Goal: Task Accomplishment & Management: Use online tool/utility

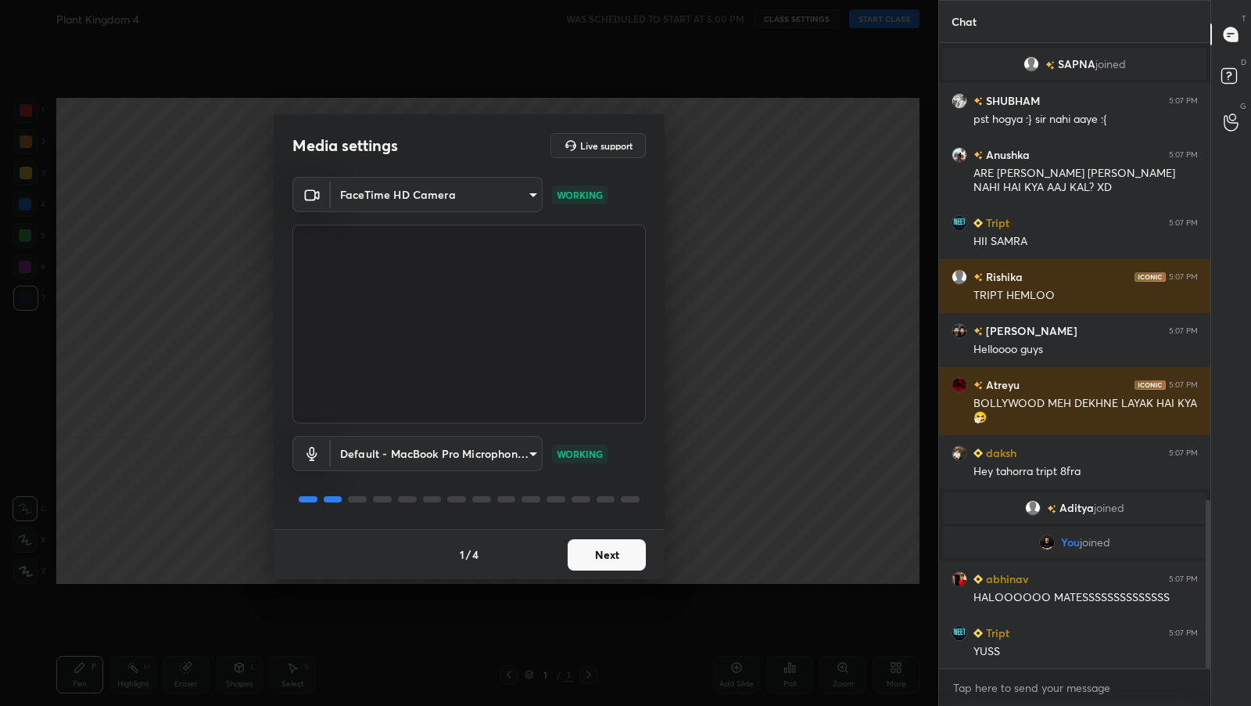
scroll to position [1698, 0]
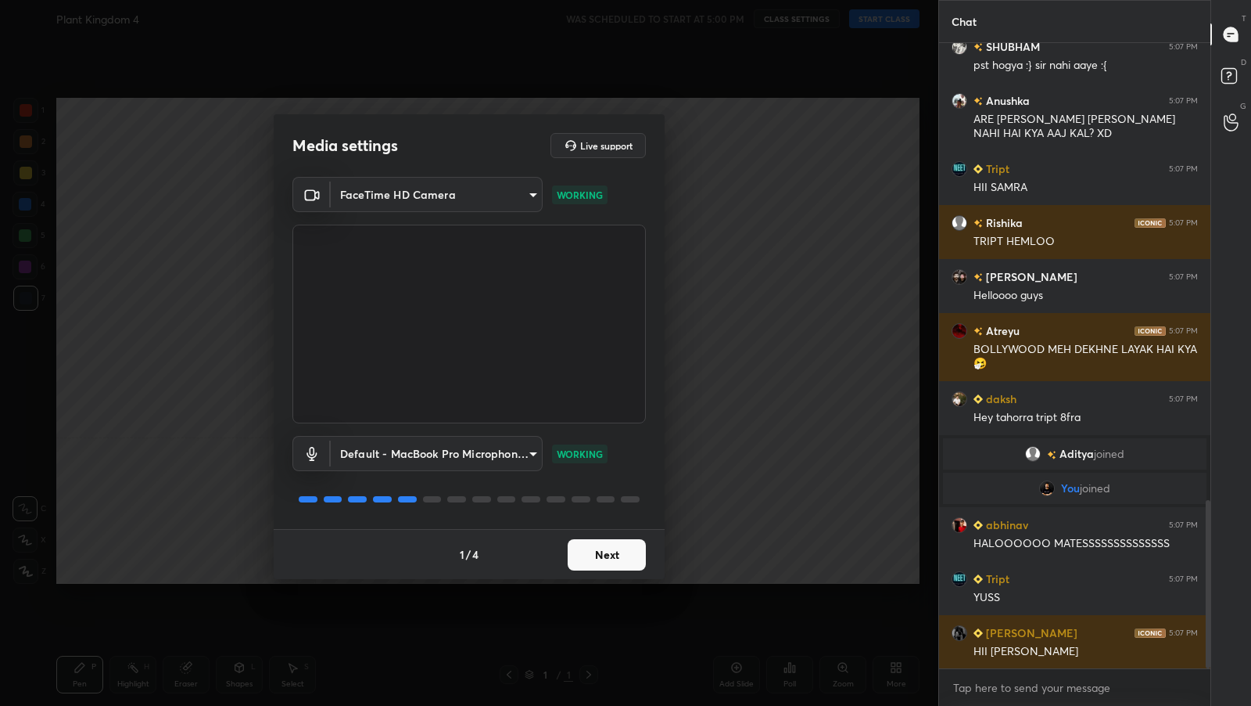
click at [610, 562] on button "Next" at bounding box center [607, 554] width 78 height 31
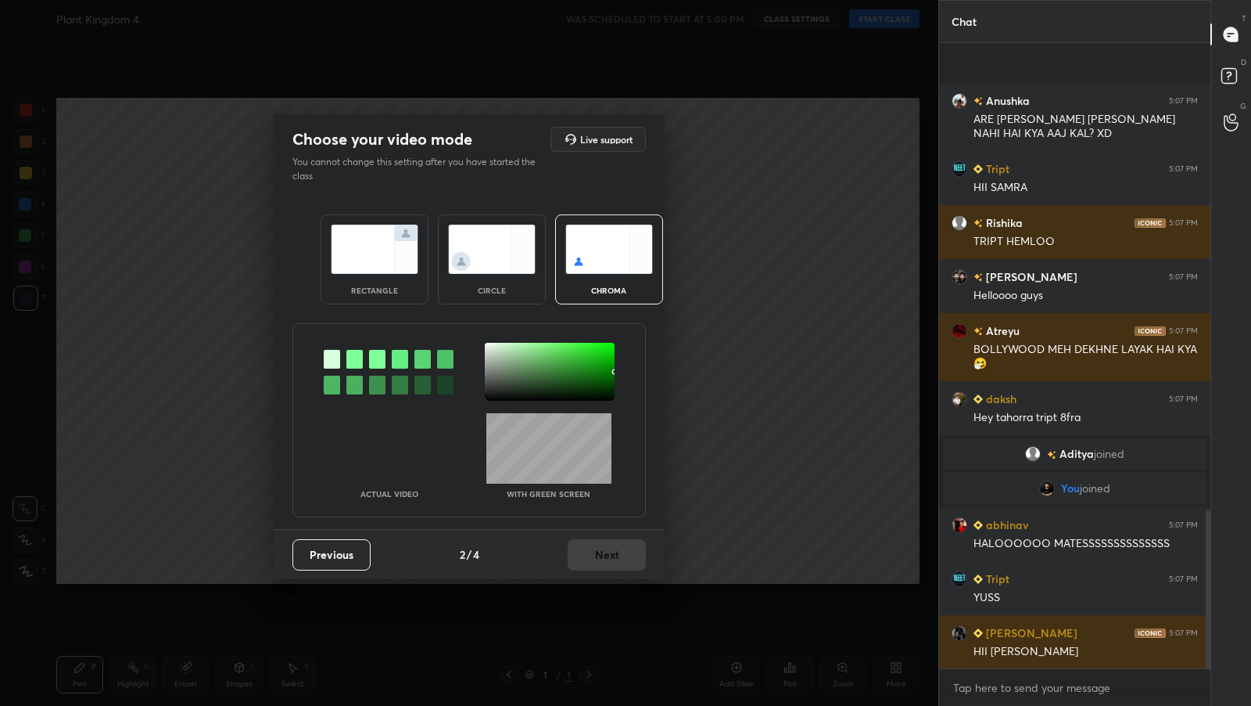
scroll to position [1844, 0]
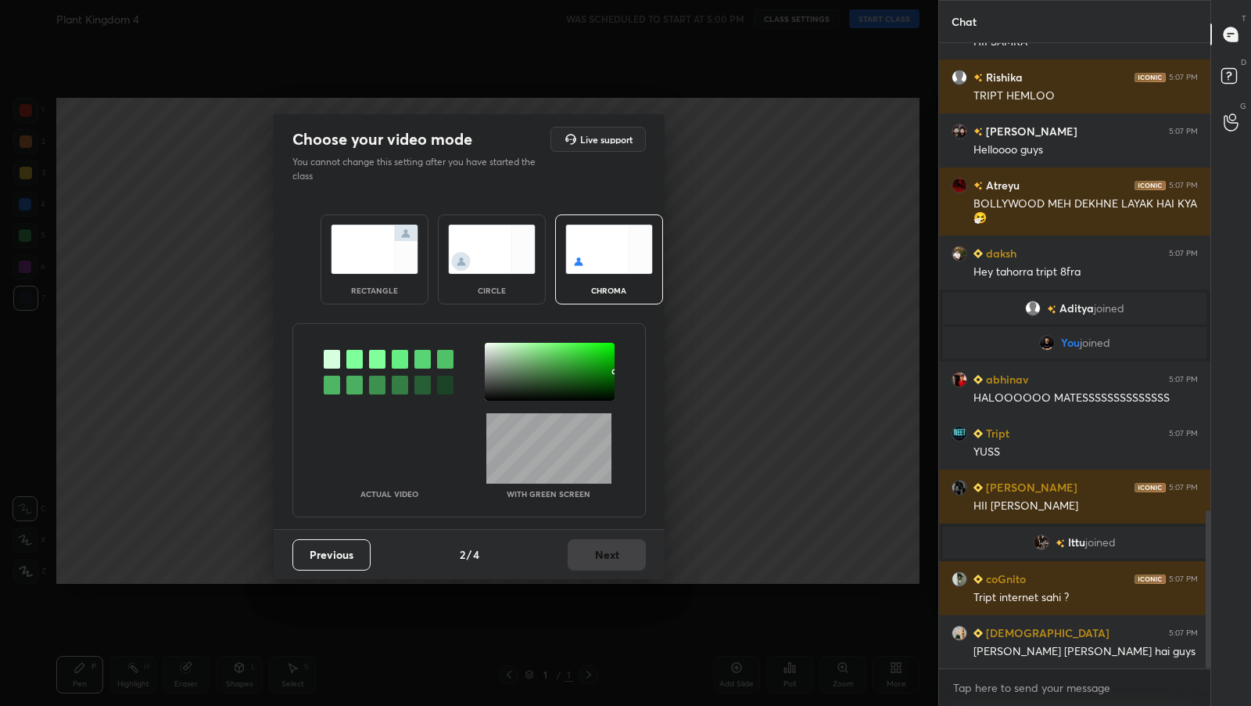
click at [392, 268] on img at bounding box center [375, 248] width 88 height 49
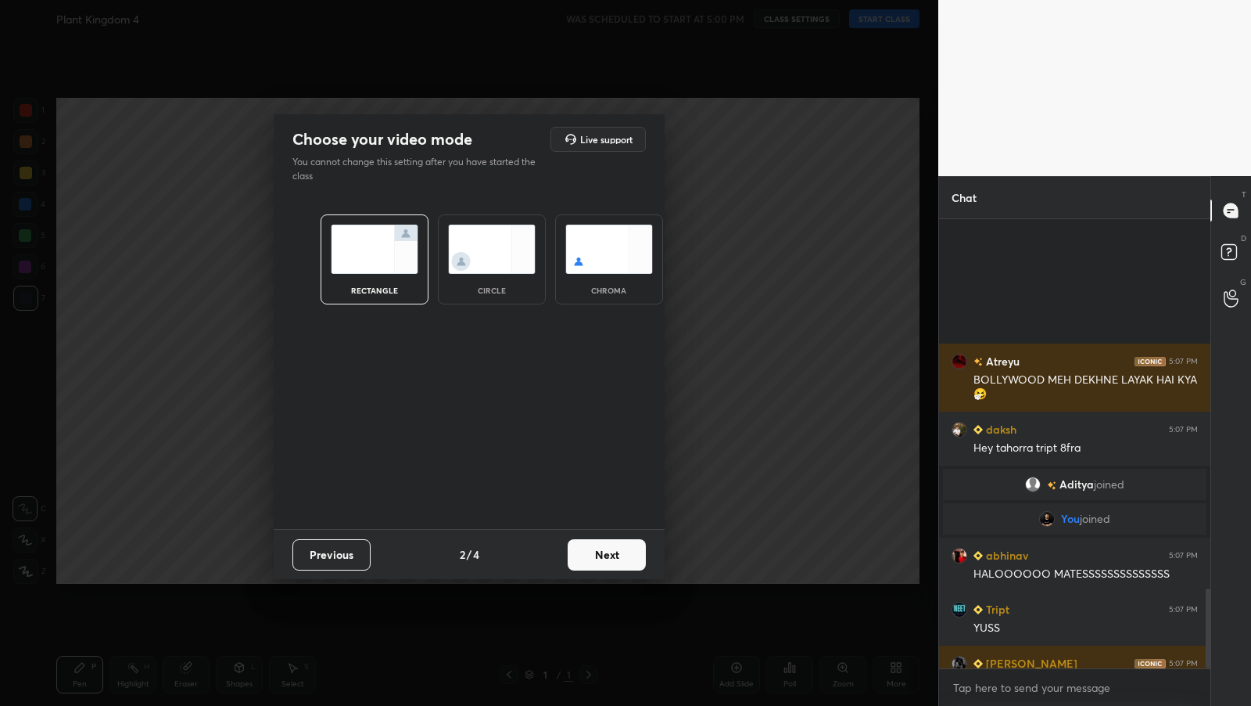
scroll to position [2074, 0]
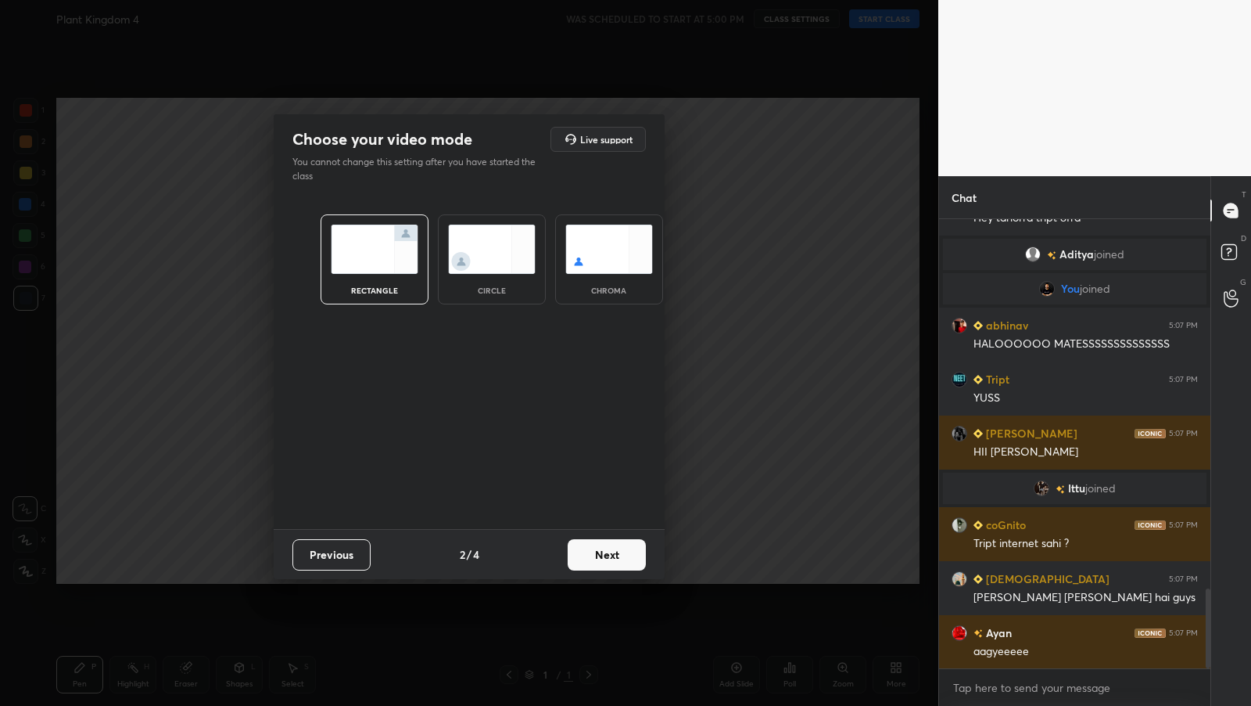
click at [603, 553] on button "Next" at bounding box center [607, 554] width 78 height 31
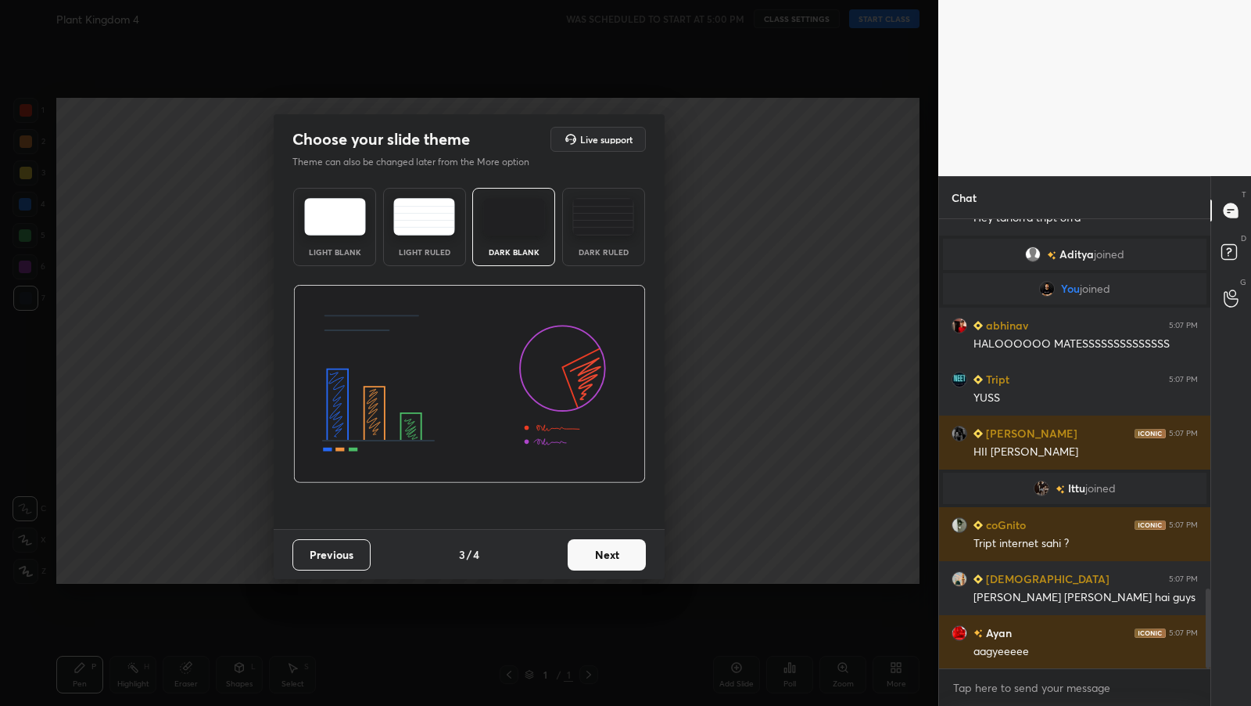
click at [629, 559] on button "Next" at bounding box center [607, 554] width 78 height 31
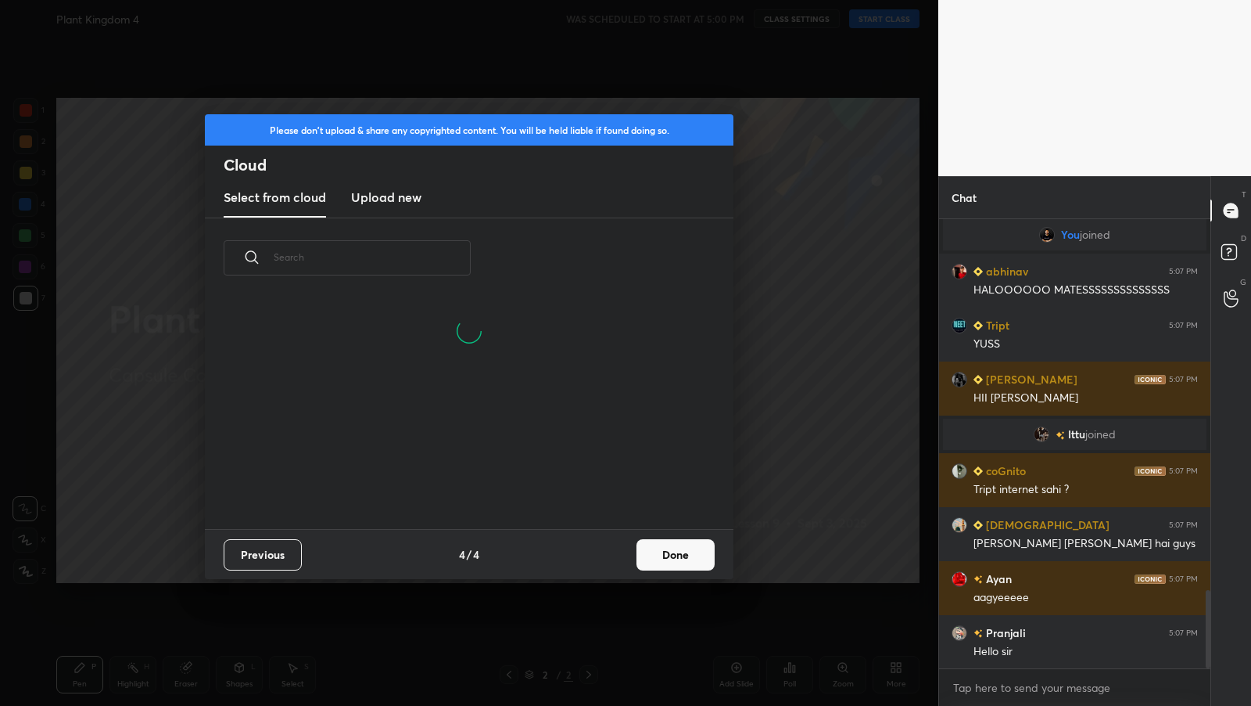
scroll to position [5, 8]
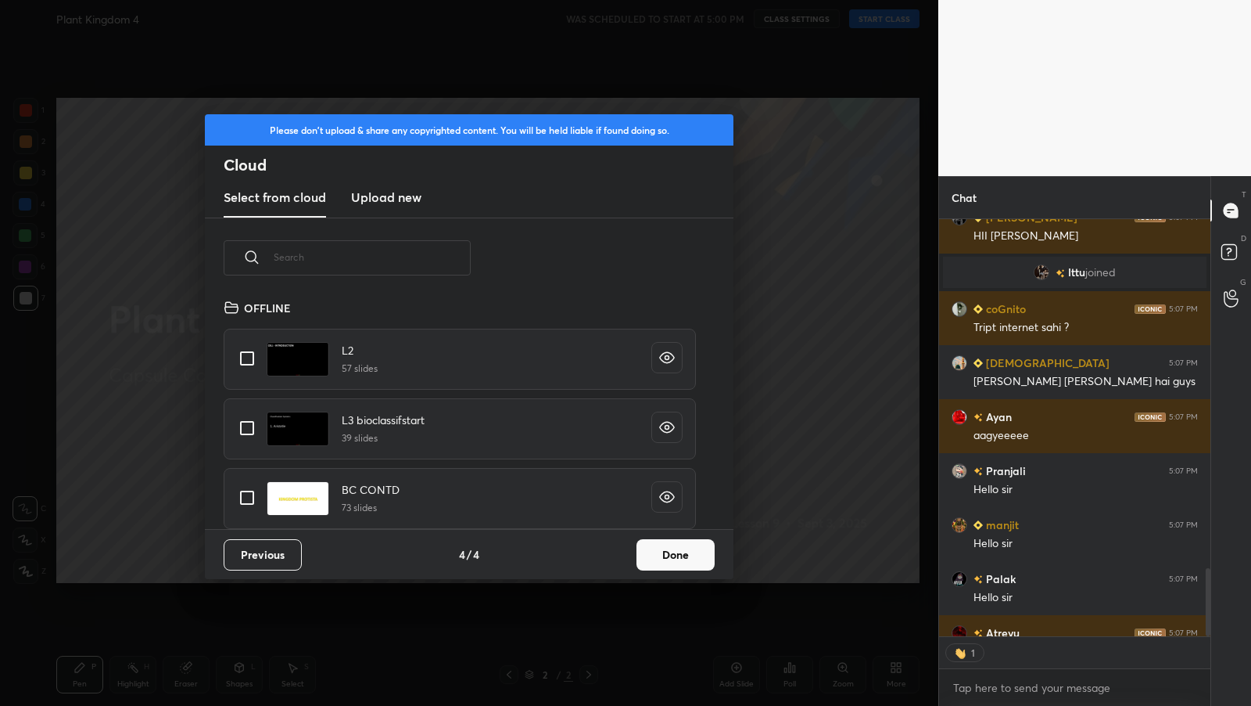
click at [695, 544] on button "Done" at bounding box center [676, 554] width 78 height 31
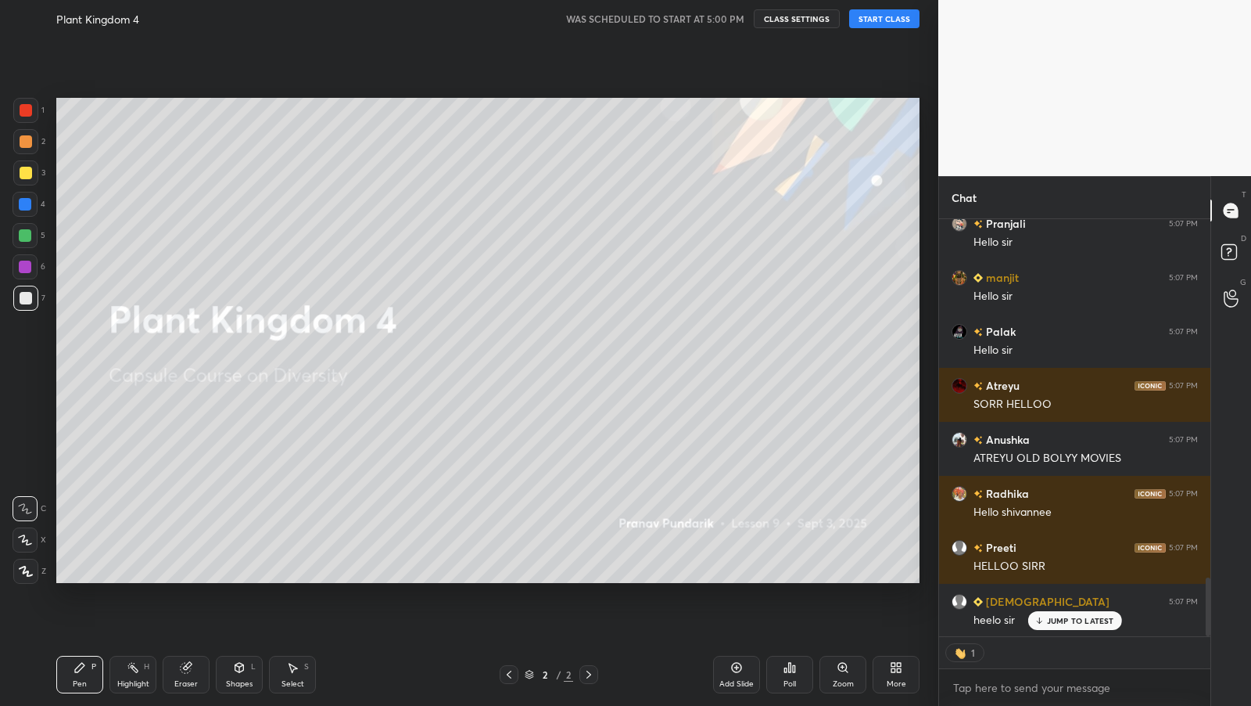
click at [900, 19] on button "START CLASS" at bounding box center [884, 18] width 70 height 19
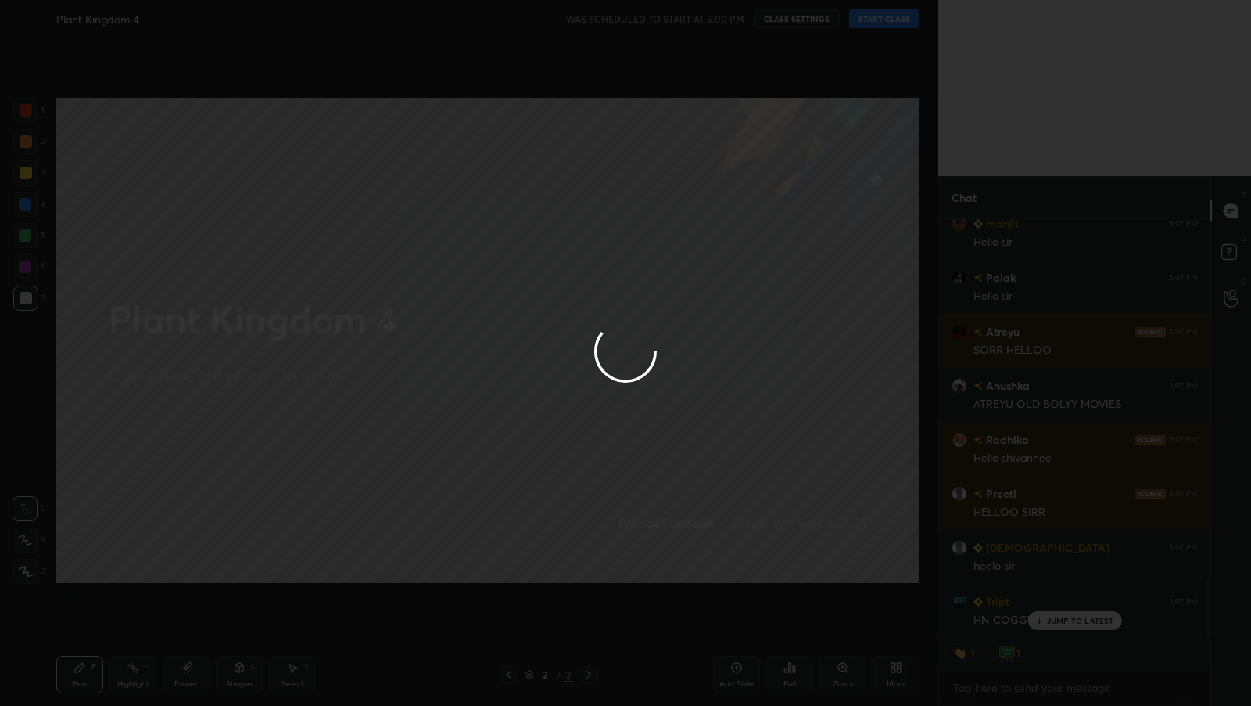
click at [828, 300] on div at bounding box center [625, 353] width 1251 height 706
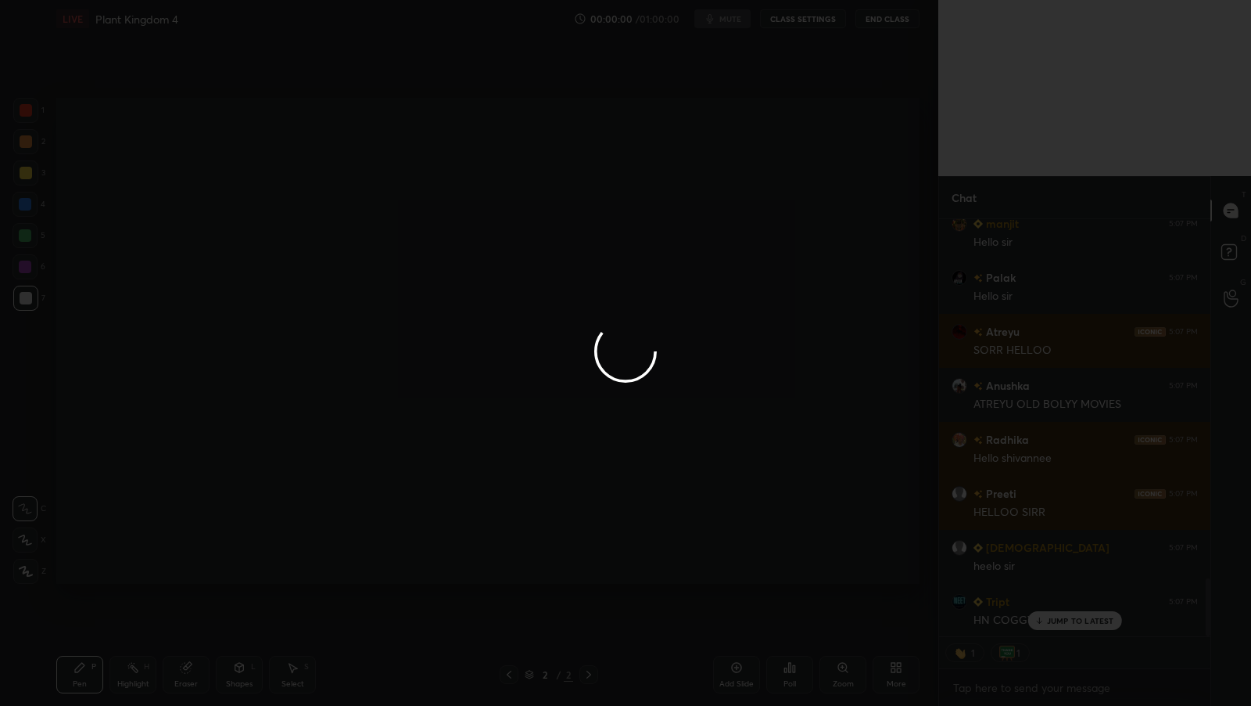
click at [824, 304] on div at bounding box center [625, 353] width 1251 height 706
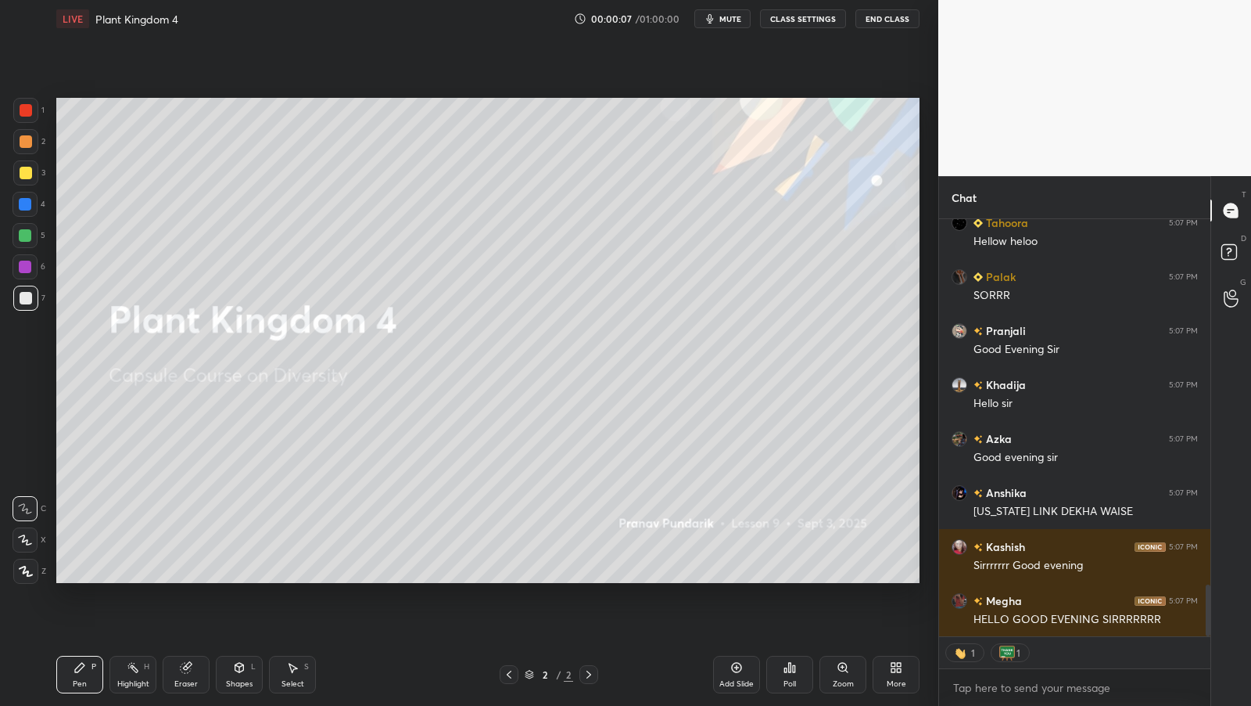
click at [886, 673] on div "More" at bounding box center [896, 674] width 47 height 38
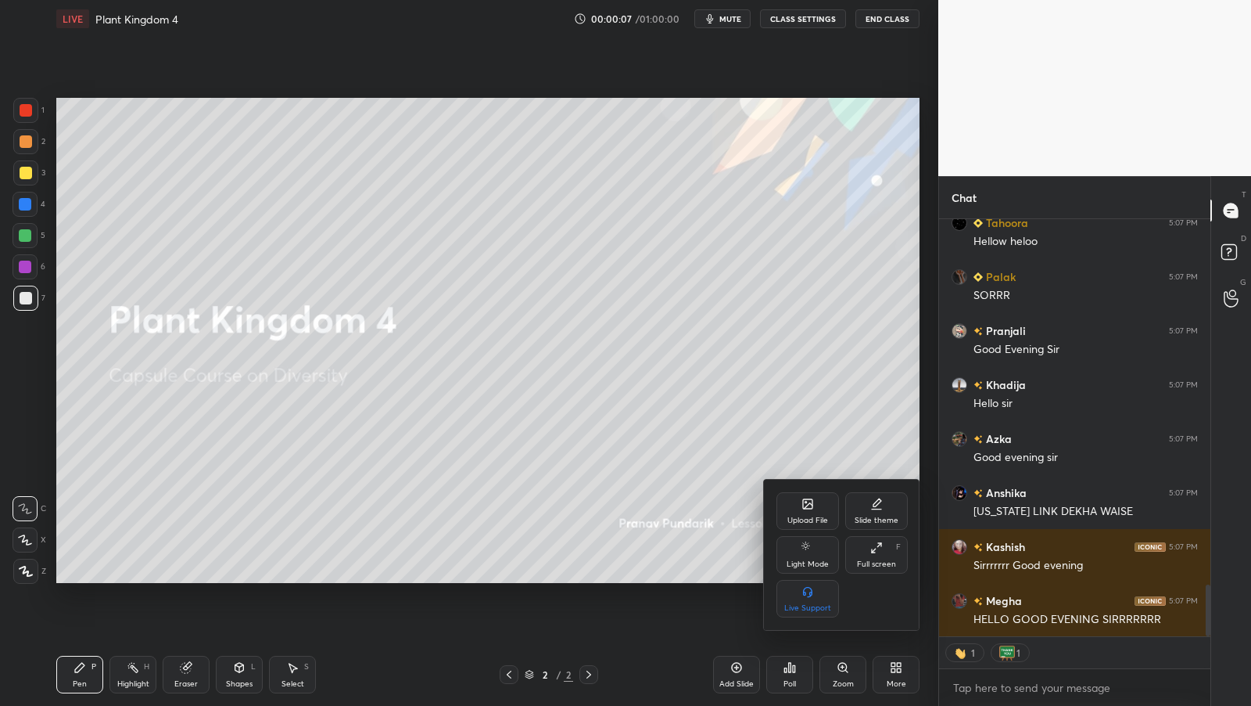
click at [813, 521] on div "Upload File" at bounding box center [808, 520] width 41 height 8
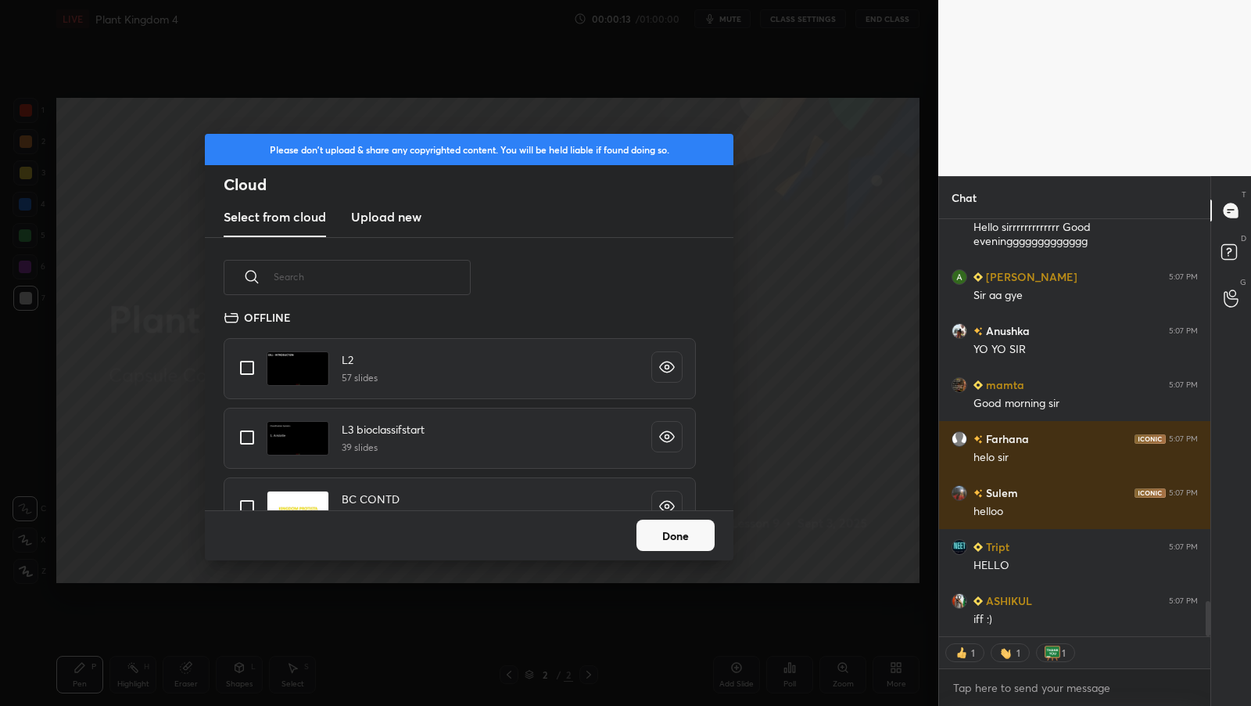
type textarea "x"
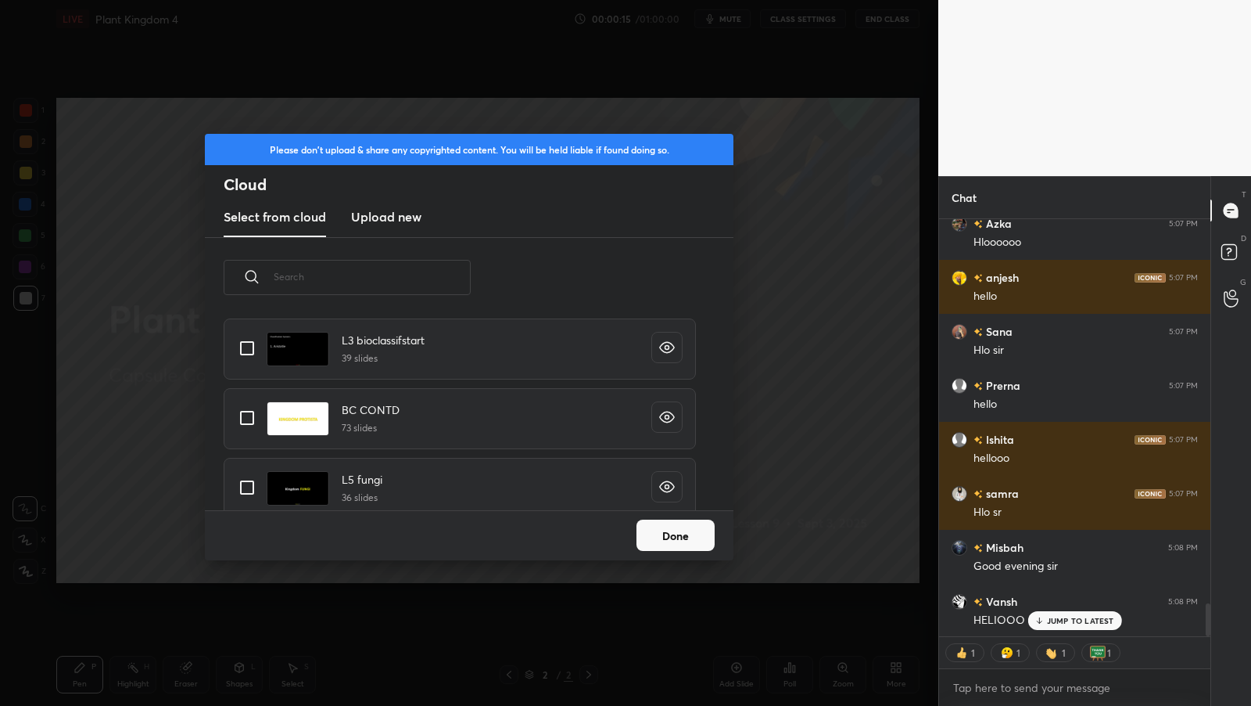
click at [443, 285] on input "text" at bounding box center [372, 276] width 197 height 66
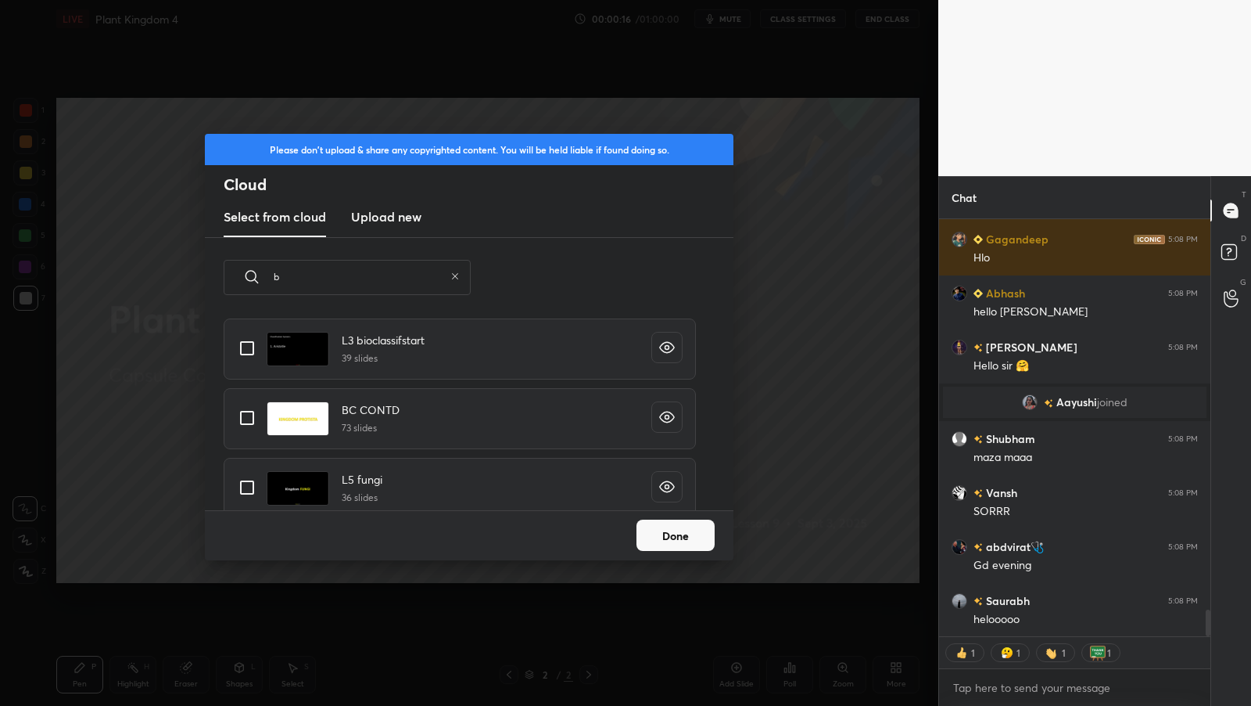
type input "br"
type textarea "x"
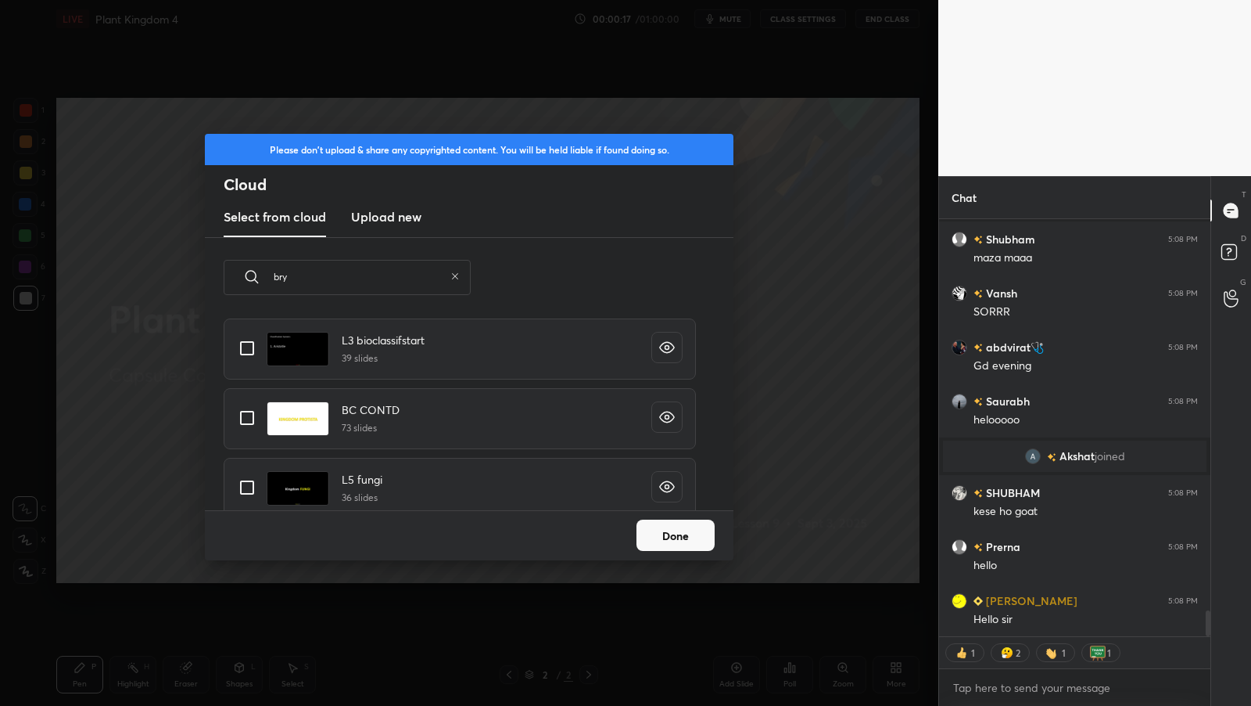
type input "bryo"
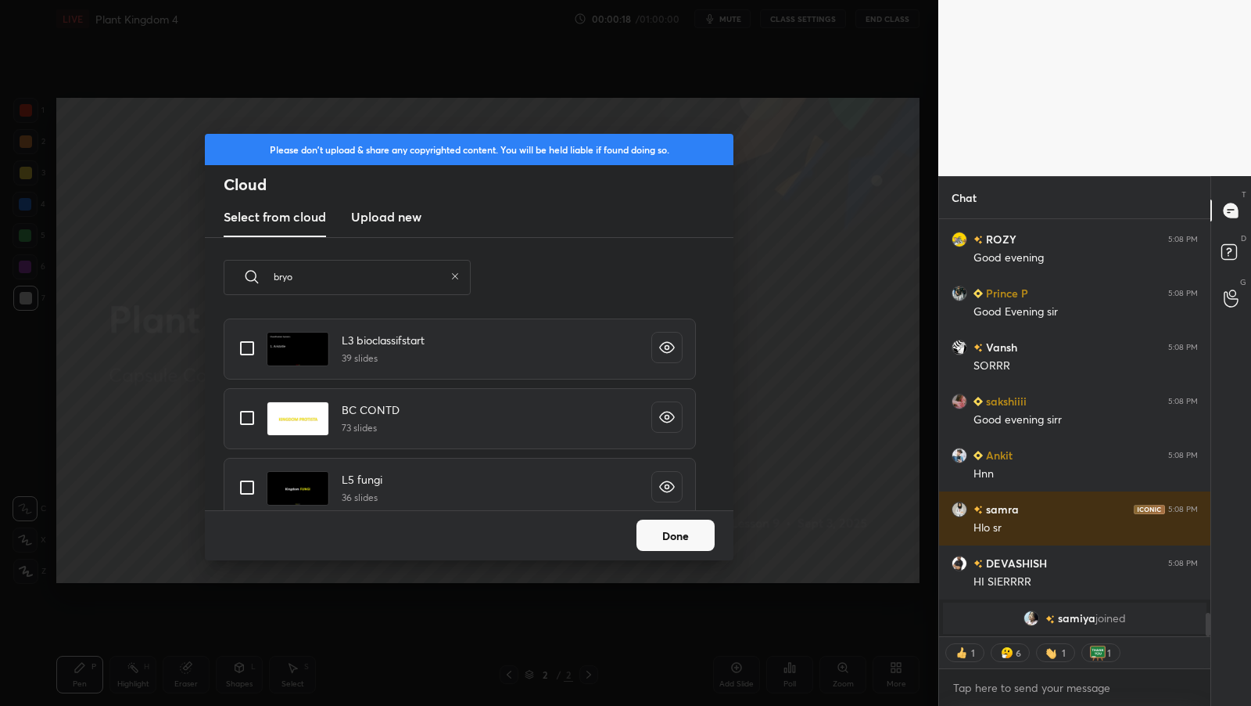
type textarea "x"
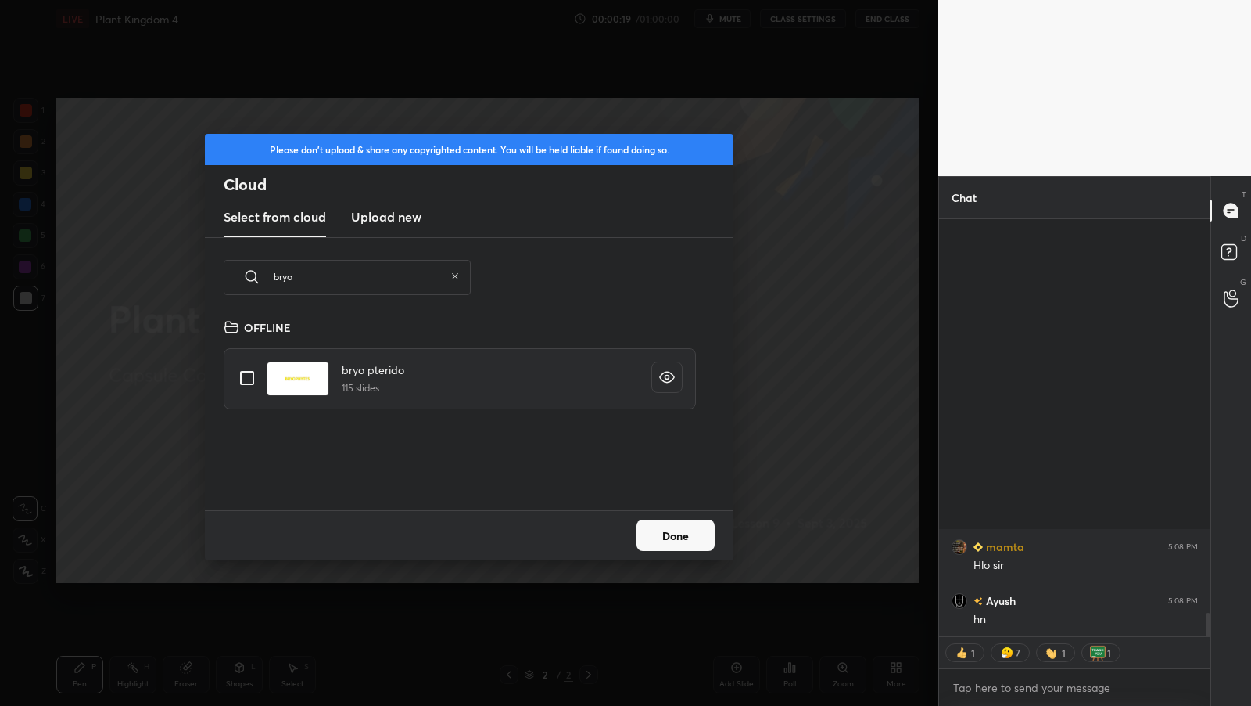
type input "bryo"
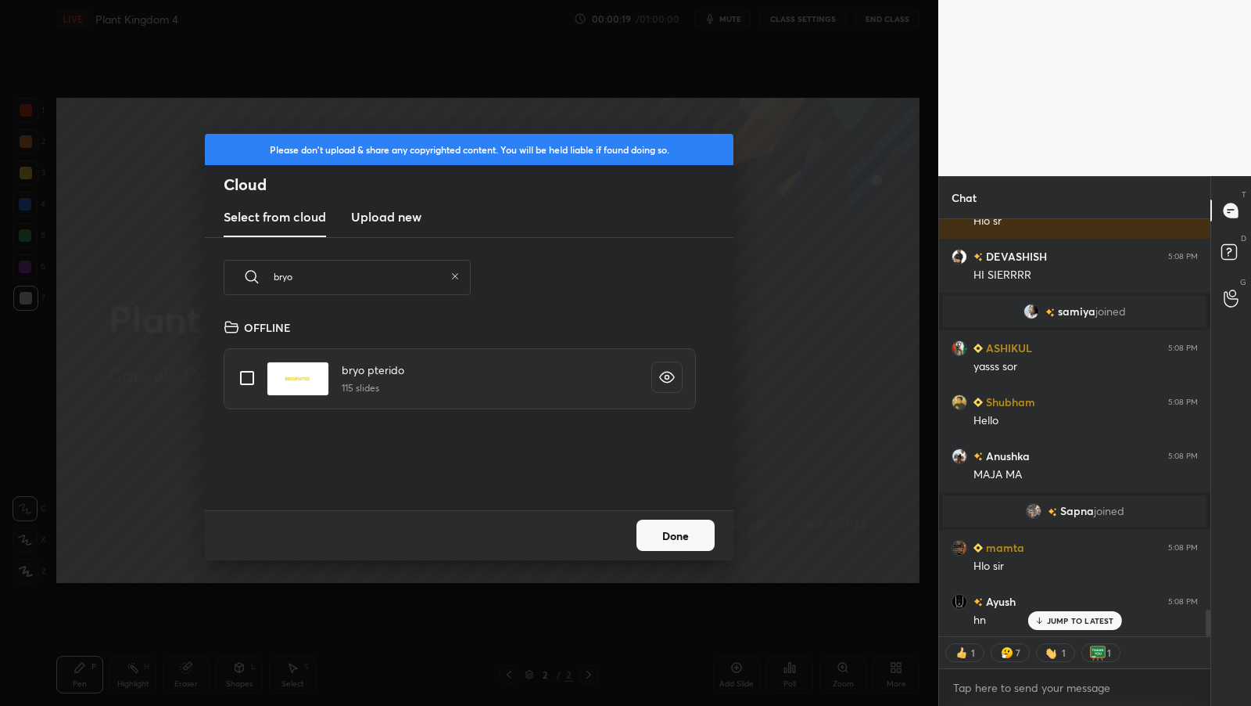
click at [253, 368] on input "grid" at bounding box center [247, 377] width 33 height 33
checkbox input "true"
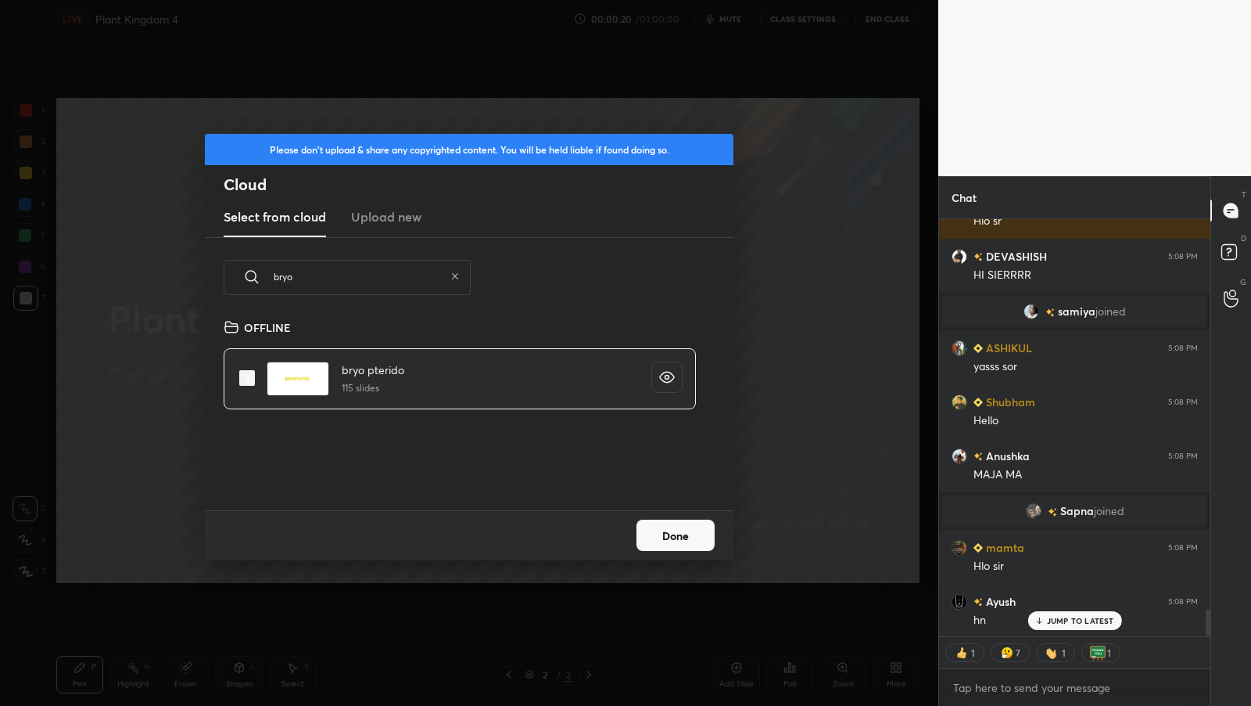
click at [457, 271] on icon at bounding box center [455, 275] width 9 height 9
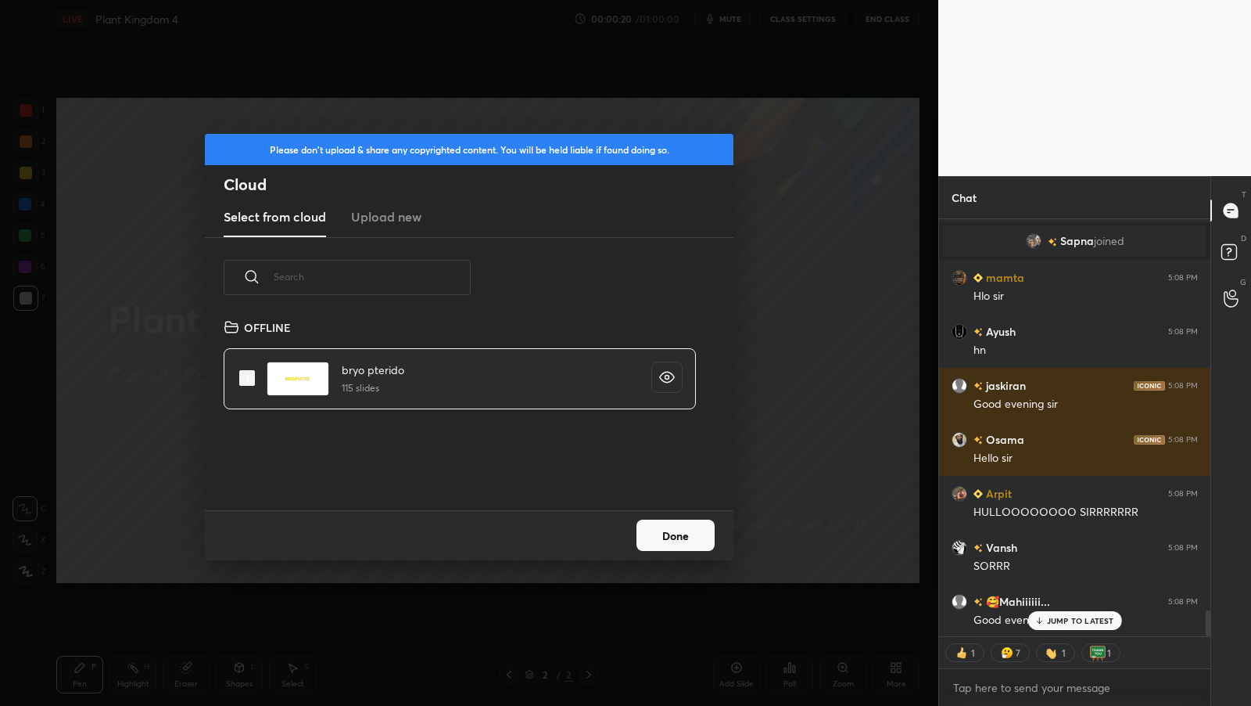
click at [432, 275] on input "text" at bounding box center [372, 276] width 197 height 66
checkbox input "false"
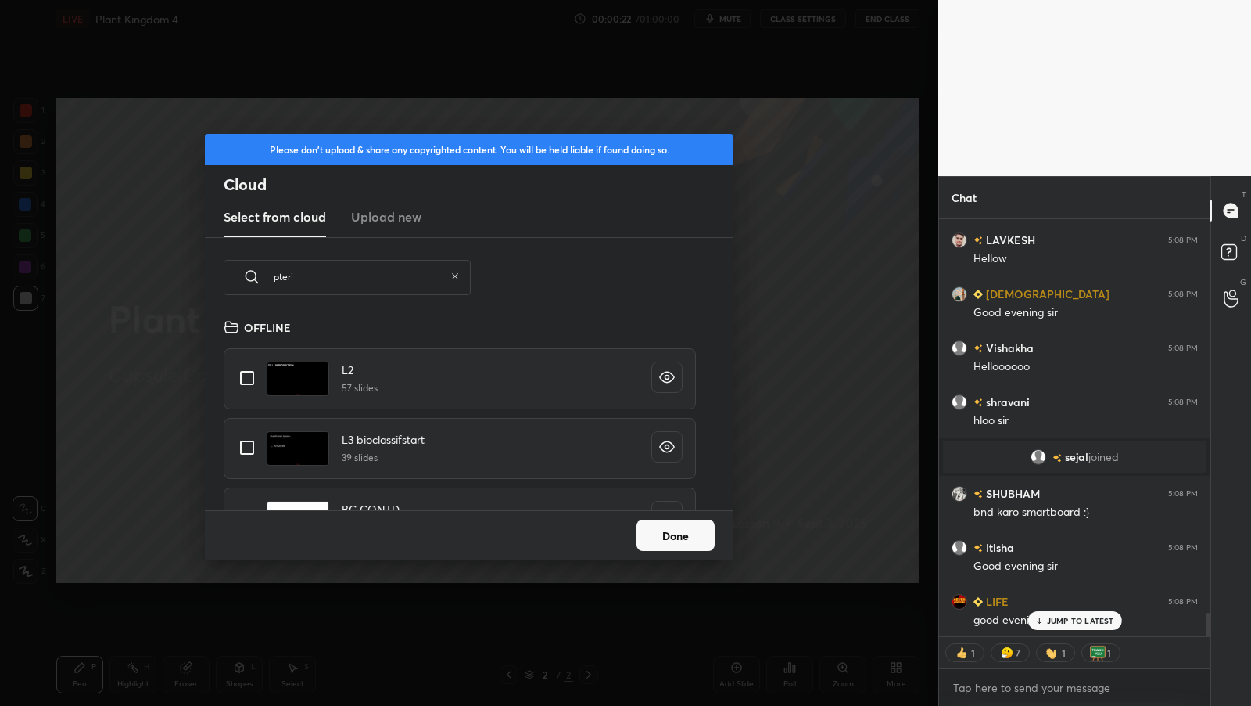
type input "pterid"
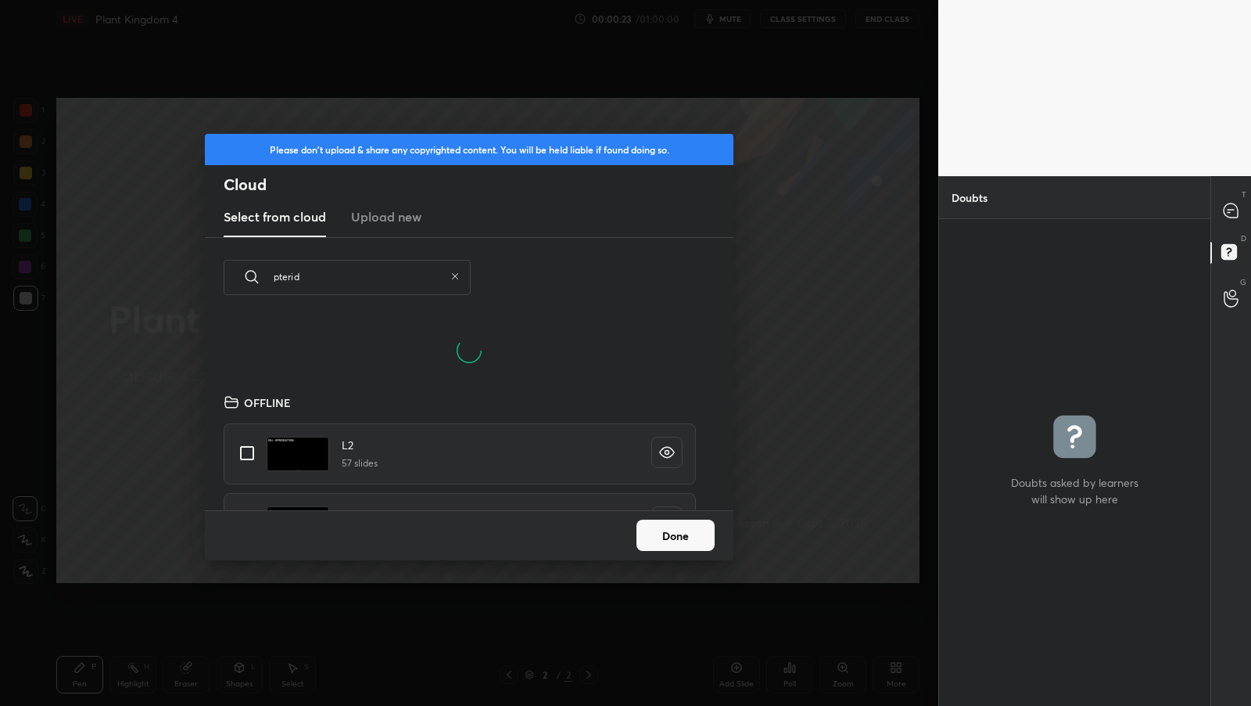
checkbox input "true"
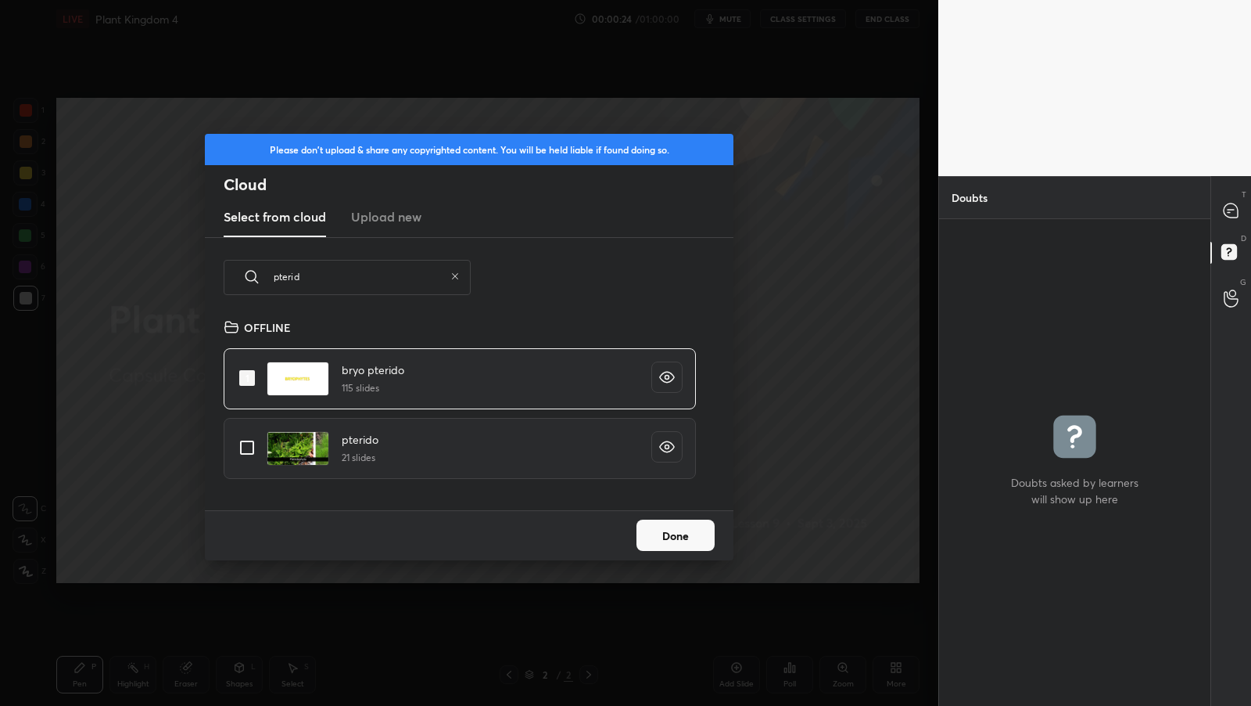
type input "pterid"
click at [247, 452] on input "grid" at bounding box center [247, 447] width 33 height 33
checkbox input "true"
click at [690, 535] on button "Done" at bounding box center [676, 534] width 78 height 31
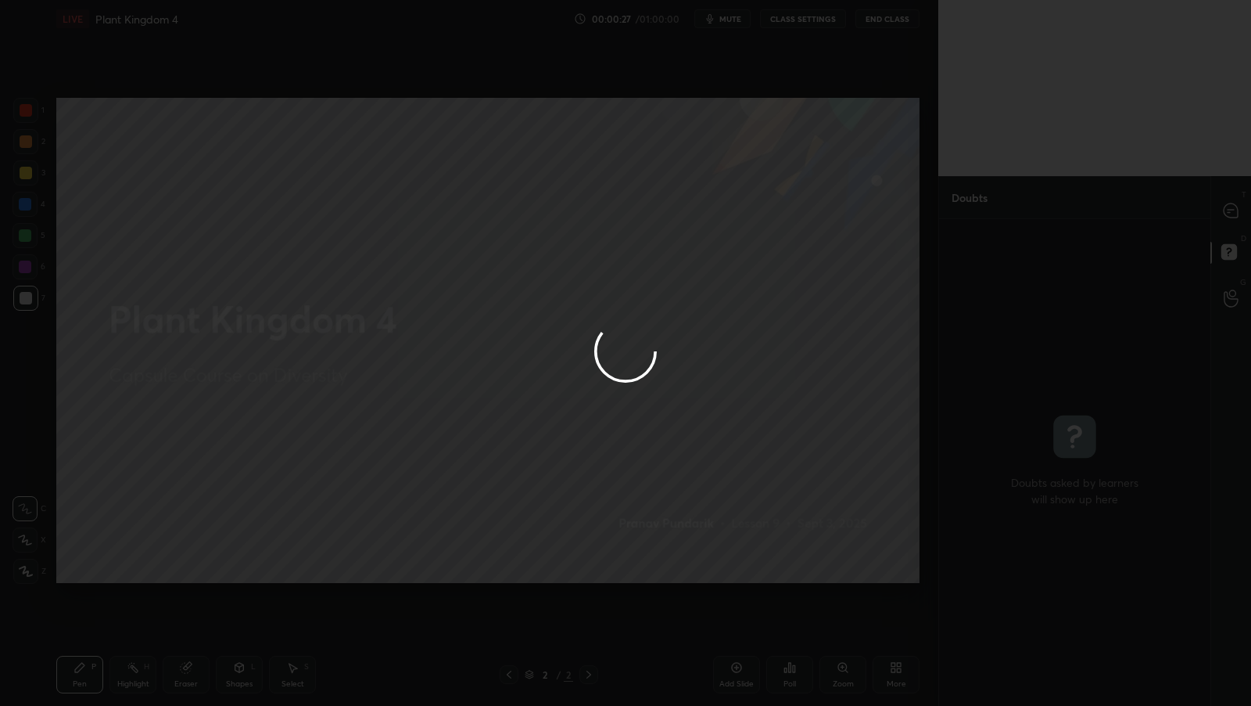
click at [1224, 215] on div at bounding box center [625, 353] width 1251 height 706
click at [1224, 214] on div at bounding box center [625, 353] width 1251 height 706
click at [1228, 213] on div at bounding box center [625, 353] width 1251 height 706
click at [1229, 212] on div at bounding box center [625, 353] width 1251 height 706
click at [1230, 210] on div at bounding box center [625, 353] width 1251 height 706
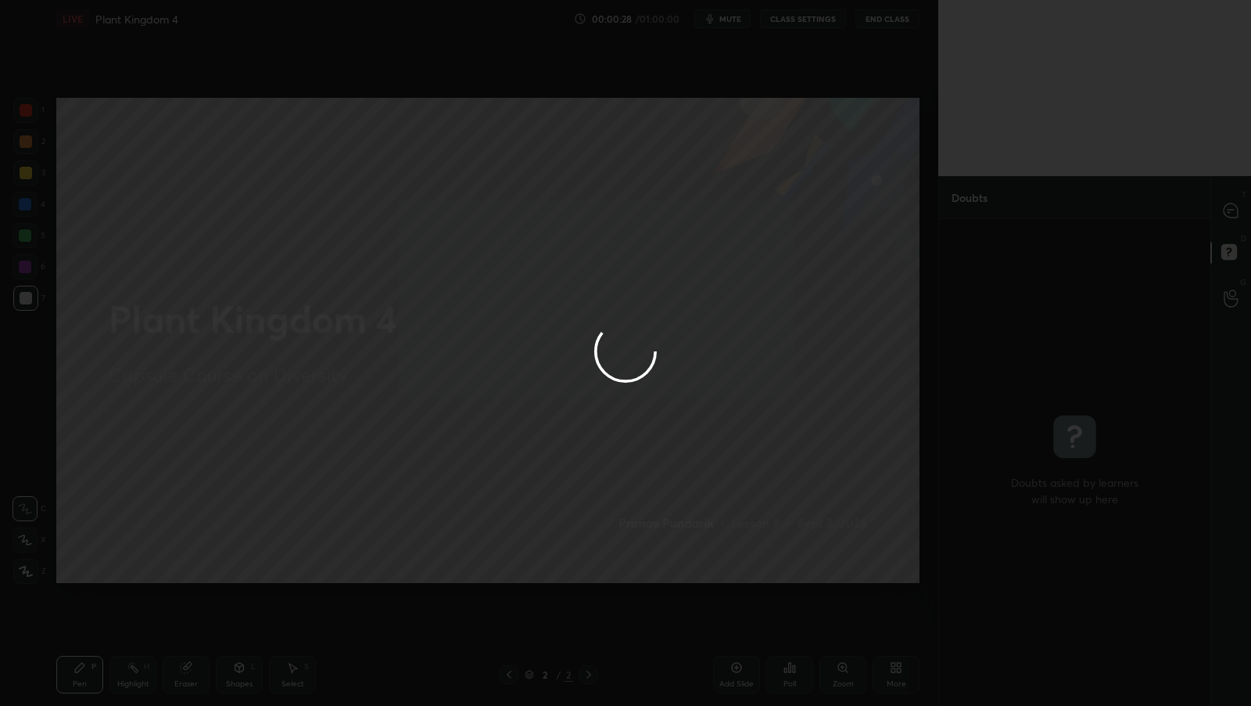
click at [1233, 210] on div at bounding box center [625, 353] width 1251 height 706
click at [1235, 209] on div at bounding box center [625, 353] width 1251 height 706
click at [1237, 204] on div at bounding box center [625, 353] width 1251 height 706
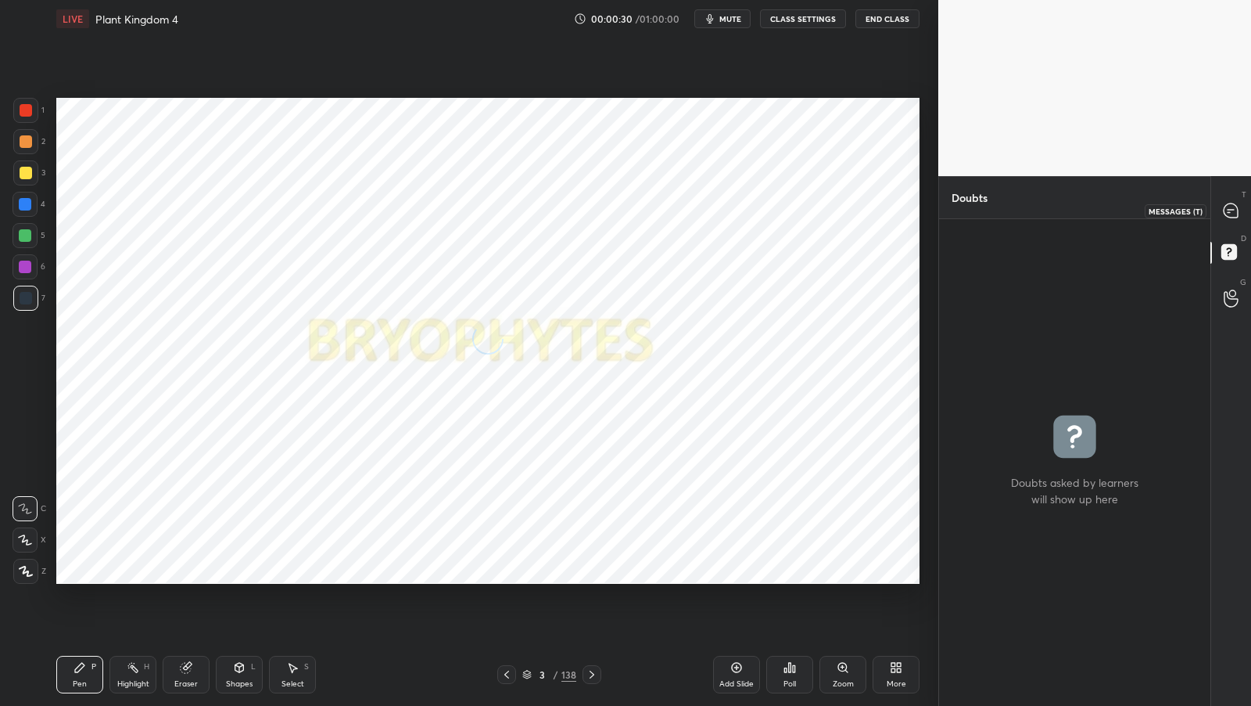
click at [1236, 205] on icon at bounding box center [1231, 211] width 16 height 16
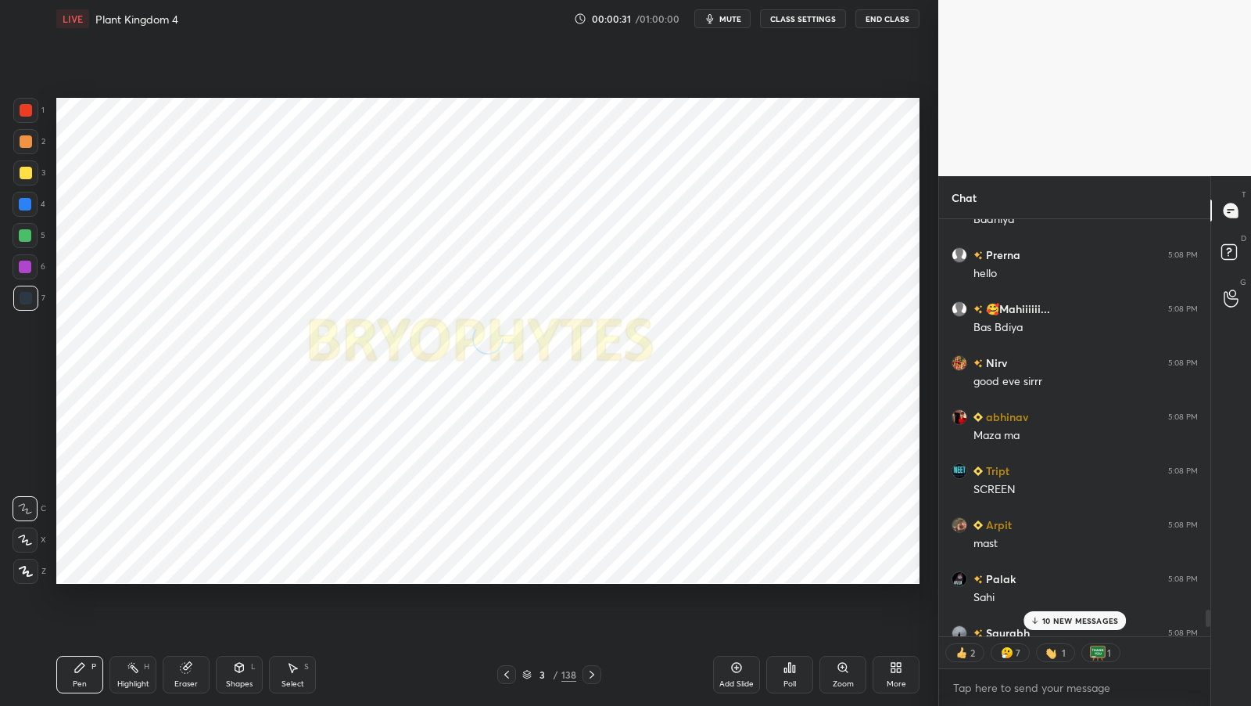
click at [1059, 625] on div "10 NEW MESSAGES" at bounding box center [1075, 620] width 103 height 19
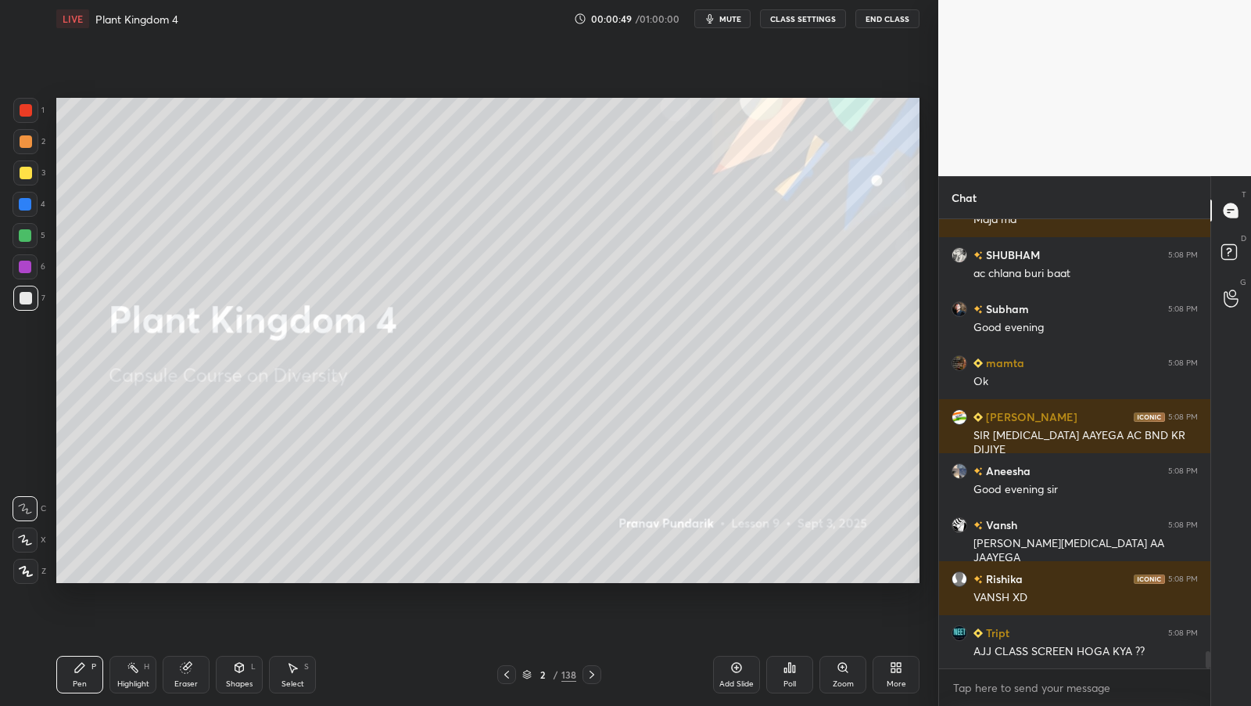
click at [734, 24] on button "mute" at bounding box center [723, 18] width 56 height 19
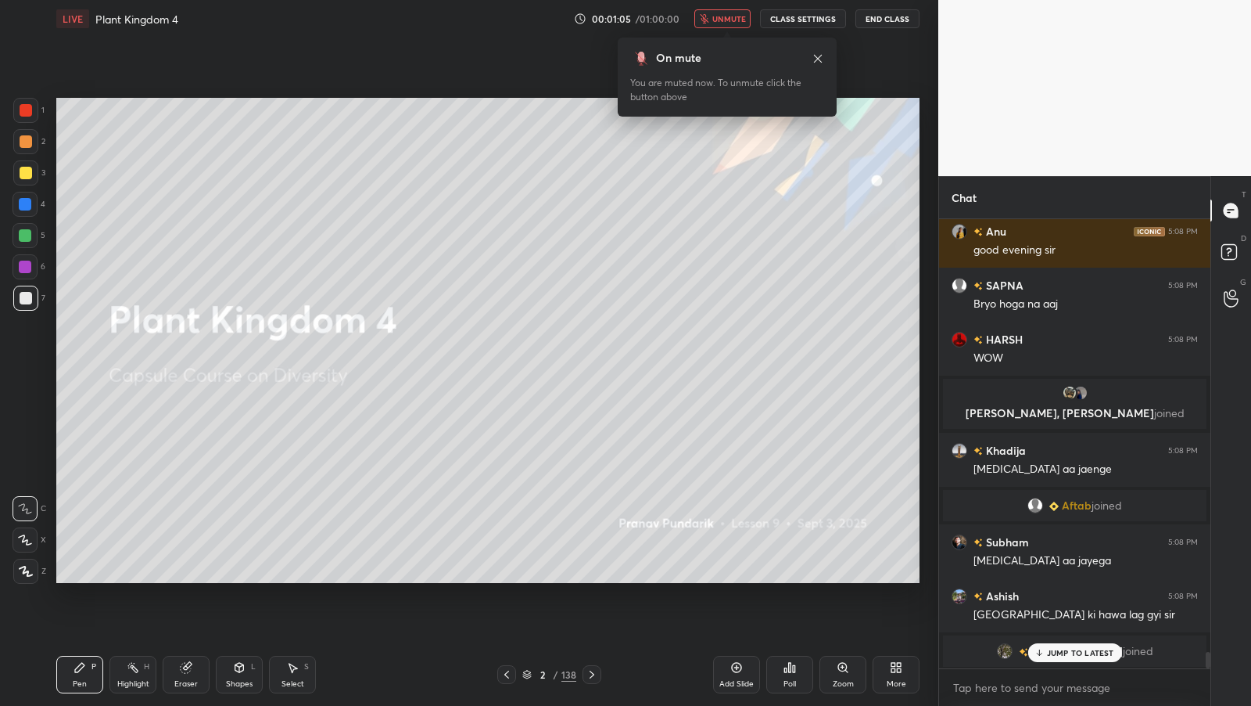
click at [720, 19] on span "unmute" at bounding box center [730, 18] width 34 height 11
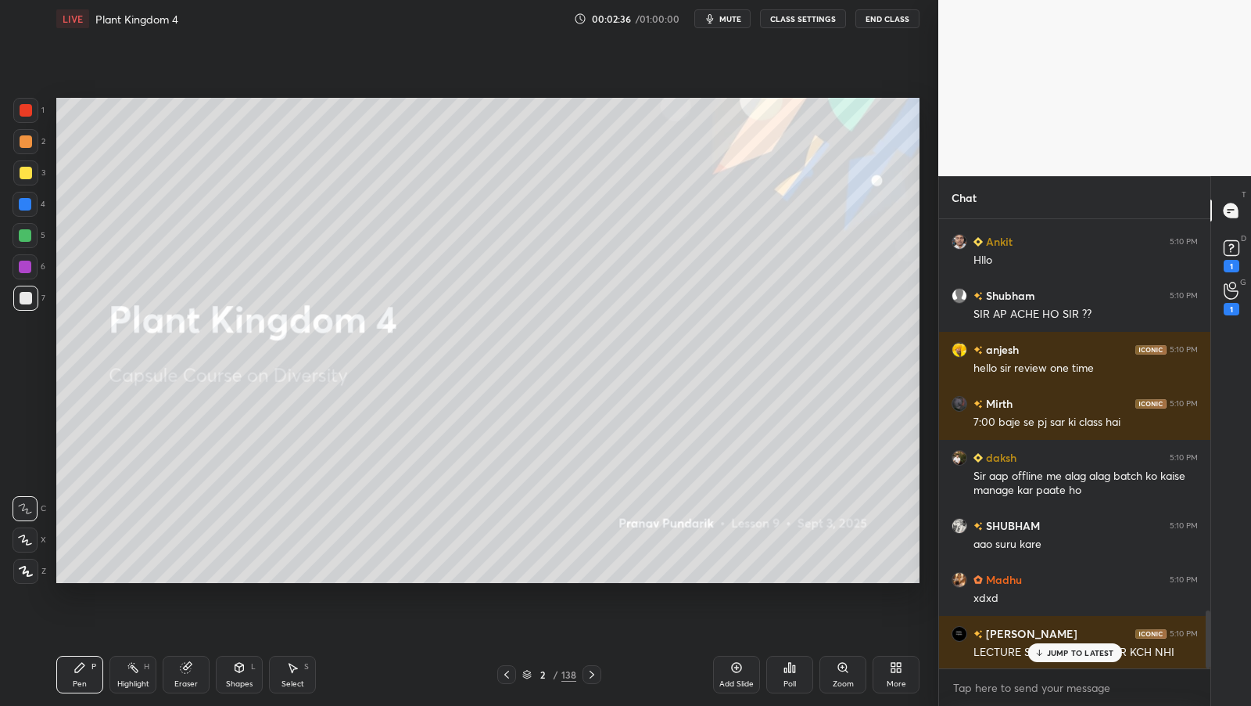
click at [788, 24] on button "CLASS SETTINGS" at bounding box center [803, 18] width 86 height 19
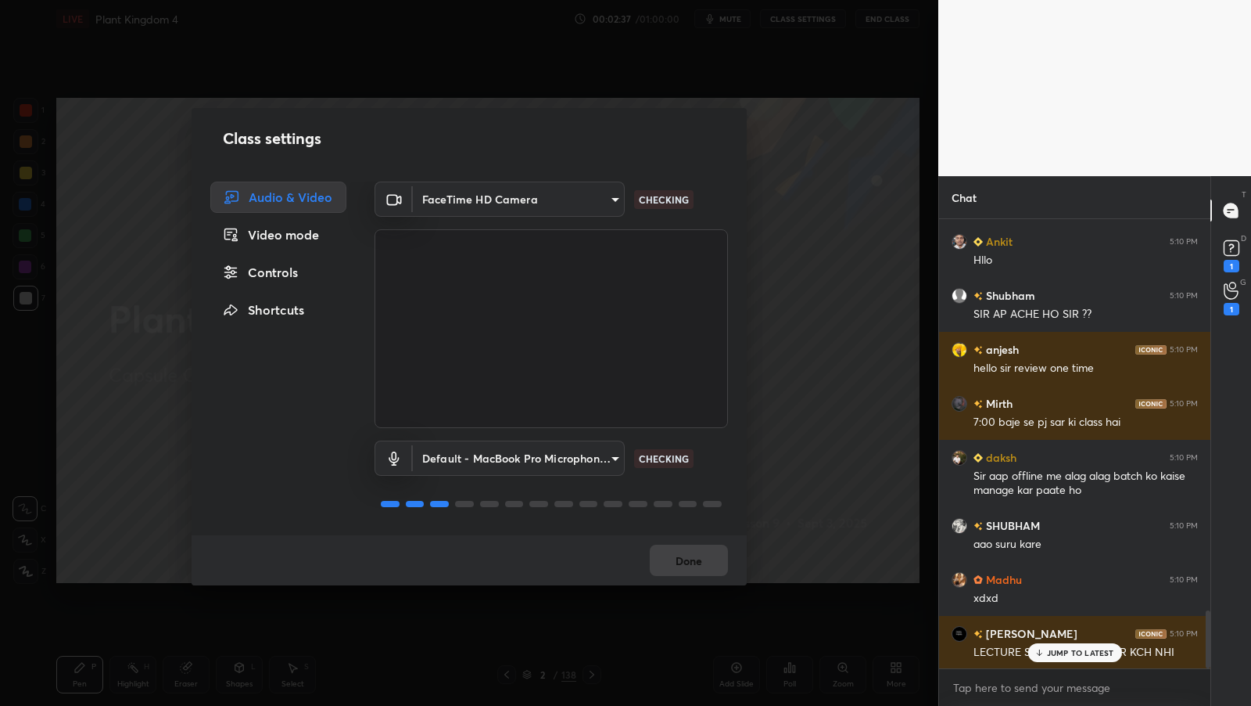
click at [300, 232] on div "Video mode" at bounding box center [278, 234] width 136 height 31
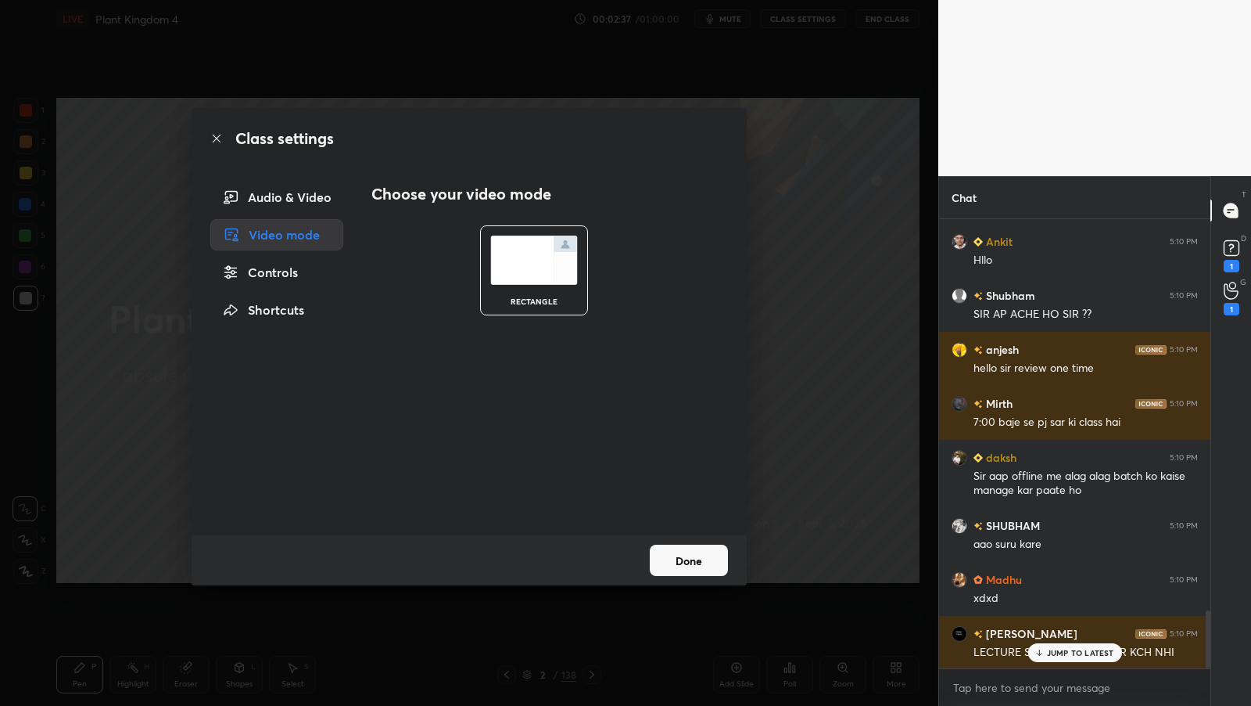
click at [296, 264] on div "Controls" at bounding box center [276, 272] width 133 height 31
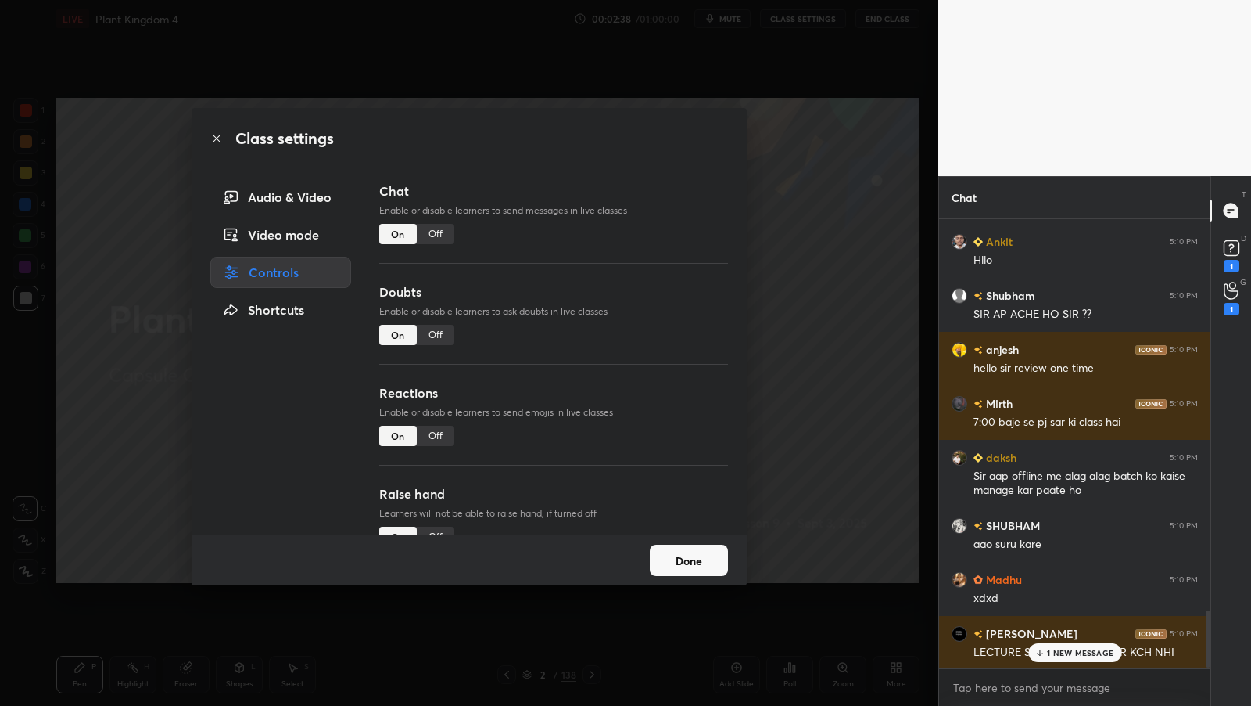
click at [424, 341] on div "Off" at bounding box center [436, 335] width 38 height 20
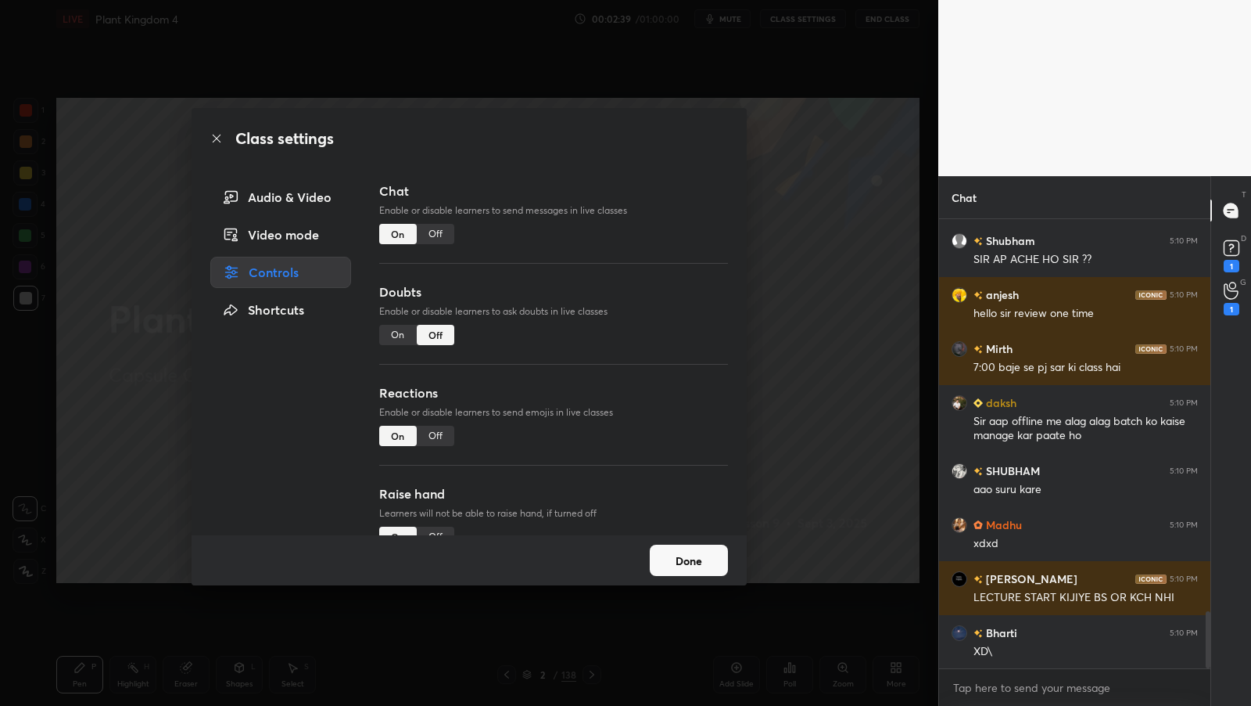
click at [433, 437] on div "Off" at bounding box center [436, 436] width 38 height 20
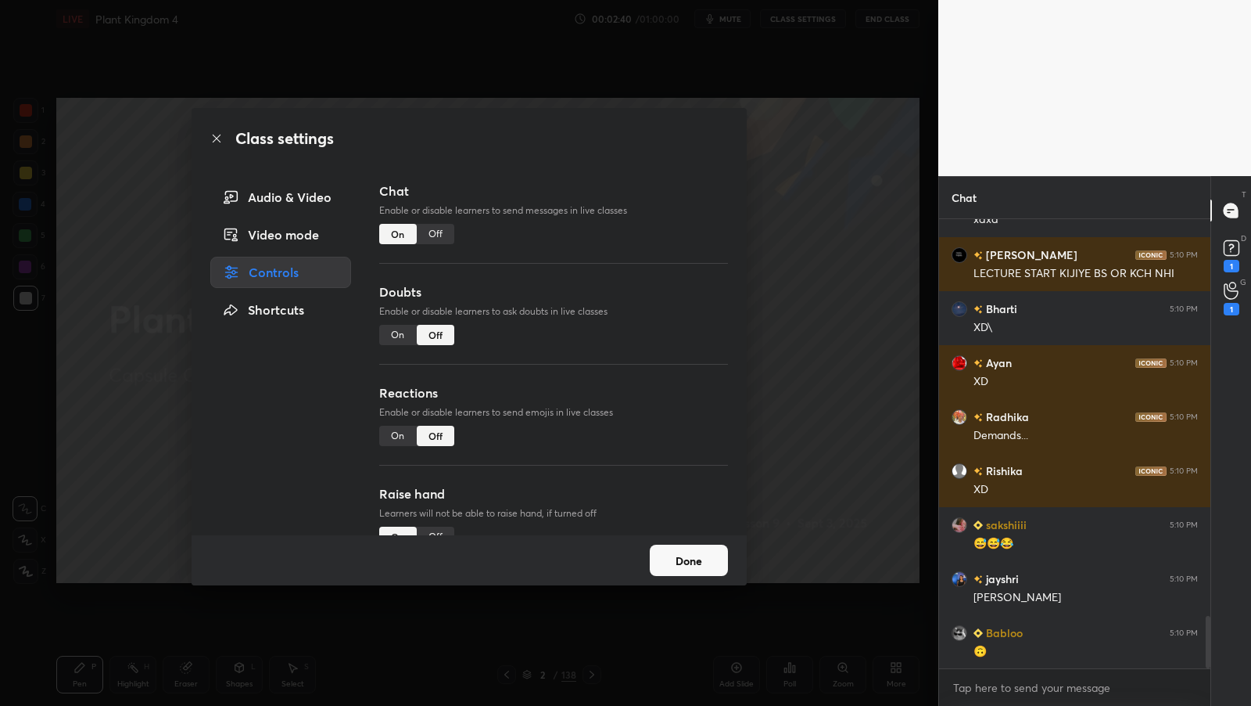
click at [680, 558] on button "Done" at bounding box center [689, 559] width 78 height 31
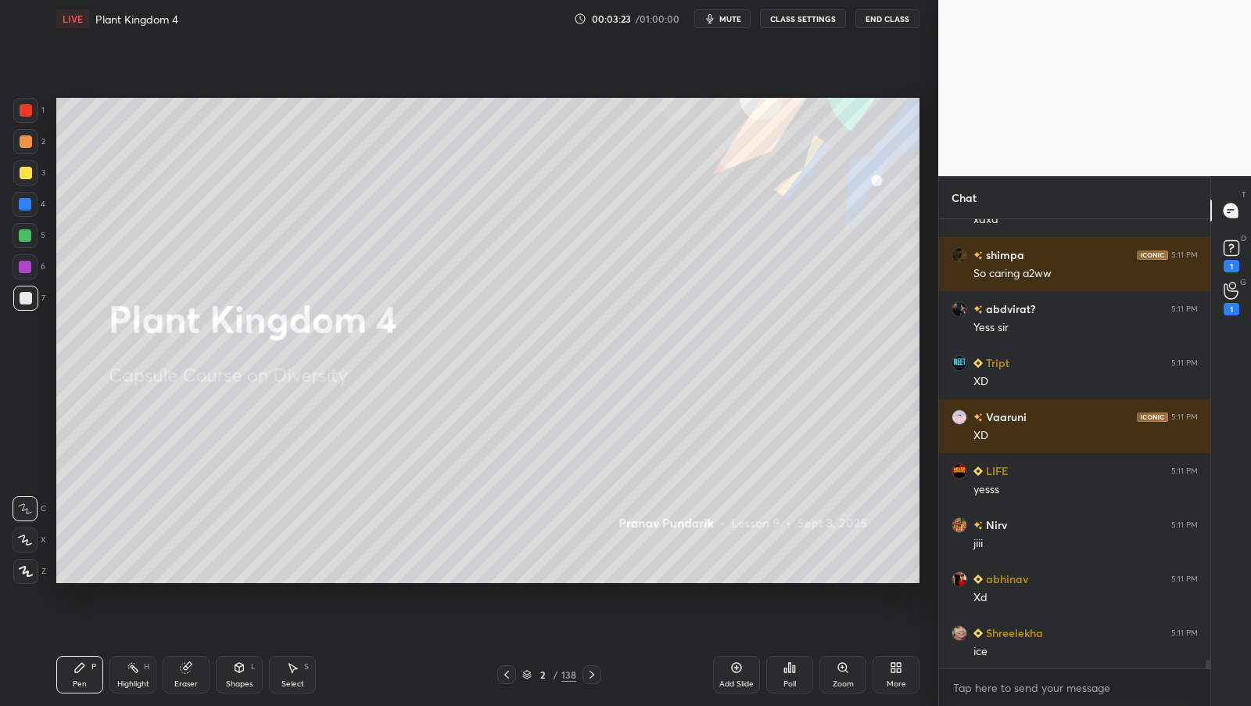
click at [896, 662] on icon at bounding box center [896, 667] width 13 height 13
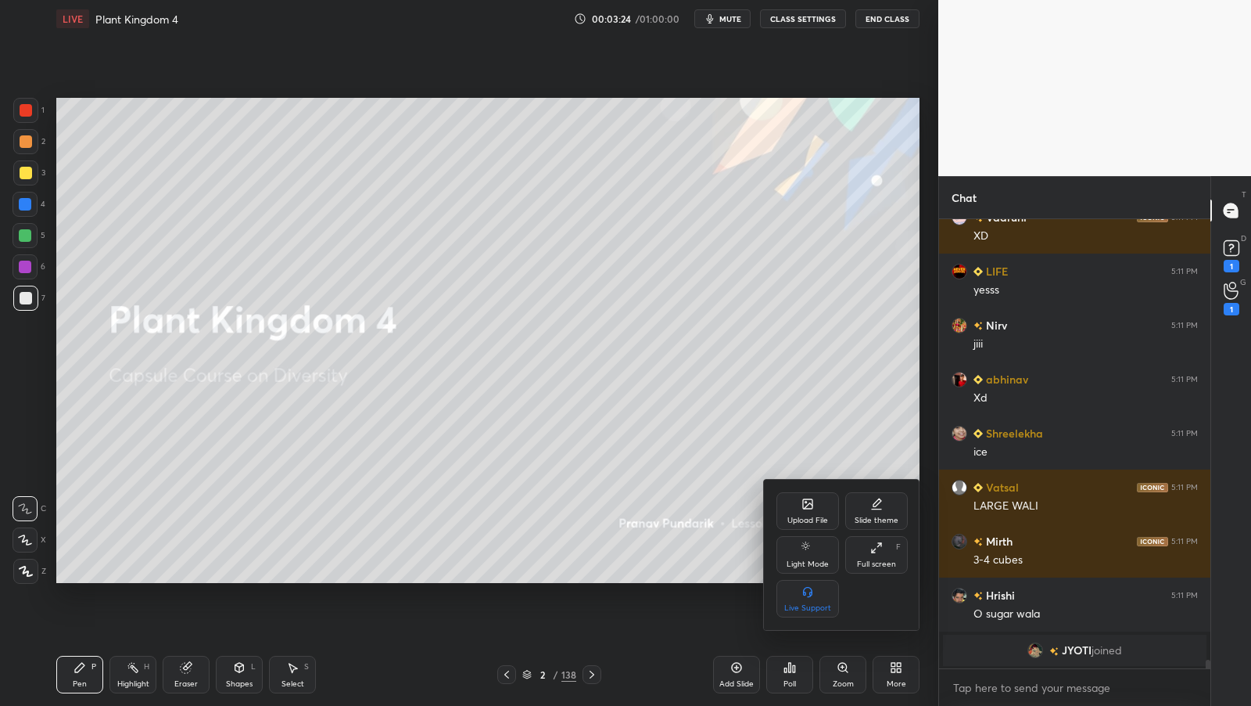
click at [871, 560] on div "Full screen" at bounding box center [876, 564] width 39 height 8
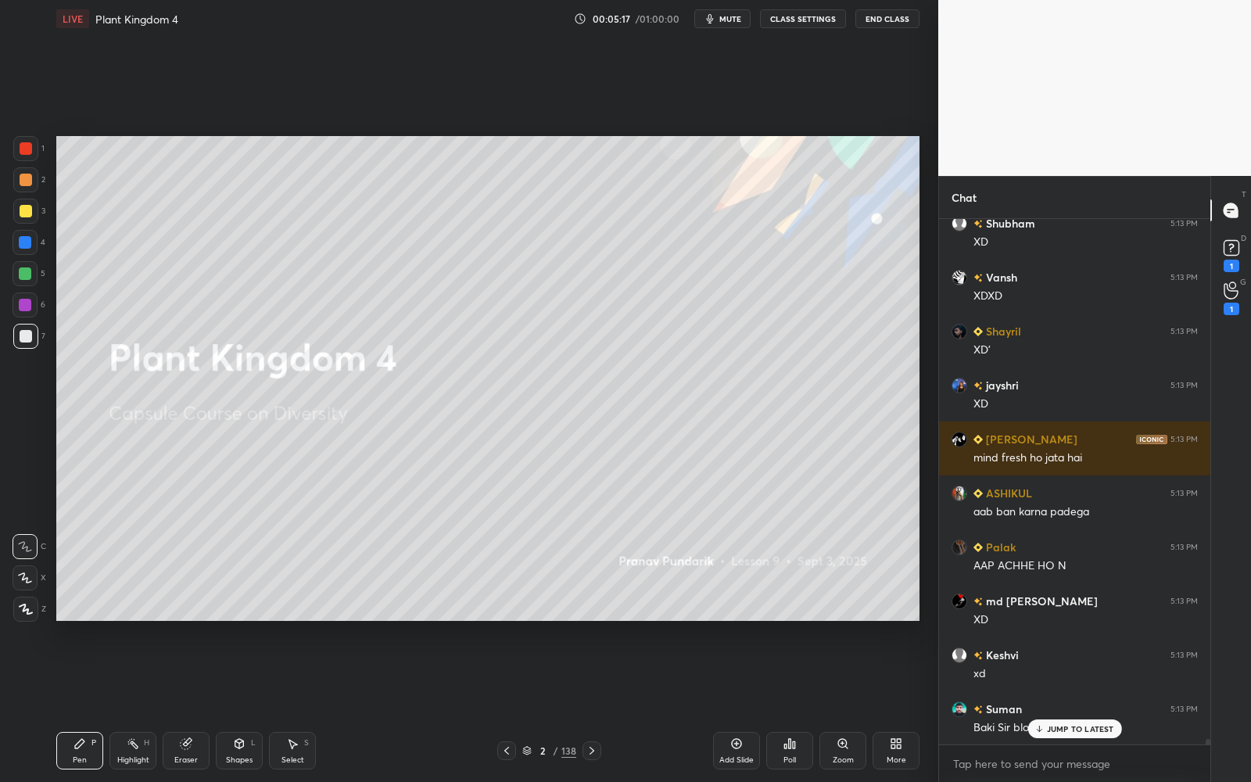
click at [33, 578] on div at bounding box center [25, 578] width 25 height 25
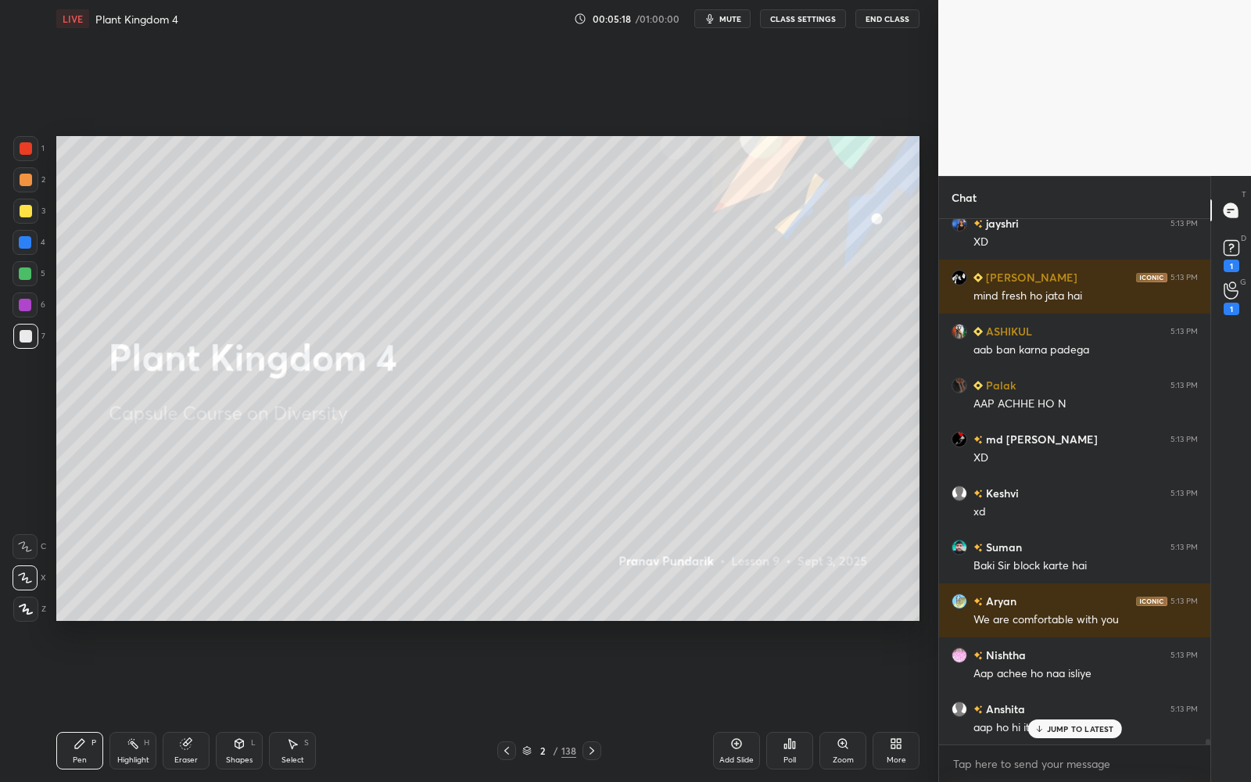
click at [28, 207] on div at bounding box center [26, 211] width 13 height 13
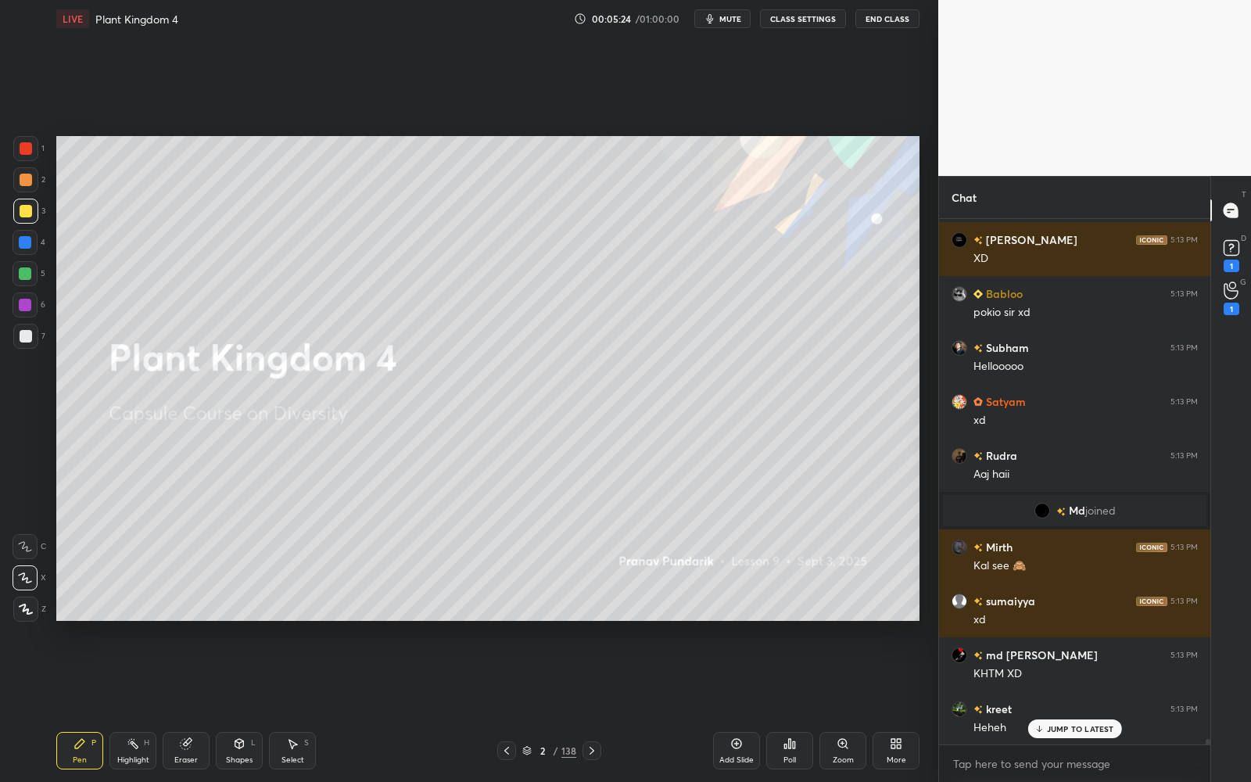
click at [745, 705] on div "Add Slide" at bounding box center [736, 751] width 47 height 38
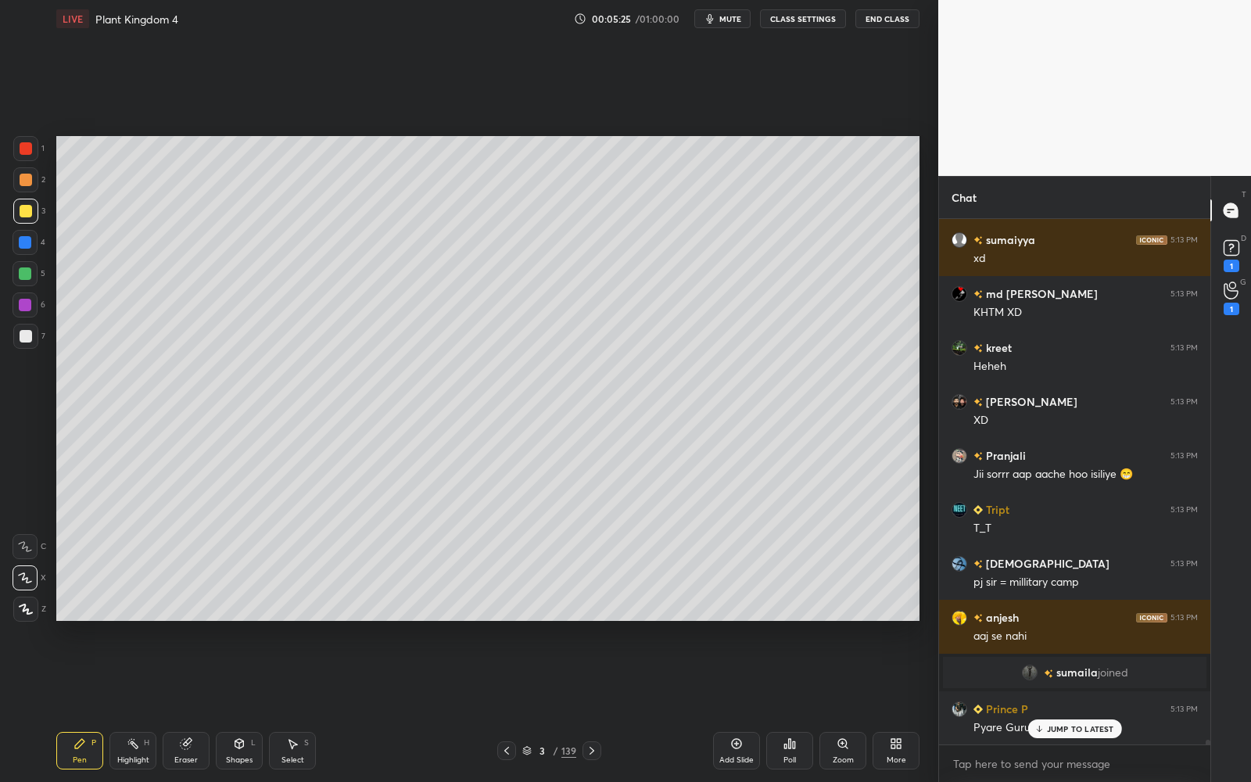
click at [27, 212] on div at bounding box center [26, 211] width 13 height 13
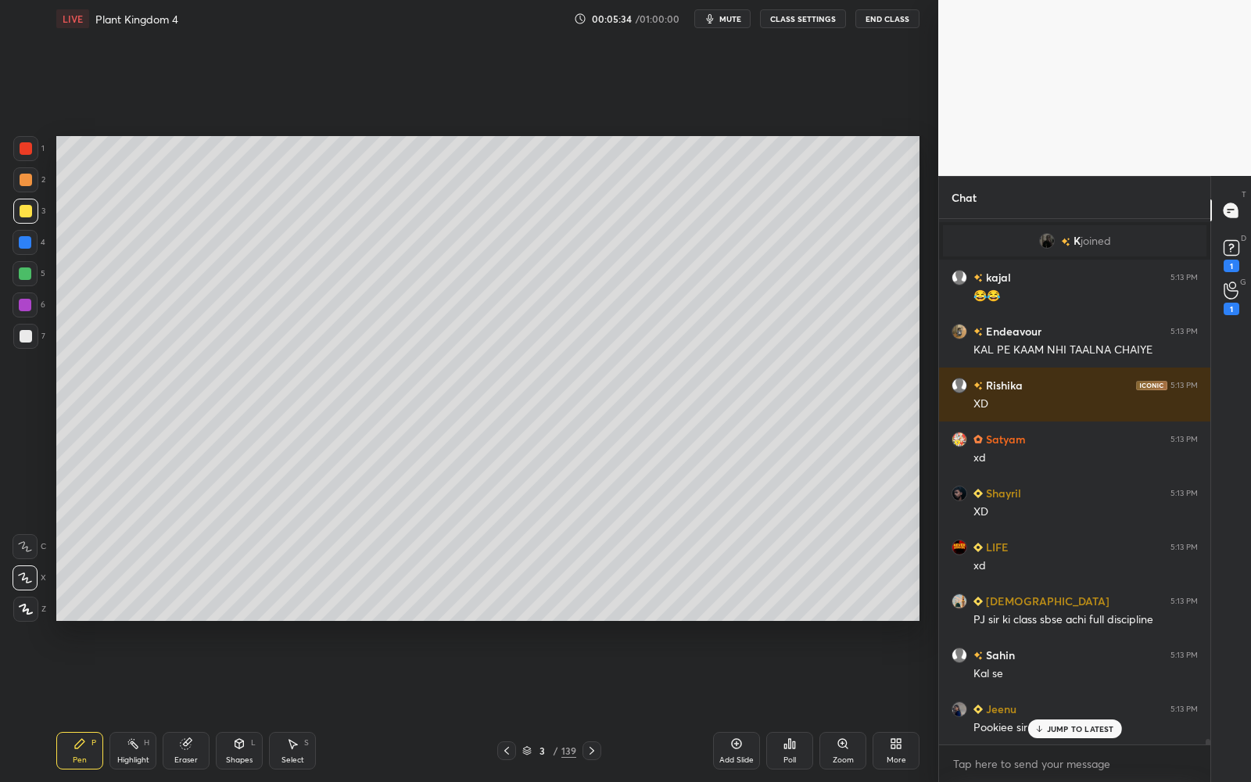
click at [27, 338] on div at bounding box center [26, 336] width 13 height 13
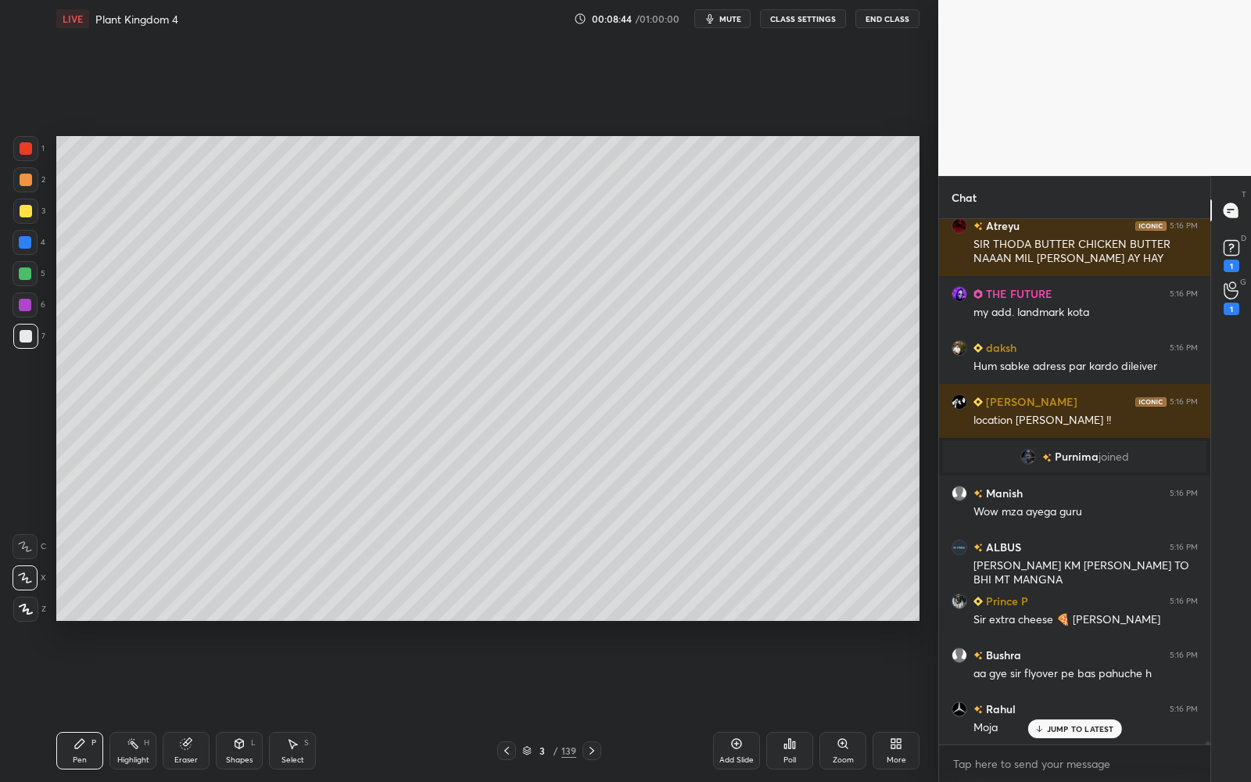
click at [745, 705] on div "Add Slide" at bounding box center [736, 751] width 47 height 38
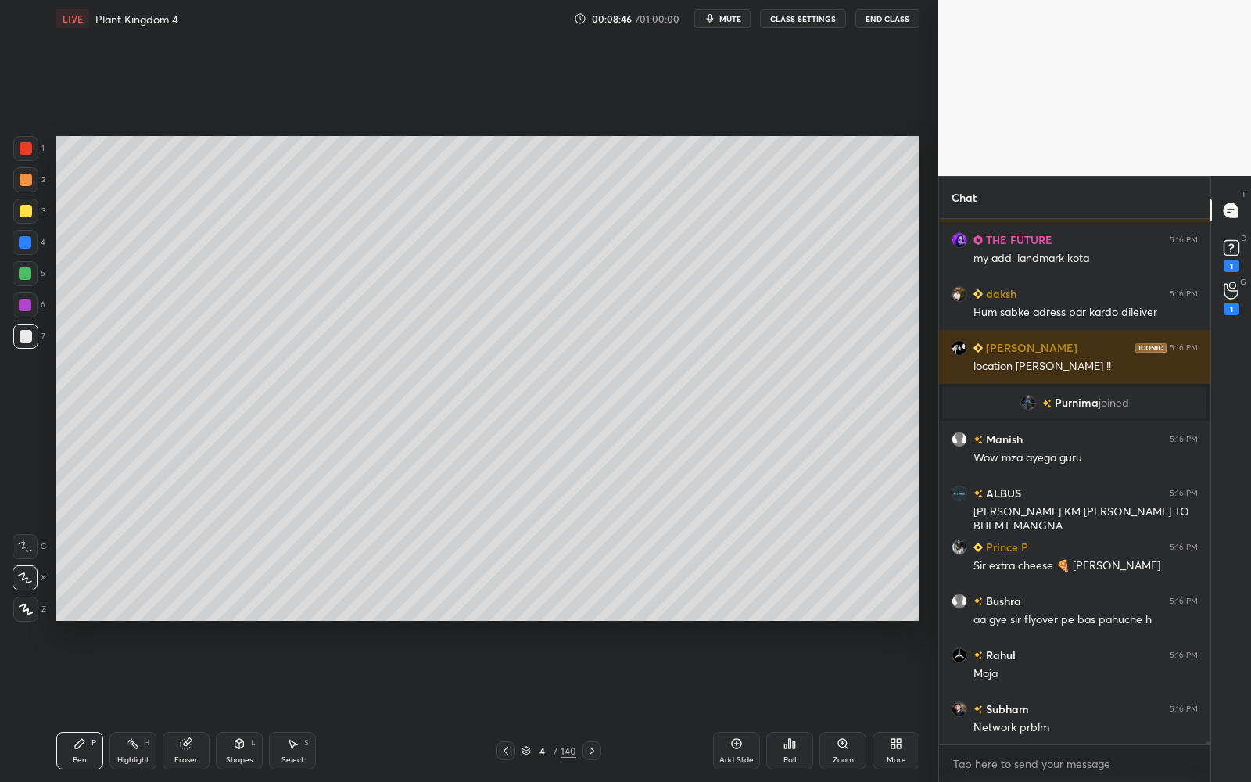
click at [23, 206] on div at bounding box center [26, 211] width 13 height 13
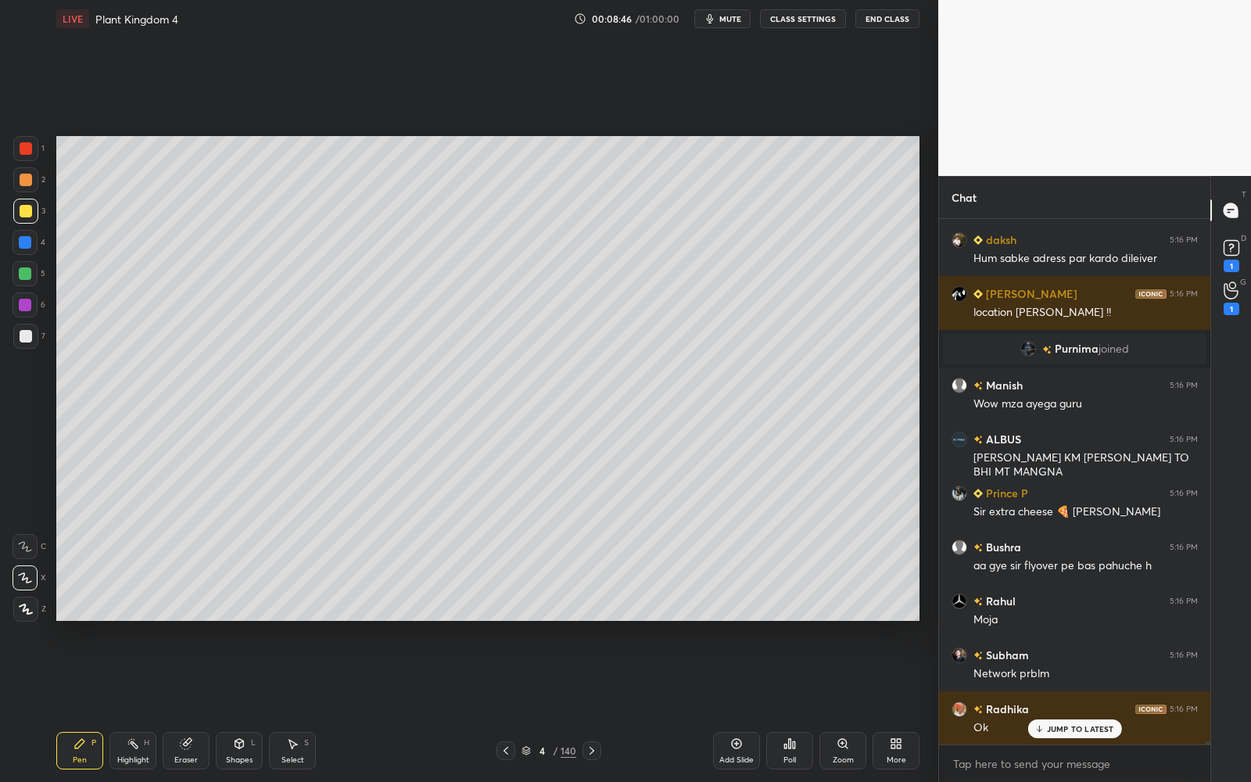
click at [24, 208] on div at bounding box center [26, 211] width 13 height 13
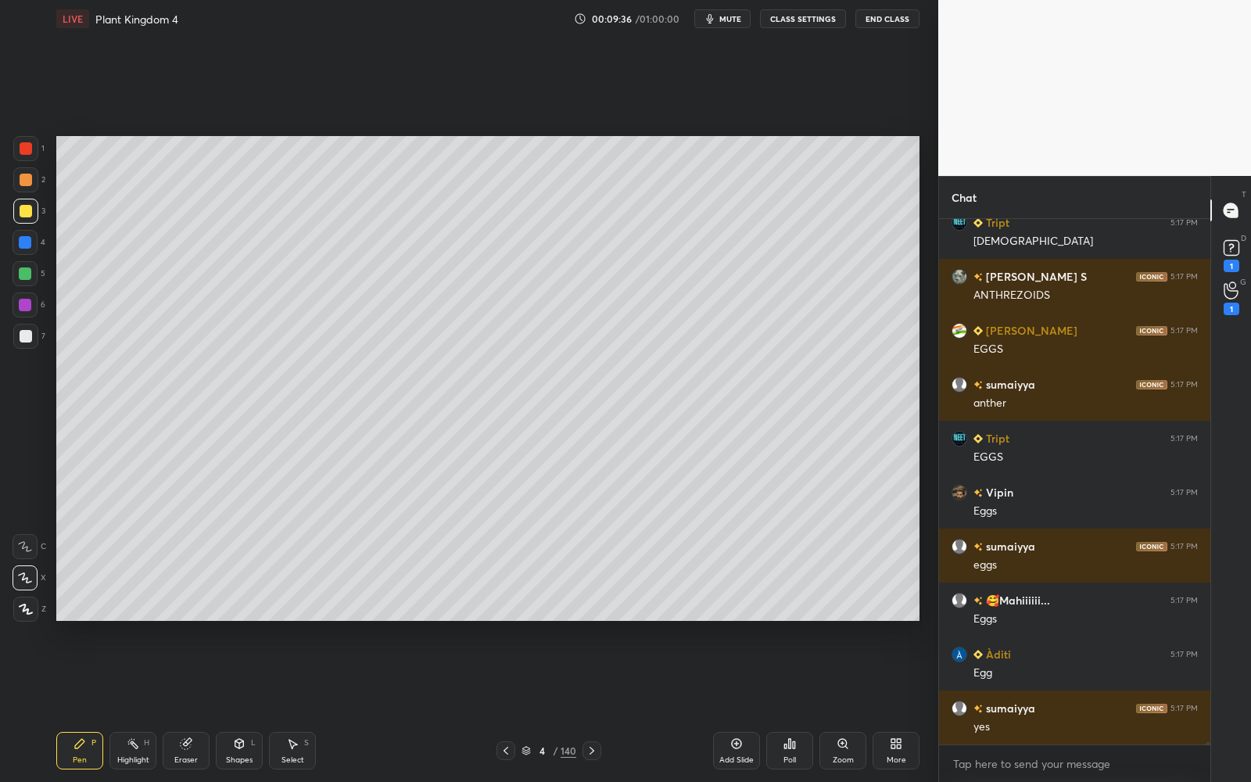
click at [31, 332] on div at bounding box center [25, 336] width 25 height 25
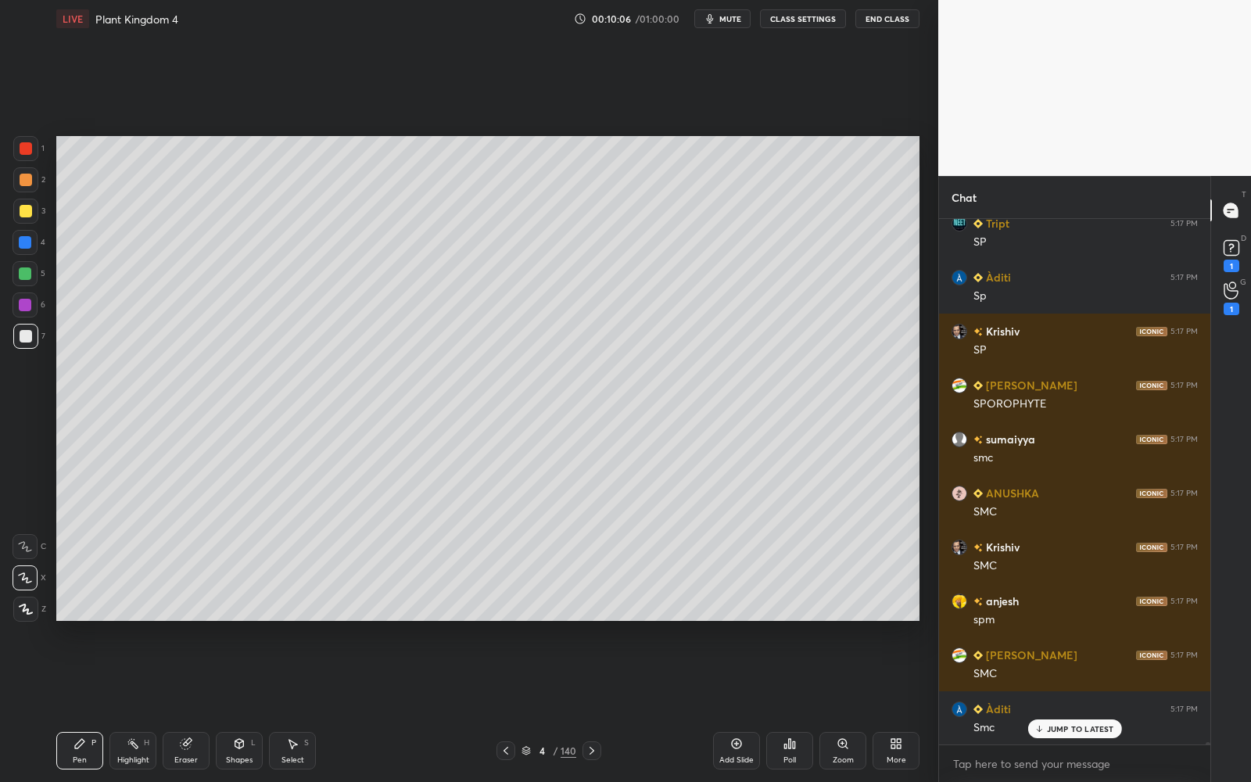
click at [27, 300] on div at bounding box center [25, 305] width 13 height 13
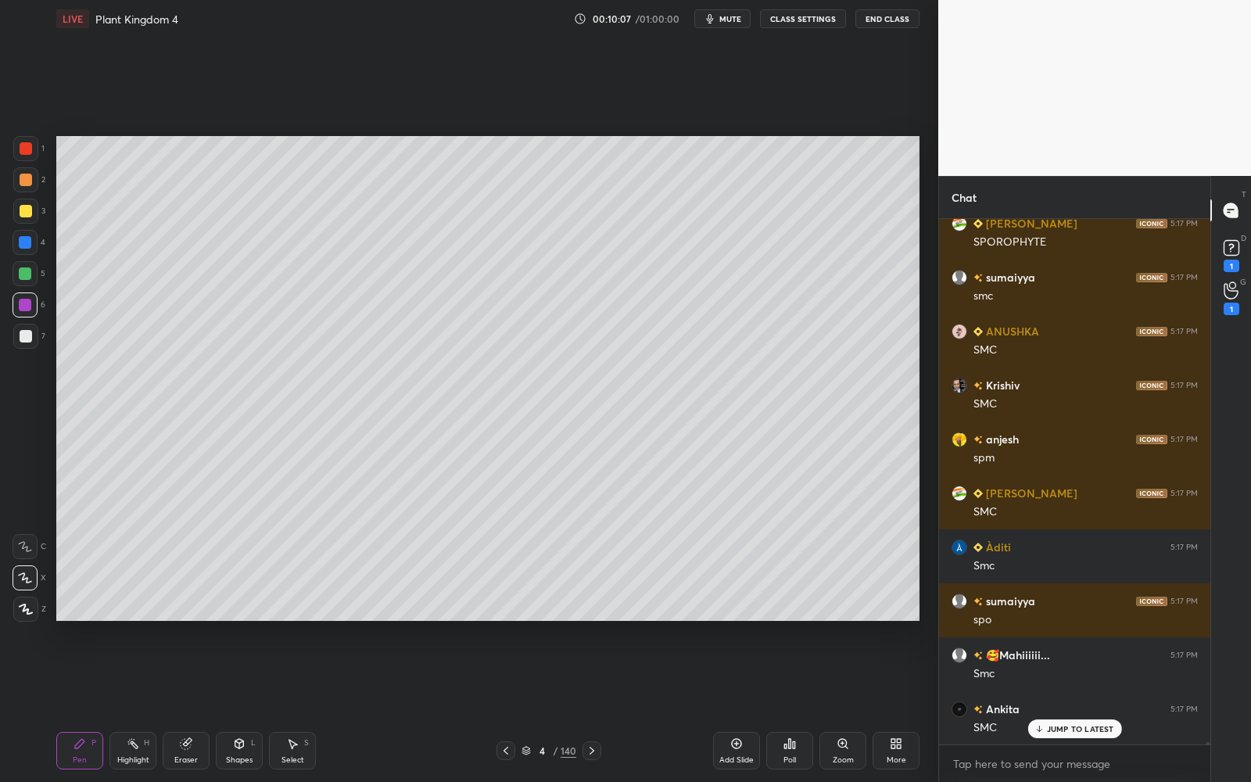
click at [23, 207] on div at bounding box center [26, 211] width 13 height 13
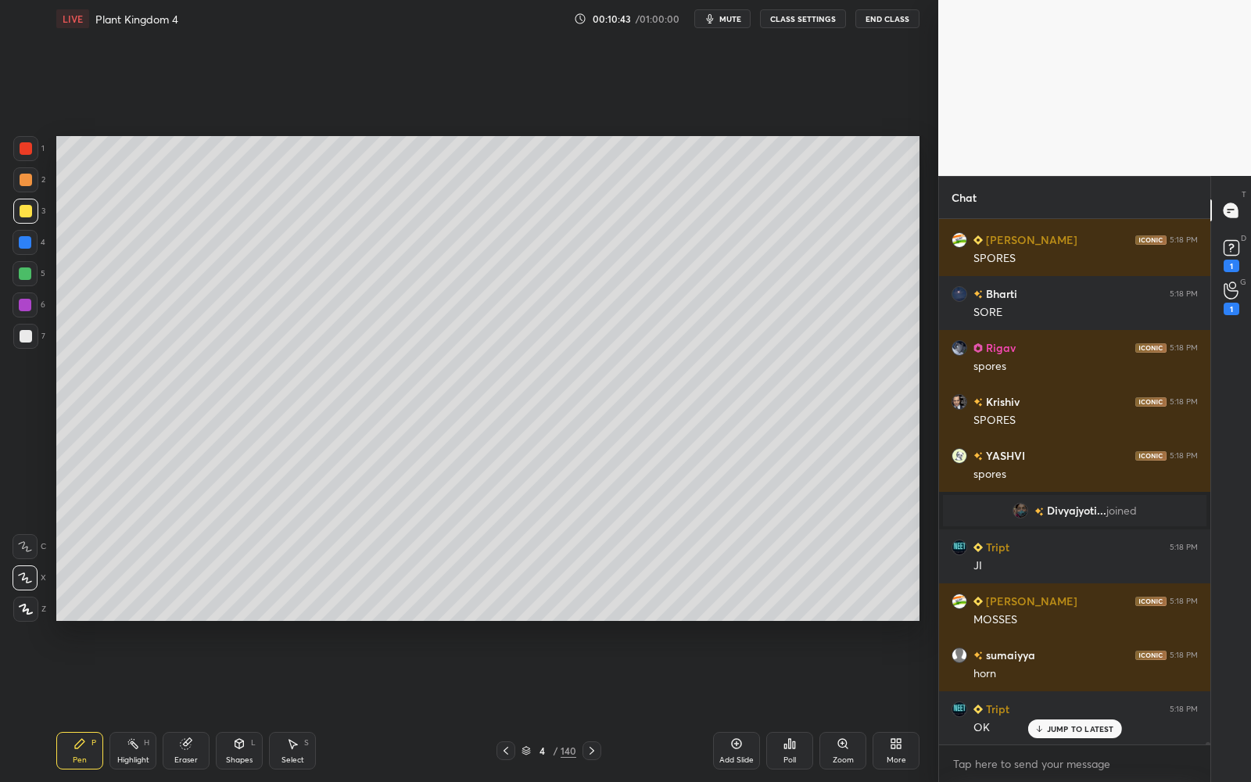
scroll to position [105005, 0]
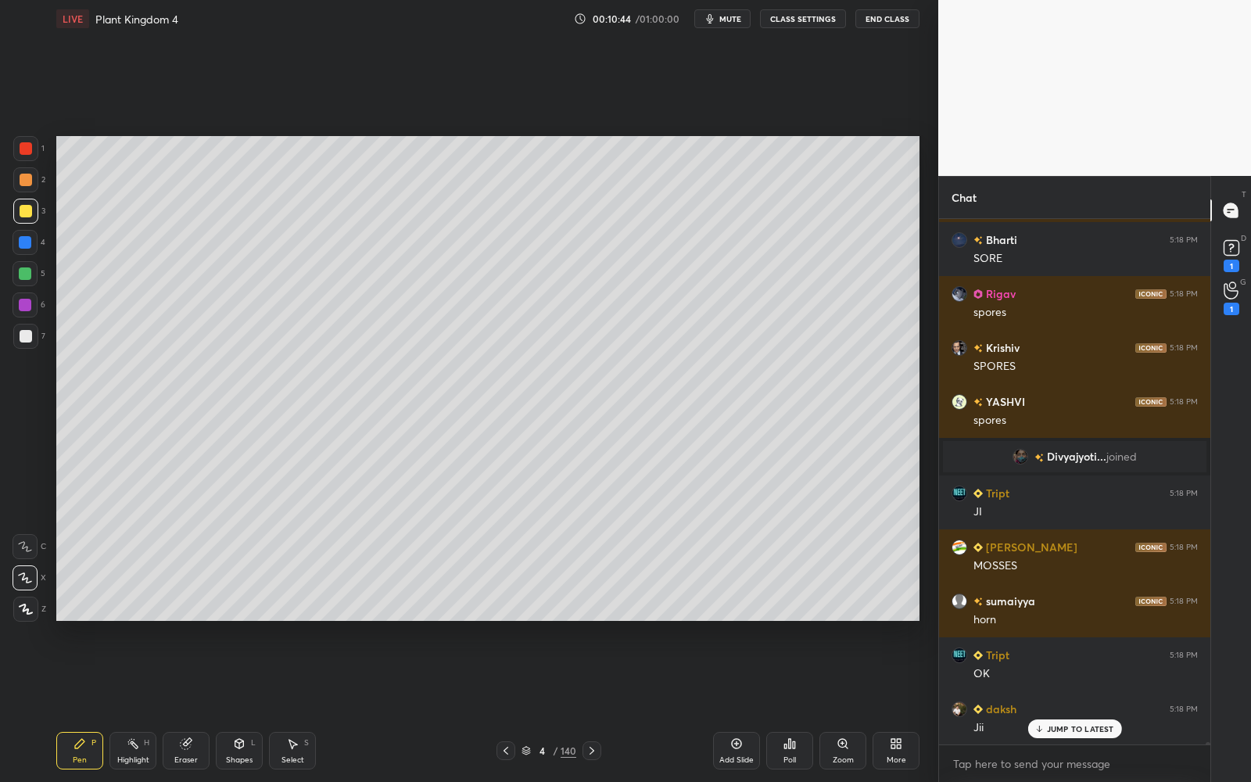
click at [20, 269] on div at bounding box center [25, 274] width 13 height 13
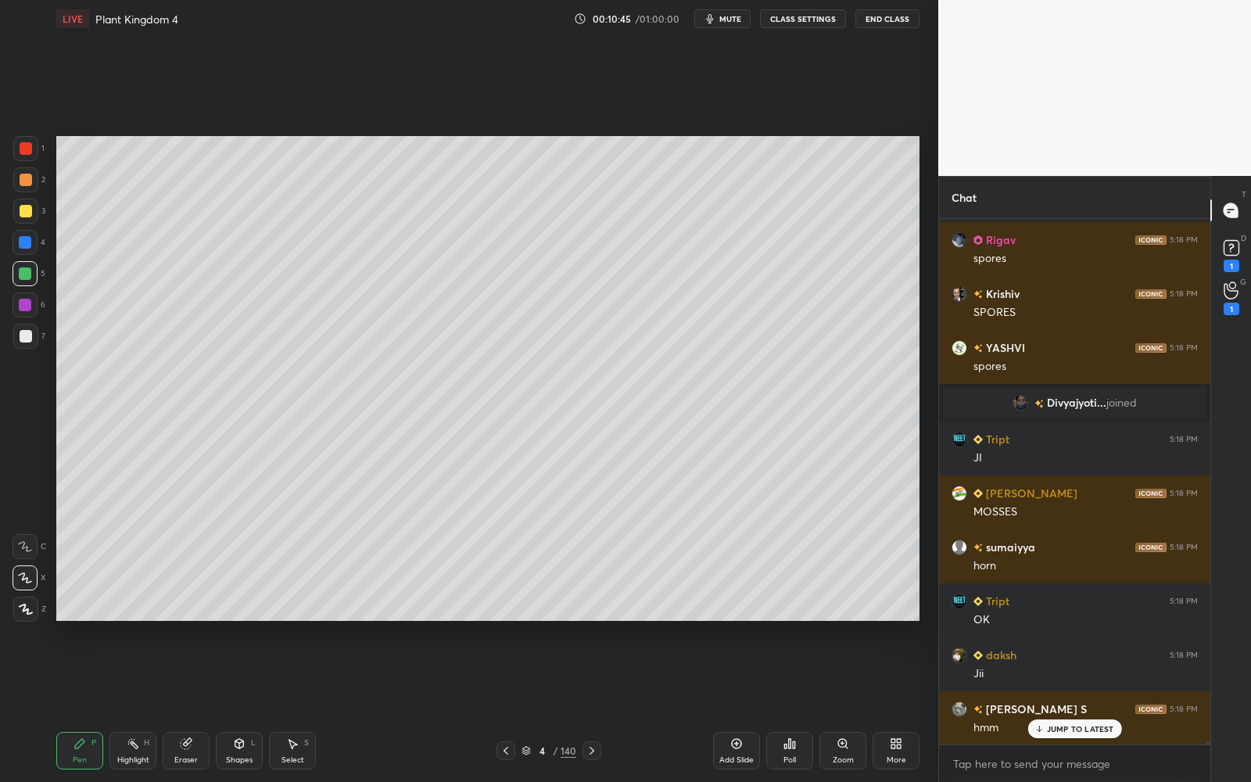
click at [22, 210] on div at bounding box center [26, 211] width 13 height 13
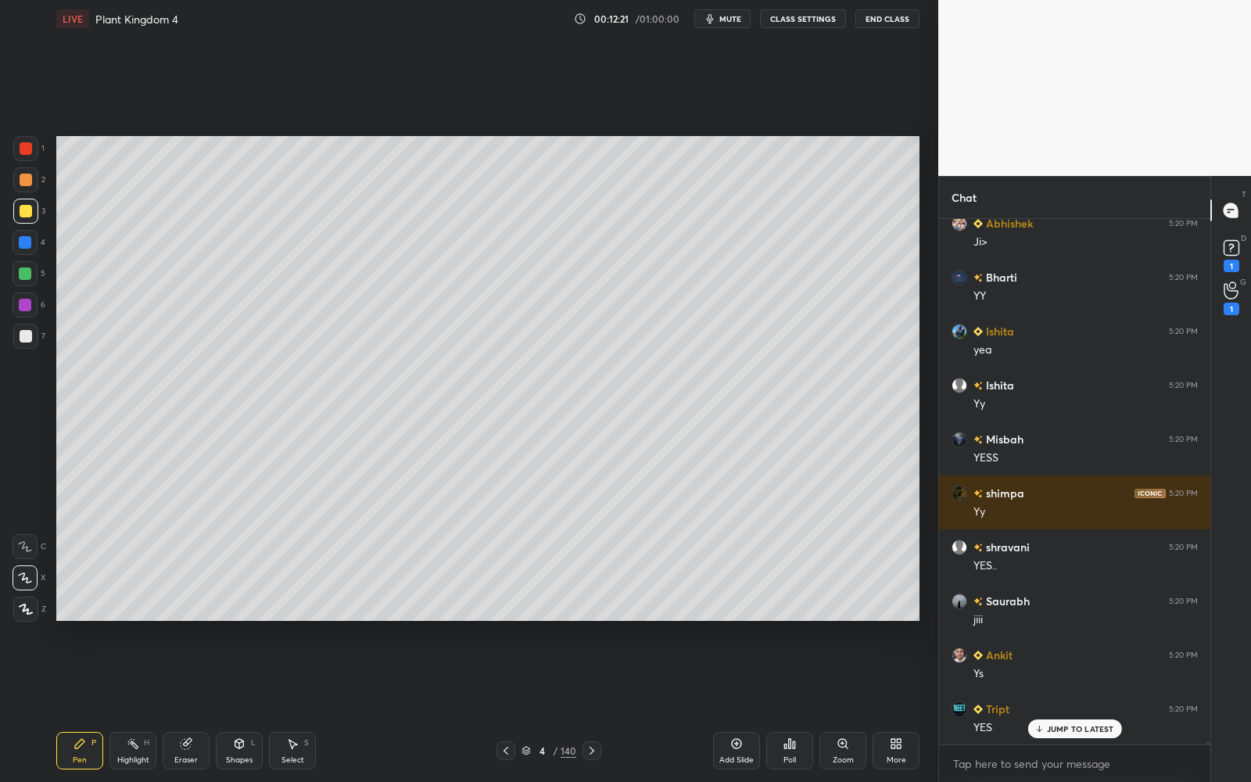
scroll to position [111615, 0]
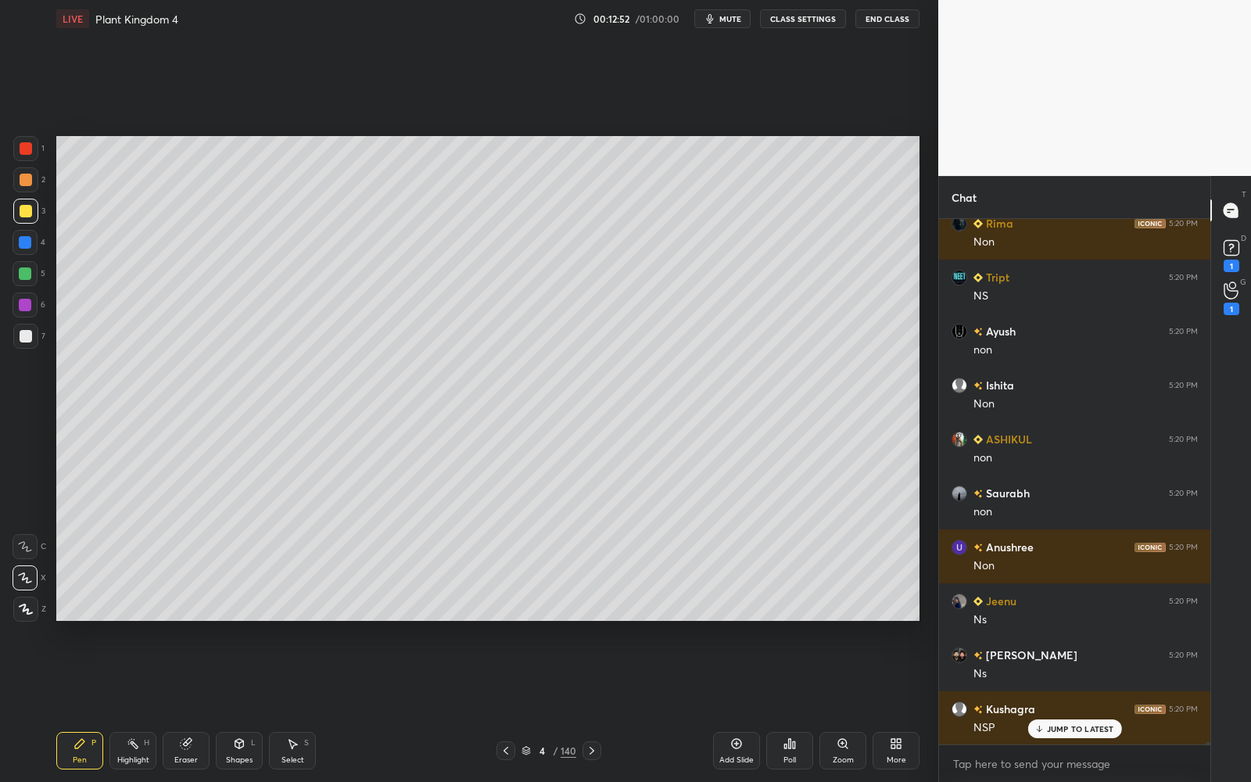
click at [27, 343] on div at bounding box center [25, 336] width 25 height 25
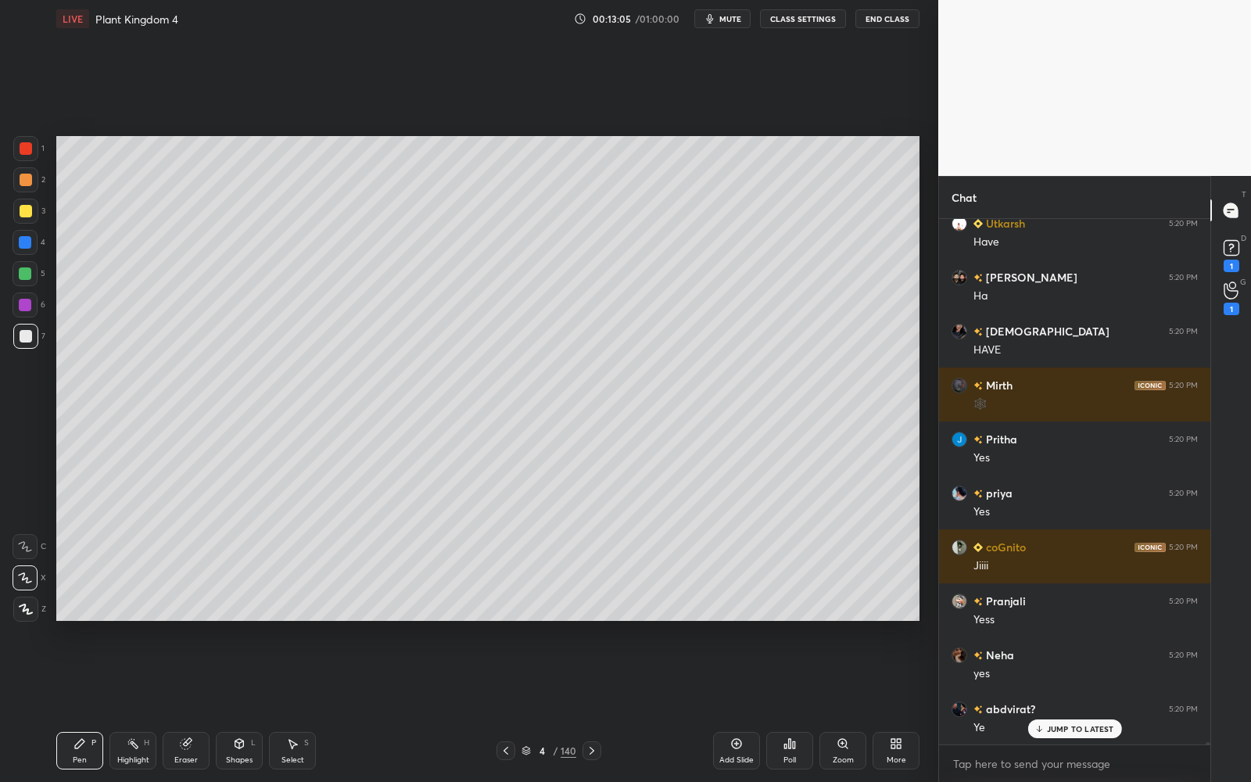
click at [727, 705] on div "Add Slide" at bounding box center [736, 751] width 47 height 38
click at [30, 222] on div "3" at bounding box center [29, 214] width 32 height 31
click at [28, 220] on div at bounding box center [25, 211] width 25 height 25
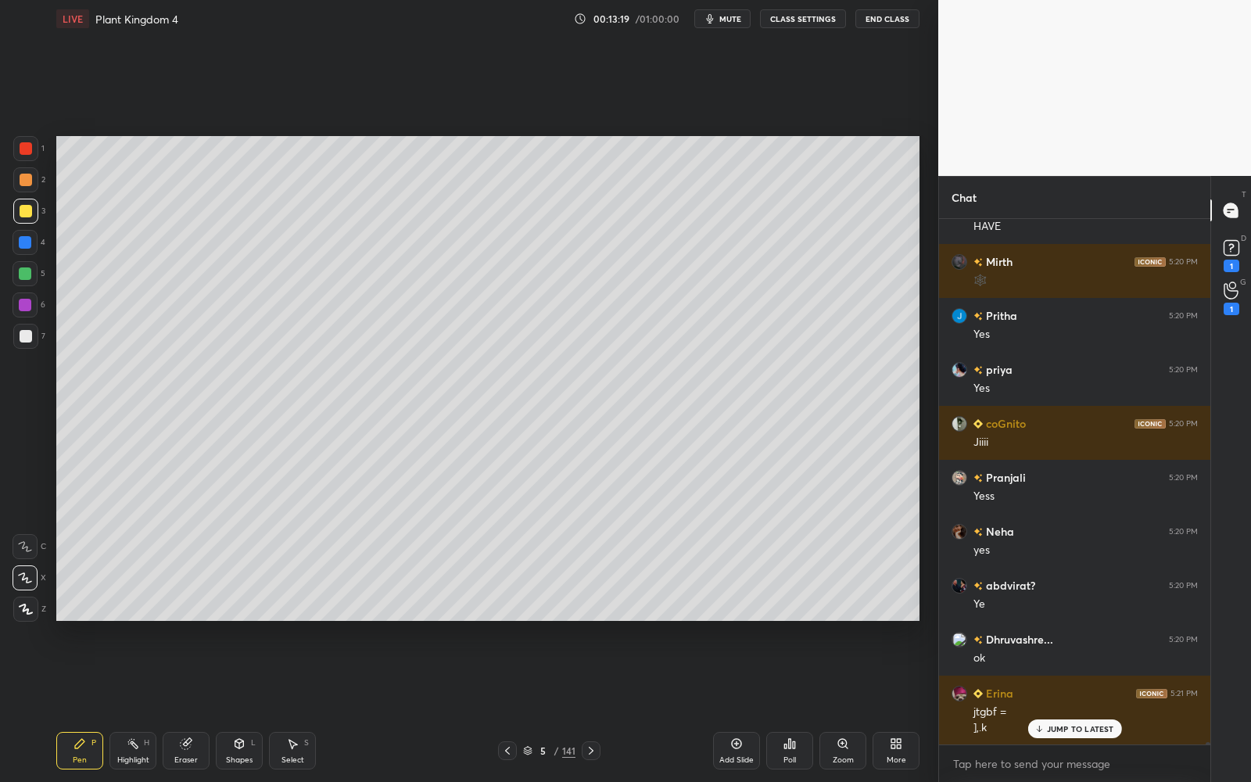
click at [33, 331] on div at bounding box center [25, 336] width 25 height 25
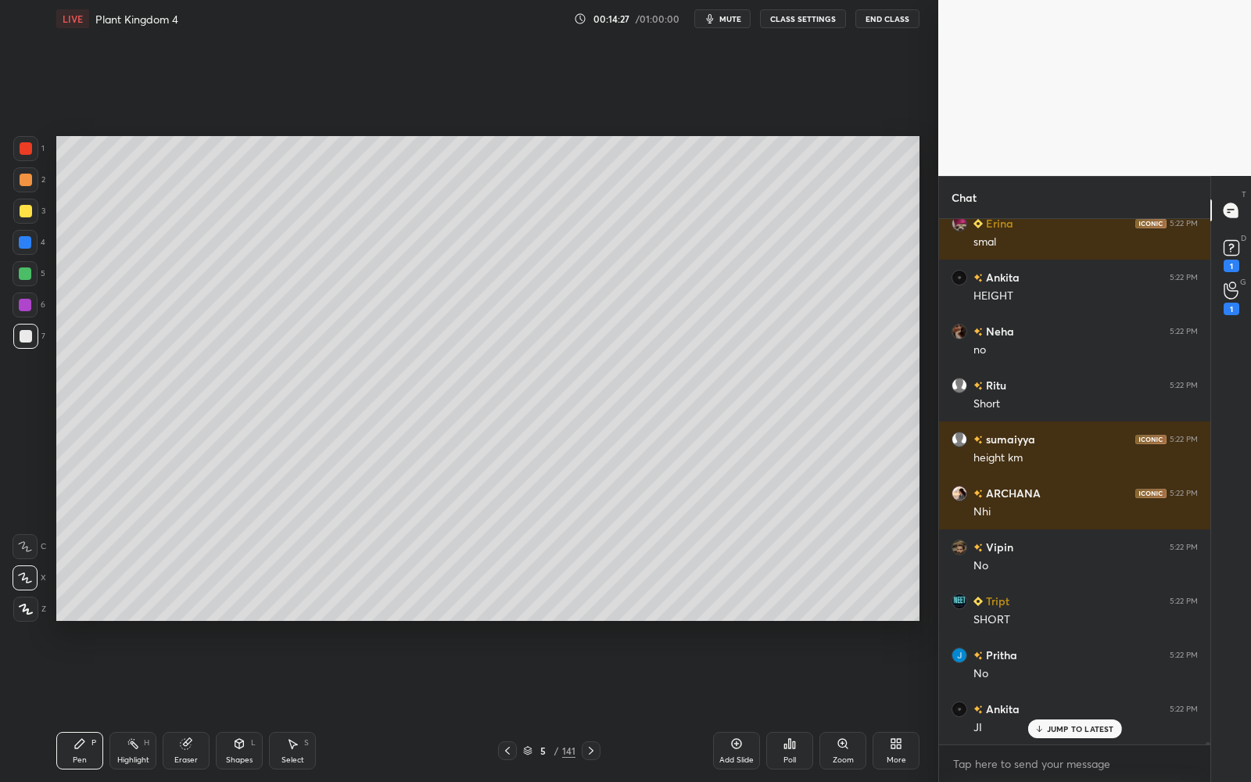
click at [23, 271] on div at bounding box center [25, 274] width 13 height 13
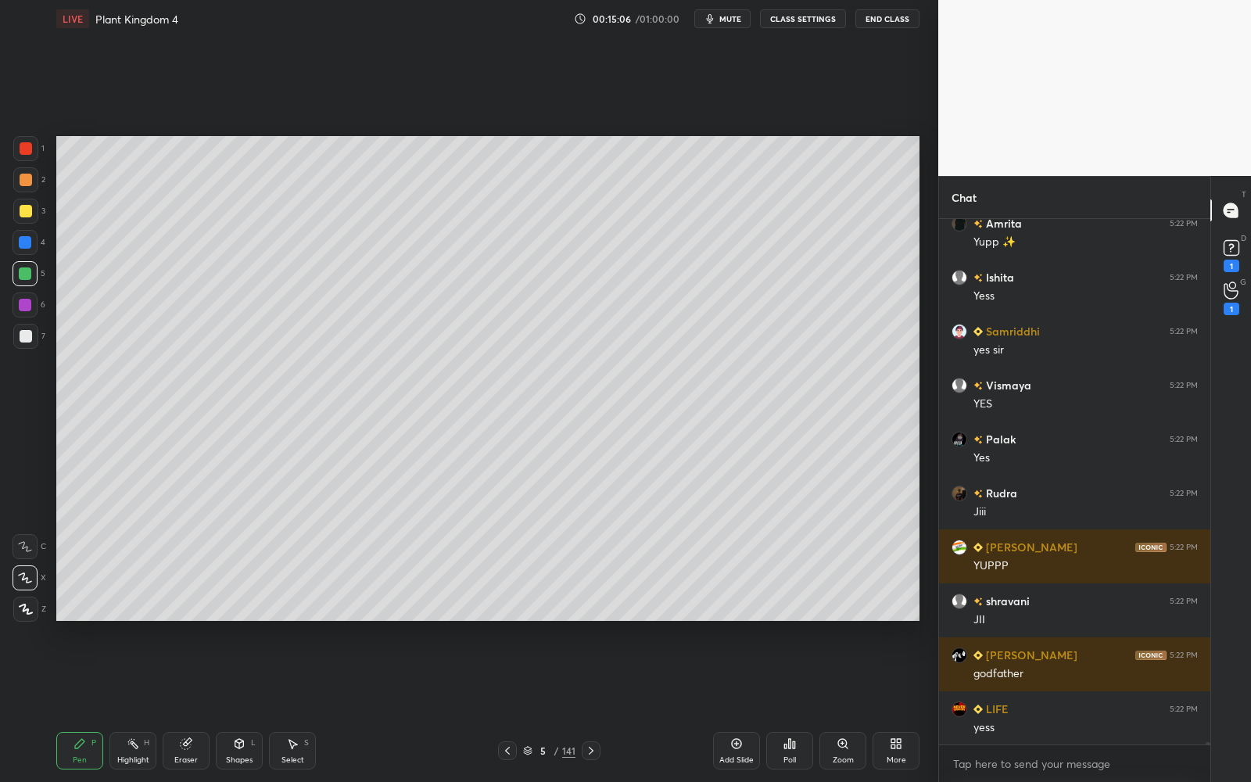
click at [734, 705] on div "Add Slide" at bounding box center [736, 751] width 47 height 38
click at [27, 213] on div at bounding box center [26, 211] width 13 height 13
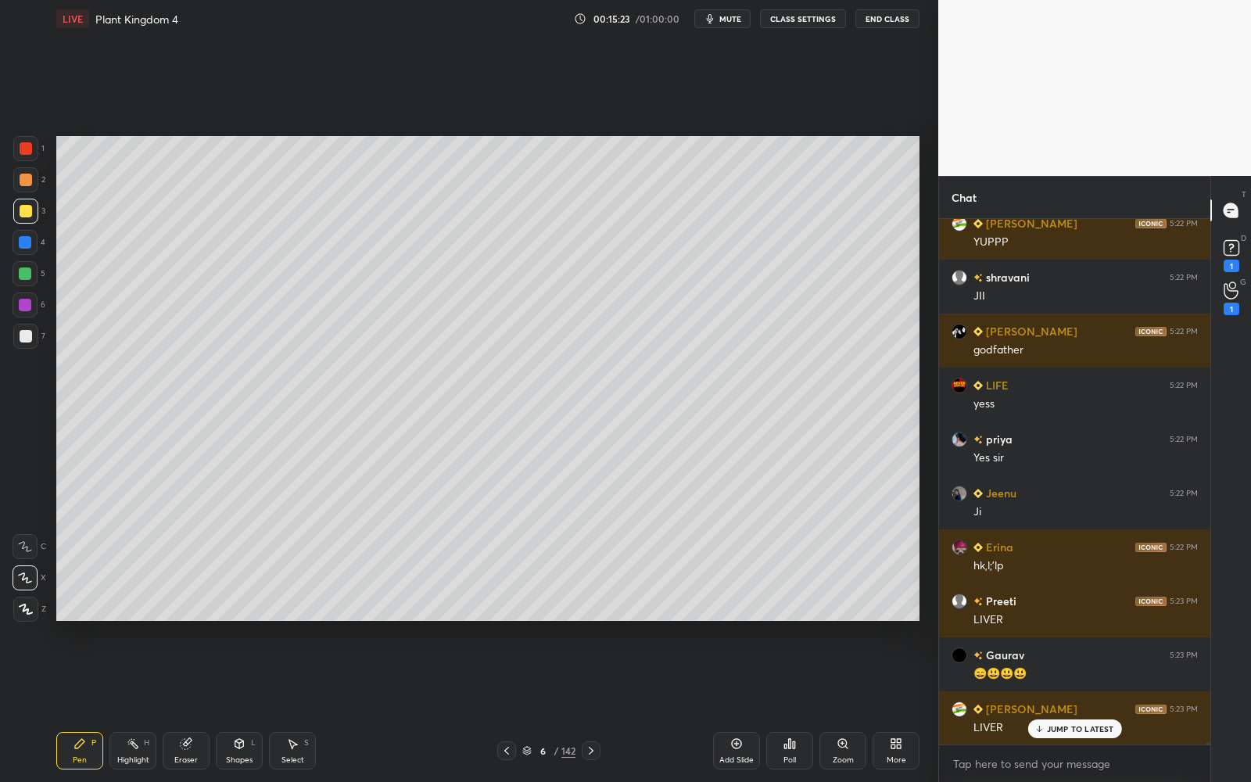
click at [25, 335] on div at bounding box center [26, 336] width 13 height 13
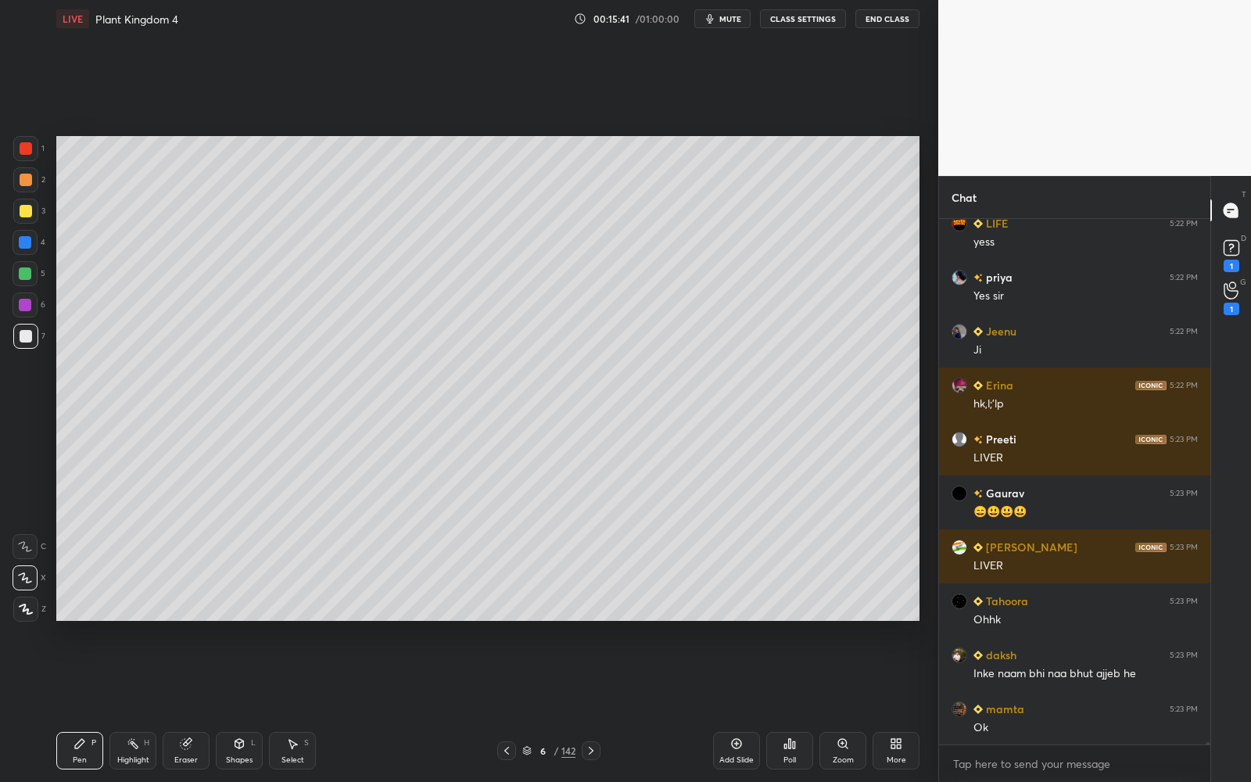
scroll to position [137078, 0]
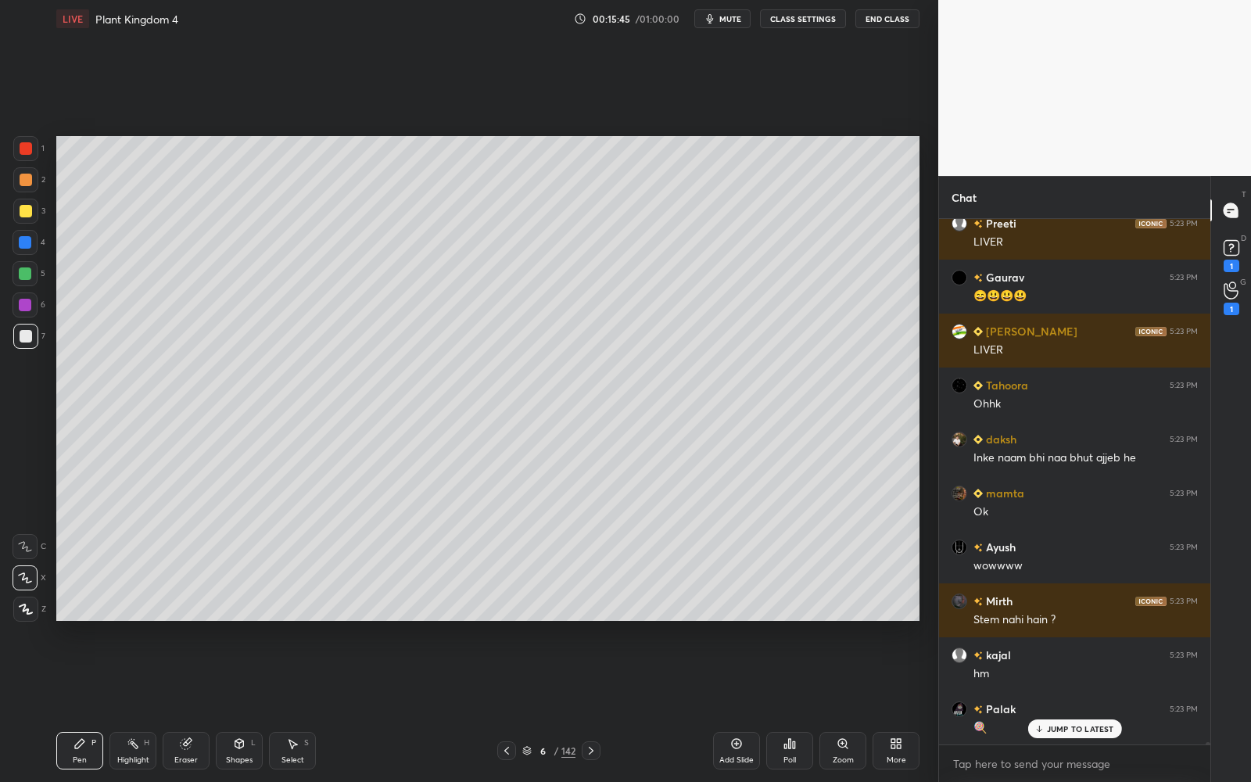
click at [31, 239] on div at bounding box center [25, 242] width 25 height 25
click at [29, 239] on div at bounding box center [25, 242] width 13 height 13
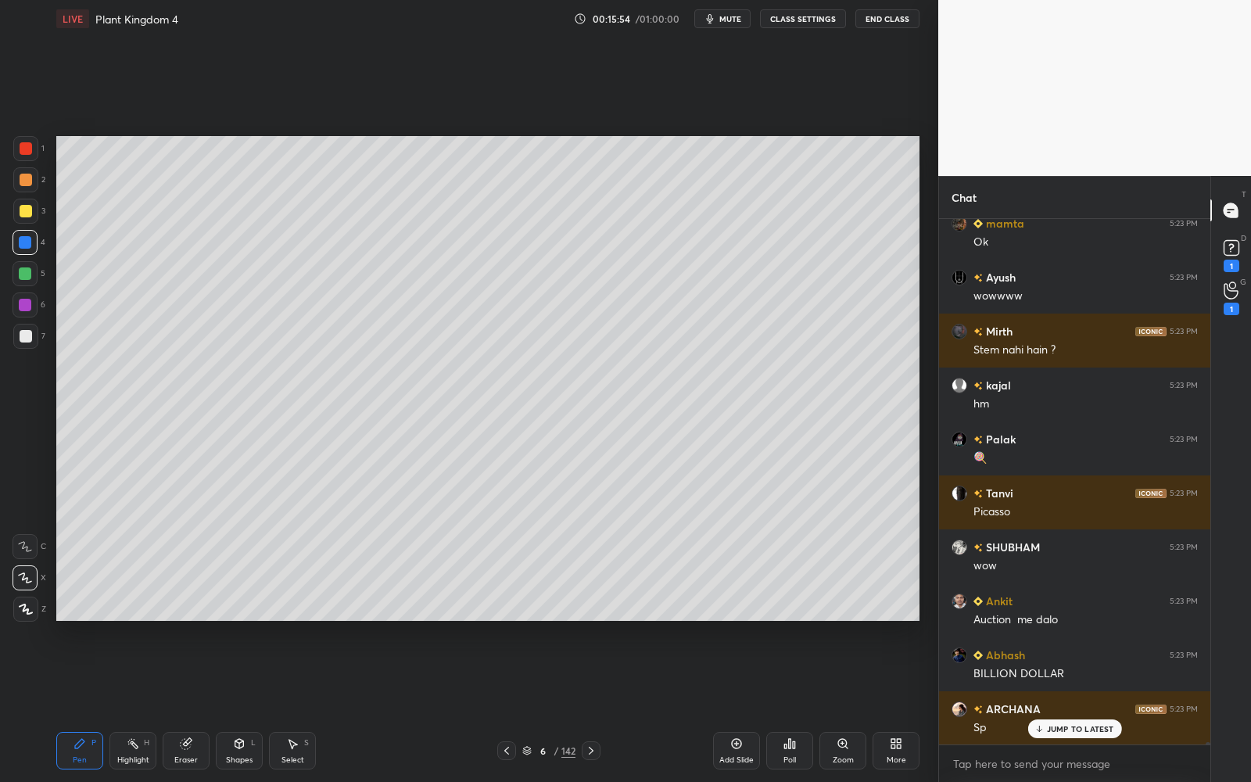
scroll to position [137563, 0]
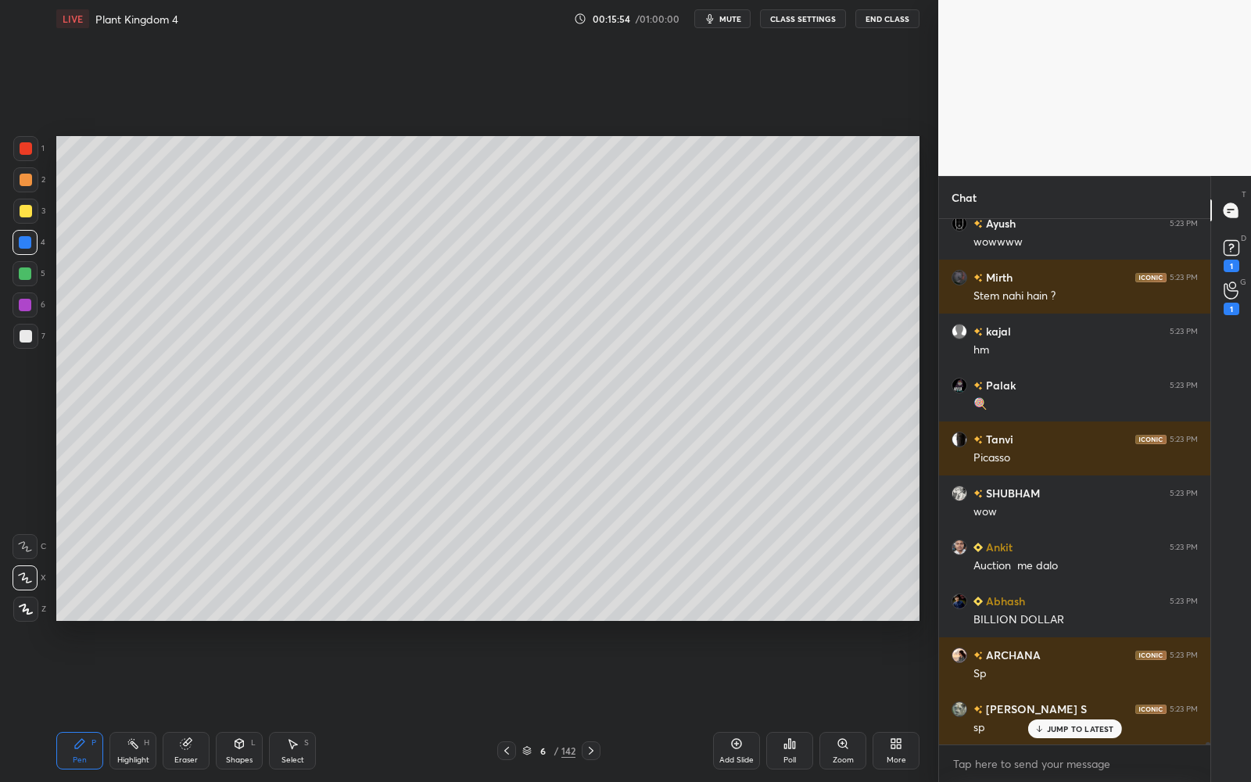
click at [29, 331] on div at bounding box center [26, 336] width 13 height 13
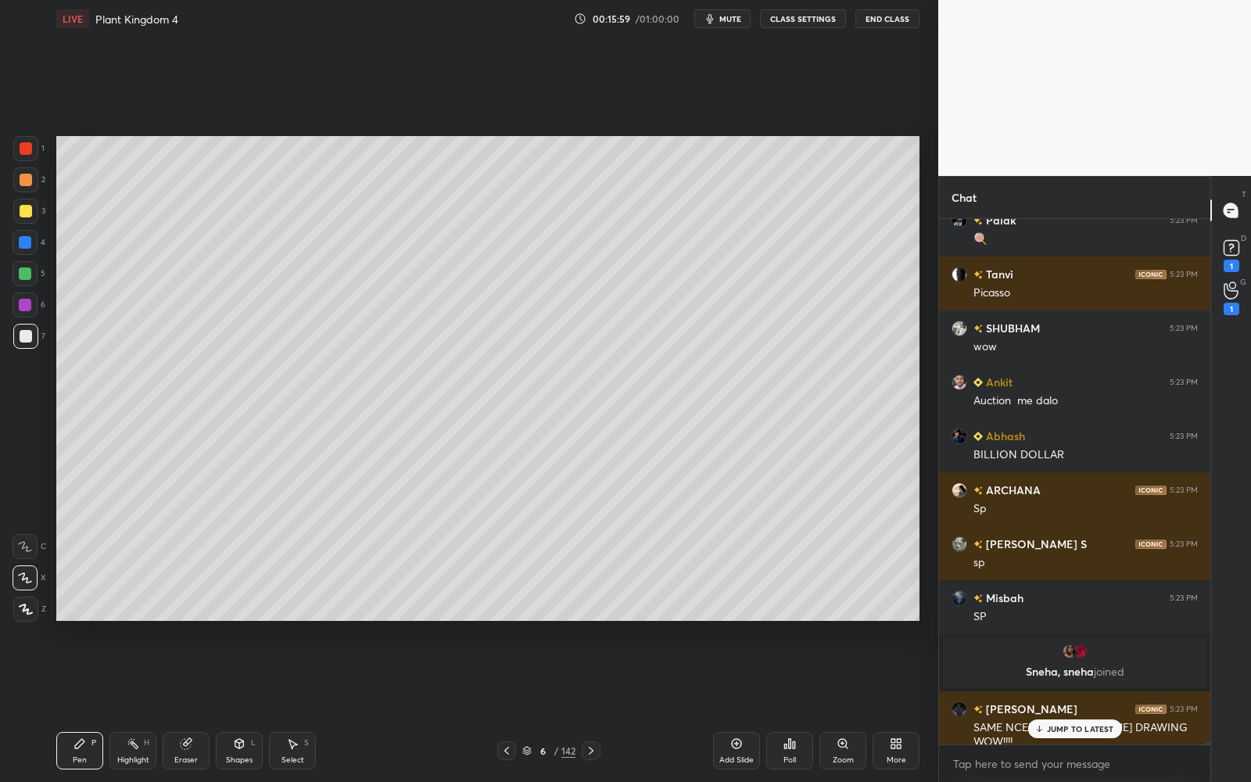
scroll to position [130536, 0]
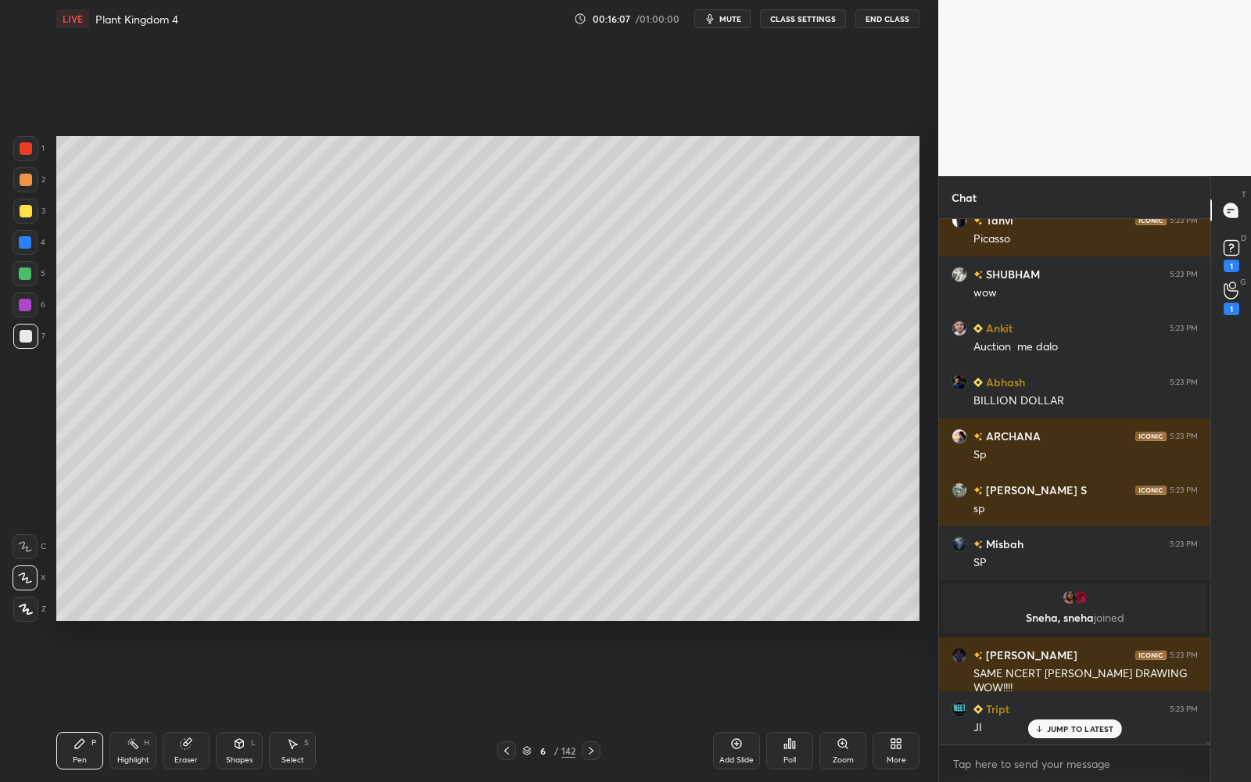
click at [27, 307] on div at bounding box center [25, 305] width 13 height 13
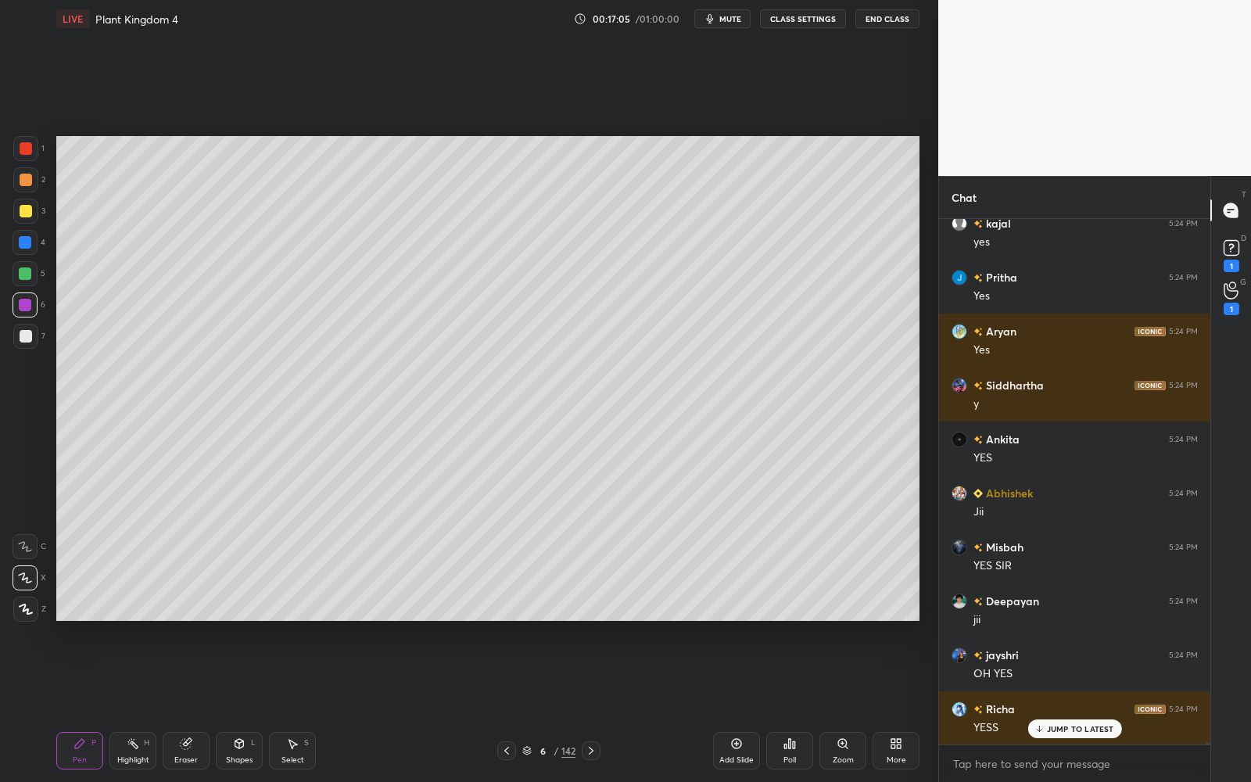
scroll to position [139463, 0]
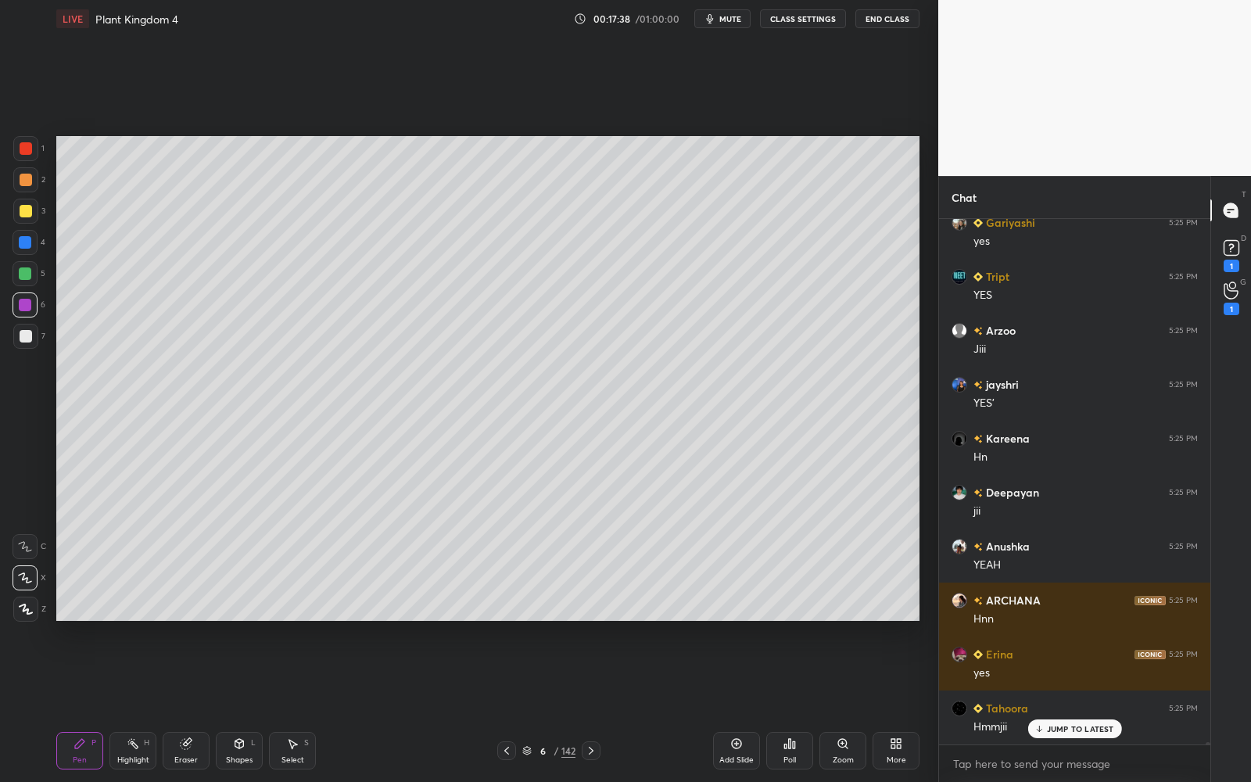
click at [27, 336] on div at bounding box center [26, 336] width 13 height 13
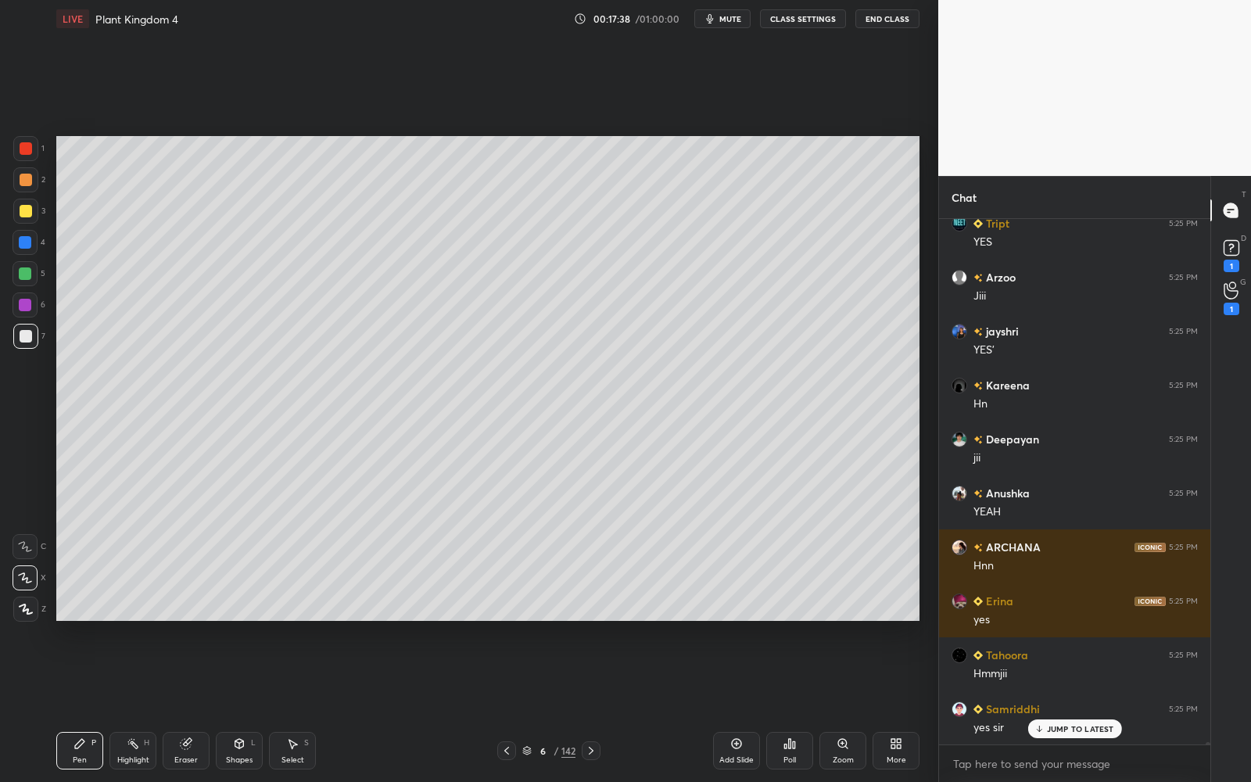
click at [27, 338] on div at bounding box center [26, 336] width 13 height 13
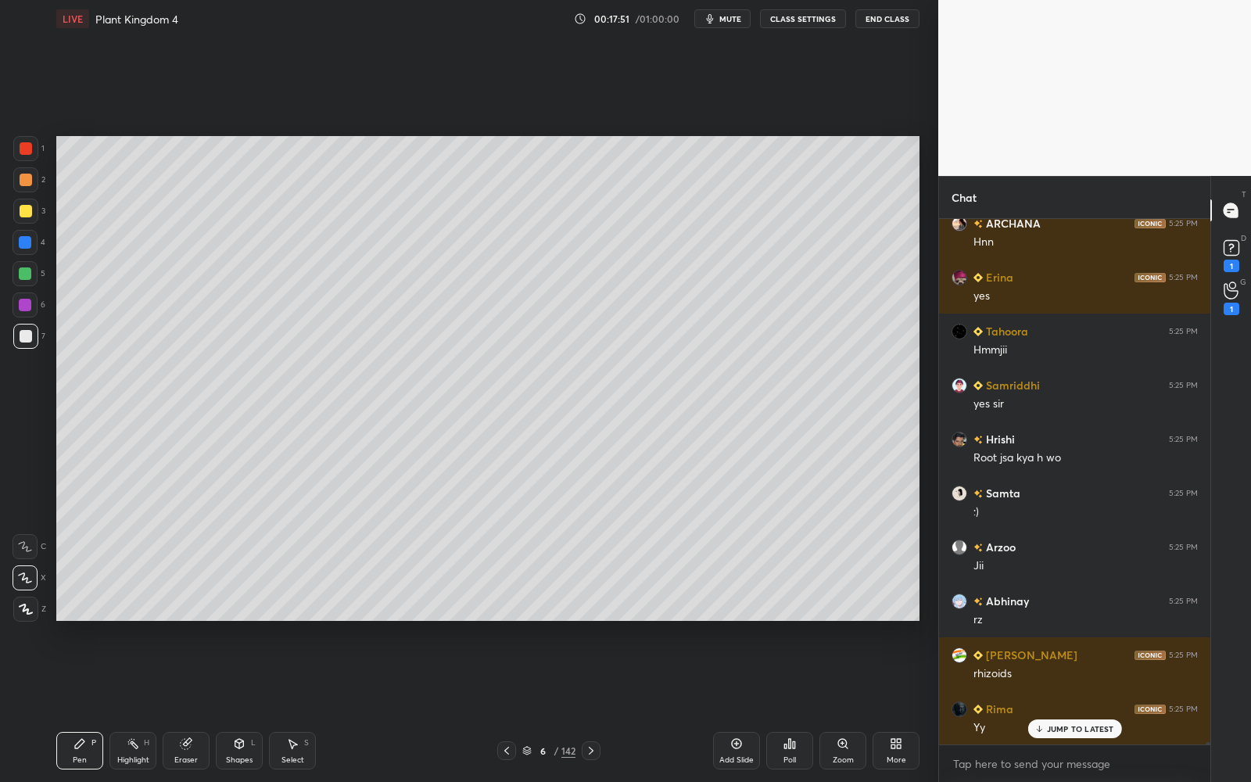
drag, startPoint x: 27, startPoint y: 181, endPoint x: 7, endPoint y: 178, distance: 20.6
click at [27, 181] on div at bounding box center [26, 180] width 13 height 13
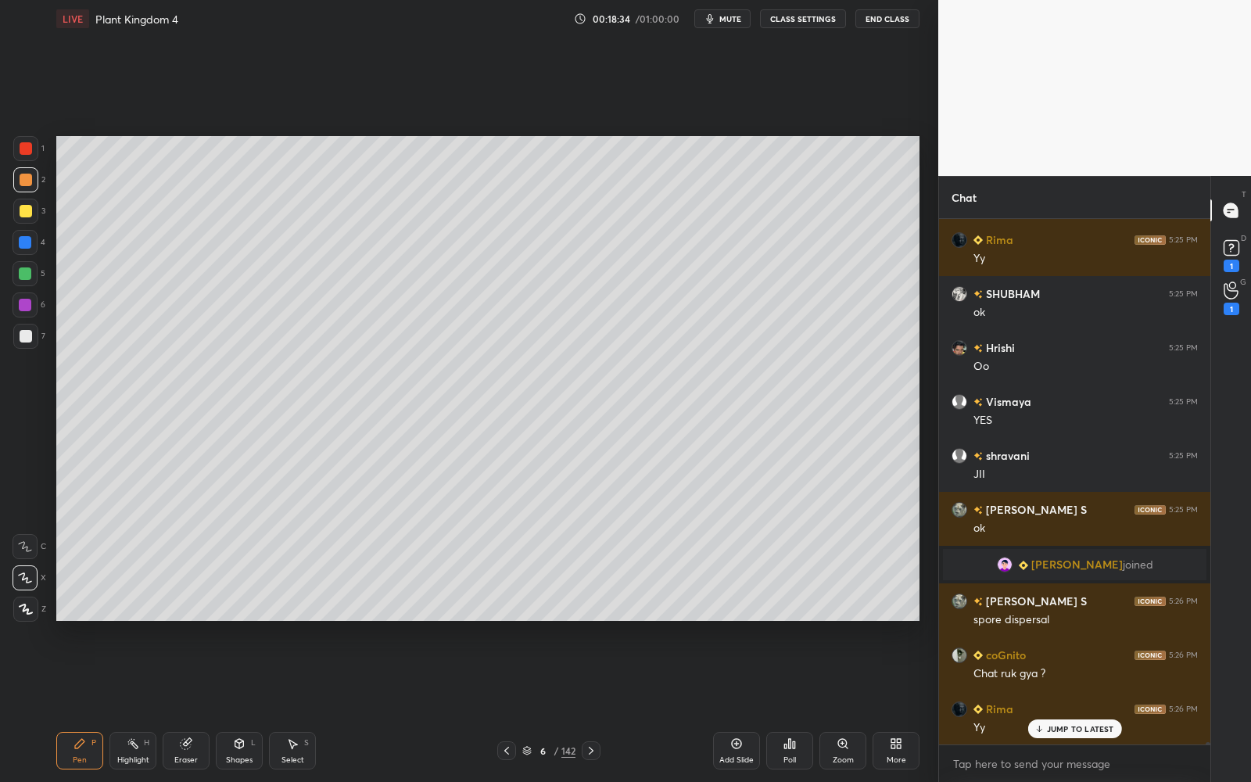
scroll to position [139566, 0]
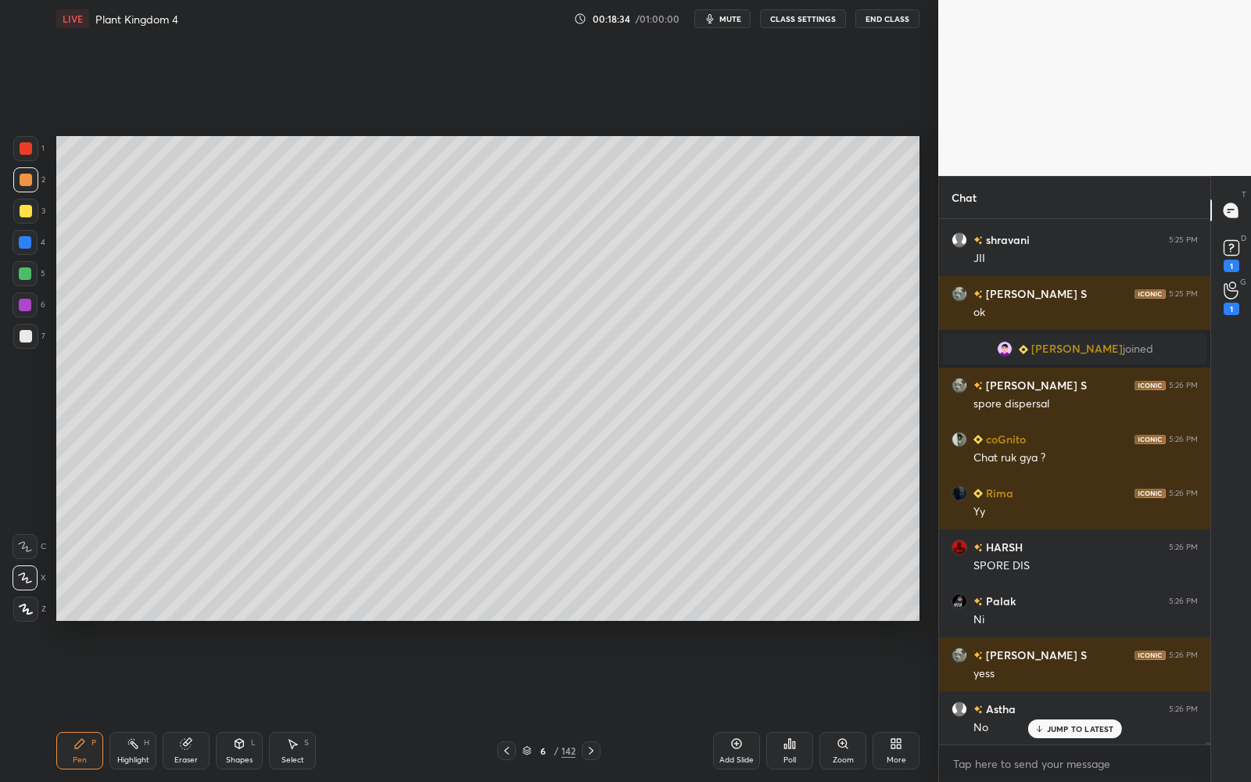
click at [27, 244] on div at bounding box center [25, 242] width 13 height 13
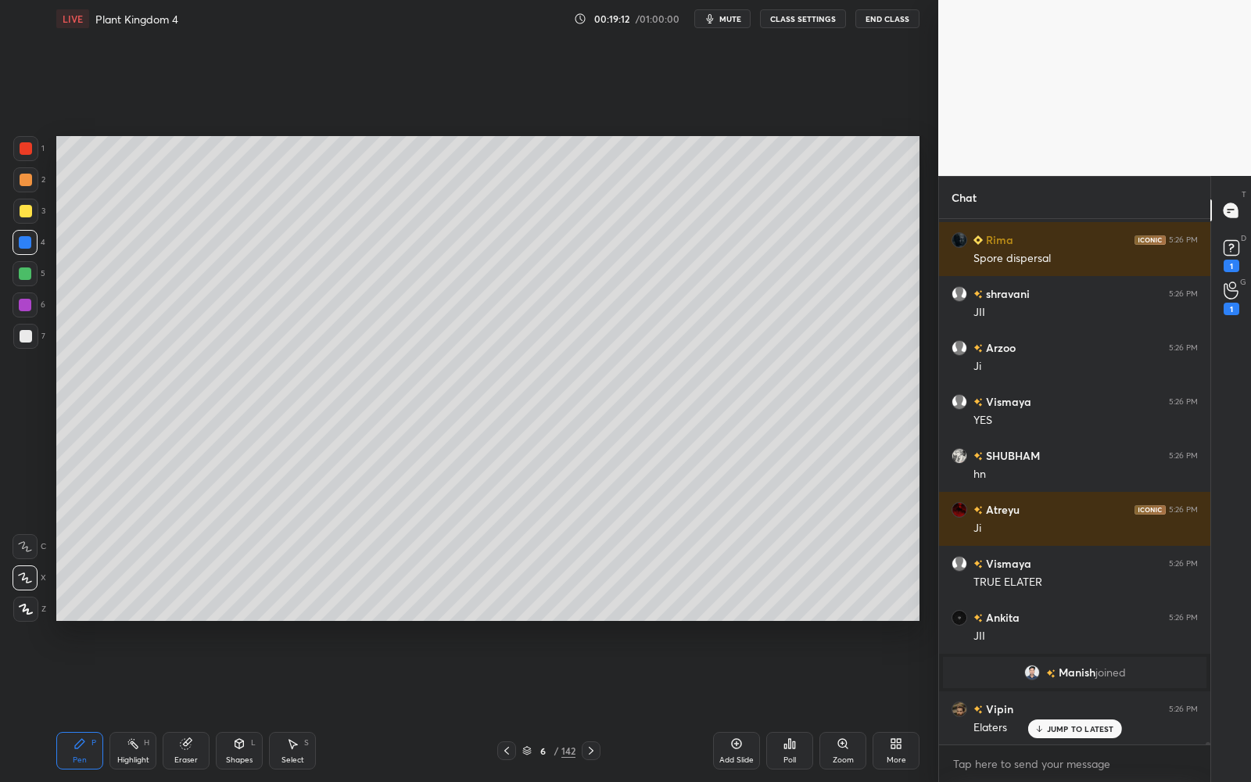
scroll to position [140575, 0]
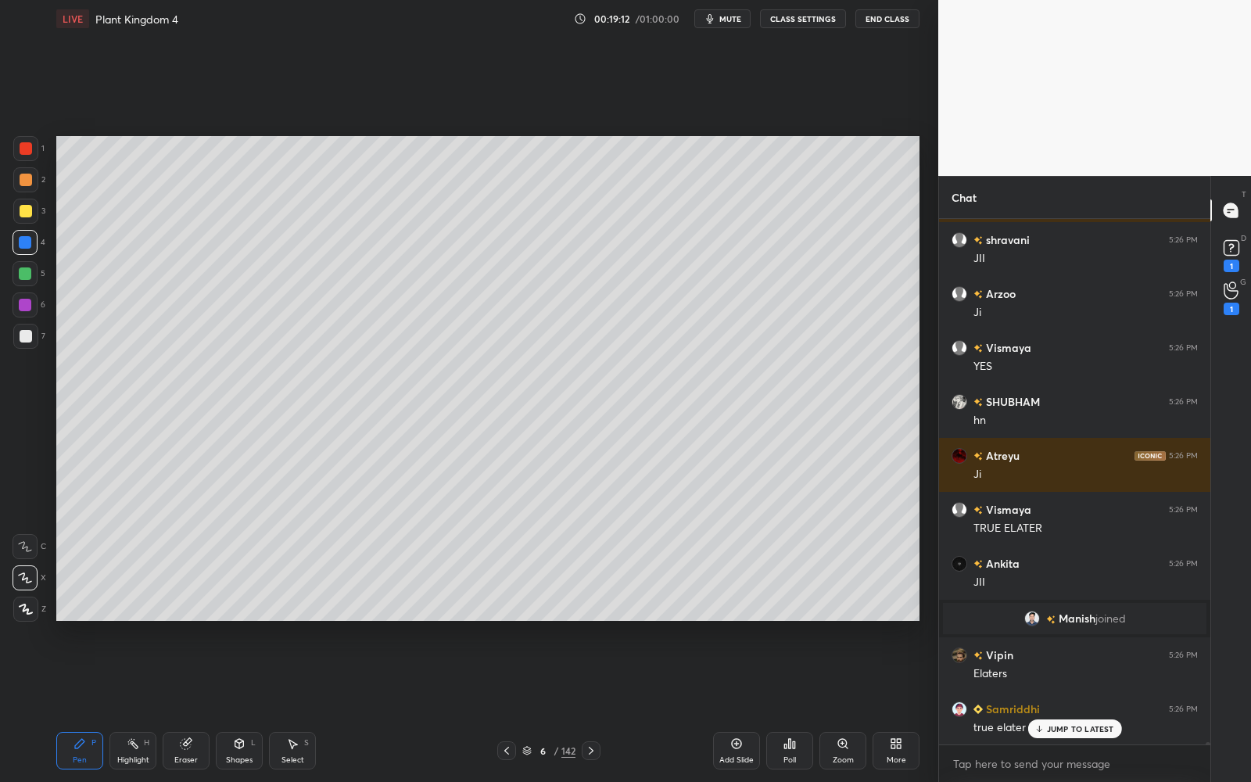
click at [25, 339] on div at bounding box center [26, 336] width 13 height 13
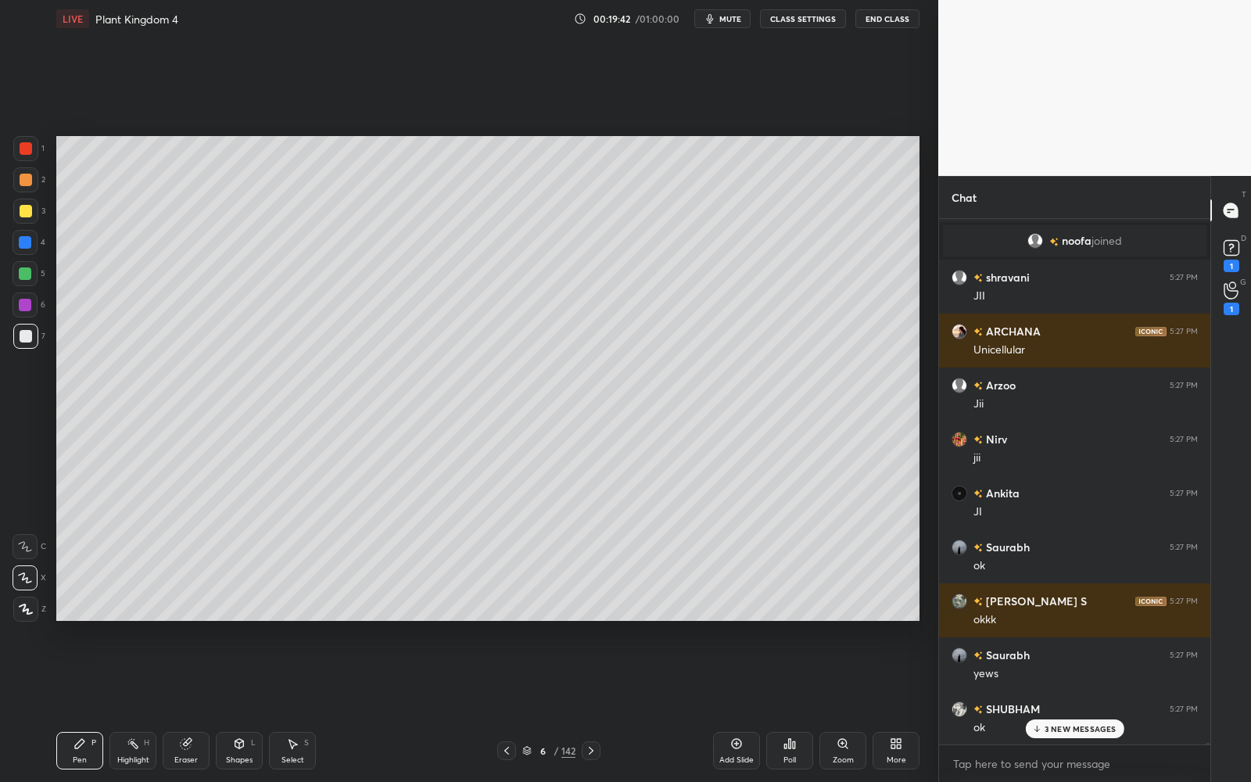
scroll to position [141260, 0]
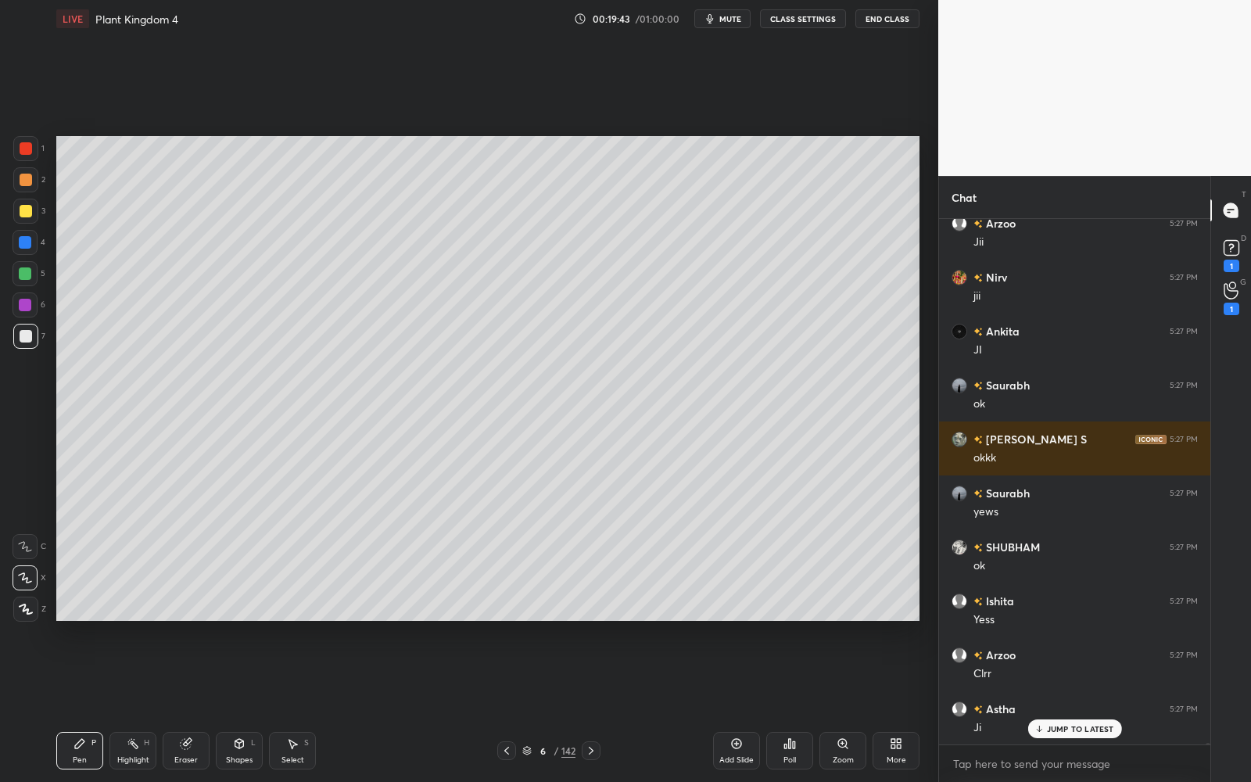
click at [24, 208] on div at bounding box center [26, 211] width 13 height 13
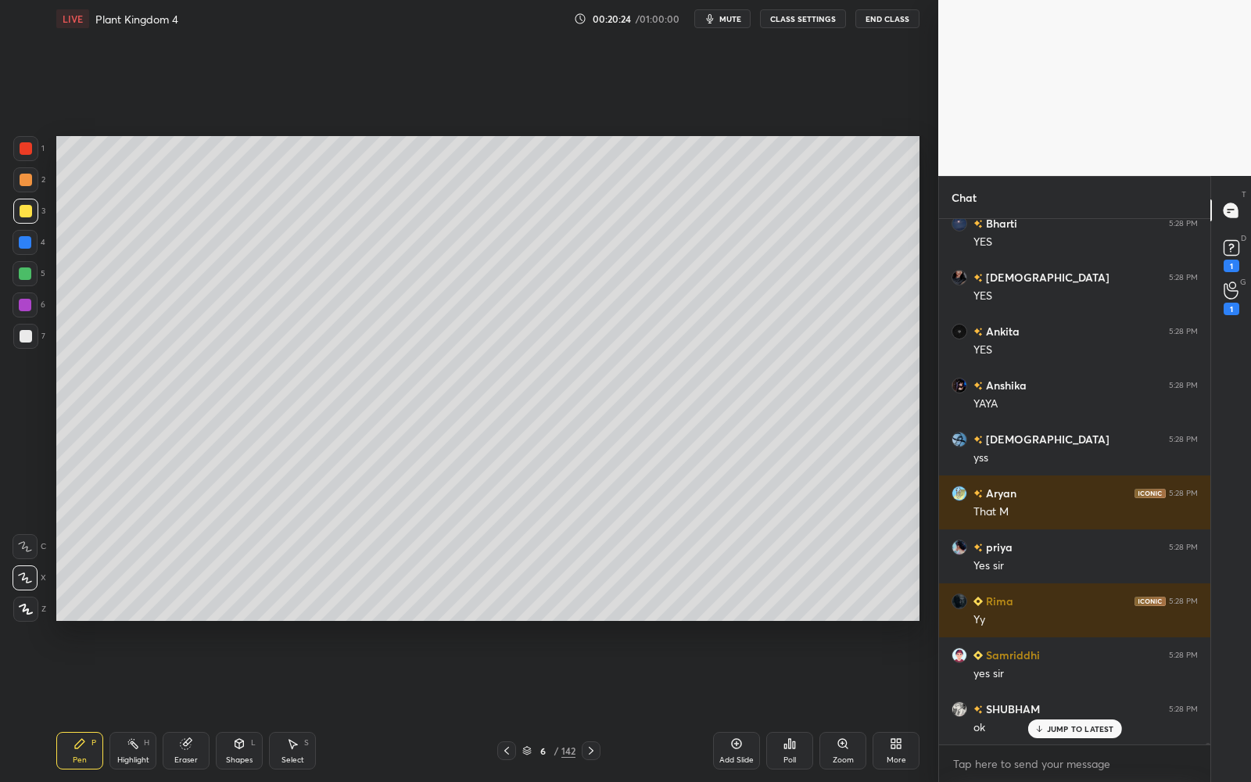
scroll to position [143225, 0]
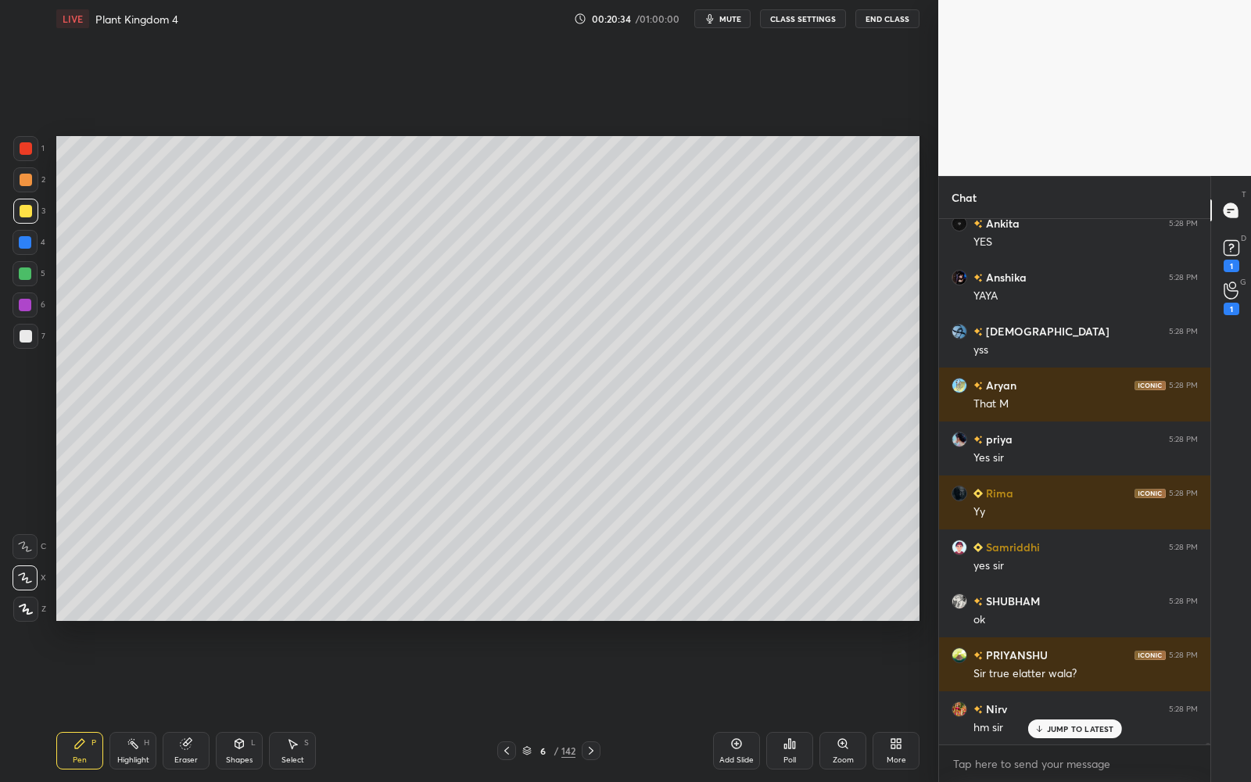
click at [739, 705] on div "Add Slide" at bounding box center [736, 751] width 47 height 38
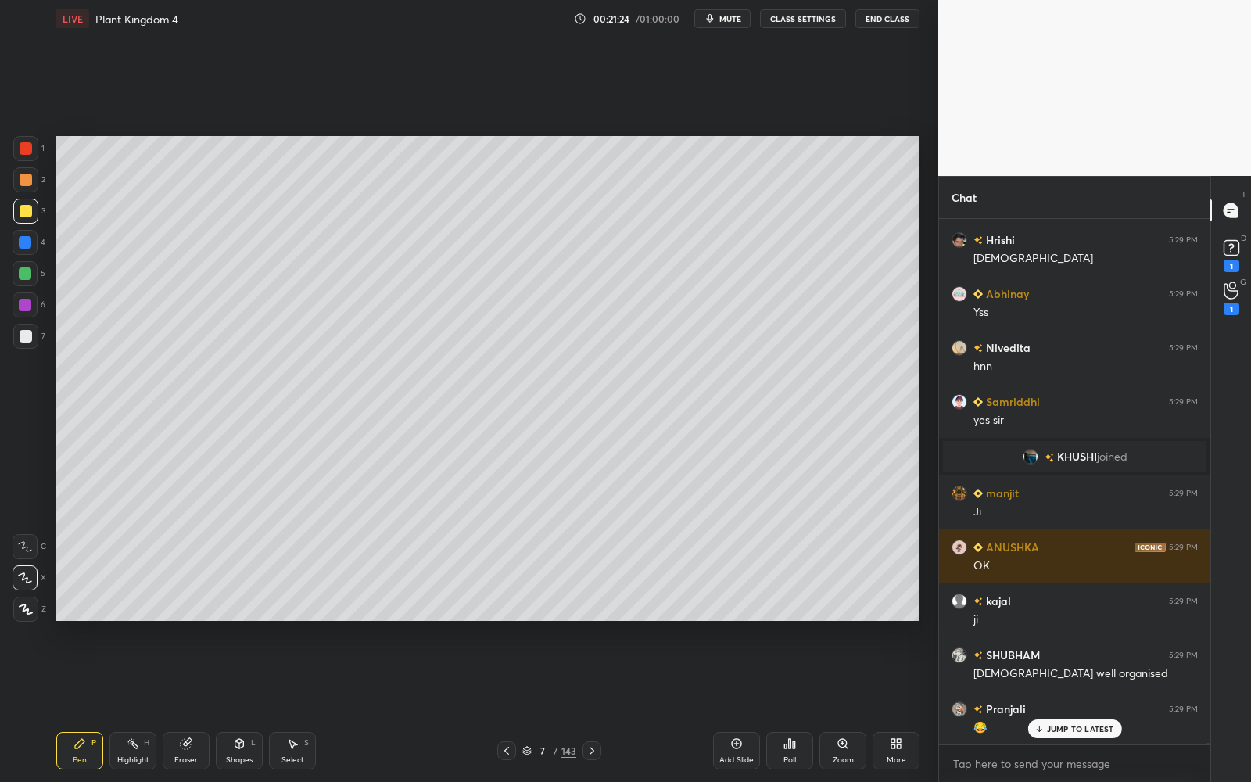
scroll to position [148282, 0]
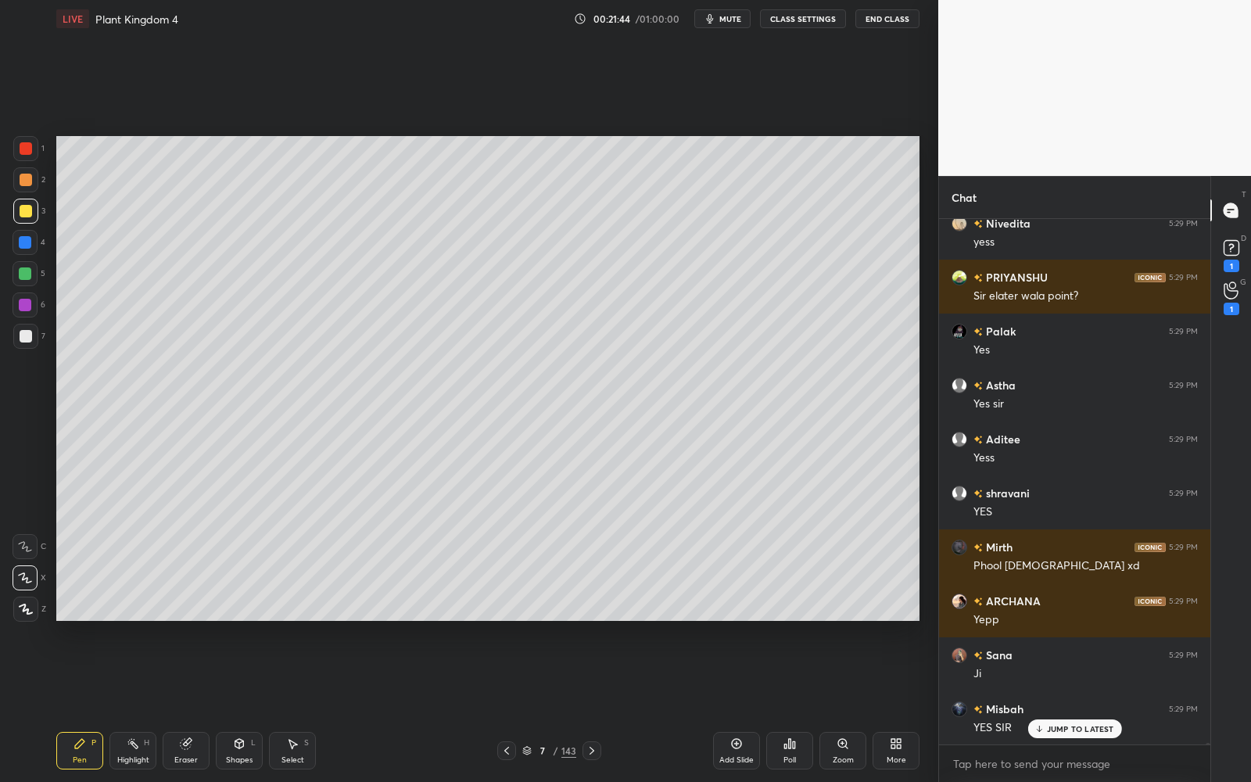
click at [507, 705] on icon at bounding box center [507, 751] width 13 height 13
click at [530, 705] on icon at bounding box center [526, 750] width 9 height 9
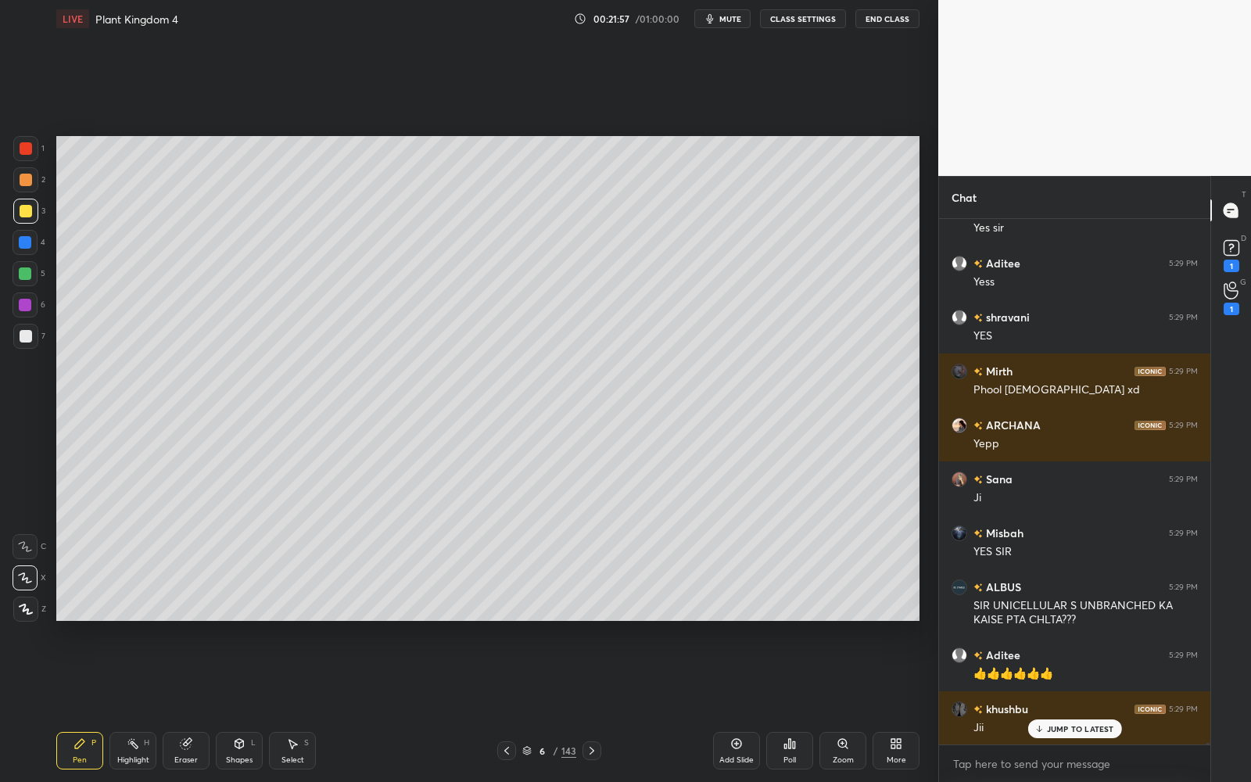
click at [530, 705] on div "6 / 143" at bounding box center [549, 751] width 54 height 14
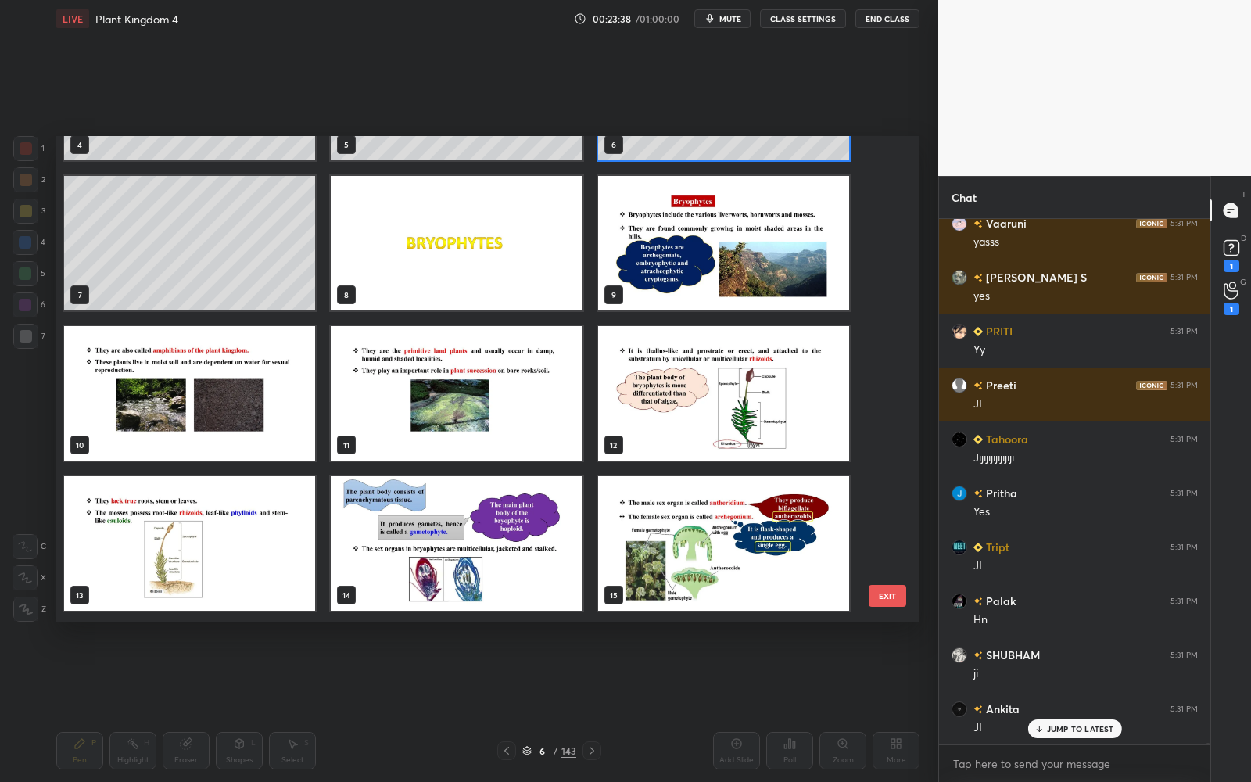
scroll to position [154126, 0]
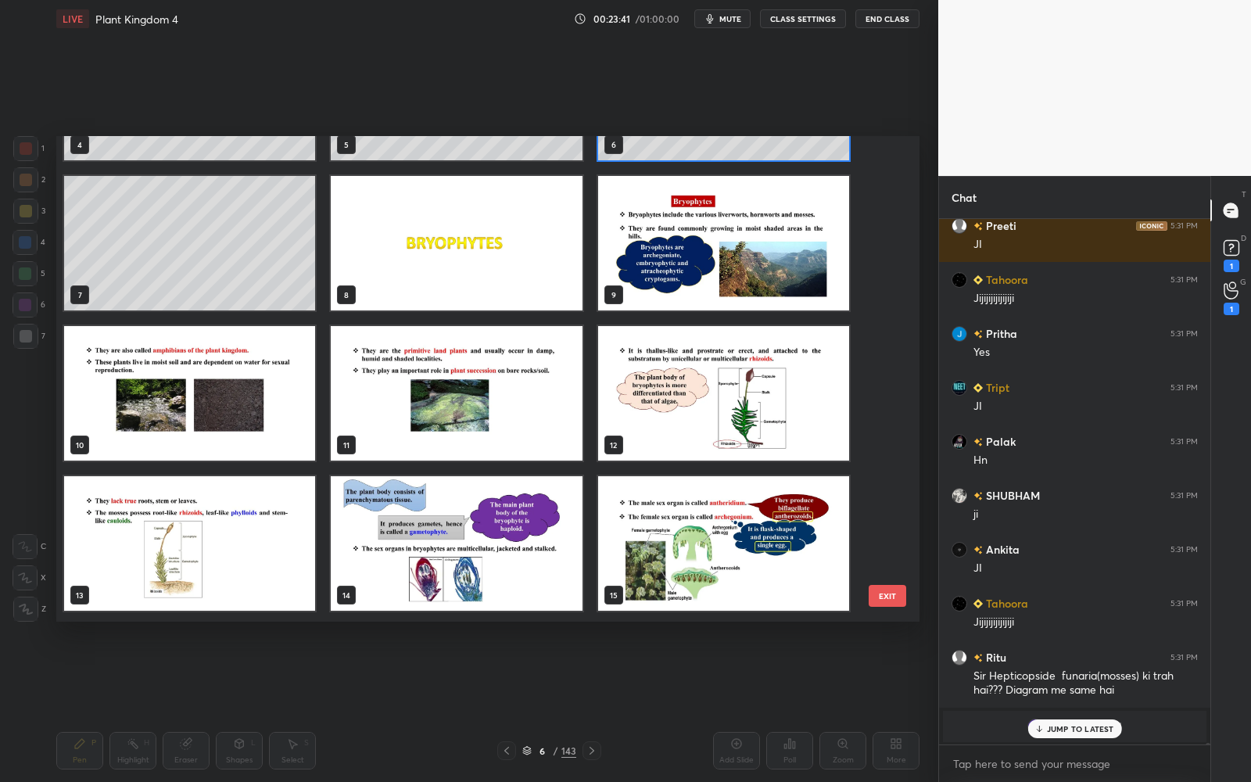
click at [881, 178] on div "4 5 6 7 8 9 10 11 12 13 14 15 16 17 18 19 20 21" at bounding box center [474, 379] width 836 height 486
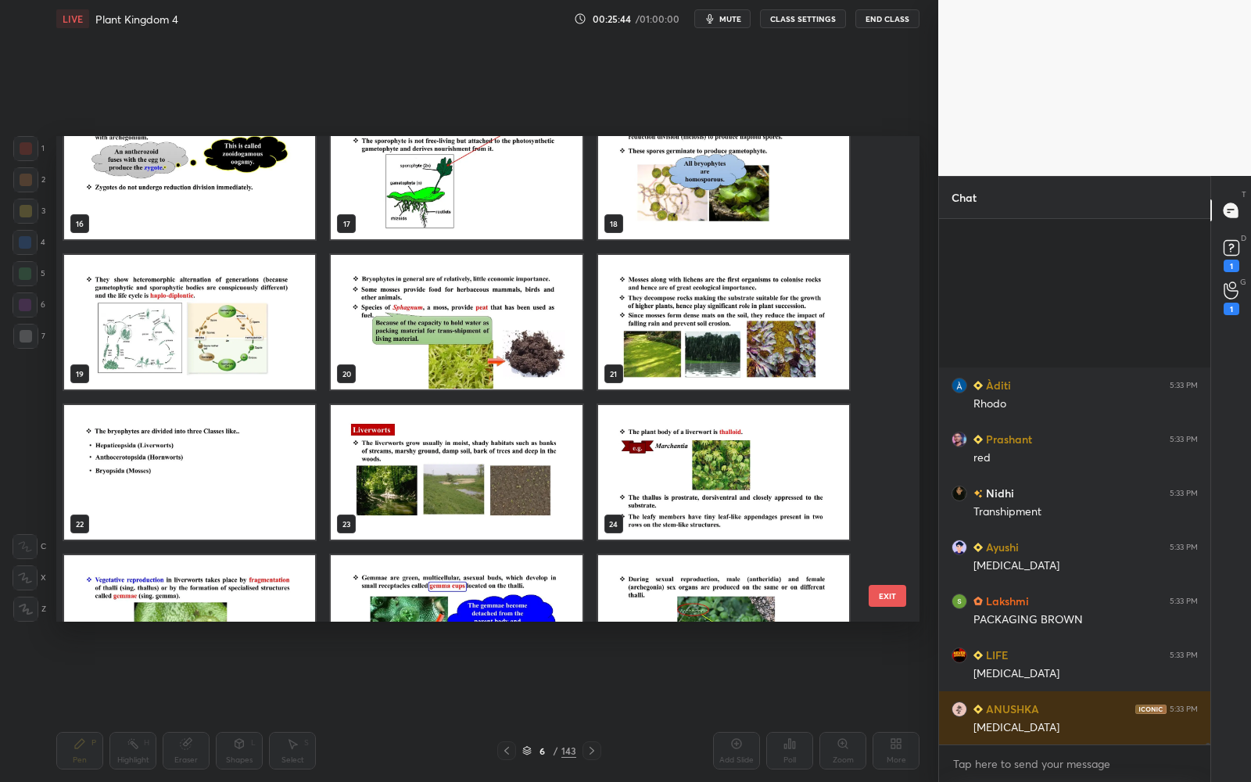
scroll to position [158996, 0]
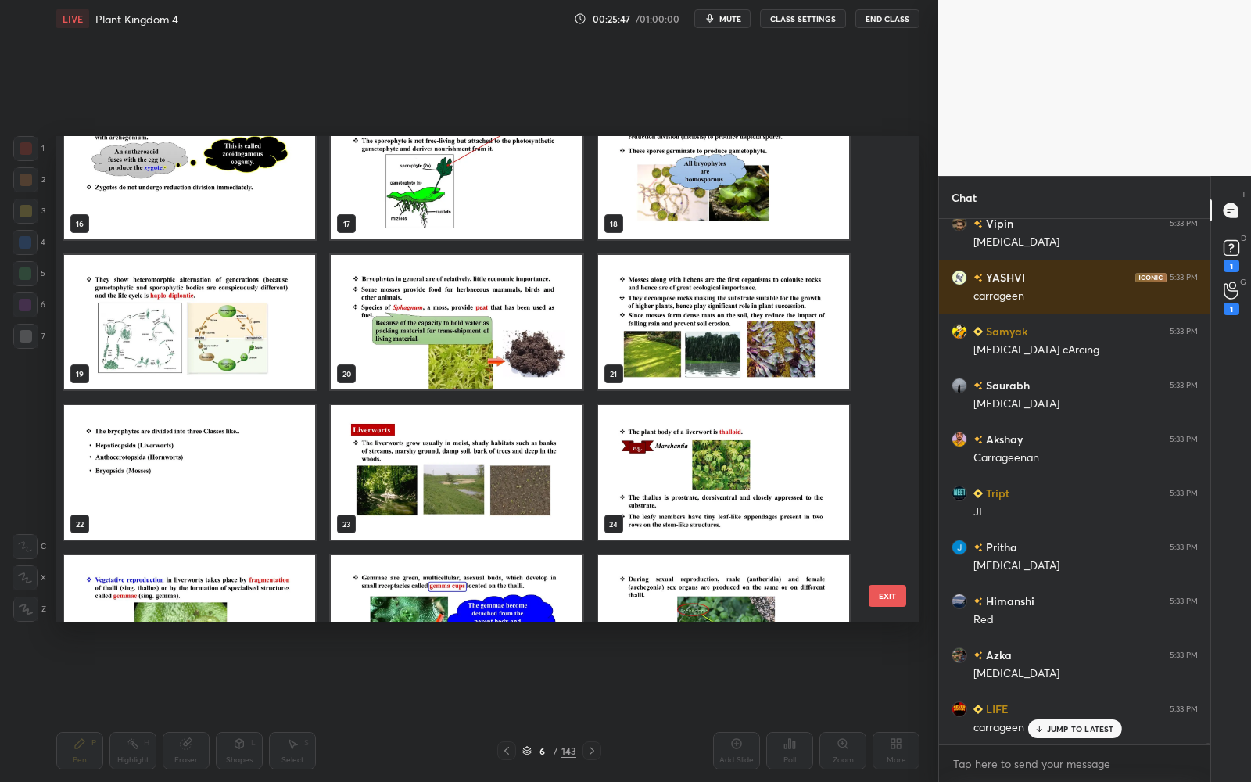
click at [251, 336] on img "grid" at bounding box center [189, 322] width 251 height 135
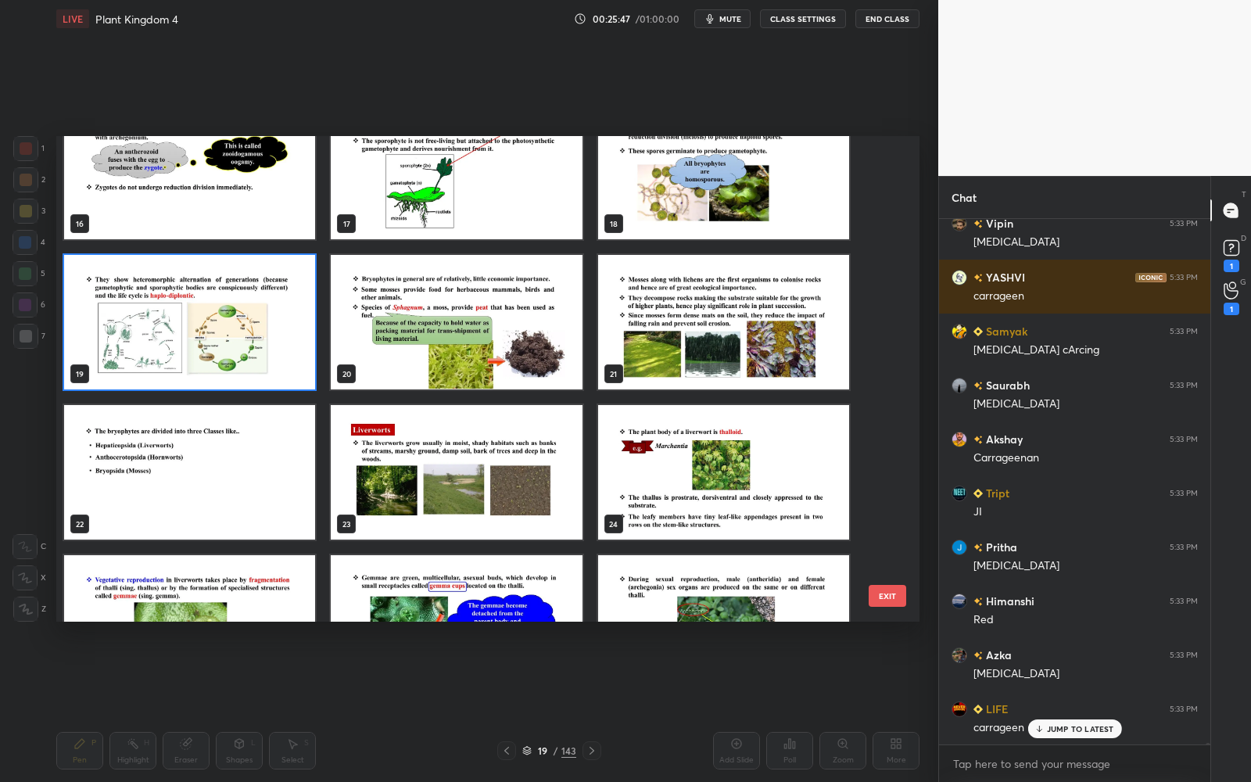
click at [252, 336] on img "grid" at bounding box center [189, 322] width 251 height 135
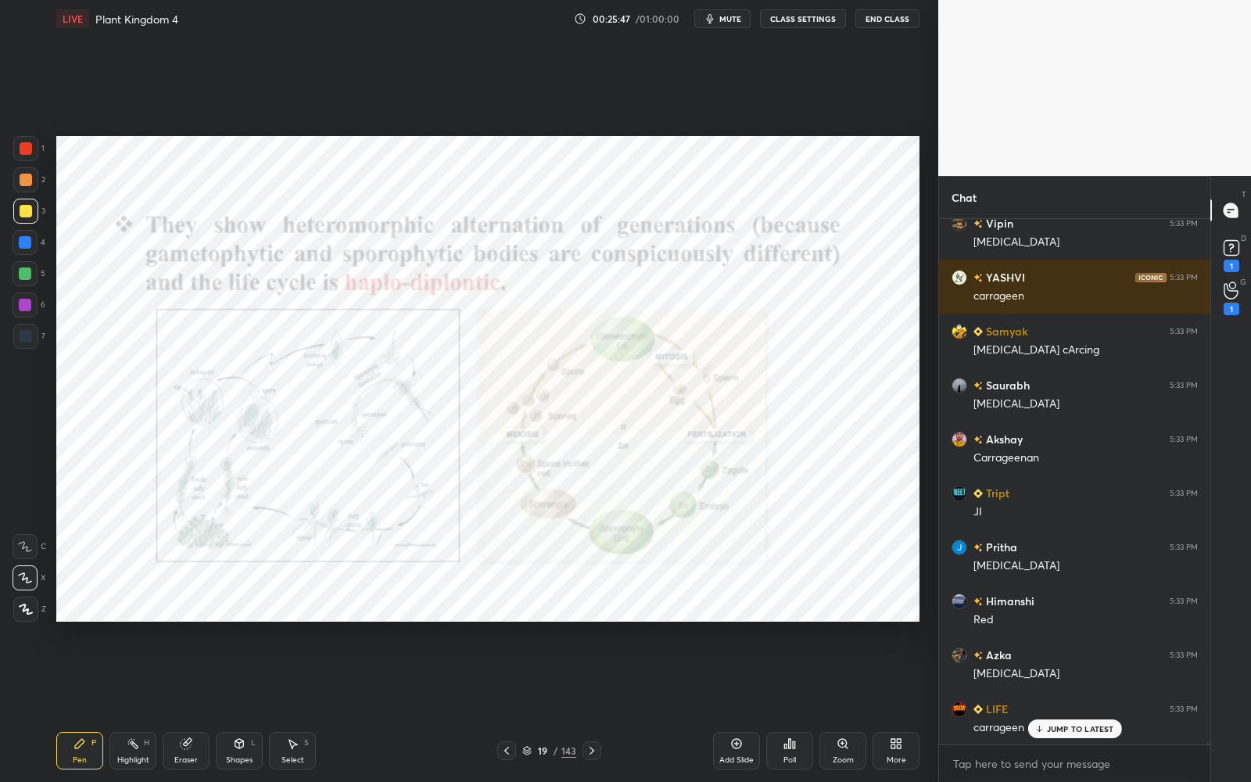
click at [251, 337] on img "grid" at bounding box center [189, 322] width 251 height 135
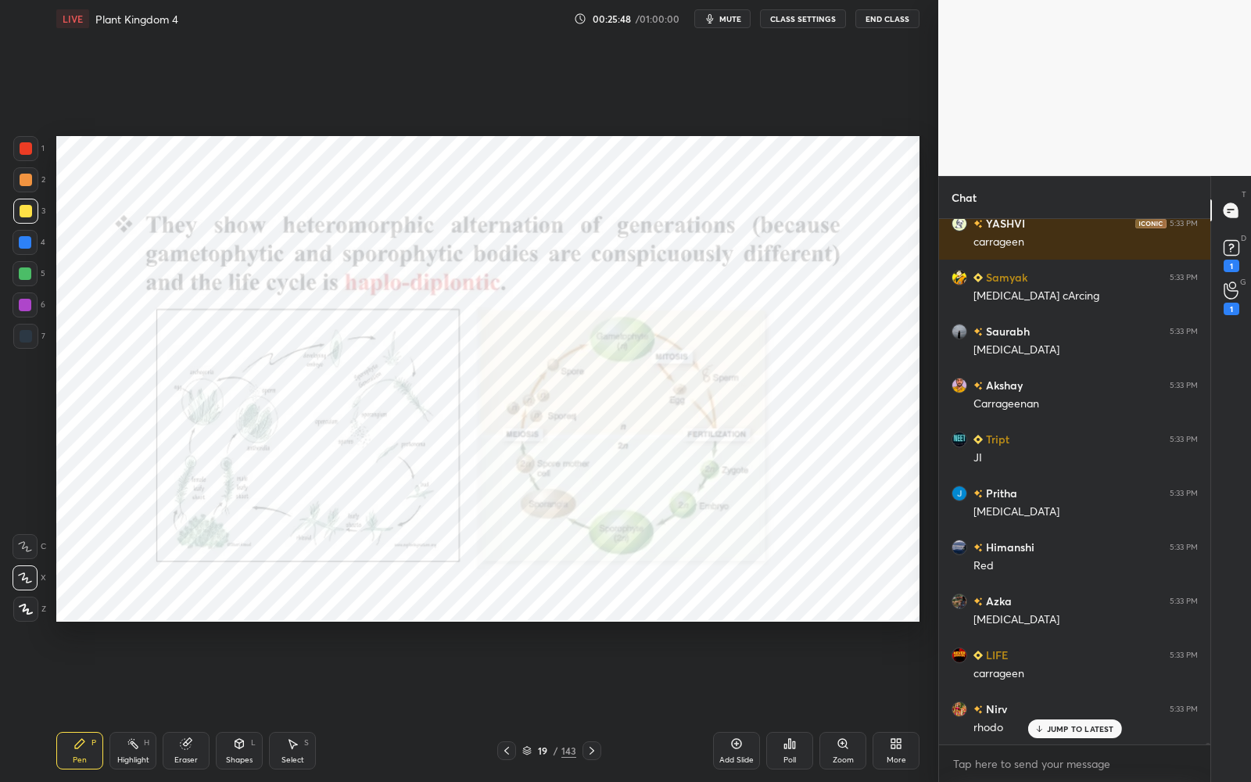
click at [586, 705] on icon at bounding box center [592, 751] width 13 height 13
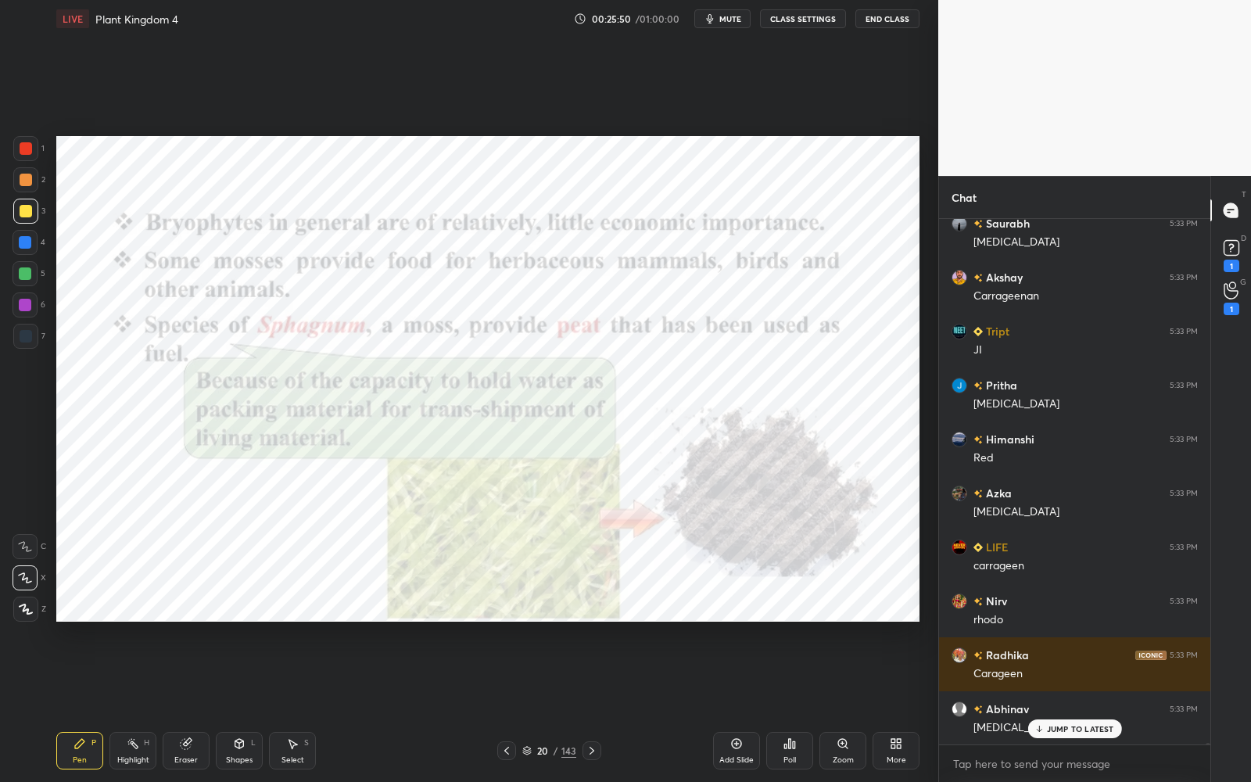
click at [34, 150] on div at bounding box center [25, 148] width 25 height 25
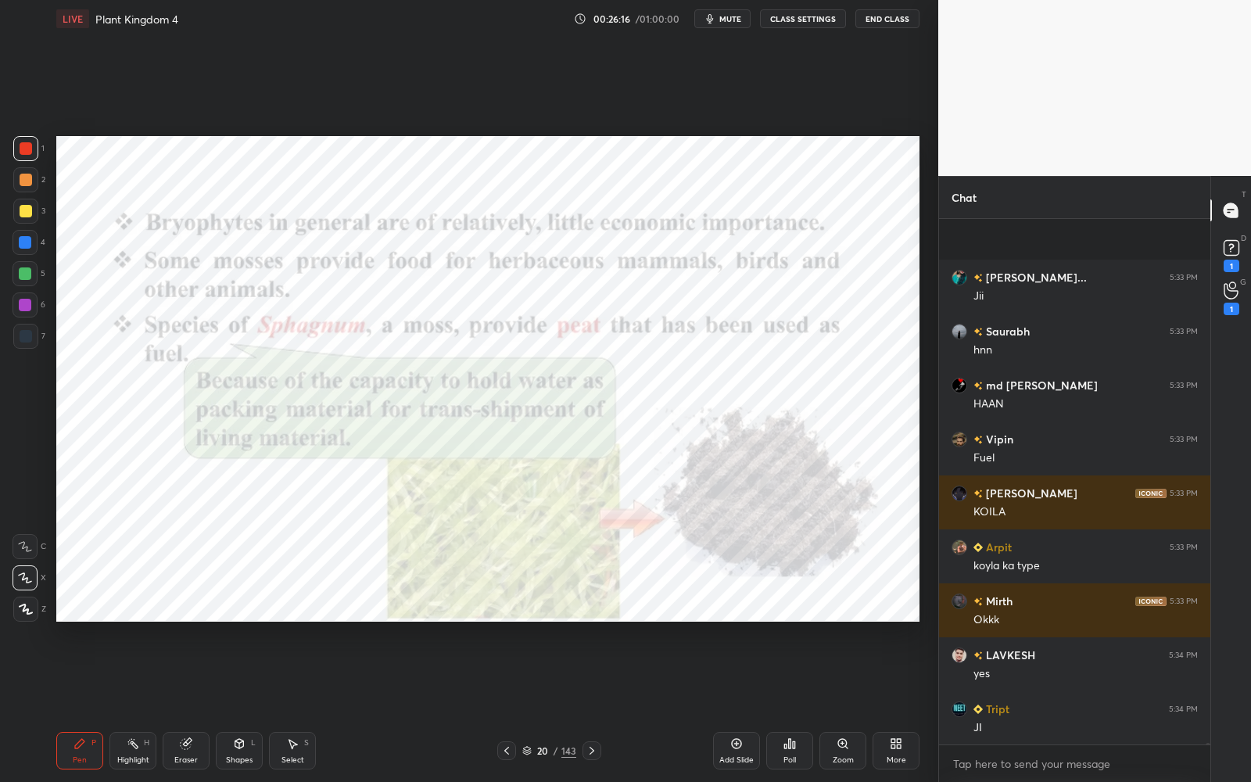
scroll to position [161817, 0]
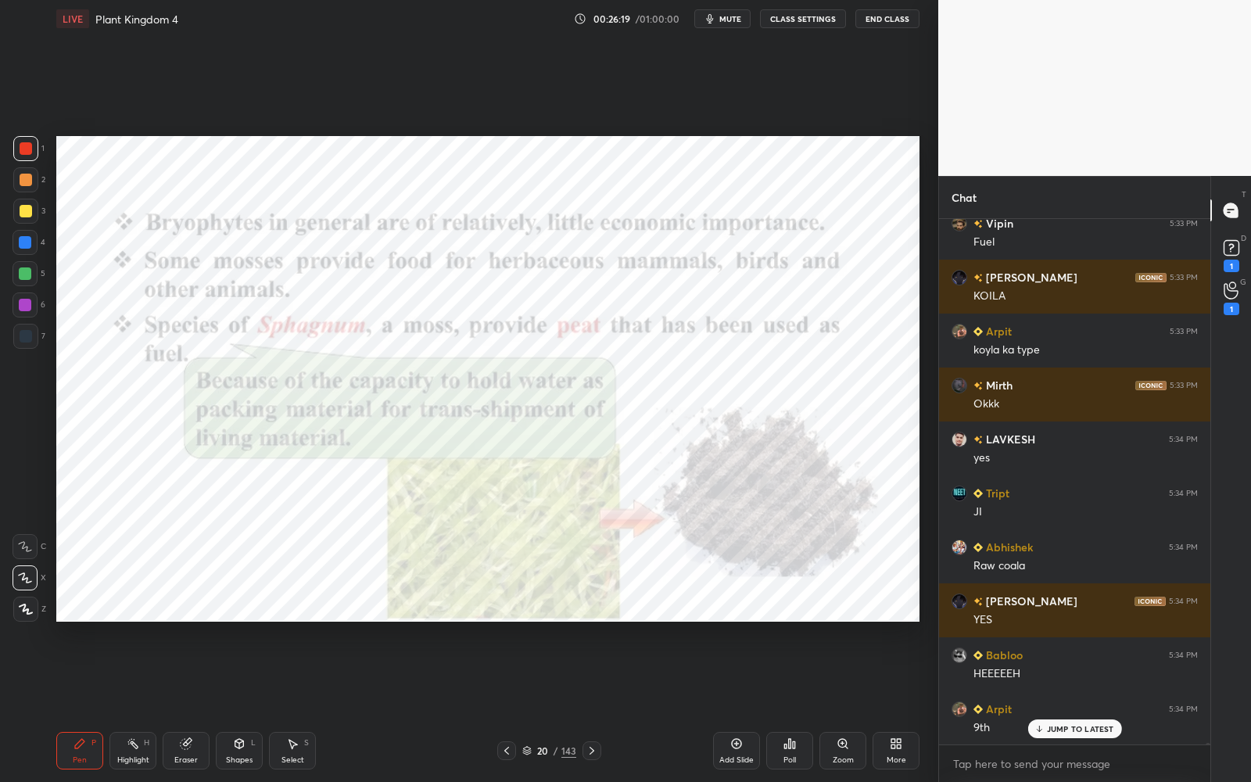
click at [849, 705] on div "Zoom" at bounding box center [843, 751] width 47 height 38
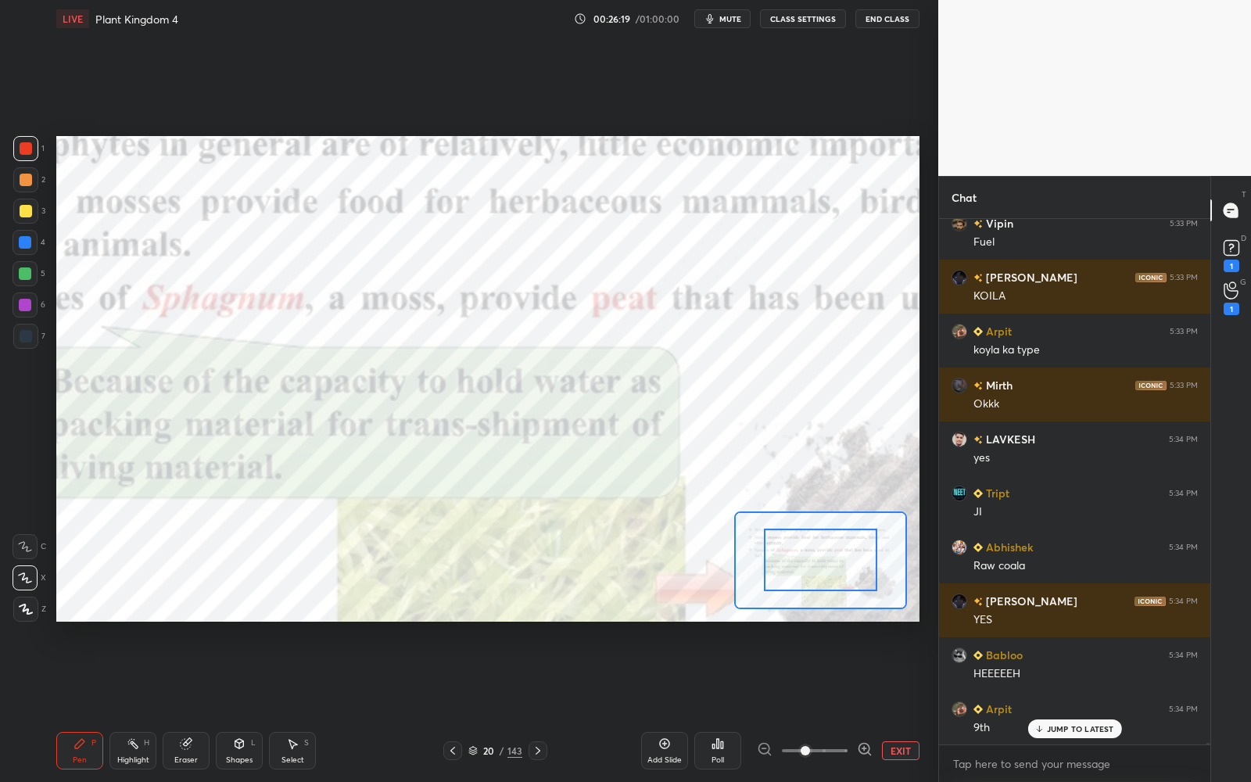
click at [848, 705] on div at bounding box center [815, 751] width 116 height 19
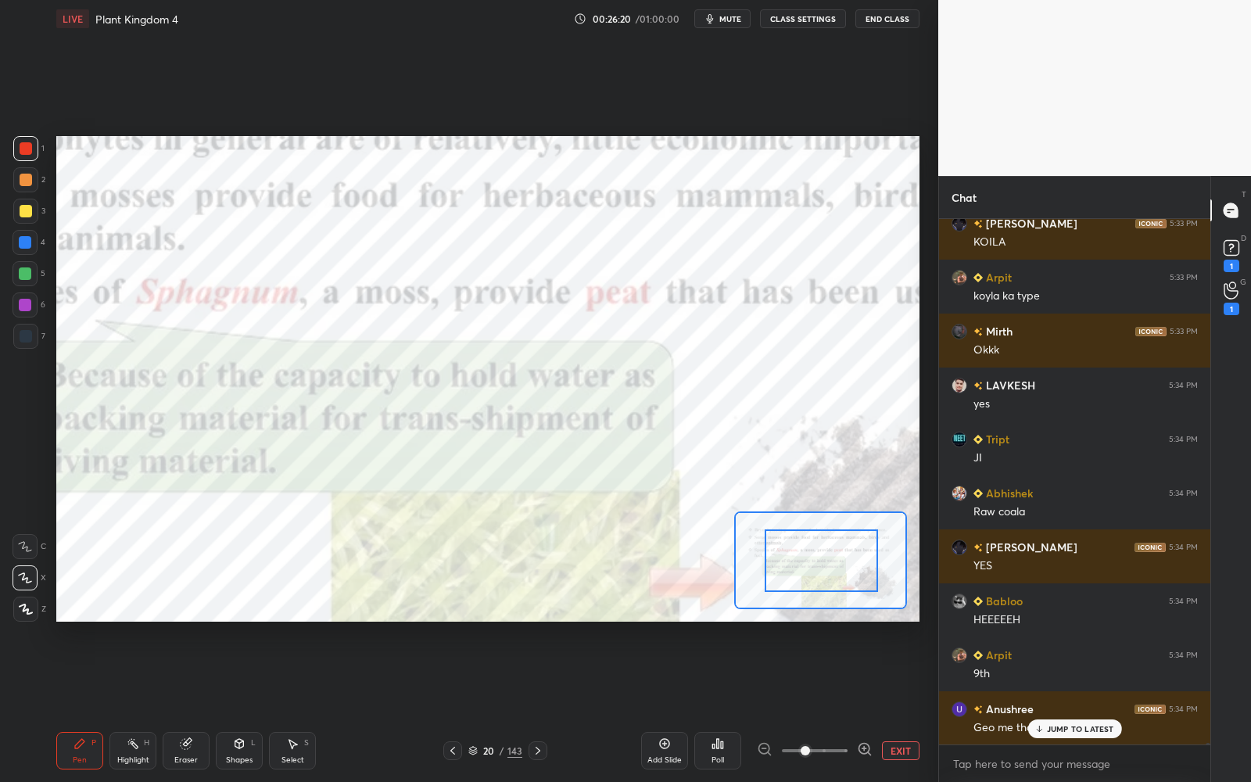
drag, startPoint x: 817, startPoint y: 566, endPoint x: 841, endPoint y: 576, distance: 26.6
drag, startPoint x: 836, startPoint y: 573, endPoint x: 849, endPoint y: 576, distance: 12.9
click at [853, 576] on div at bounding box center [822, 561] width 113 height 63
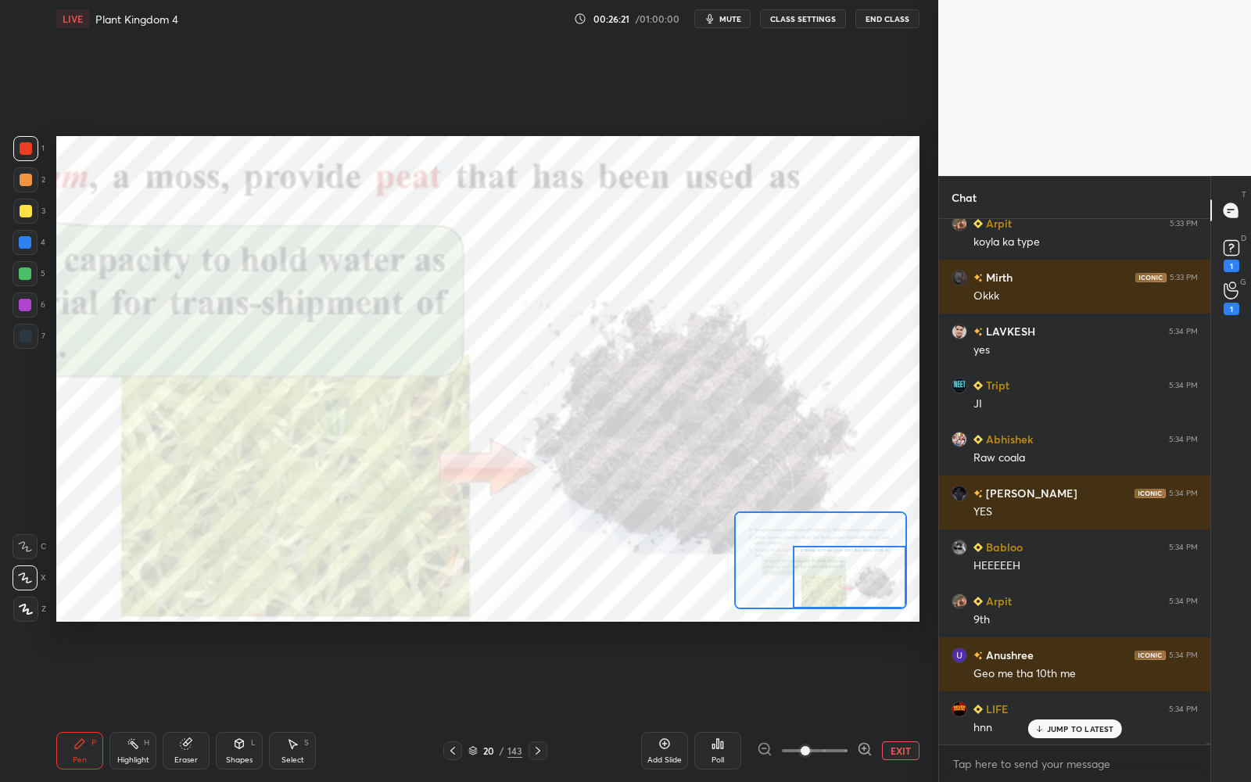
drag, startPoint x: 848, startPoint y: 575, endPoint x: 872, endPoint y: 593, distance: 30.2
click at [874, 593] on div at bounding box center [849, 577] width 113 height 63
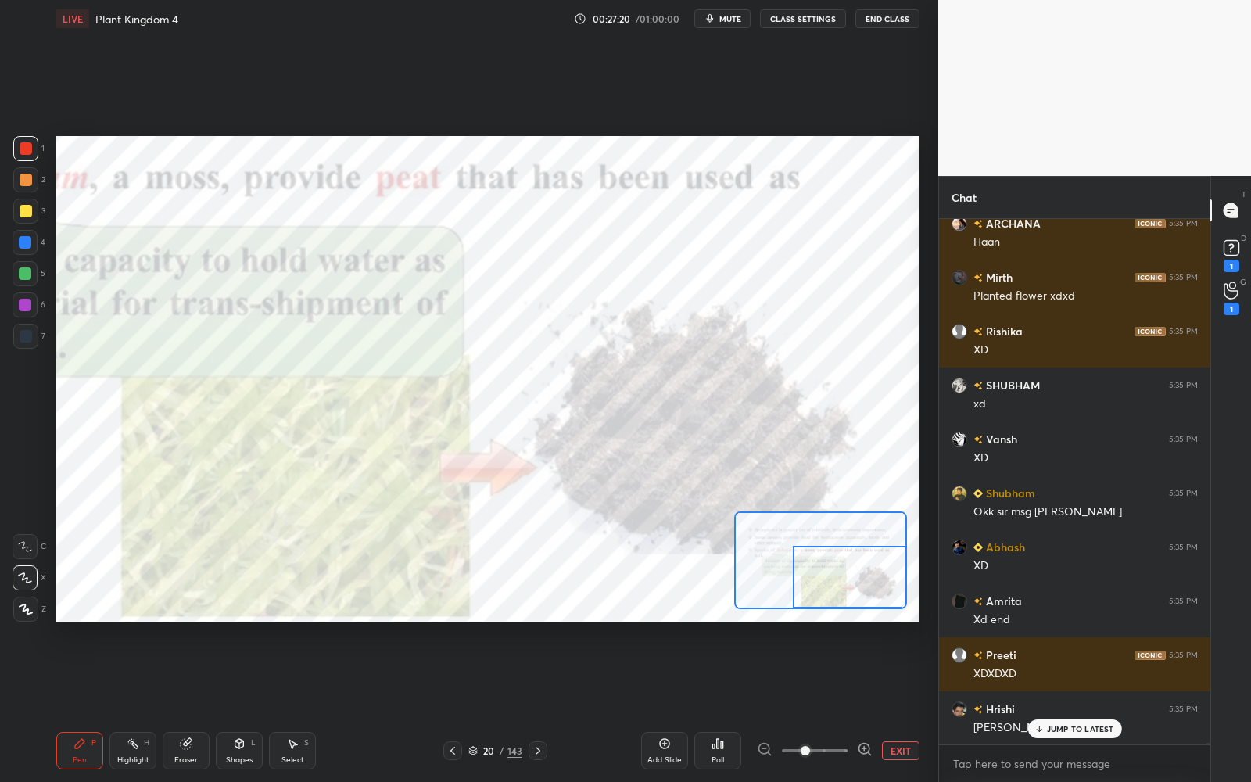
click at [907, 705] on button "EXIT" at bounding box center [901, 751] width 38 height 19
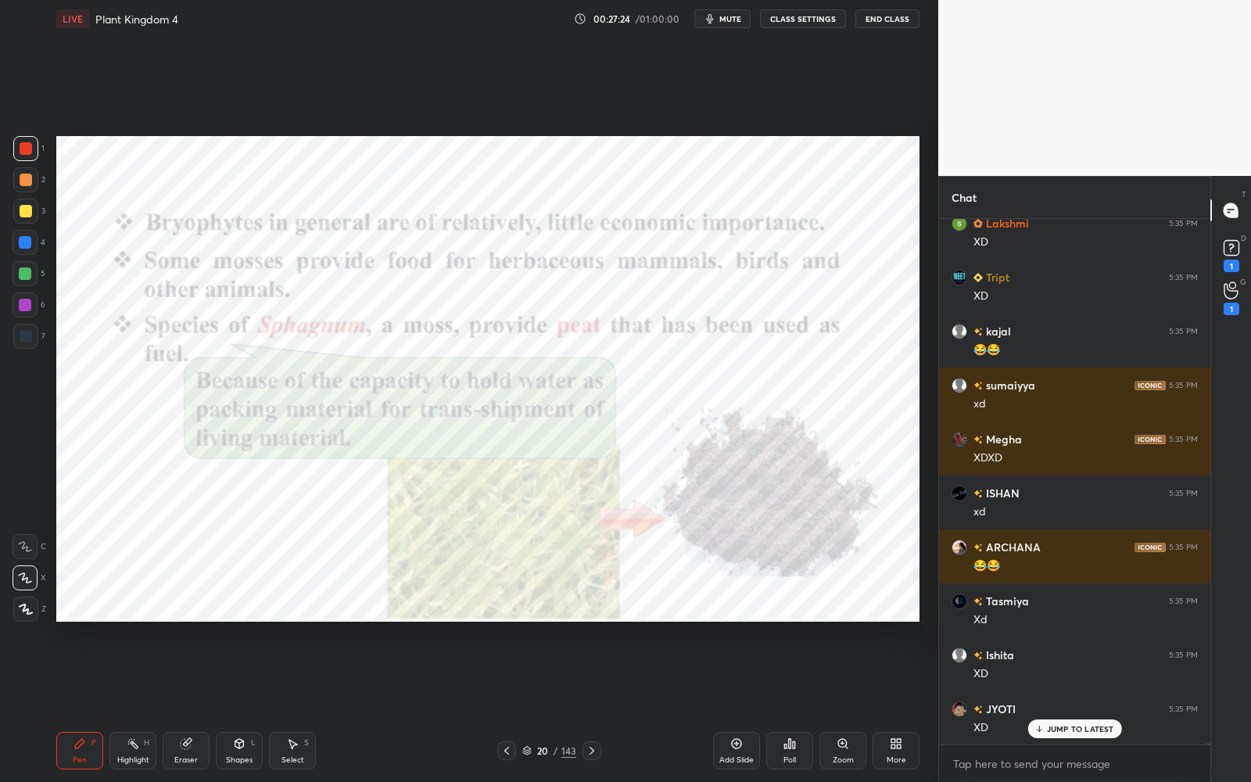
click at [526, 705] on icon at bounding box center [526, 750] width 9 height 9
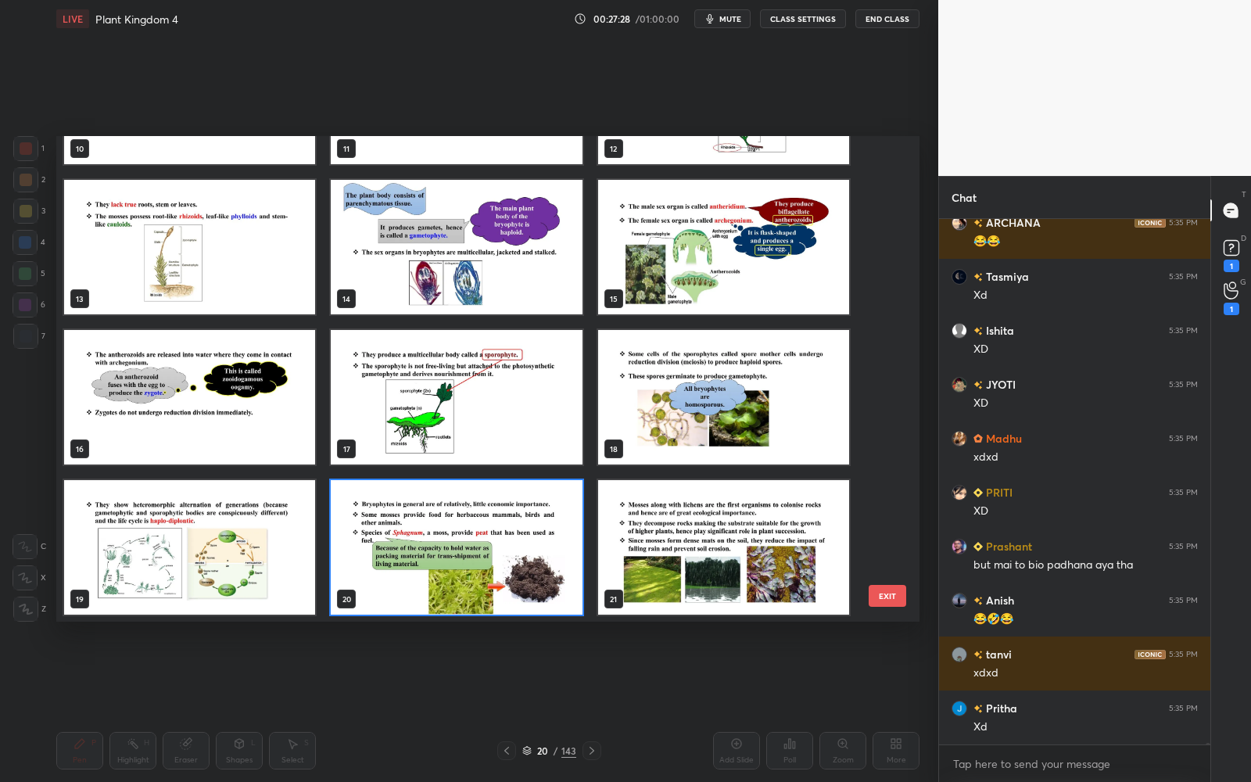
click at [550, 558] on img "grid" at bounding box center [456, 547] width 251 height 135
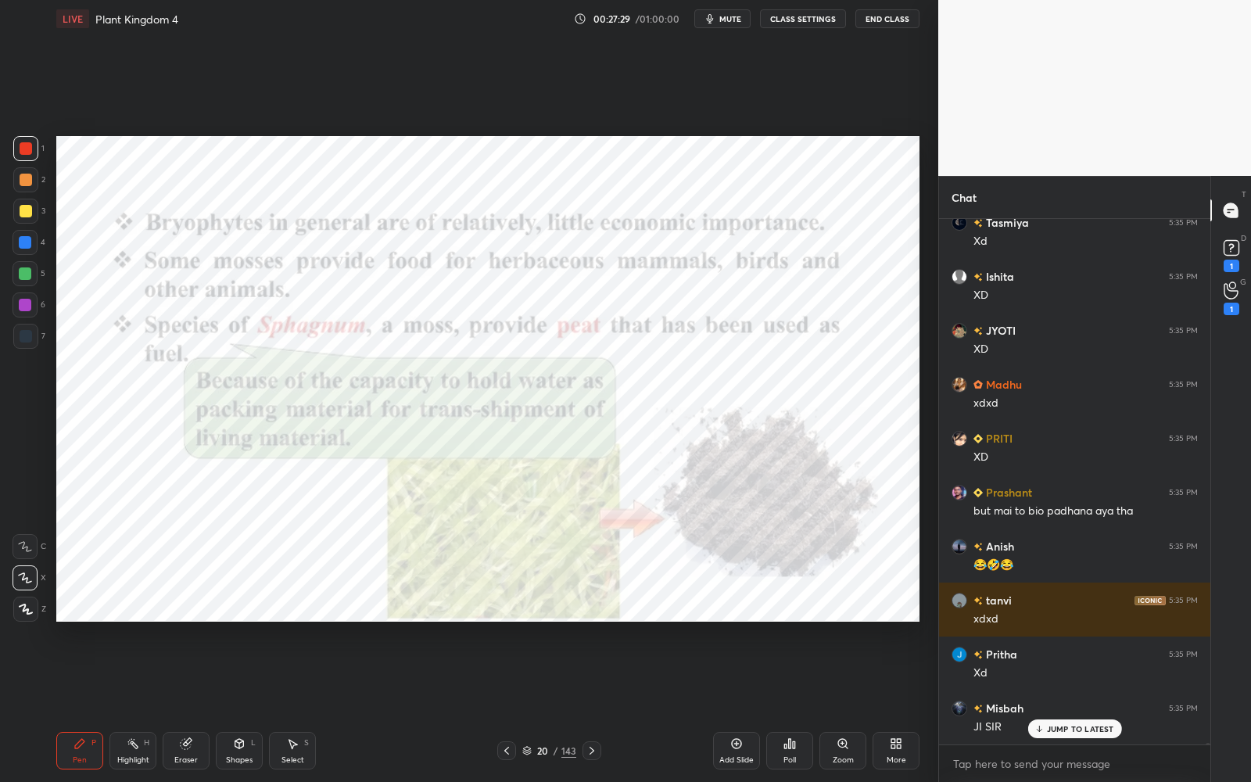
click at [590, 705] on icon at bounding box center [592, 751] width 13 height 13
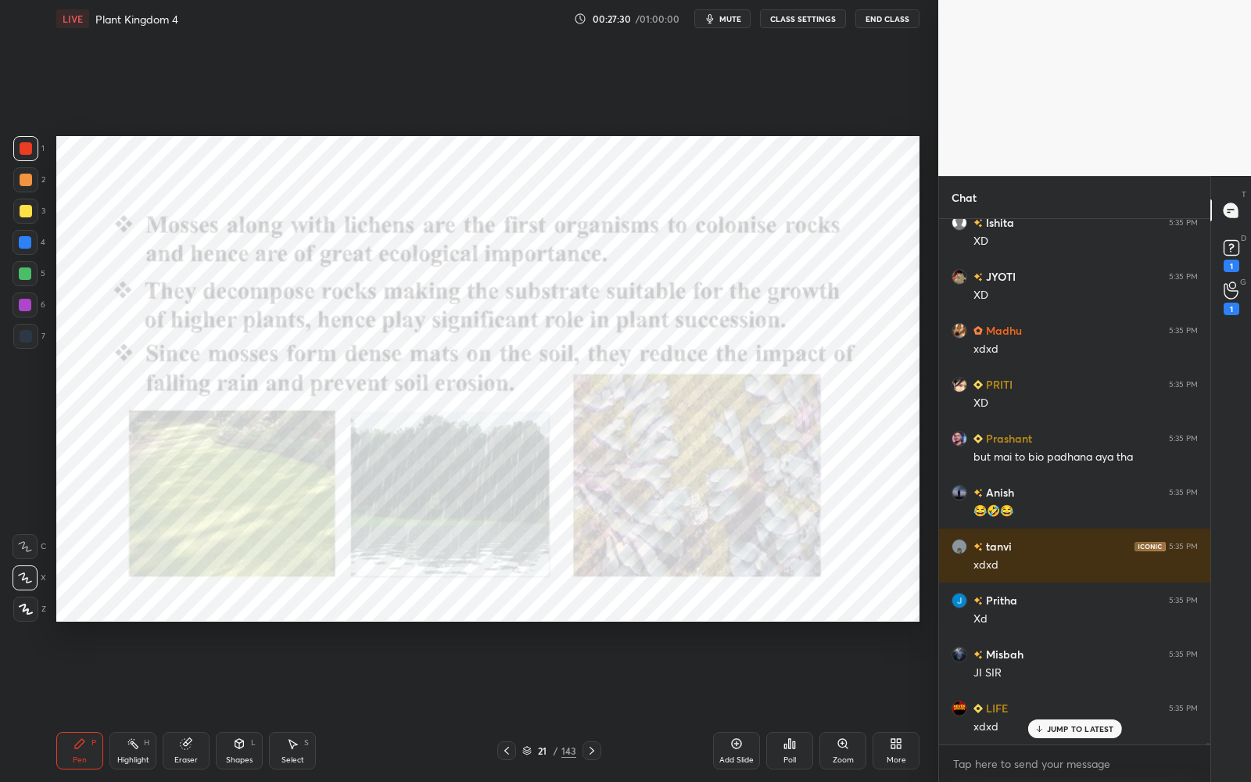
click at [860, 705] on div "Add Slide Poll Zoom More" at bounding box center [816, 751] width 206 height 88
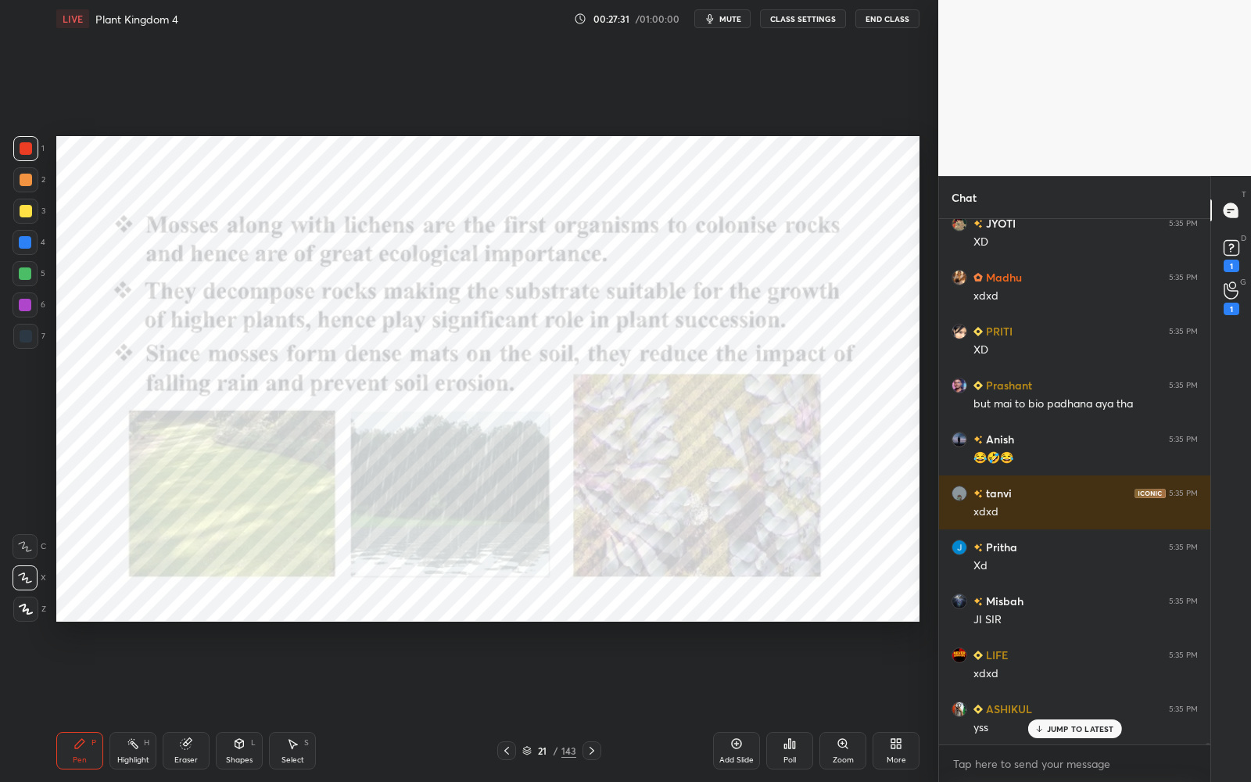
click at [880, 705] on div "Add Slide Poll Zoom More" at bounding box center [816, 751] width 206 height 88
click at [871, 705] on div "Add Slide Poll Zoom More" at bounding box center [816, 751] width 206 height 88
click at [868, 705] on div "Add Slide Poll Zoom More" at bounding box center [816, 751] width 206 height 88
click at [866, 705] on div "Zoom" at bounding box center [843, 751] width 47 height 38
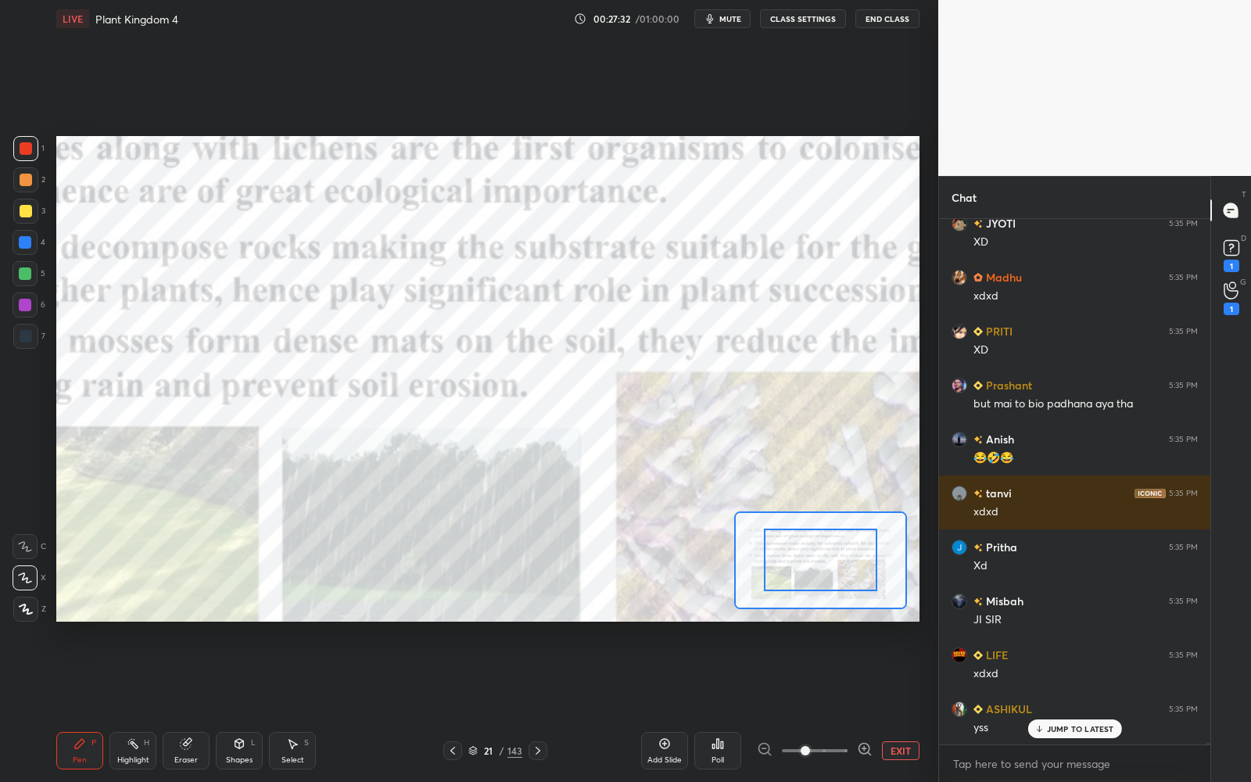
click at [860, 705] on icon at bounding box center [865, 750] width 16 height 16
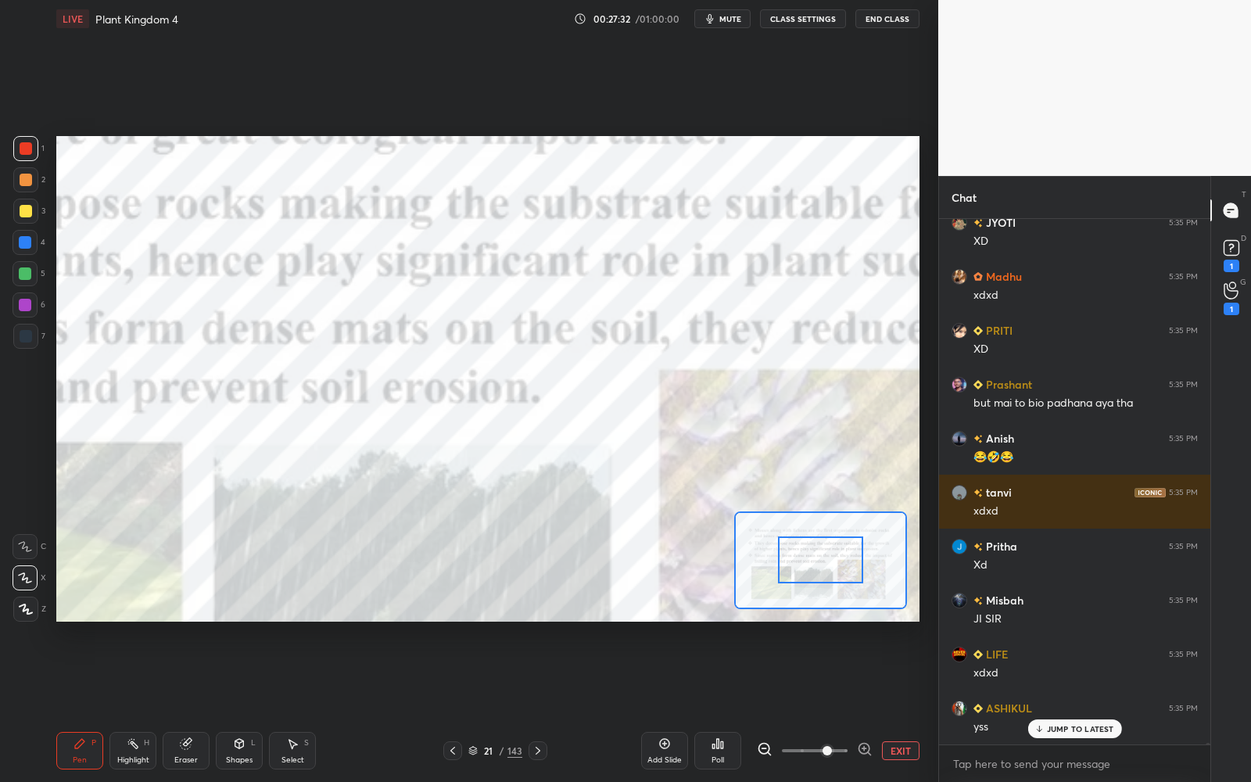
drag, startPoint x: 835, startPoint y: 666, endPoint x: 832, endPoint y: 634, distance: 32.2
click at [832, 634] on div "LIVE Plant Kingdom 4 00:27:32 / 01:00:00 mute CLASS SETTINGS End Class Setting …" at bounding box center [488, 391] width 876 height 782
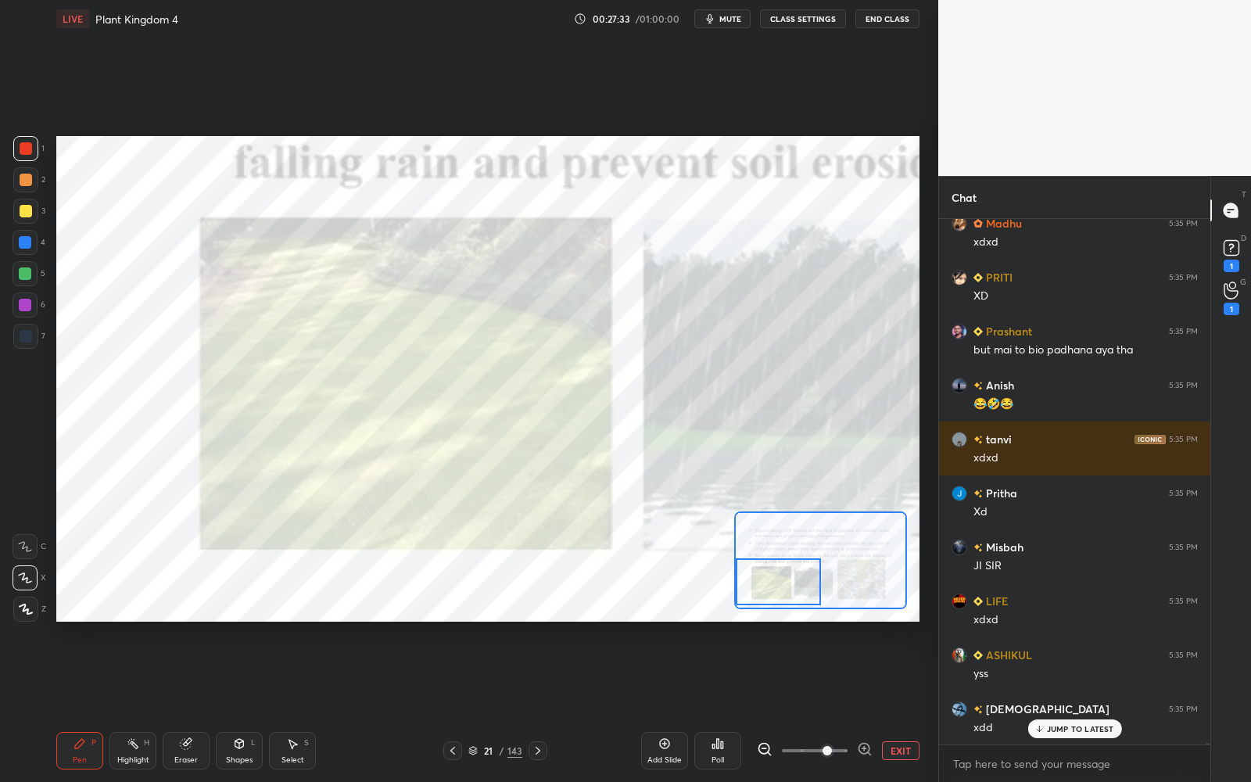
drag, startPoint x: 841, startPoint y: 556, endPoint x: 795, endPoint y: 579, distance: 51.4
click at [795, 575] on div at bounding box center [778, 581] width 84 height 47
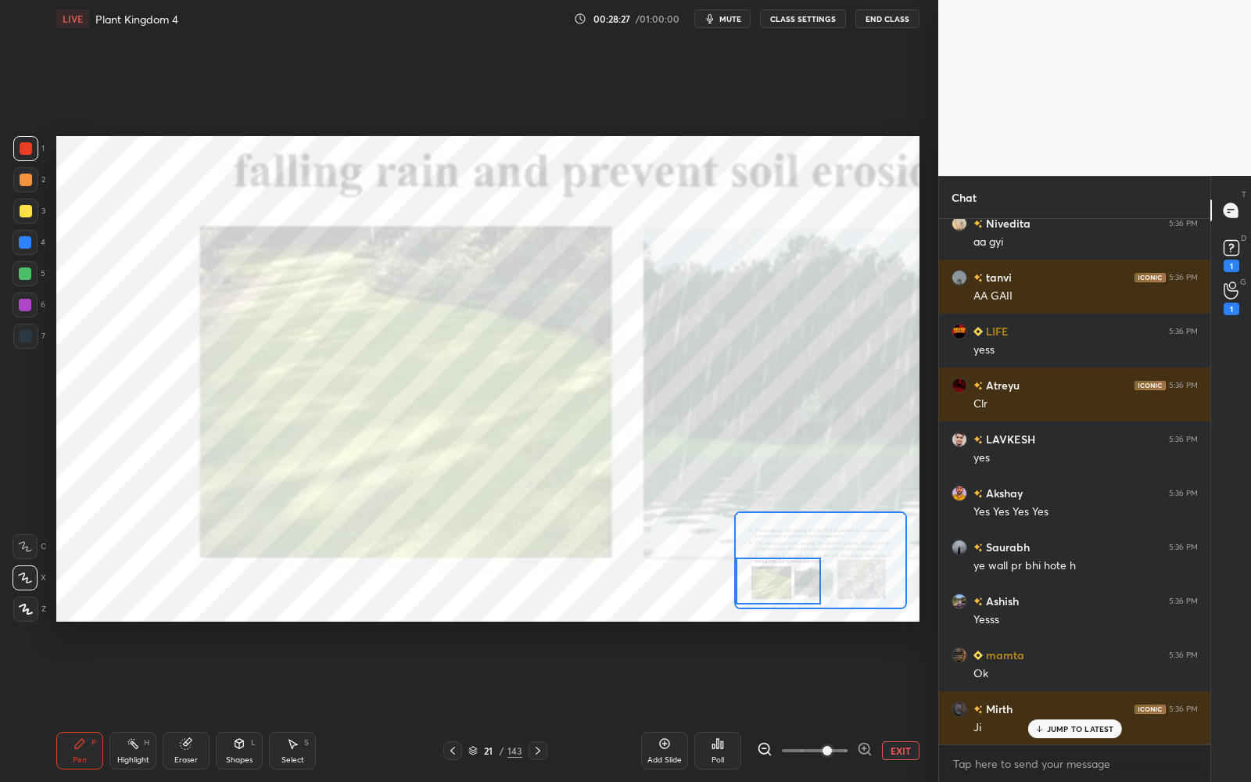
click at [911, 705] on button "EXIT" at bounding box center [901, 751] width 38 height 19
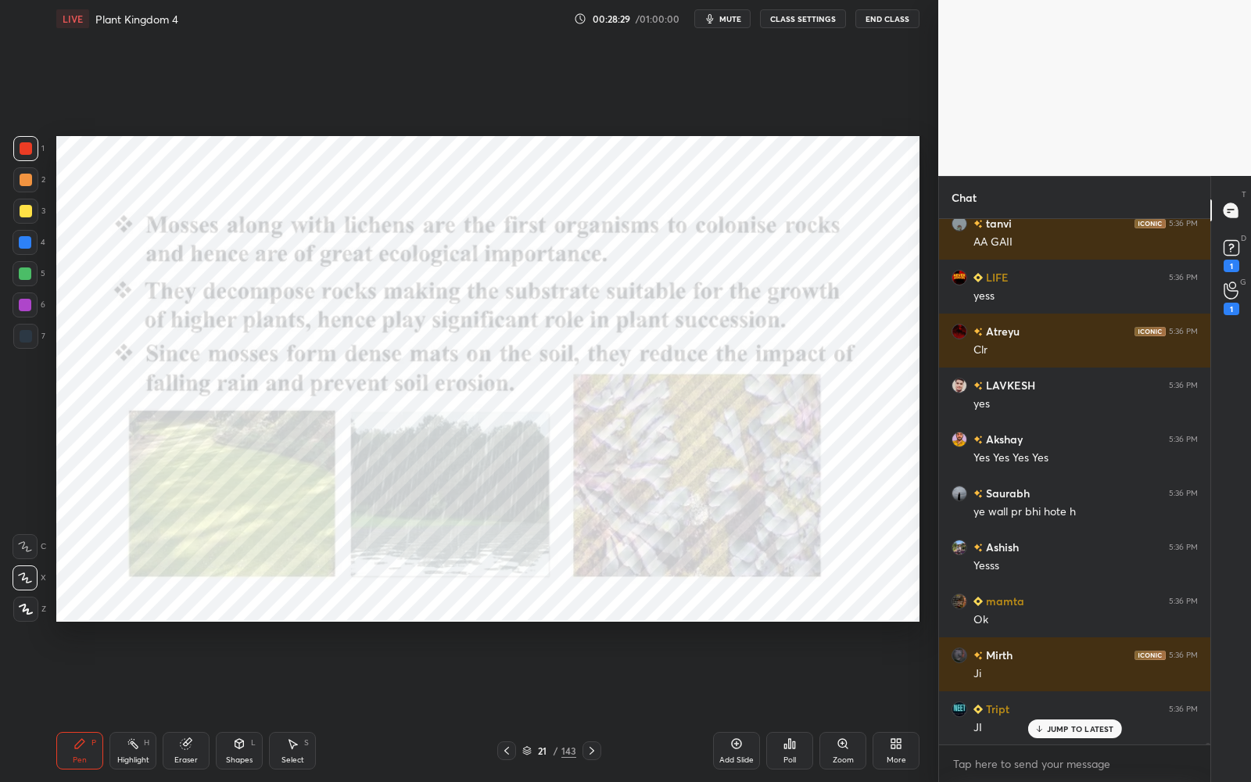
click at [31, 141] on div at bounding box center [25, 148] width 25 height 25
click at [30, 142] on div at bounding box center [25, 148] width 25 height 25
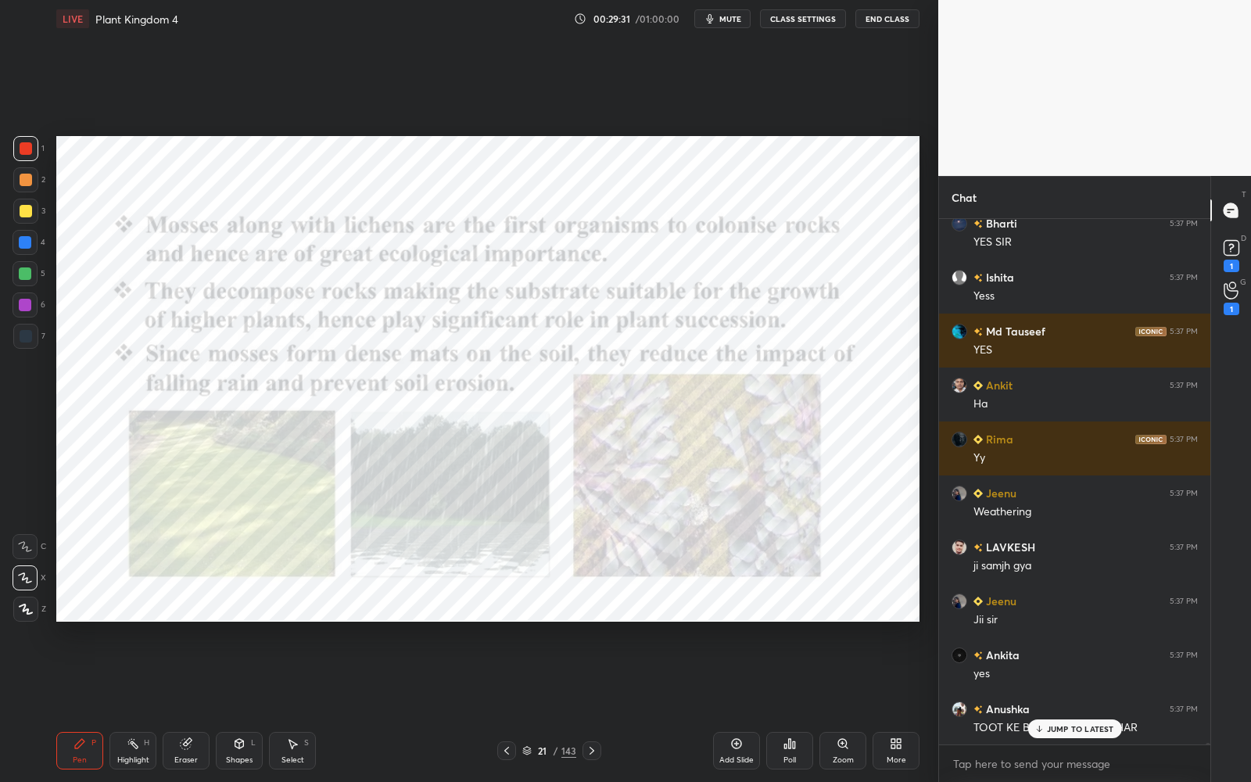
scroll to position [184195, 0]
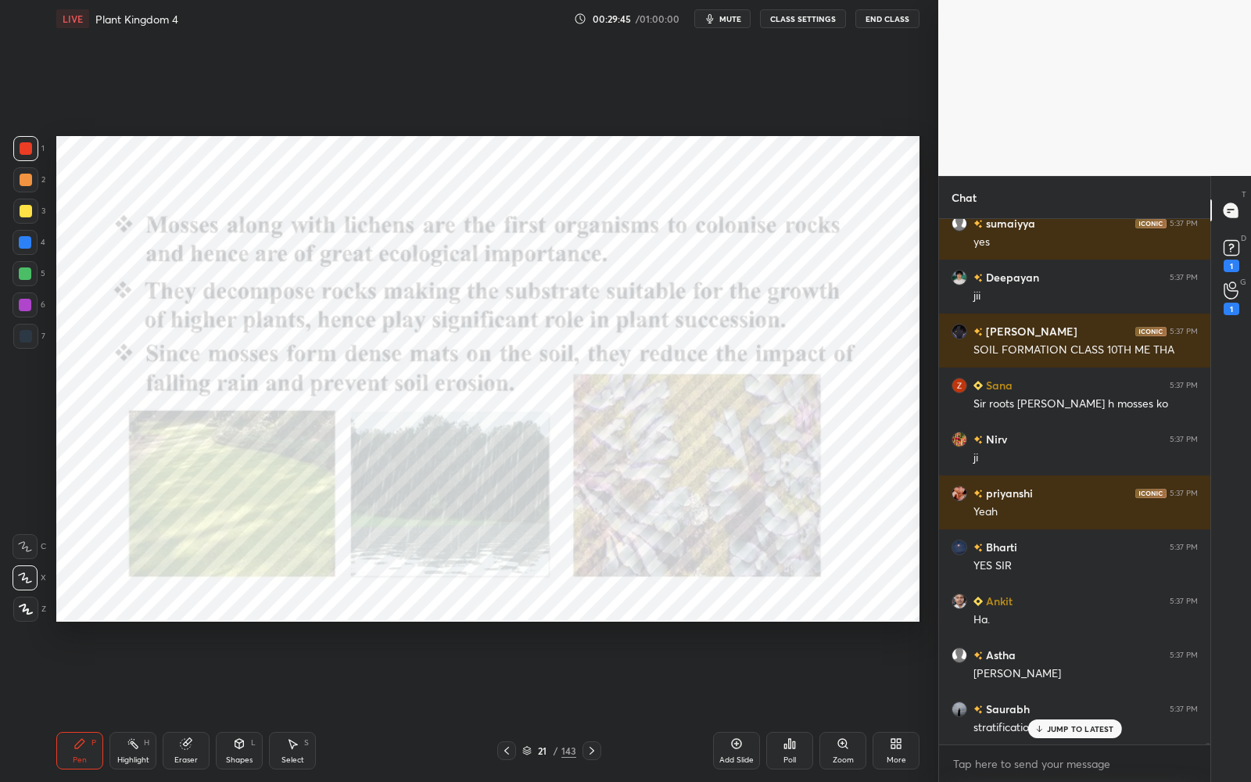
click at [531, 705] on div "21 / 143" at bounding box center [549, 751] width 54 height 14
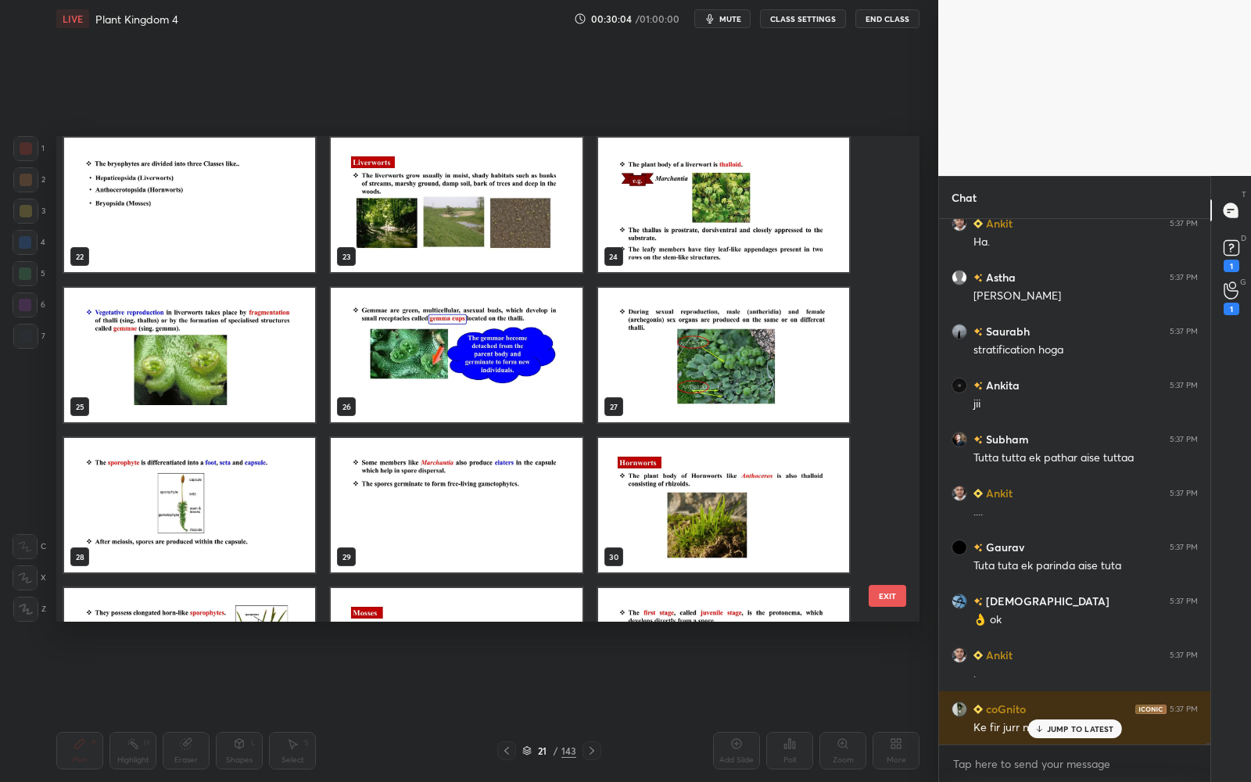
click at [246, 372] on img "grid" at bounding box center [189, 355] width 251 height 135
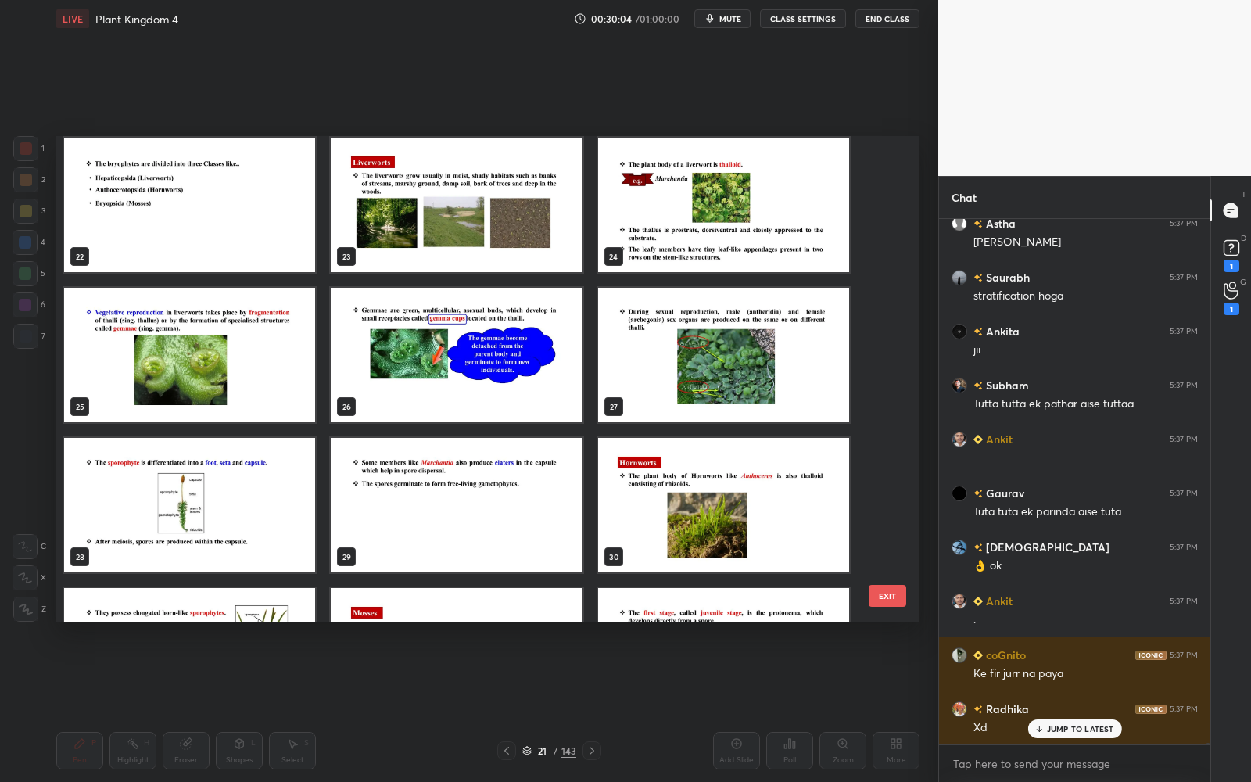
click at [246, 372] on img "grid" at bounding box center [189, 355] width 251 height 135
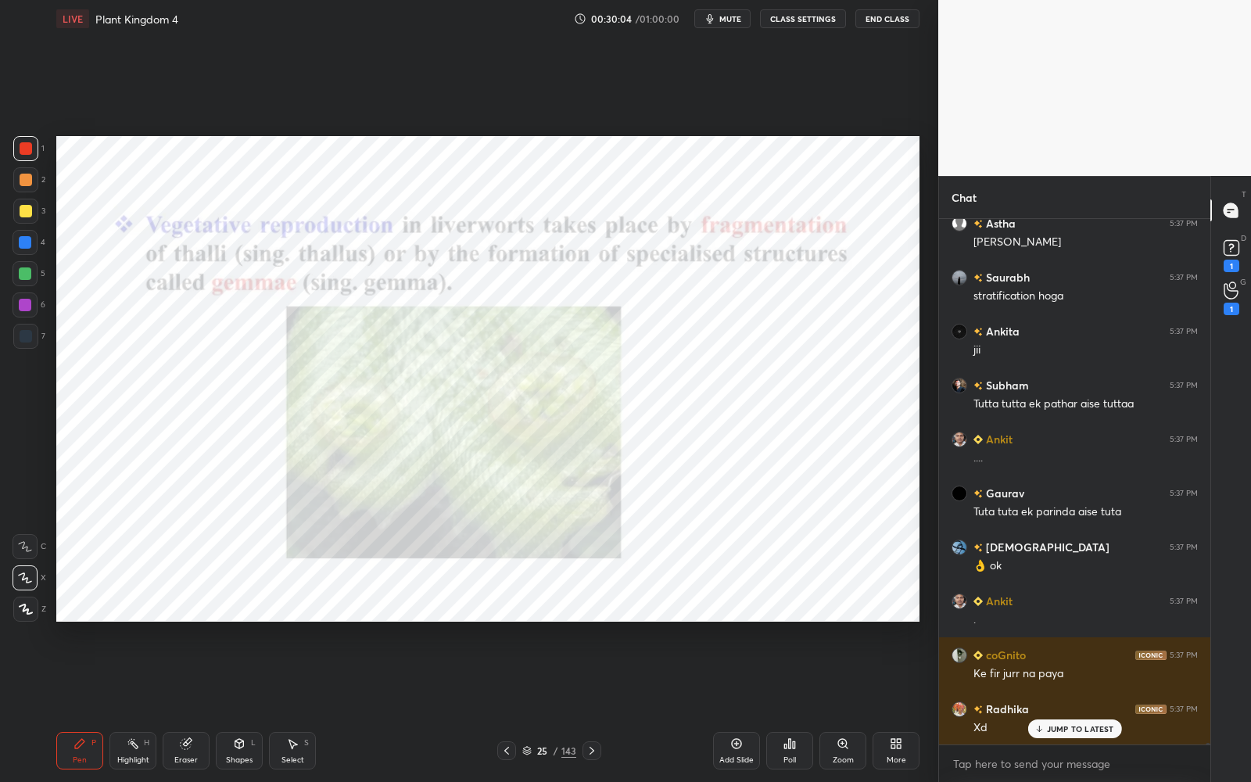
click at [246, 372] on img "grid" at bounding box center [189, 355] width 251 height 135
click at [835, 705] on div "Zoom" at bounding box center [843, 760] width 21 height 8
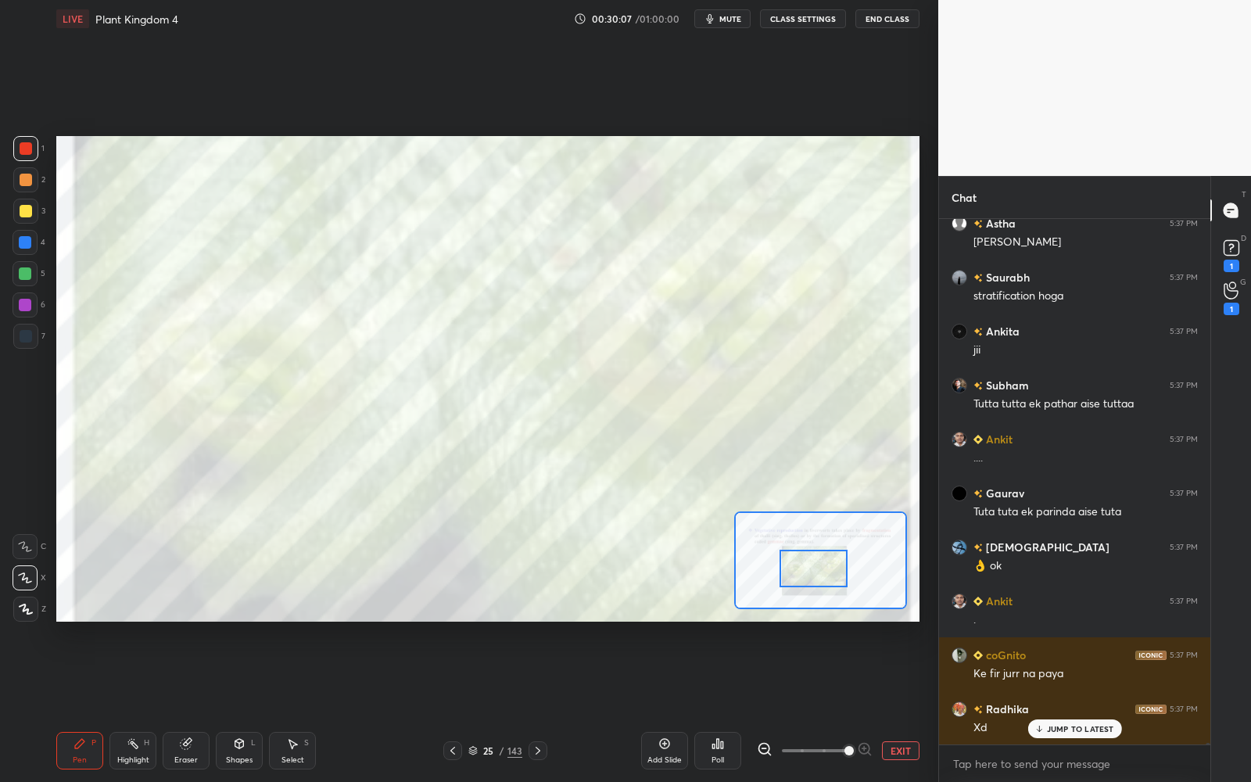
drag, startPoint x: 835, startPoint y: 576, endPoint x: 828, endPoint y: 585, distance: 10.6
click at [828, 585] on div at bounding box center [814, 569] width 68 height 38
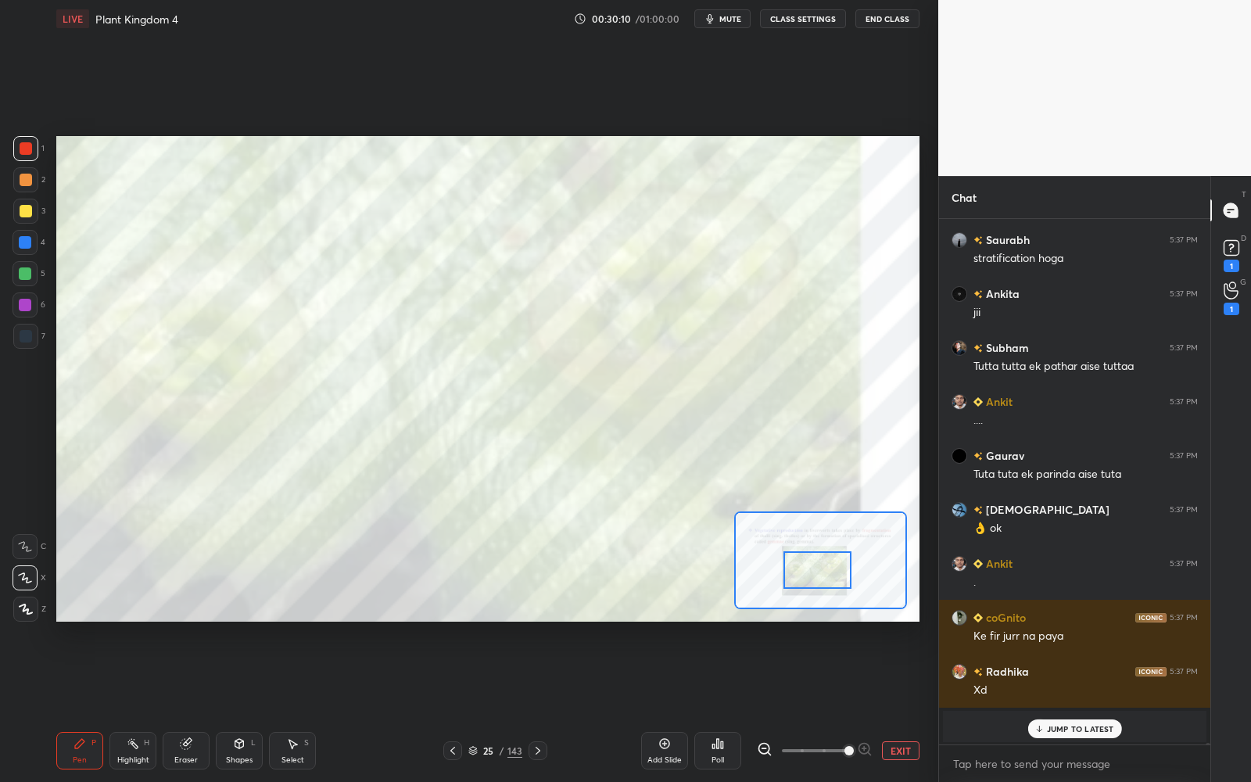
click at [834, 584] on div at bounding box center [818, 570] width 68 height 38
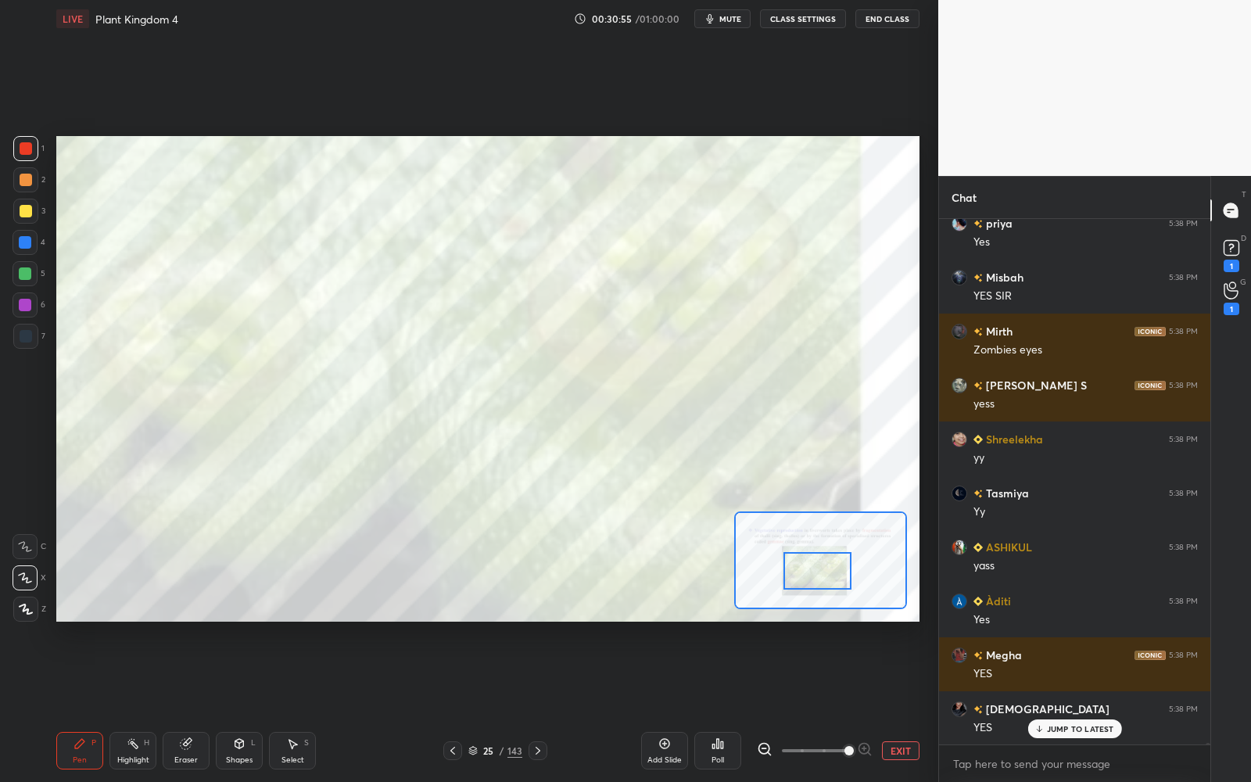
scroll to position [189127, 0]
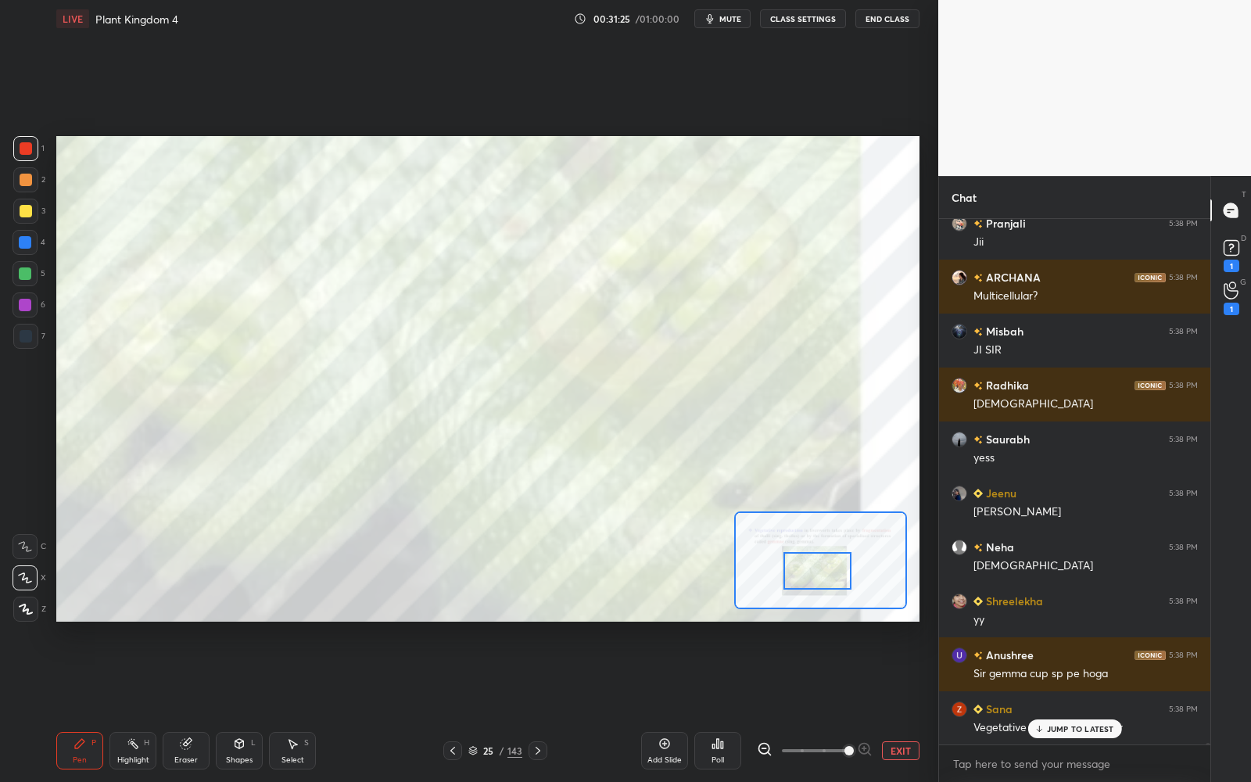
click at [489, 705] on div "25" at bounding box center [489, 750] width 16 height 9
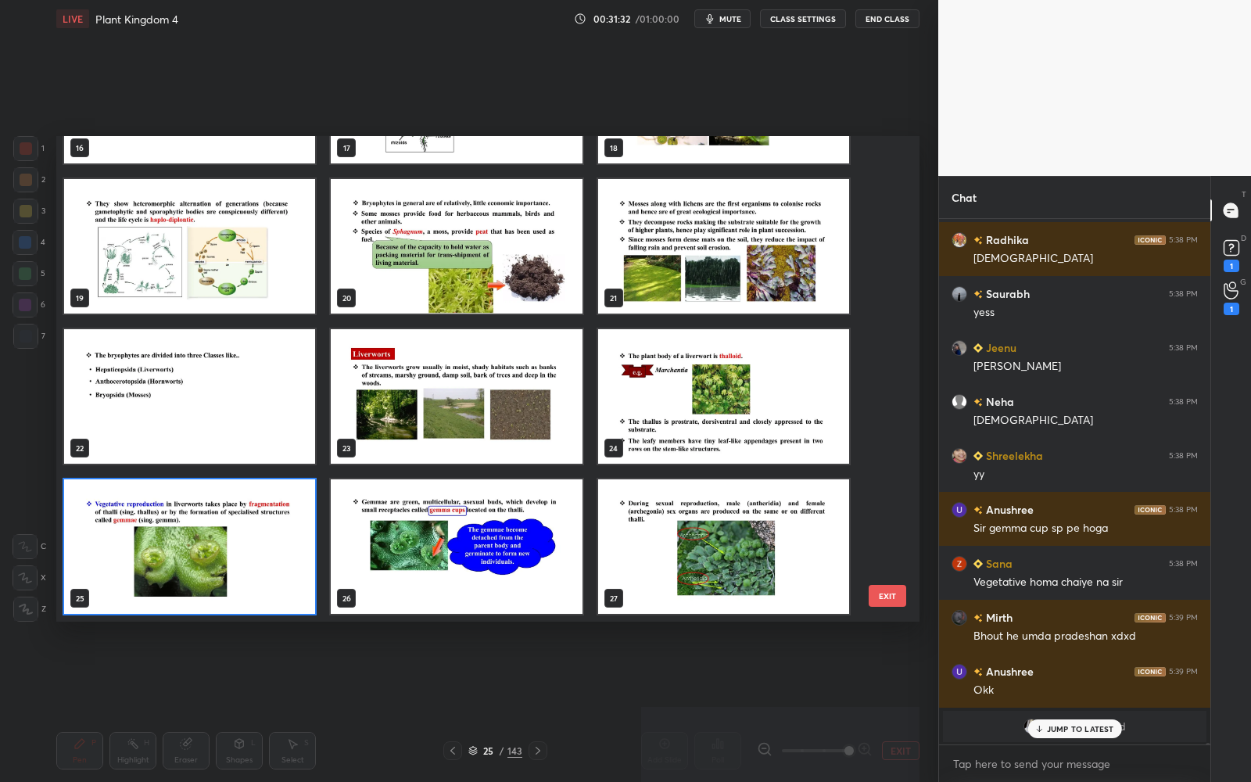
click at [892, 228] on div "16 17 18 19 20 21 22 23 24 25 26 27 28 29 30 31 32 33" at bounding box center [474, 379] width 836 height 486
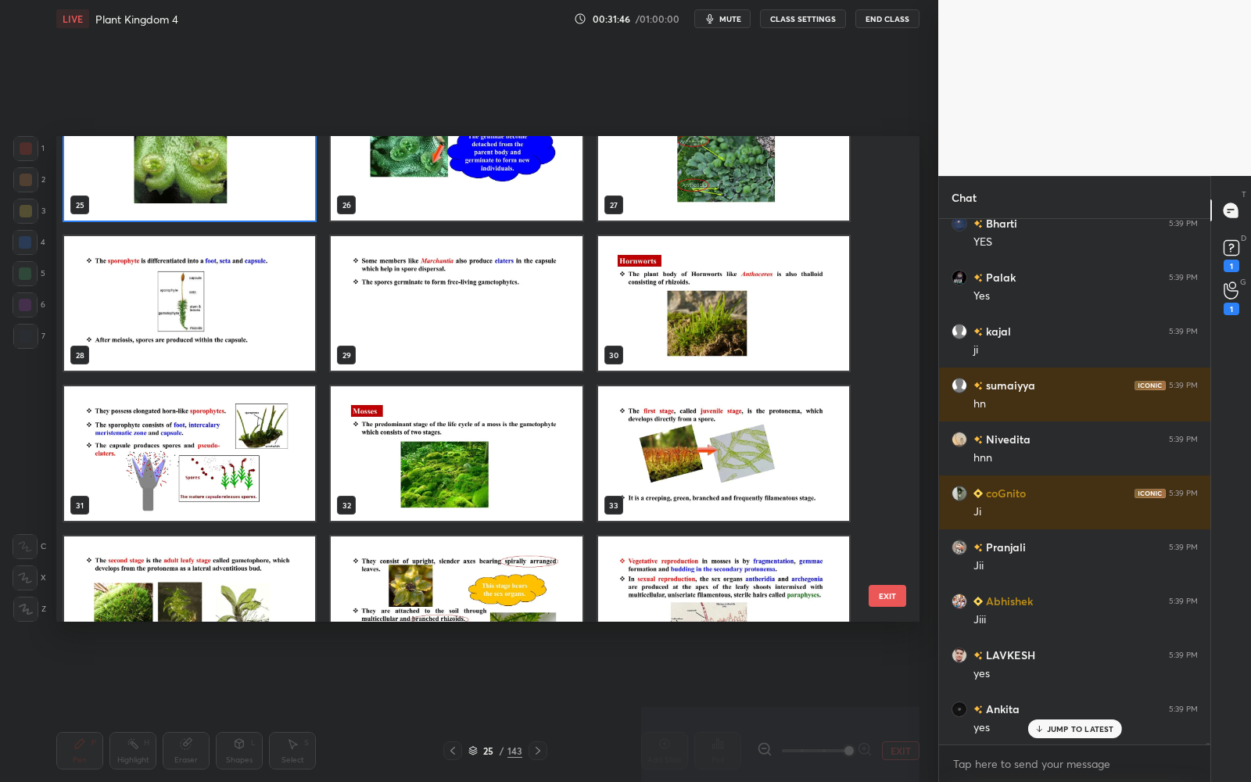
click at [684, 457] on img "grid" at bounding box center [723, 453] width 251 height 135
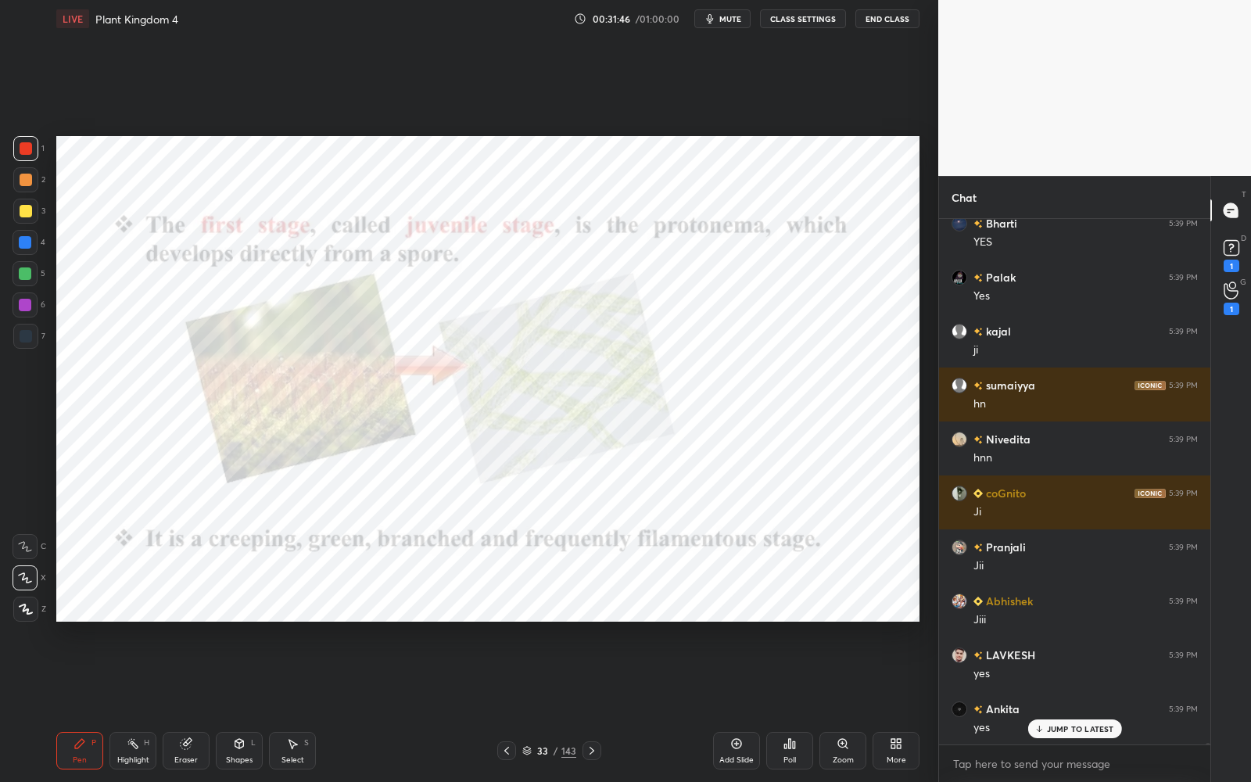
click at [684, 458] on img "grid" at bounding box center [723, 453] width 251 height 135
click at [511, 705] on div at bounding box center [506, 751] width 19 height 19
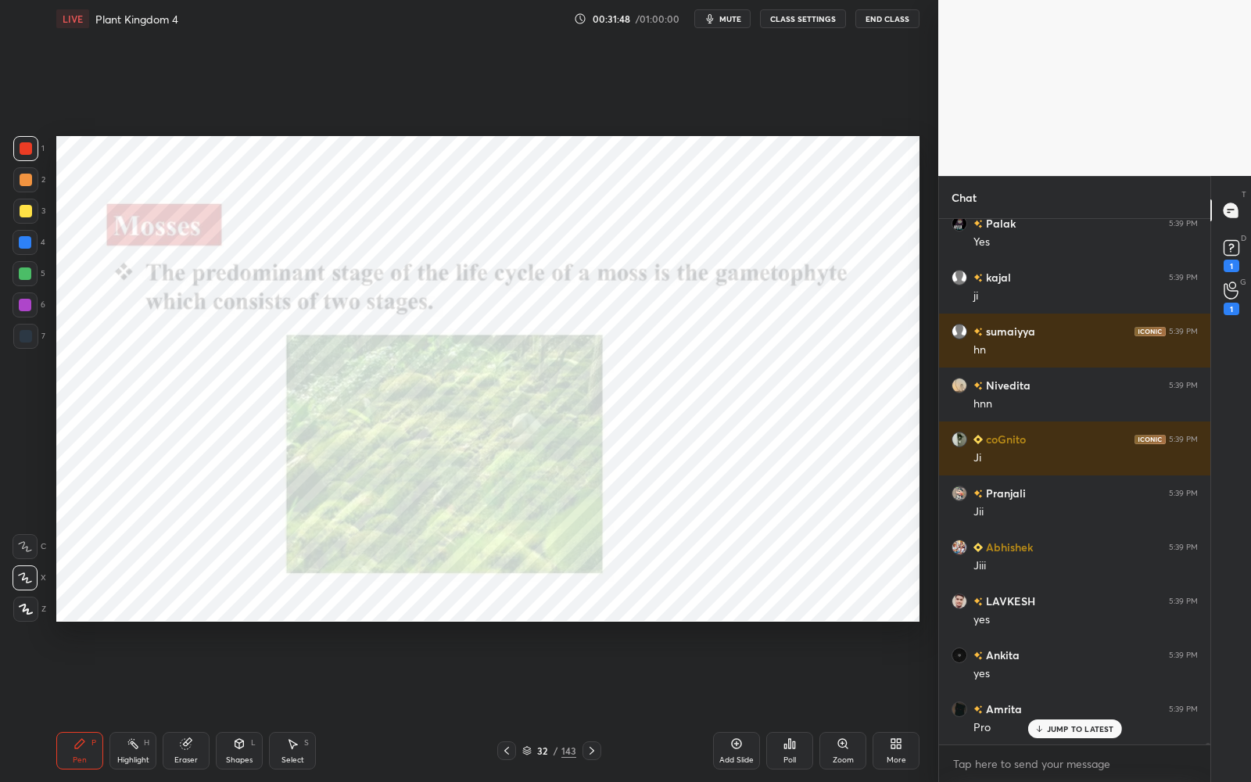
click at [598, 705] on div at bounding box center [592, 751] width 19 height 19
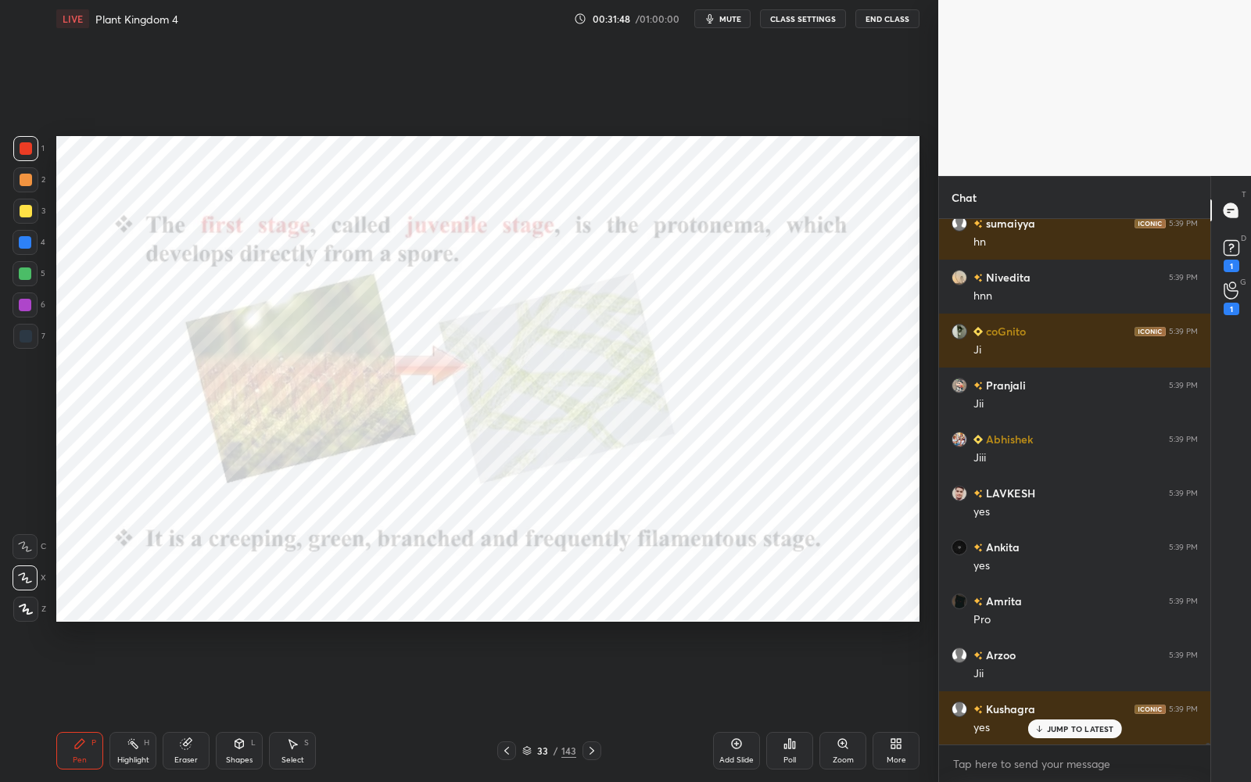
click at [834, 705] on div "Zoom" at bounding box center [843, 760] width 21 height 8
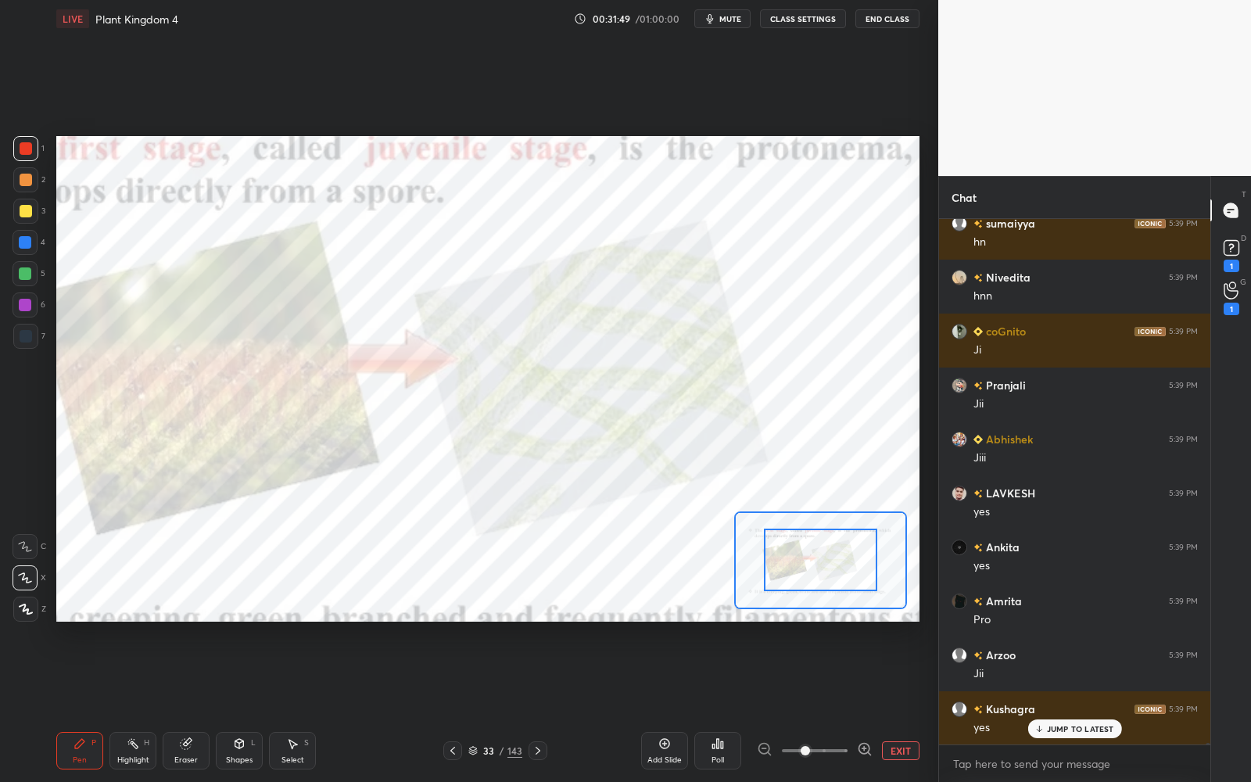
drag, startPoint x: 840, startPoint y: 760, endPoint x: 856, endPoint y: 753, distance: 17.9
click at [848, 705] on span at bounding box center [815, 750] width 66 height 23
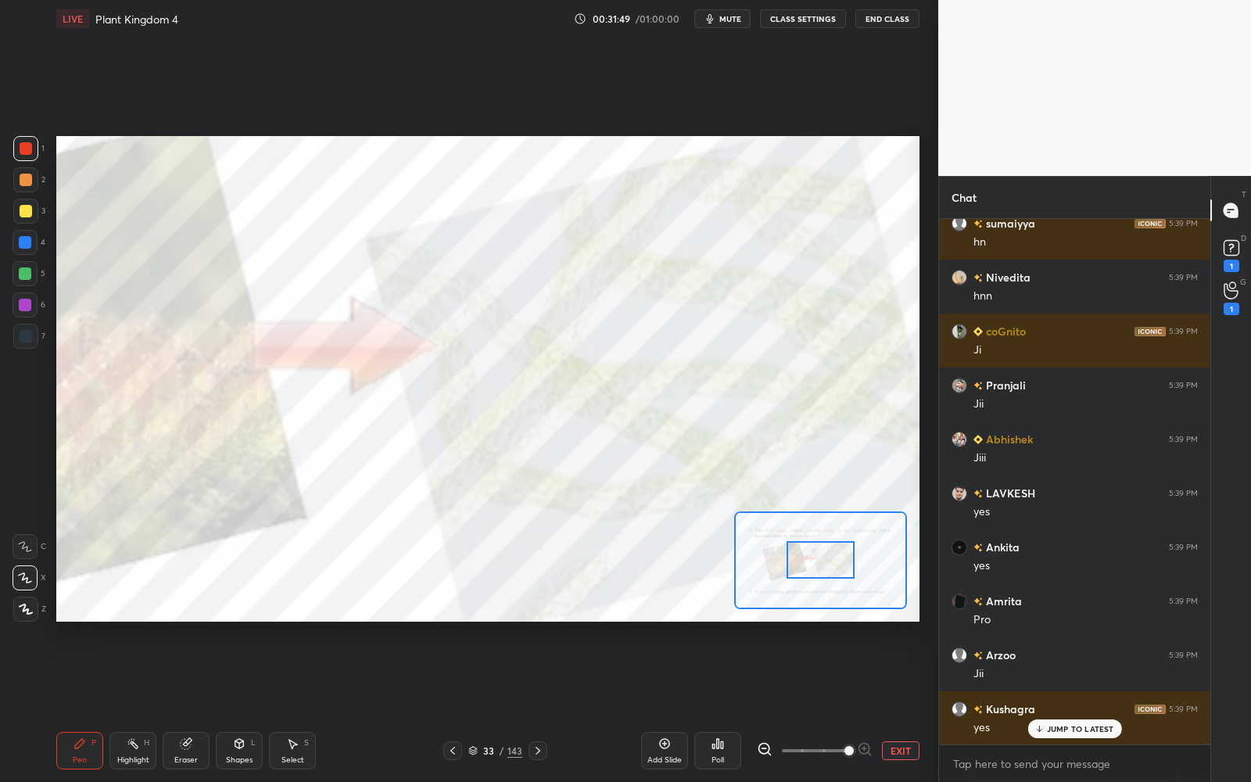
drag, startPoint x: 856, startPoint y: 753, endPoint x: 838, endPoint y: 627, distance: 128.0
click at [854, 705] on span at bounding box center [849, 750] width 9 height 9
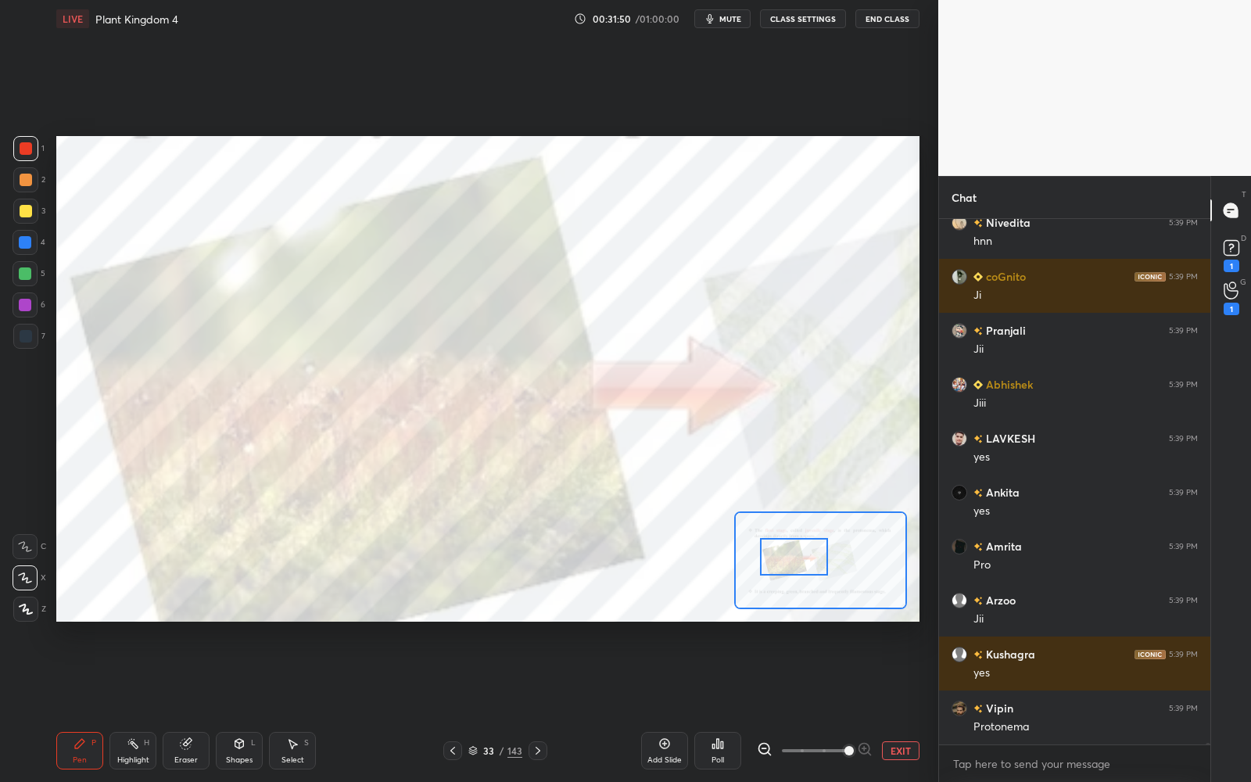
drag, startPoint x: 827, startPoint y: 575, endPoint x: 805, endPoint y: 576, distance: 21.9
click at [804, 576] on div at bounding box center [794, 557] width 68 height 38
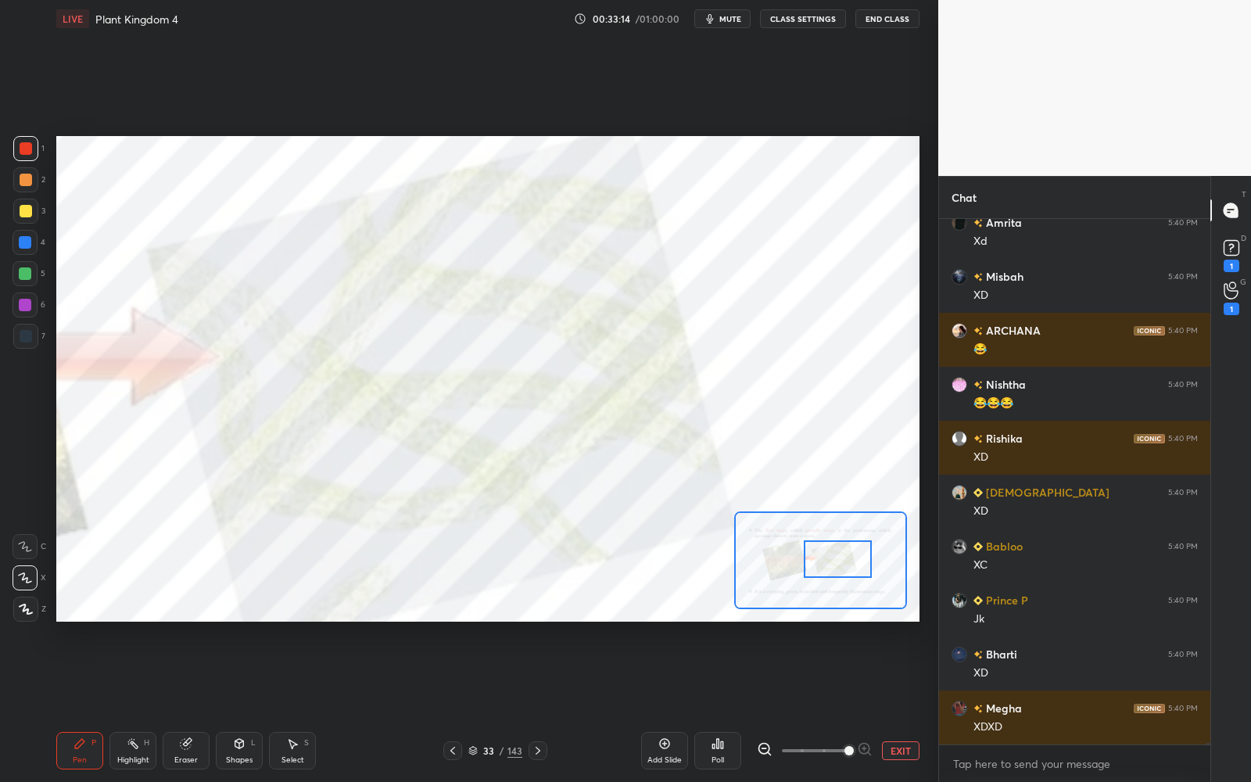
drag, startPoint x: 789, startPoint y: 562, endPoint x: 831, endPoint y: 563, distance: 41.5
click at [831, 563] on div at bounding box center [838, 559] width 68 height 38
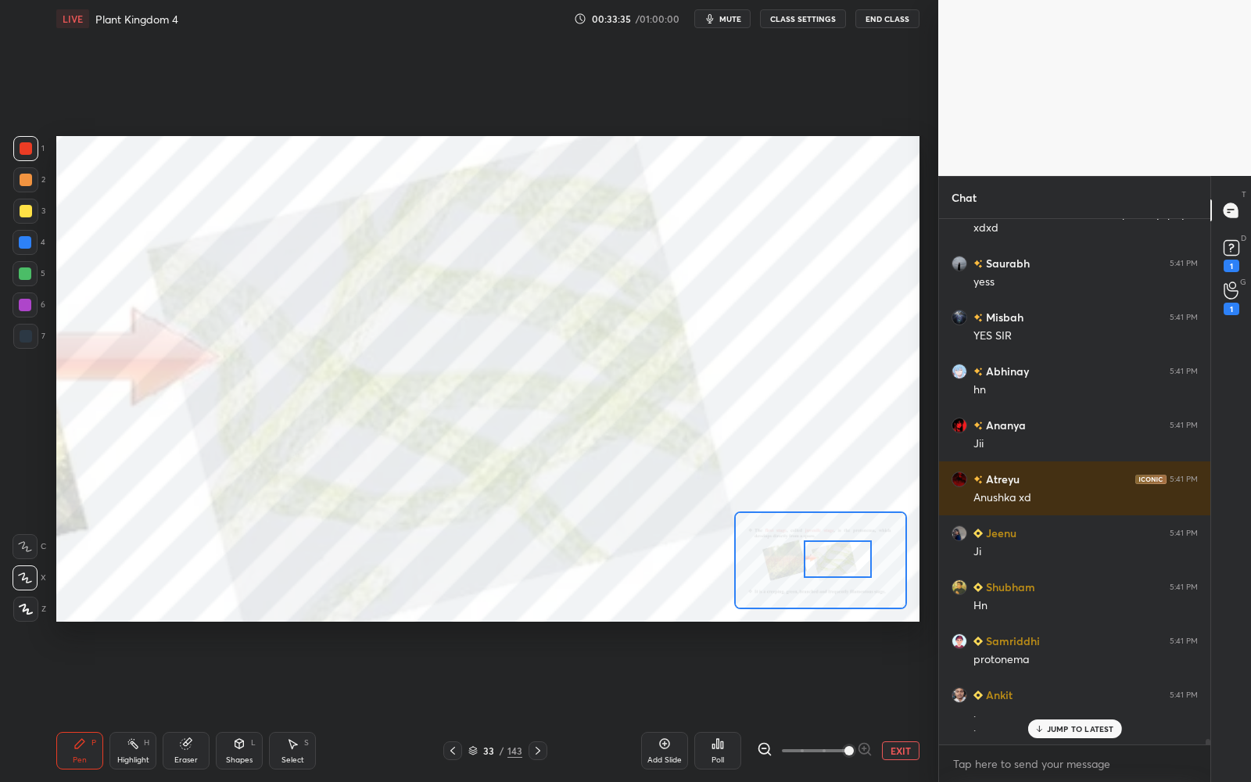
click at [894, 705] on button "EXIT" at bounding box center [901, 751] width 38 height 19
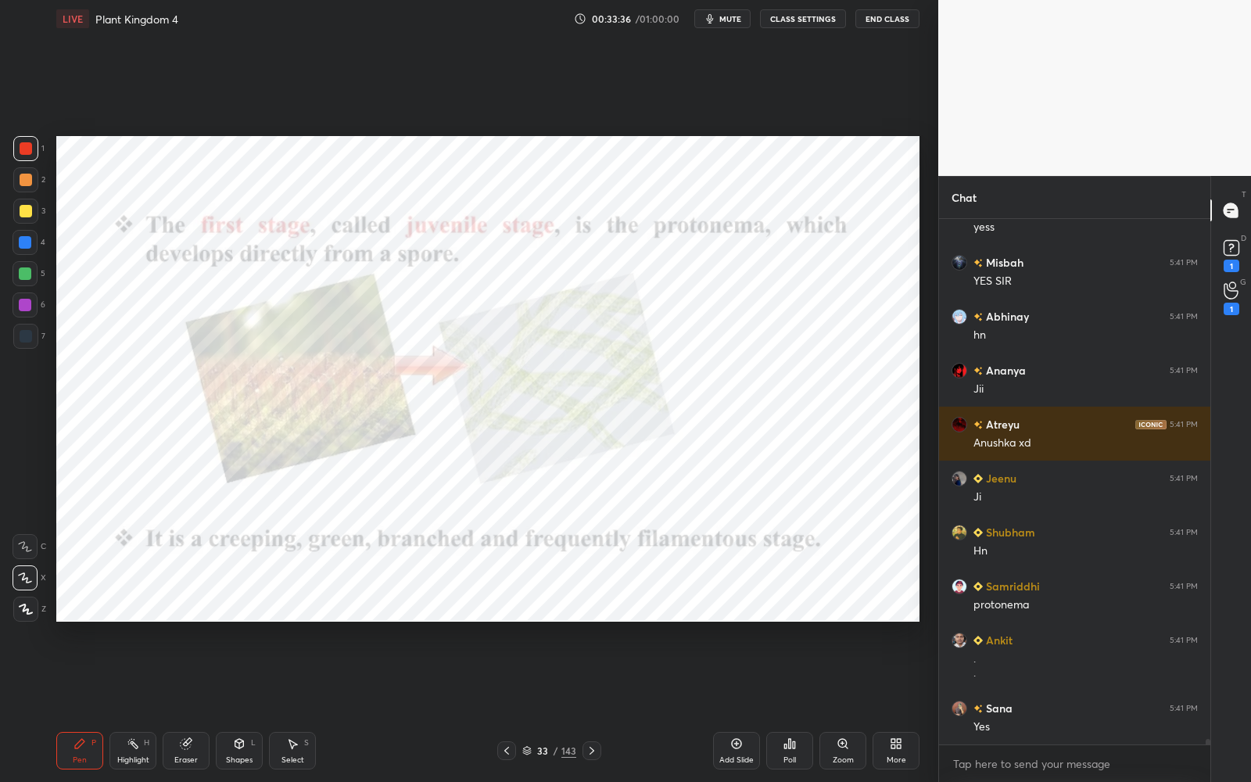
drag, startPoint x: 23, startPoint y: 144, endPoint x: 42, endPoint y: 148, distance: 19.2
click at [23, 144] on div at bounding box center [26, 148] width 13 height 13
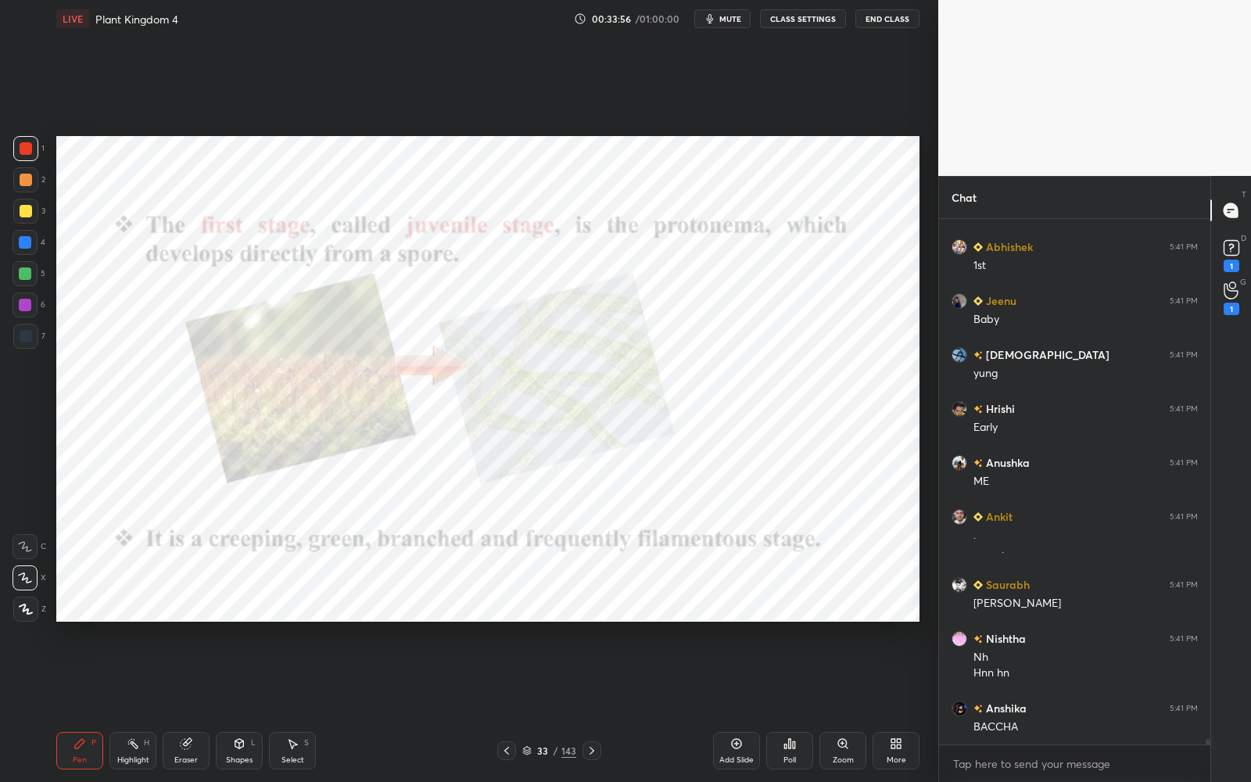
click at [548, 705] on div "33" at bounding box center [543, 750] width 16 height 9
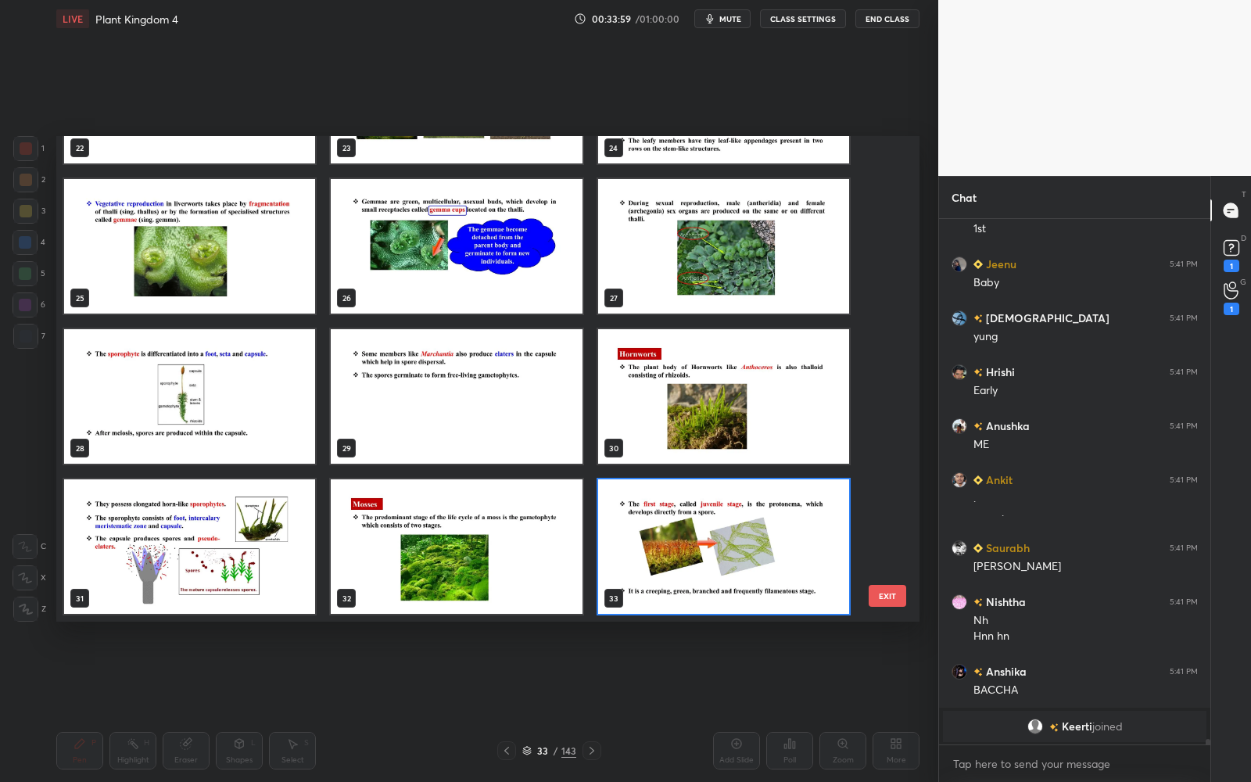
click at [741, 527] on img "grid" at bounding box center [723, 546] width 251 height 135
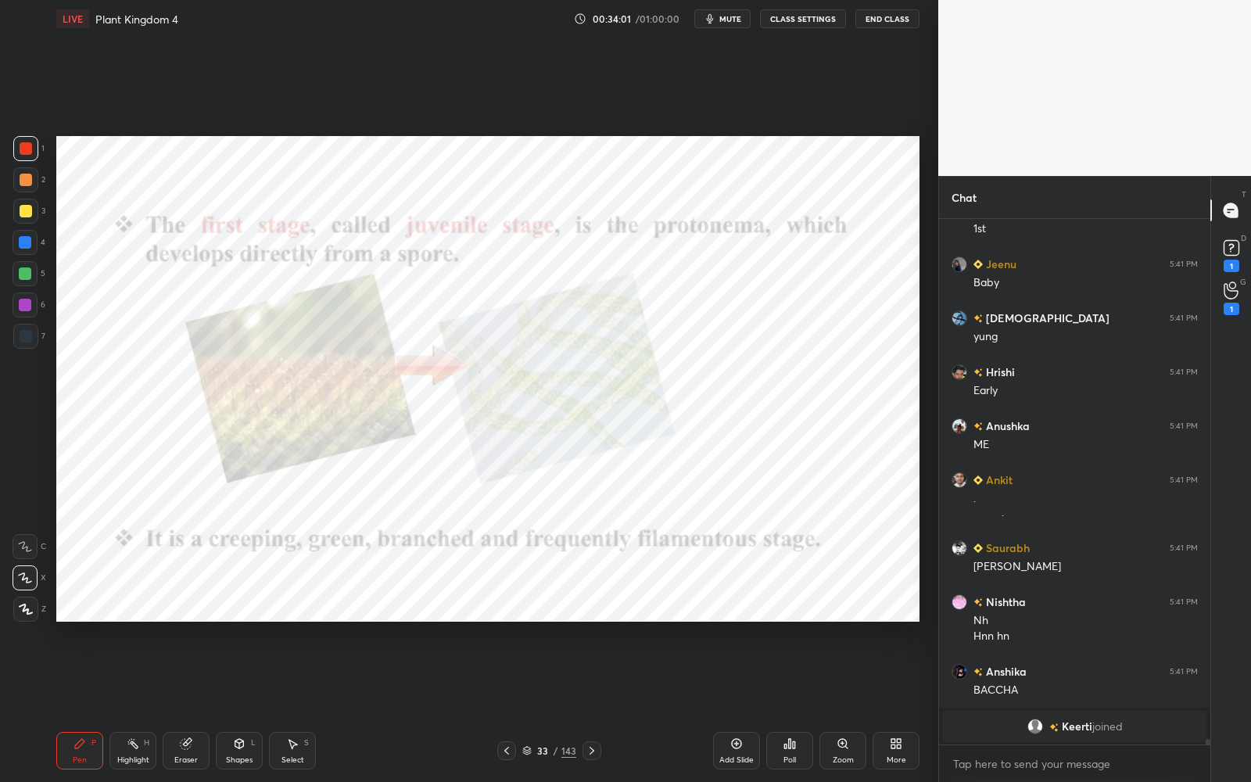
click at [594, 705] on icon at bounding box center [592, 751] width 13 height 13
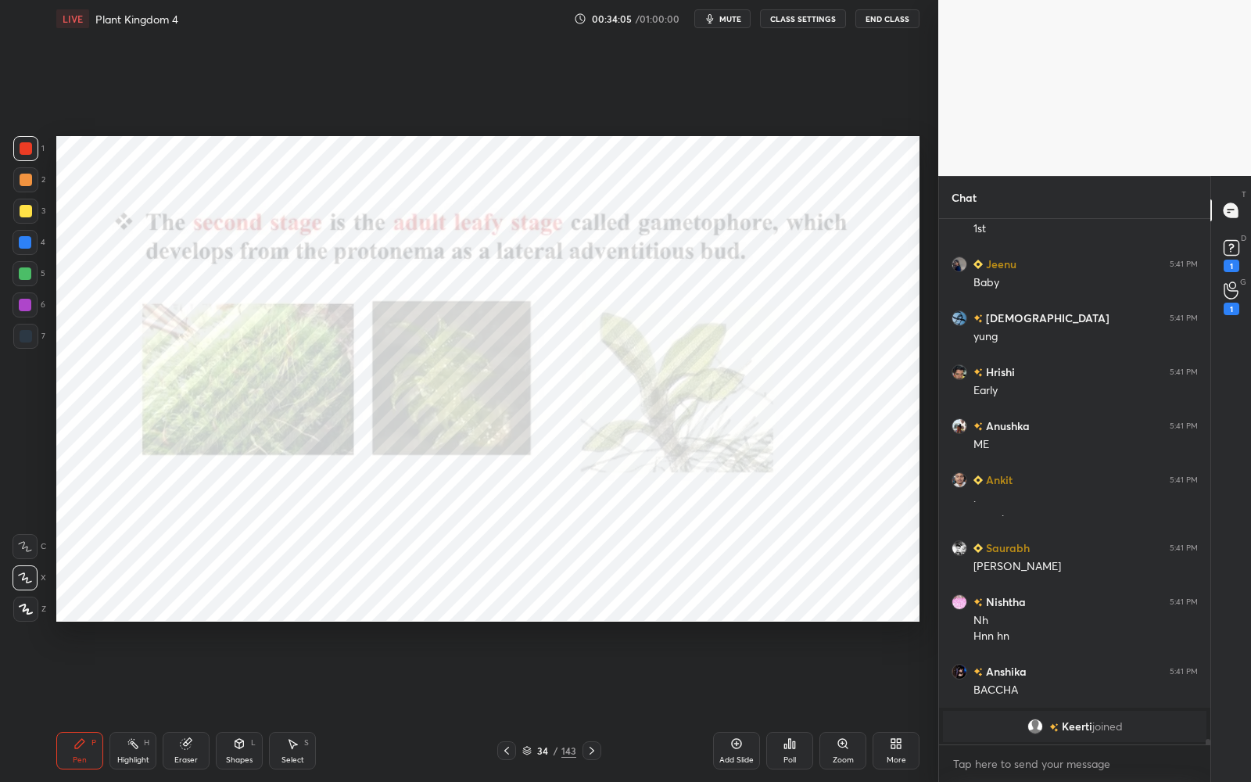
click at [838, 705] on div "Zoom" at bounding box center [843, 751] width 47 height 38
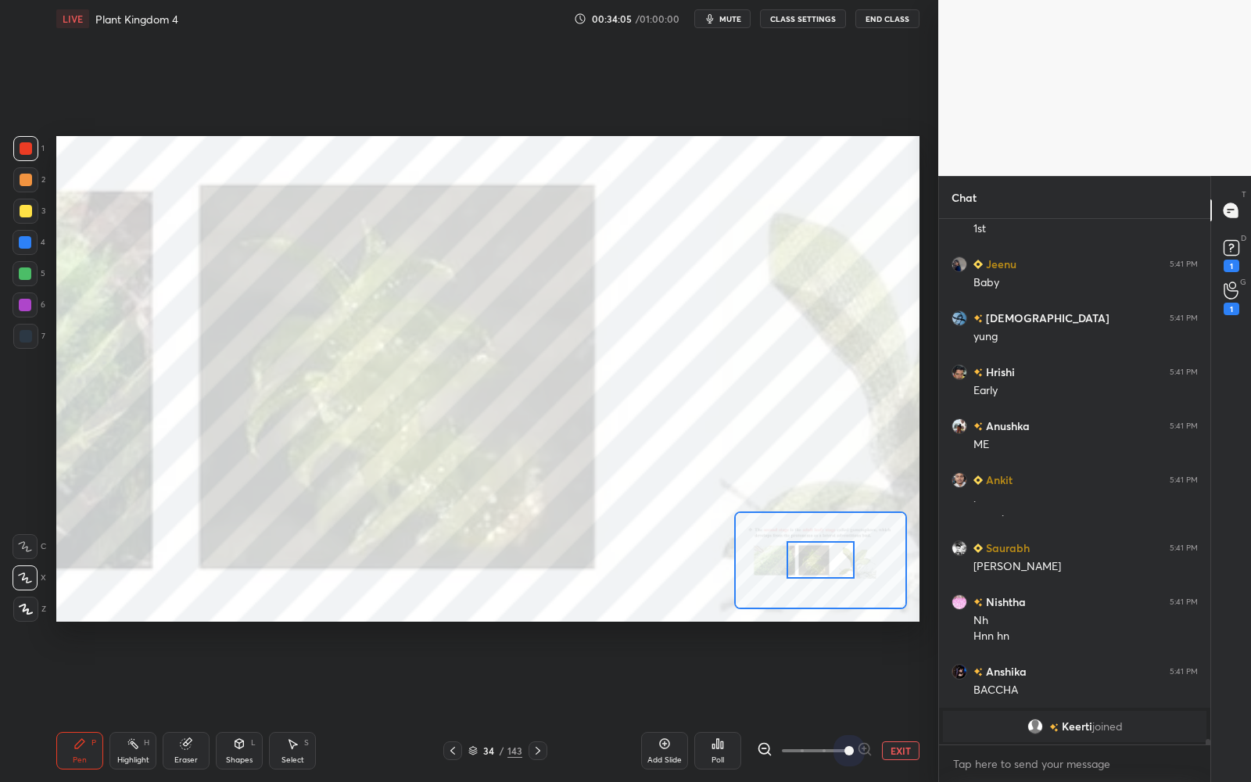
click at [848, 705] on span at bounding box center [815, 750] width 66 height 23
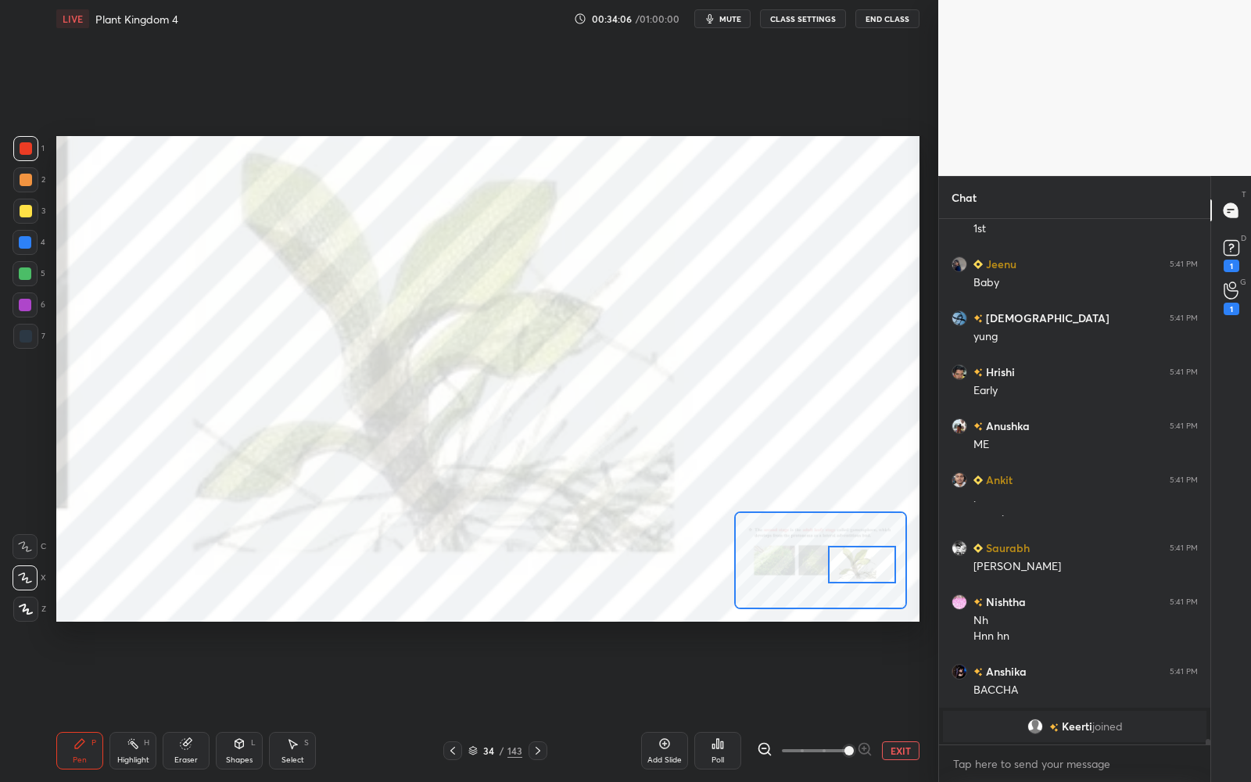
drag, startPoint x: 816, startPoint y: 562, endPoint x: 854, endPoint y: 566, distance: 38.5
click at [854, 566] on div at bounding box center [862, 565] width 68 height 38
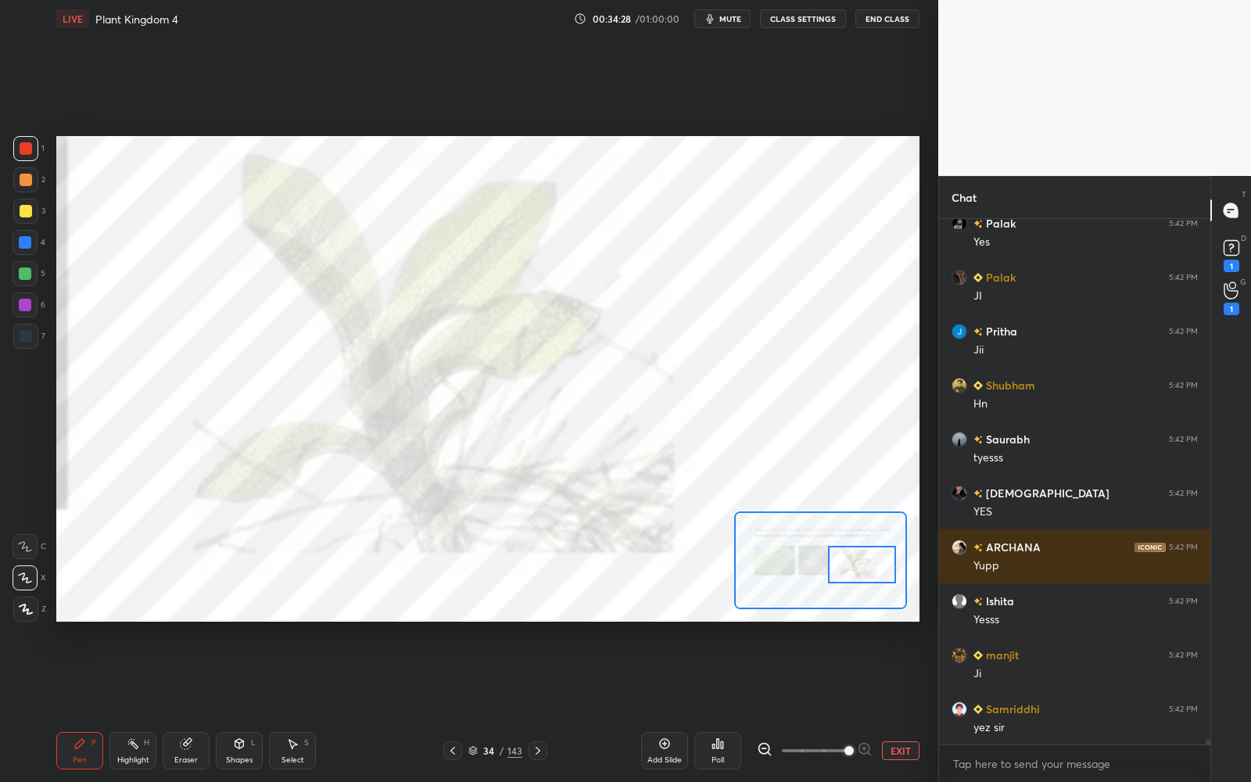
click at [900, 705] on button "EXIT" at bounding box center [901, 751] width 38 height 19
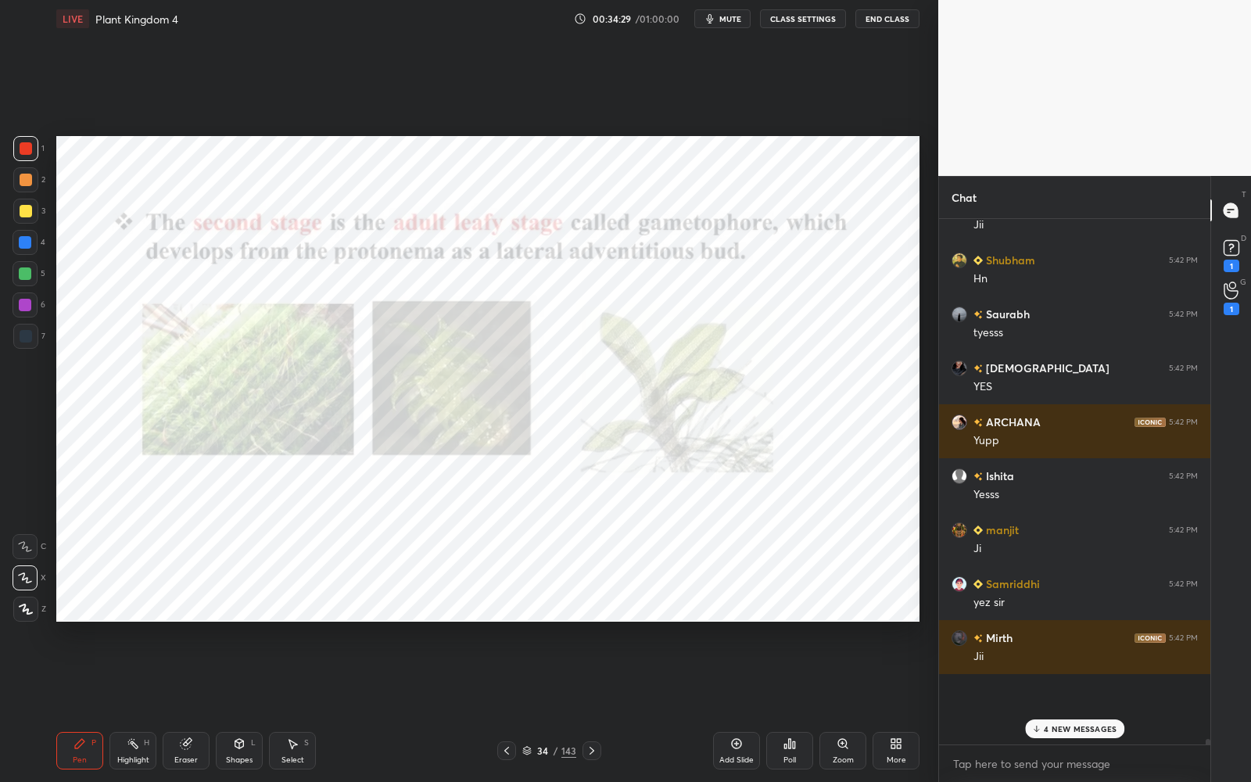
click at [512, 705] on icon at bounding box center [507, 751] width 13 height 13
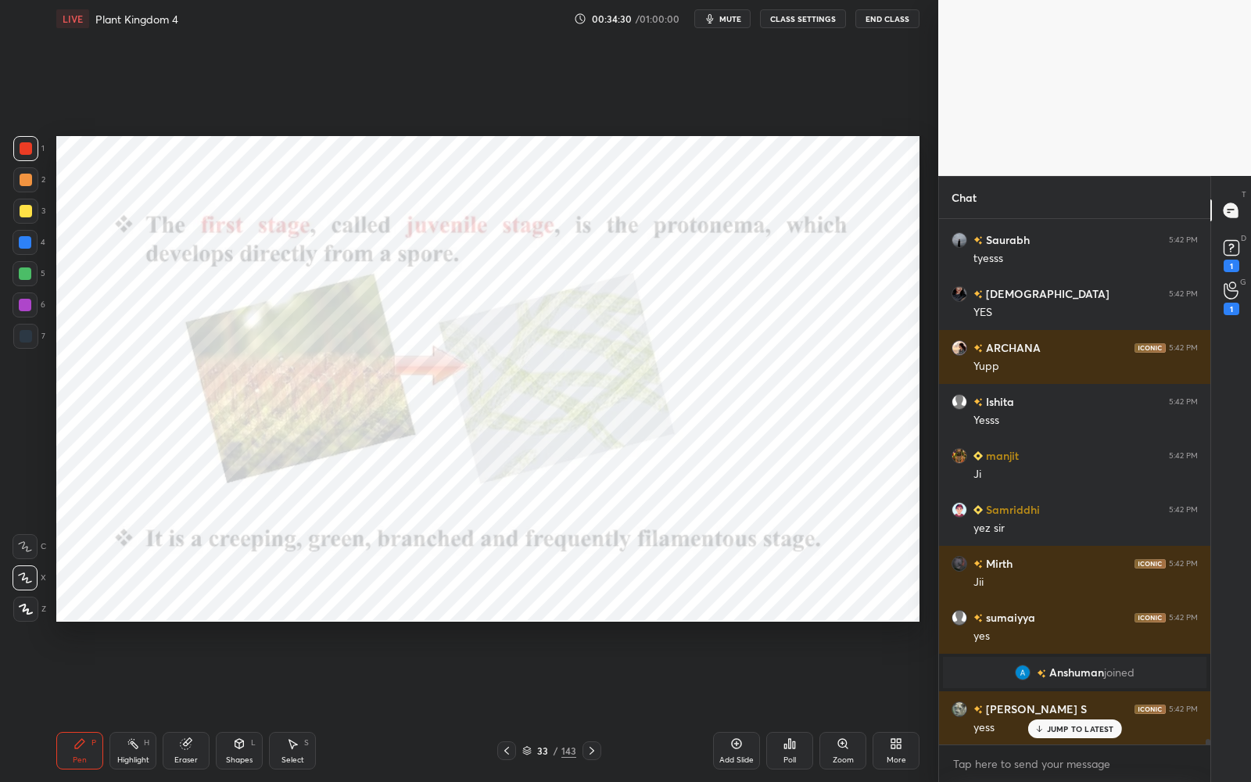
click at [512, 705] on icon at bounding box center [507, 751] width 13 height 13
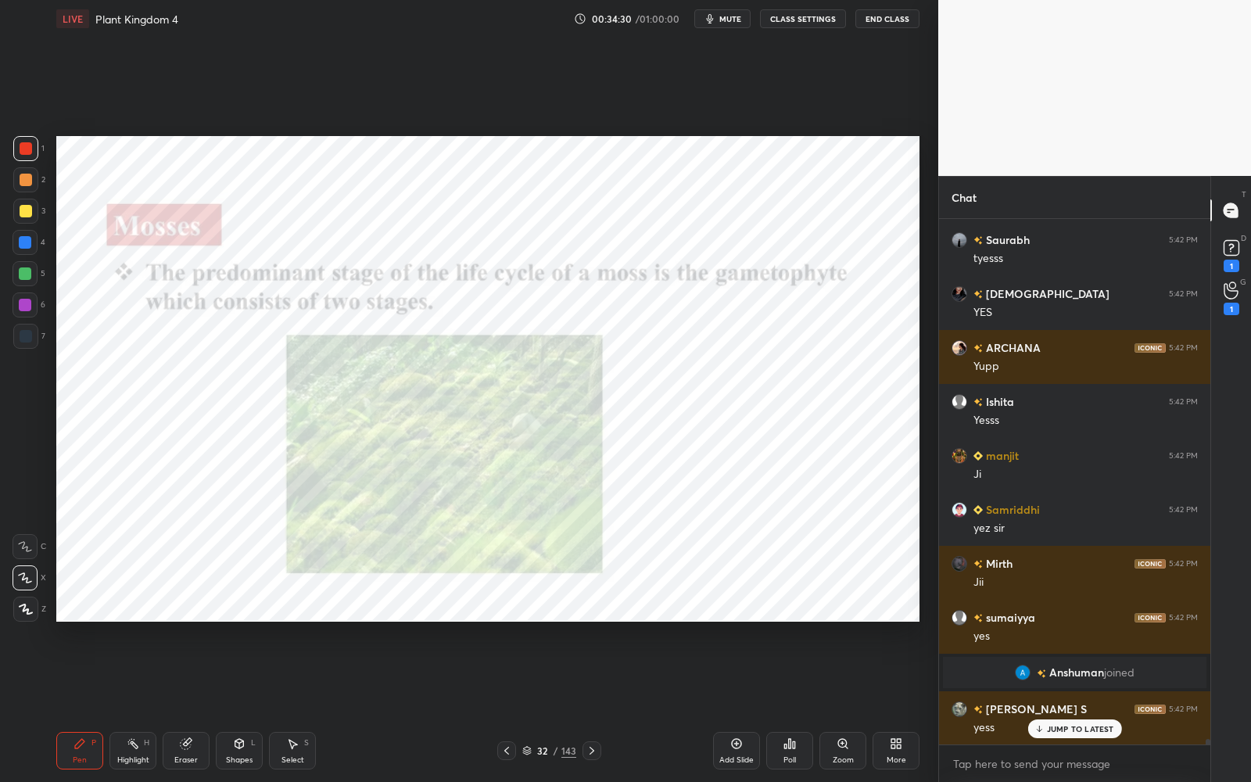
click at [512, 705] on icon at bounding box center [507, 751] width 13 height 13
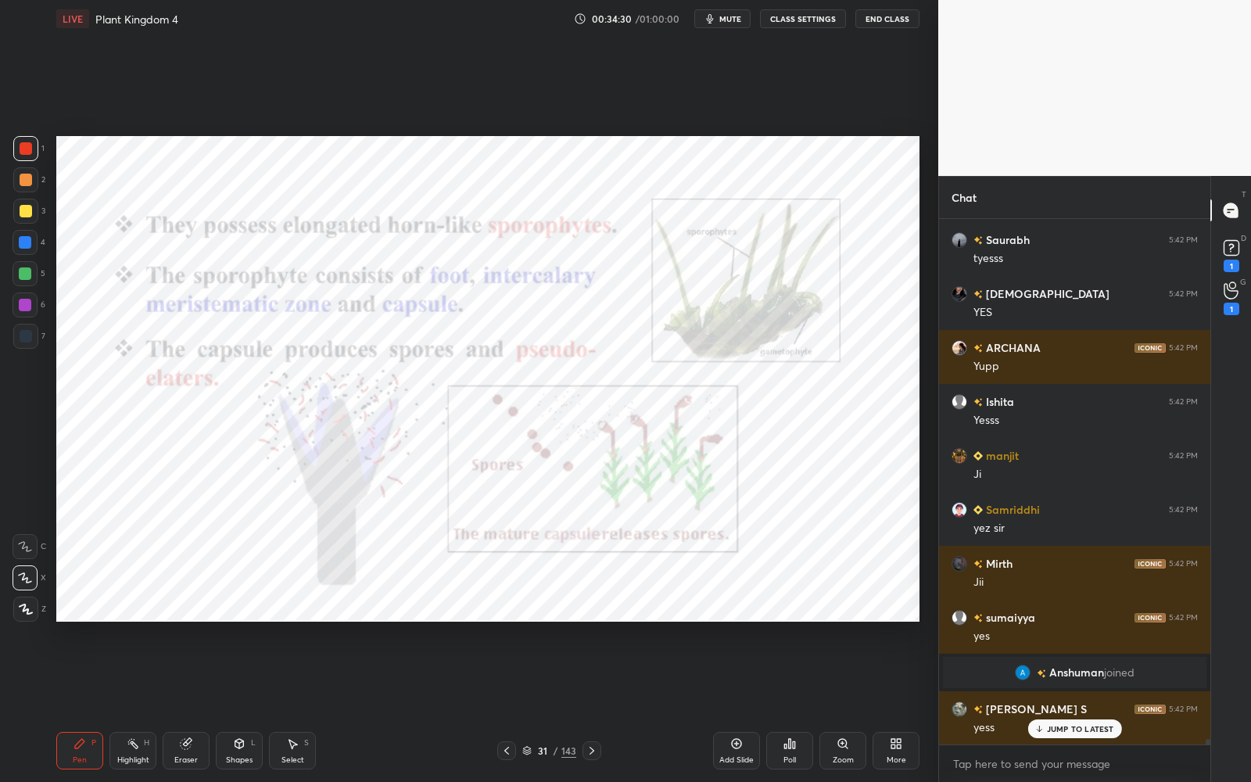
click at [512, 705] on icon at bounding box center [507, 751] width 13 height 13
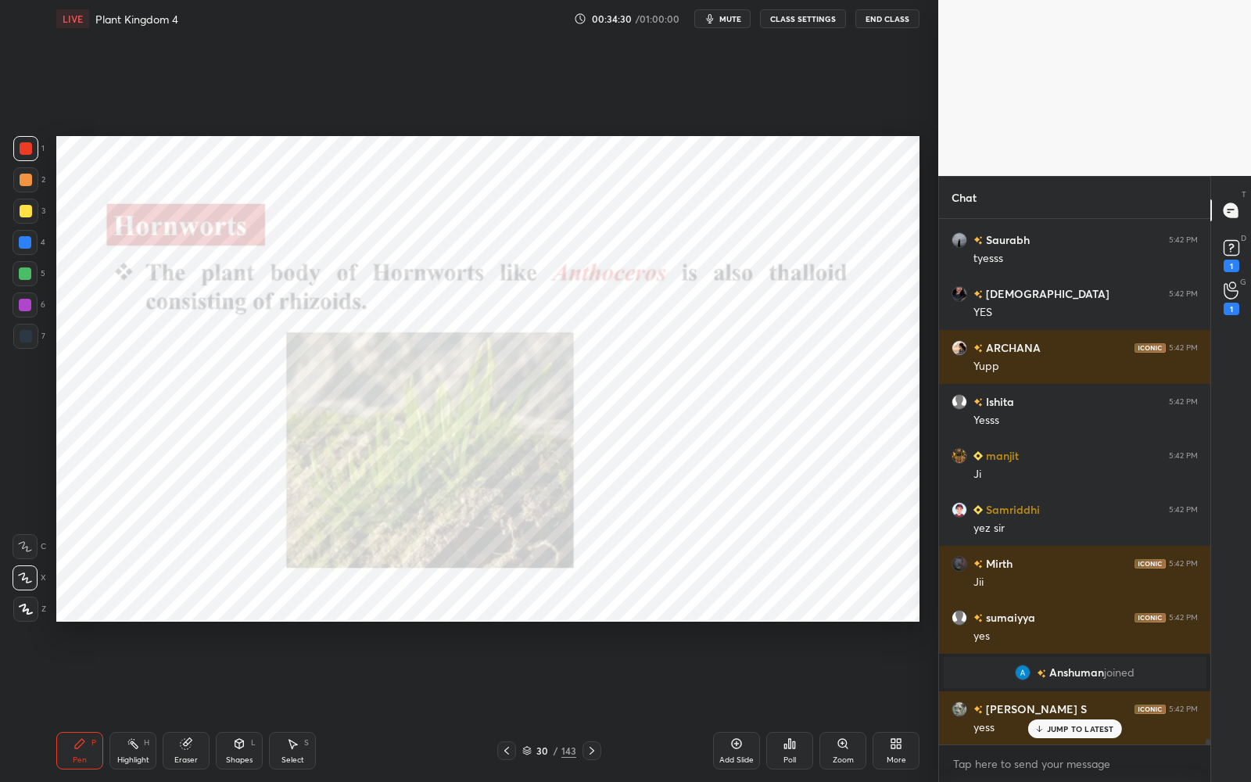
click at [512, 705] on icon at bounding box center [507, 751] width 13 height 13
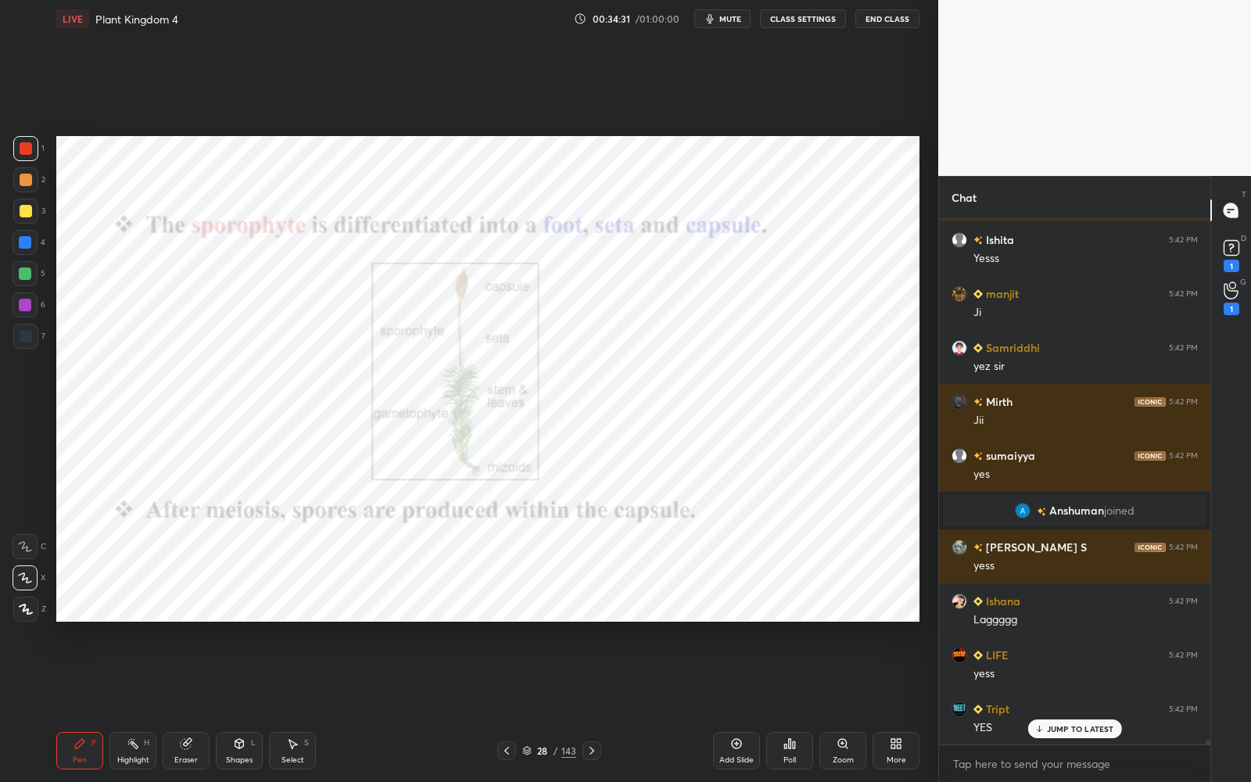
click at [512, 705] on icon at bounding box center [507, 751] width 13 height 13
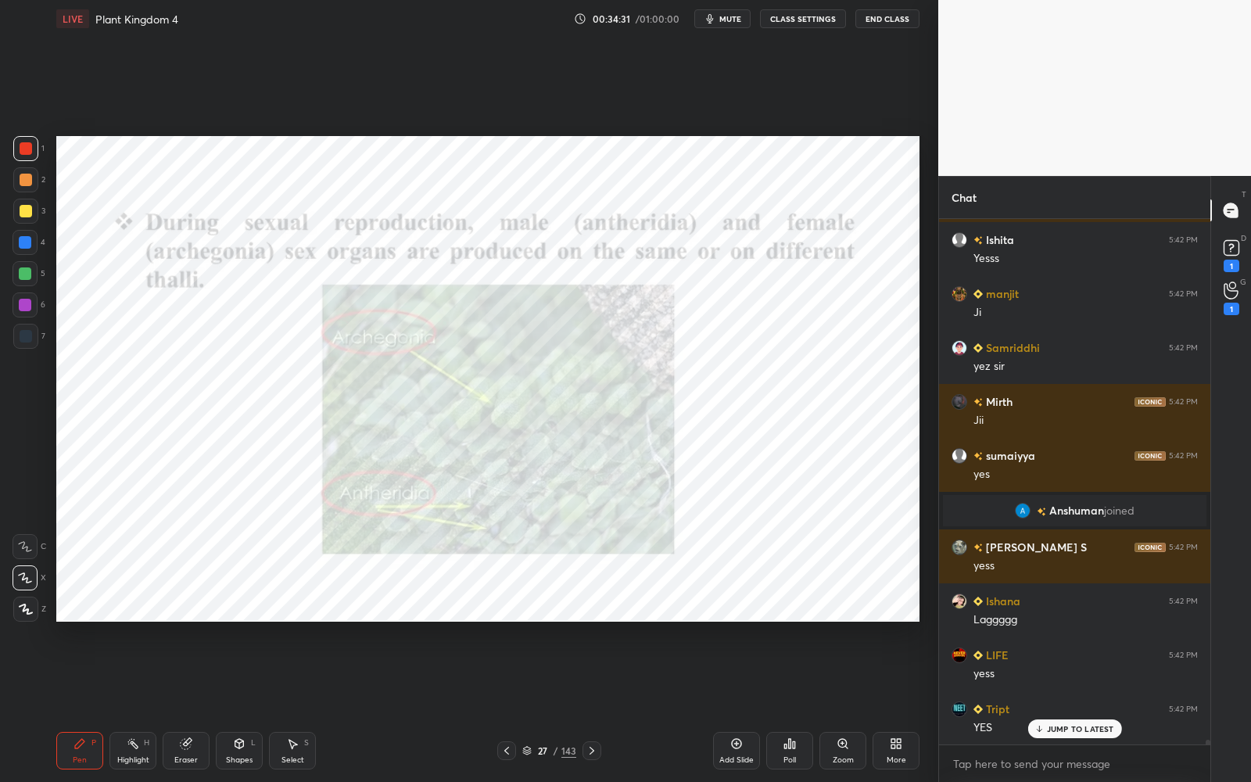
click at [512, 705] on icon at bounding box center [507, 751] width 13 height 13
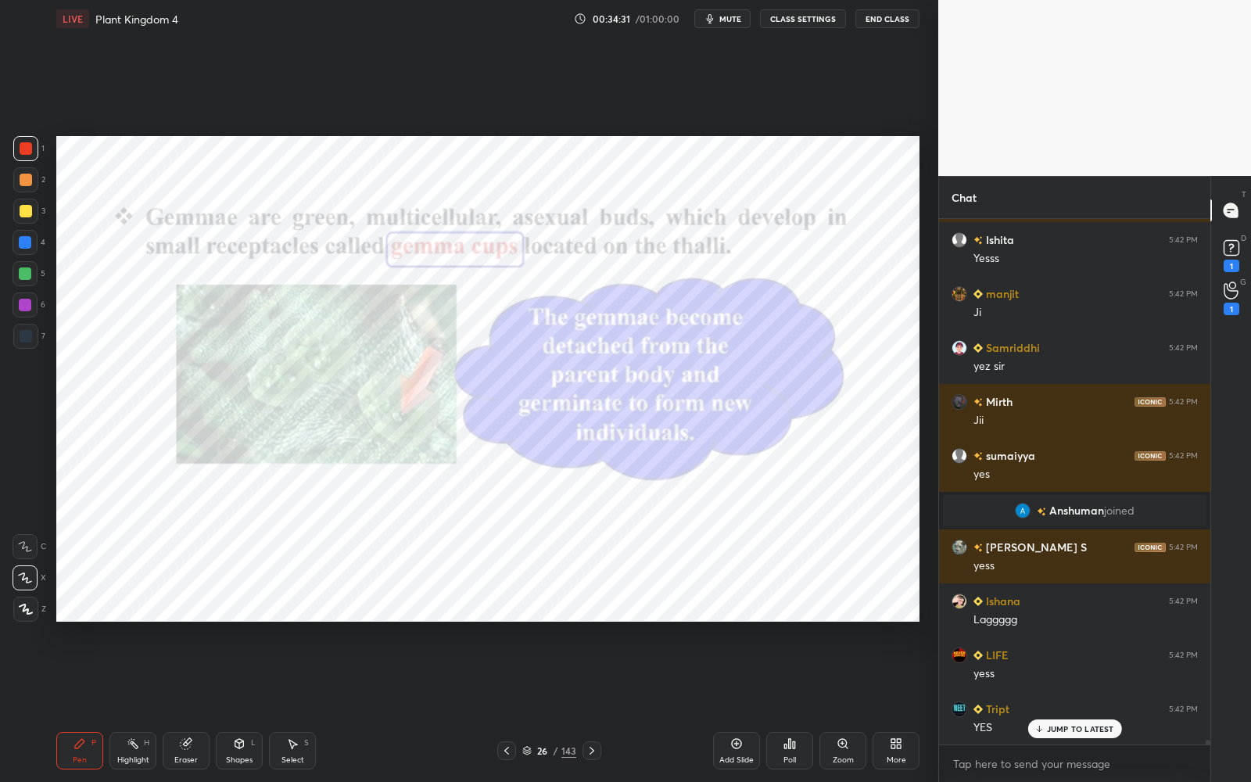
click at [512, 705] on icon at bounding box center [507, 751] width 13 height 13
click at [513, 705] on div at bounding box center [506, 751] width 19 height 19
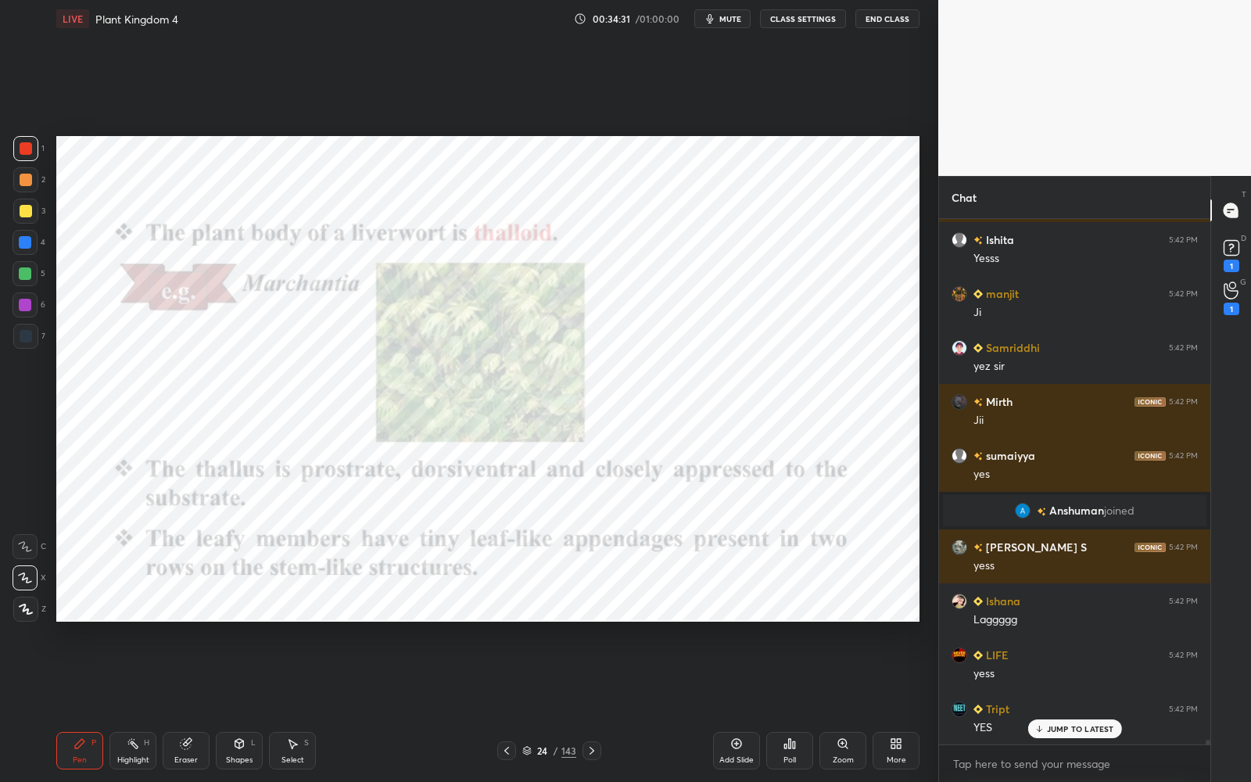
click at [513, 705] on div at bounding box center [506, 751] width 19 height 19
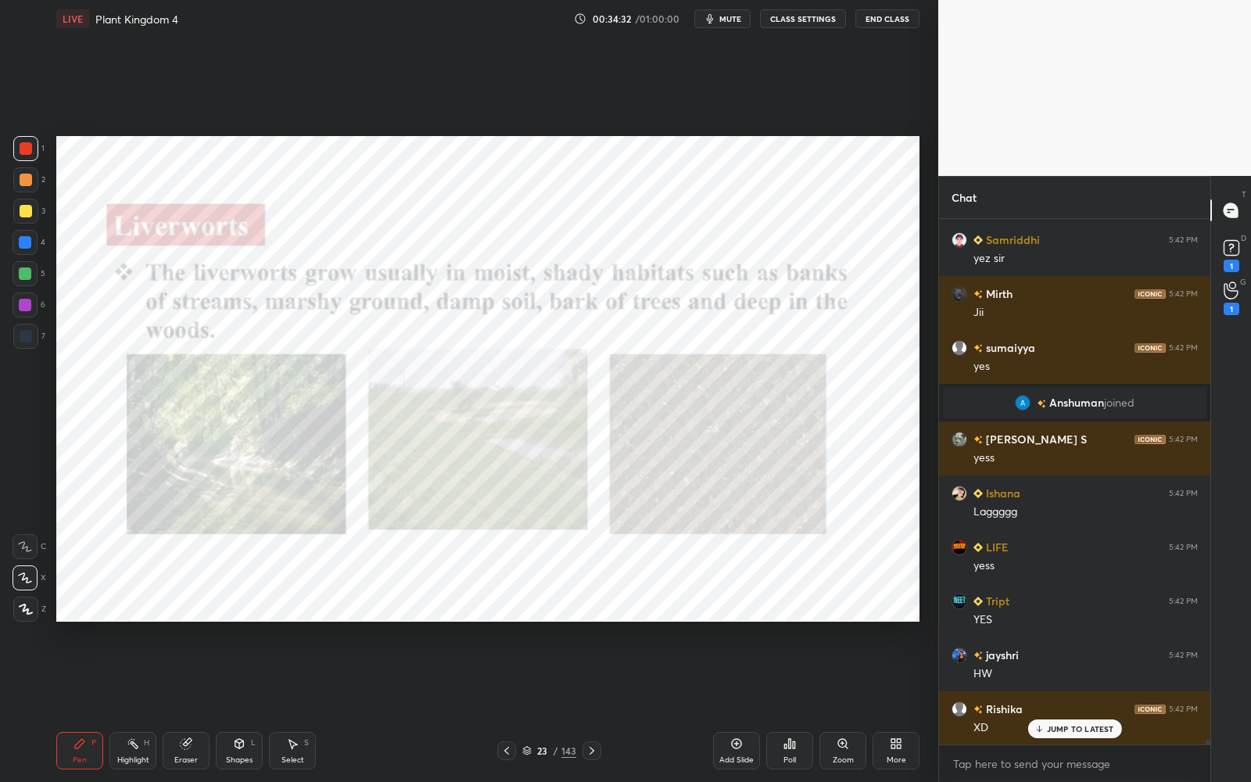
click at [513, 705] on div at bounding box center [506, 751] width 19 height 19
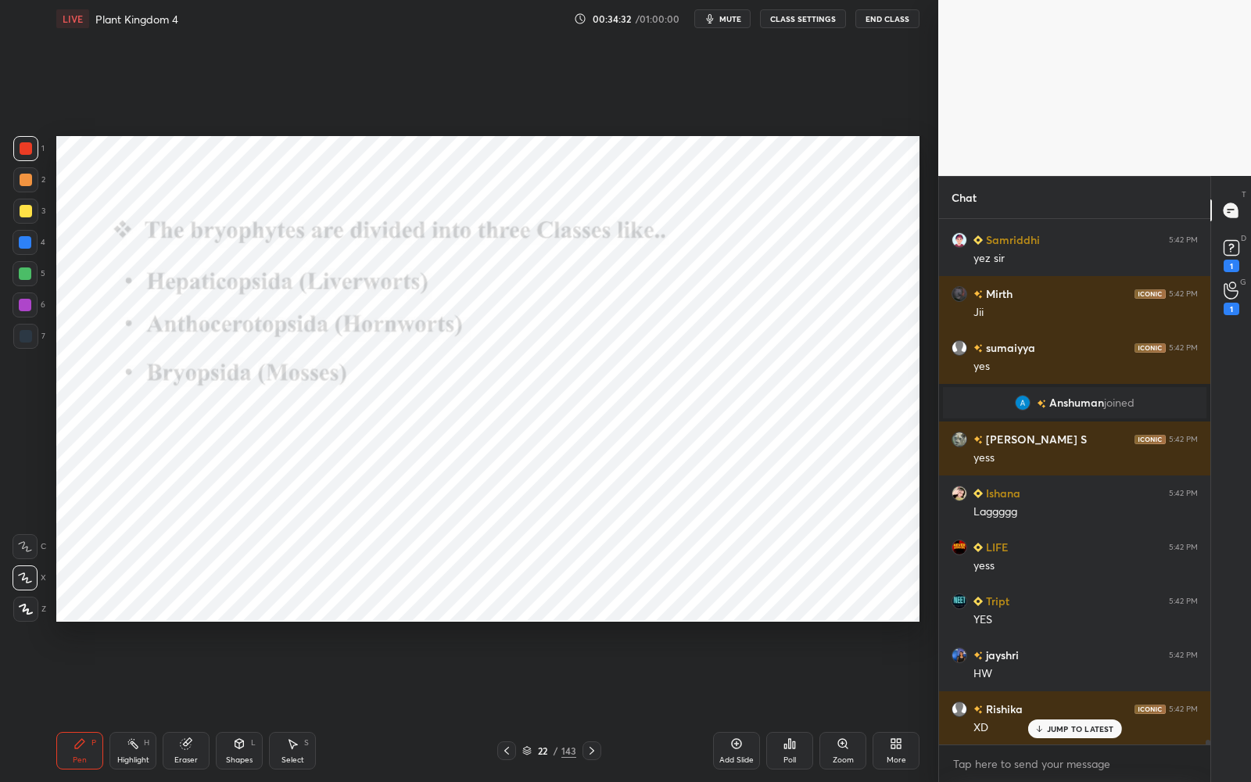
click at [513, 705] on div at bounding box center [506, 751] width 19 height 19
click at [512, 705] on div at bounding box center [506, 751] width 19 height 19
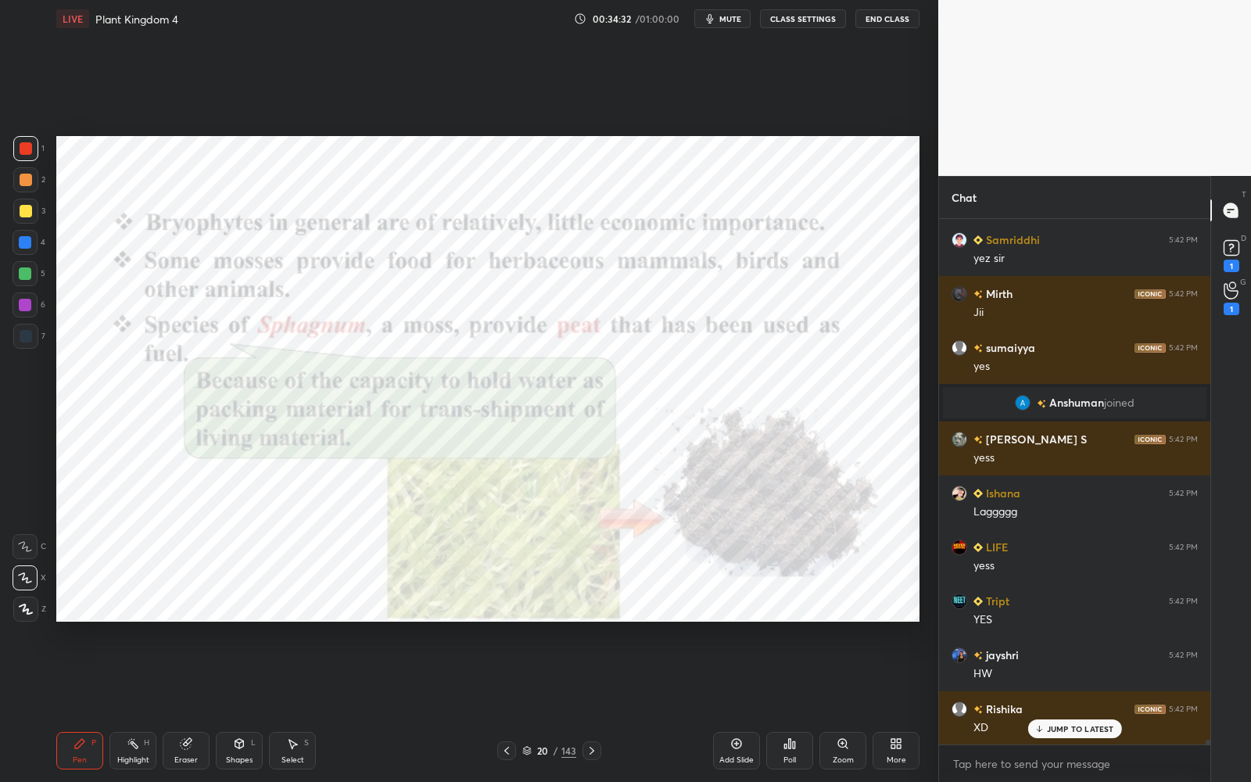
click at [512, 705] on icon at bounding box center [507, 751] width 13 height 13
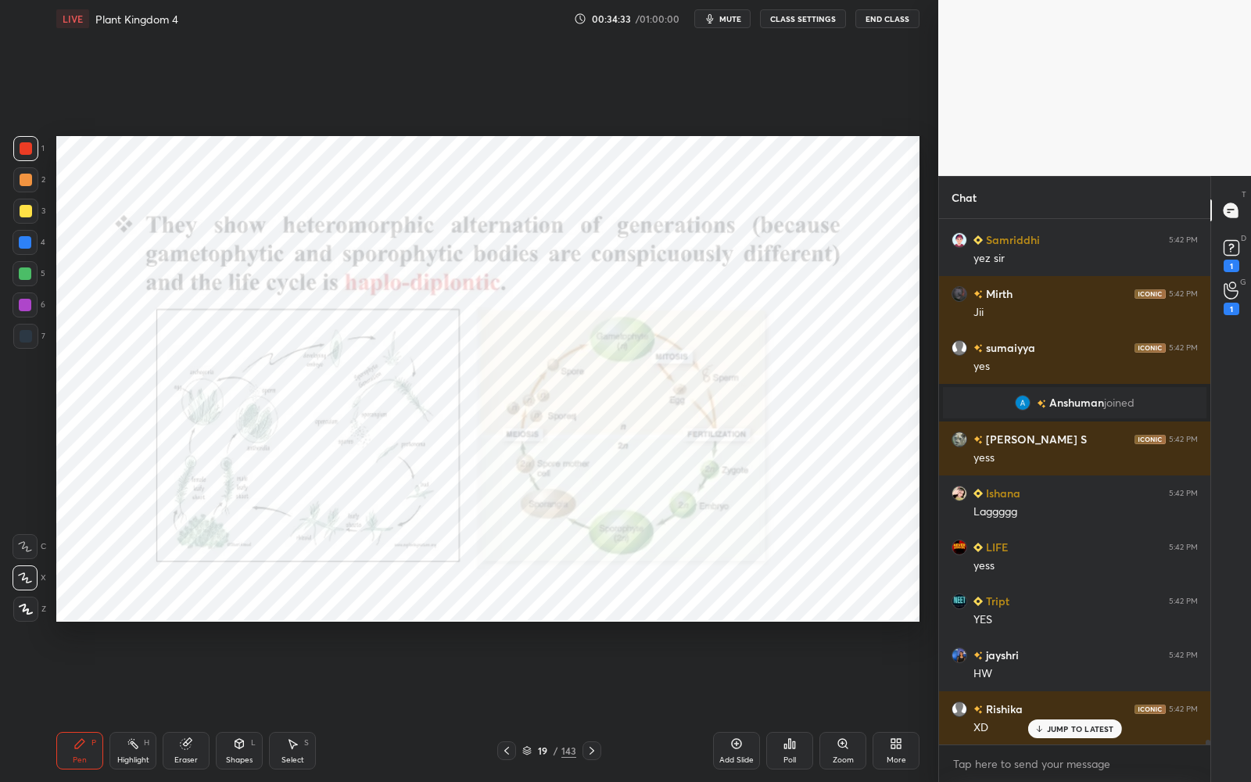
click at [512, 705] on icon at bounding box center [507, 751] width 13 height 13
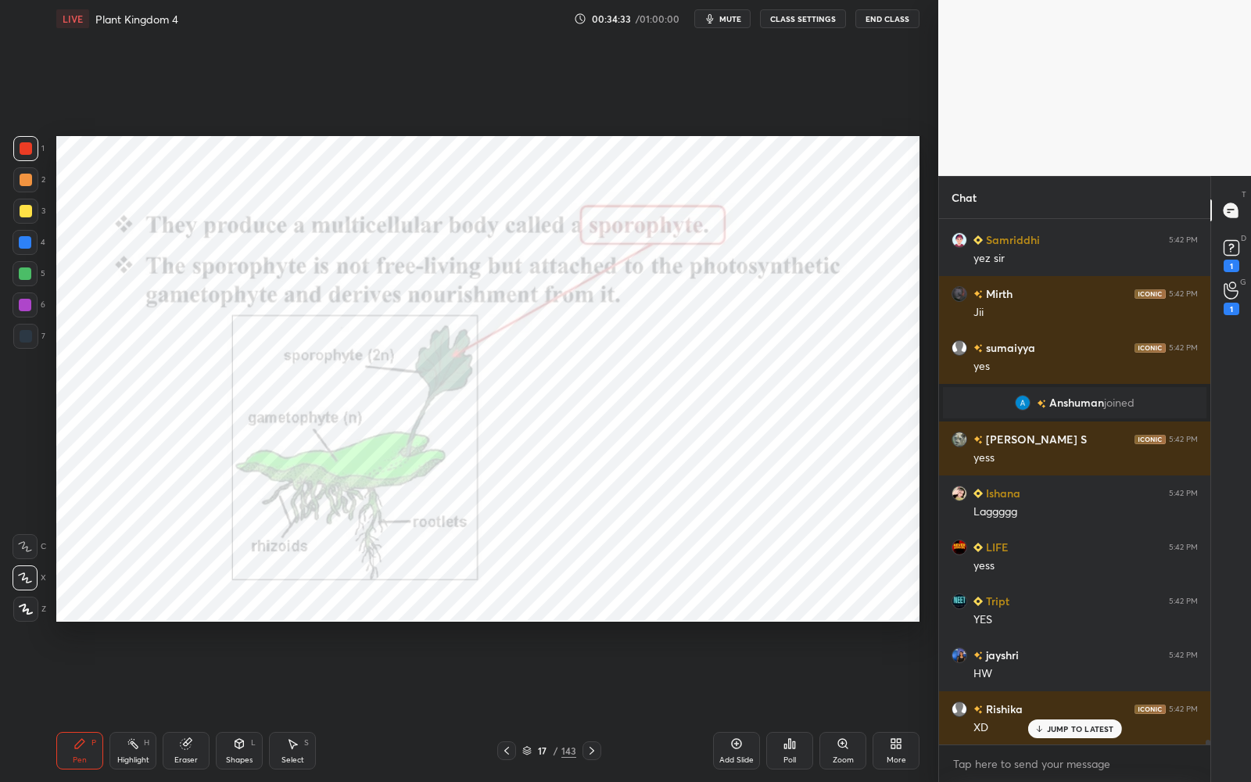
click at [512, 705] on icon at bounding box center [507, 751] width 13 height 13
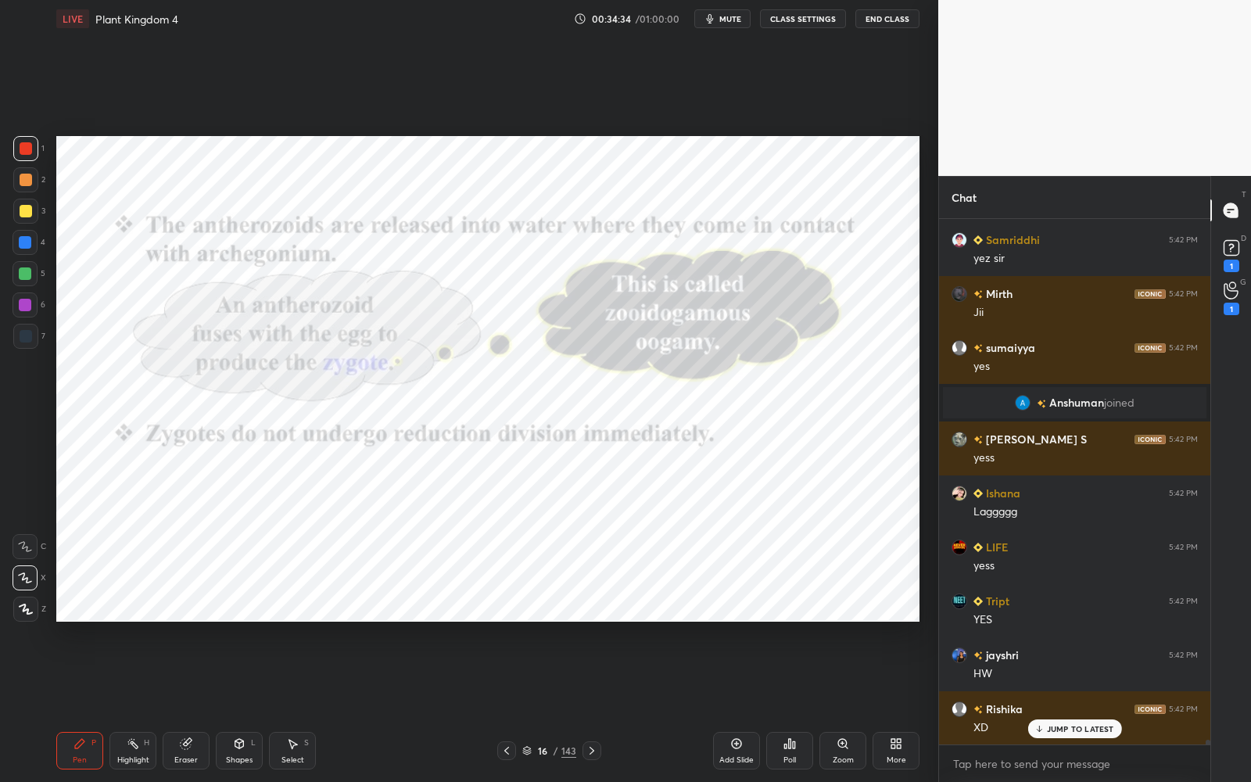
click at [597, 705] on icon at bounding box center [592, 751] width 13 height 13
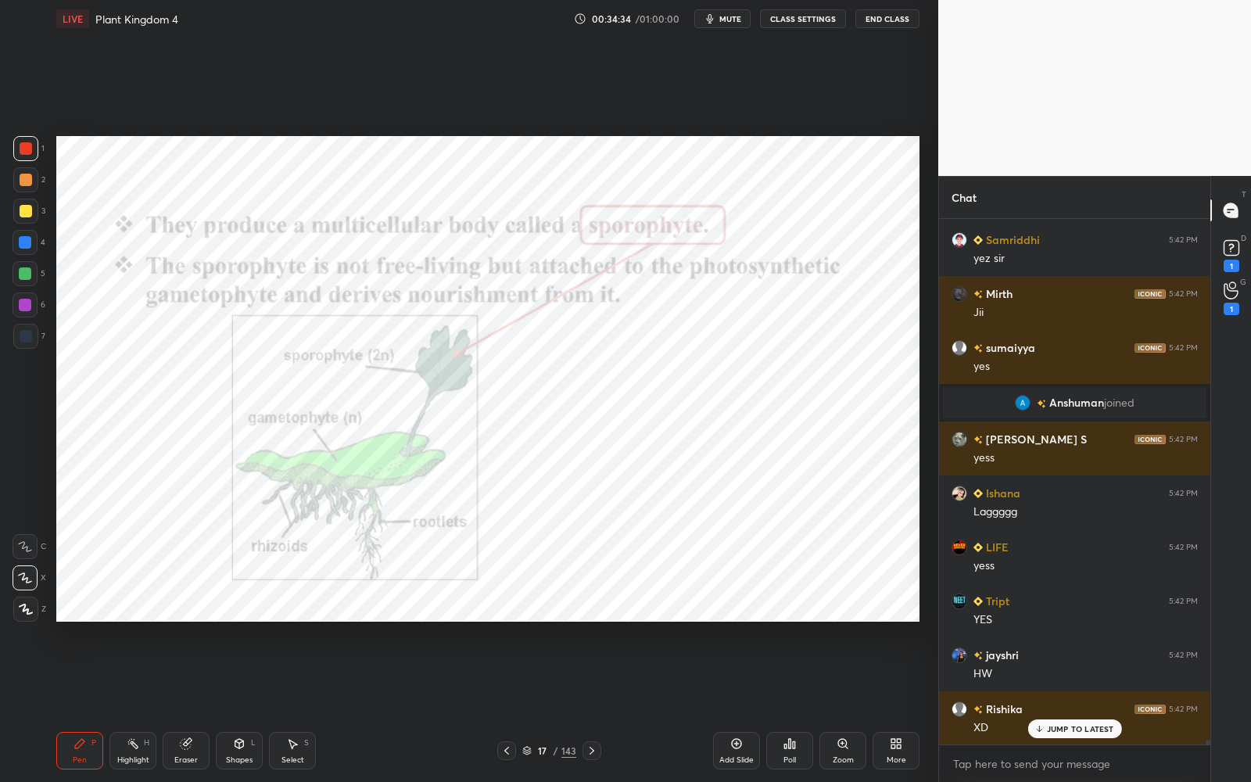
click at [598, 705] on div at bounding box center [592, 751] width 19 height 19
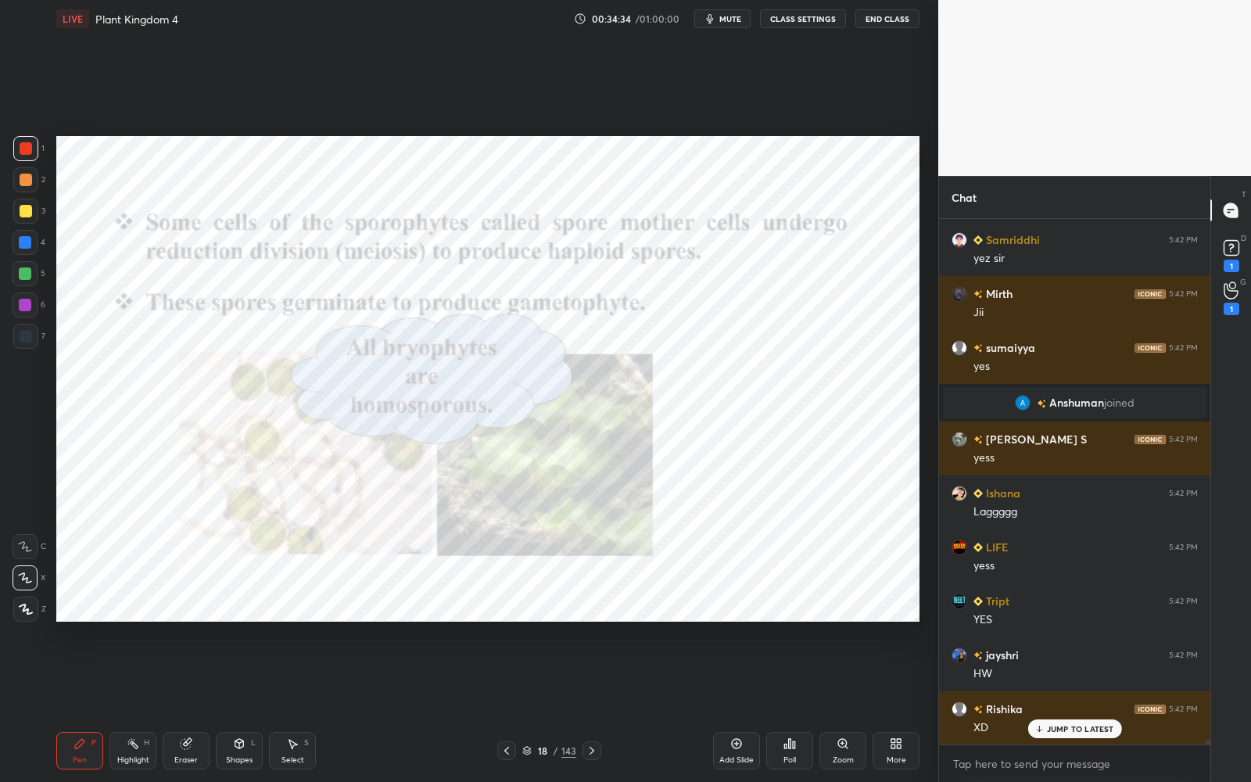
click at [599, 705] on div at bounding box center [592, 751] width 19 height 19
click at [600, 705] on div at bounding box center [592, 751] width 19 height 19
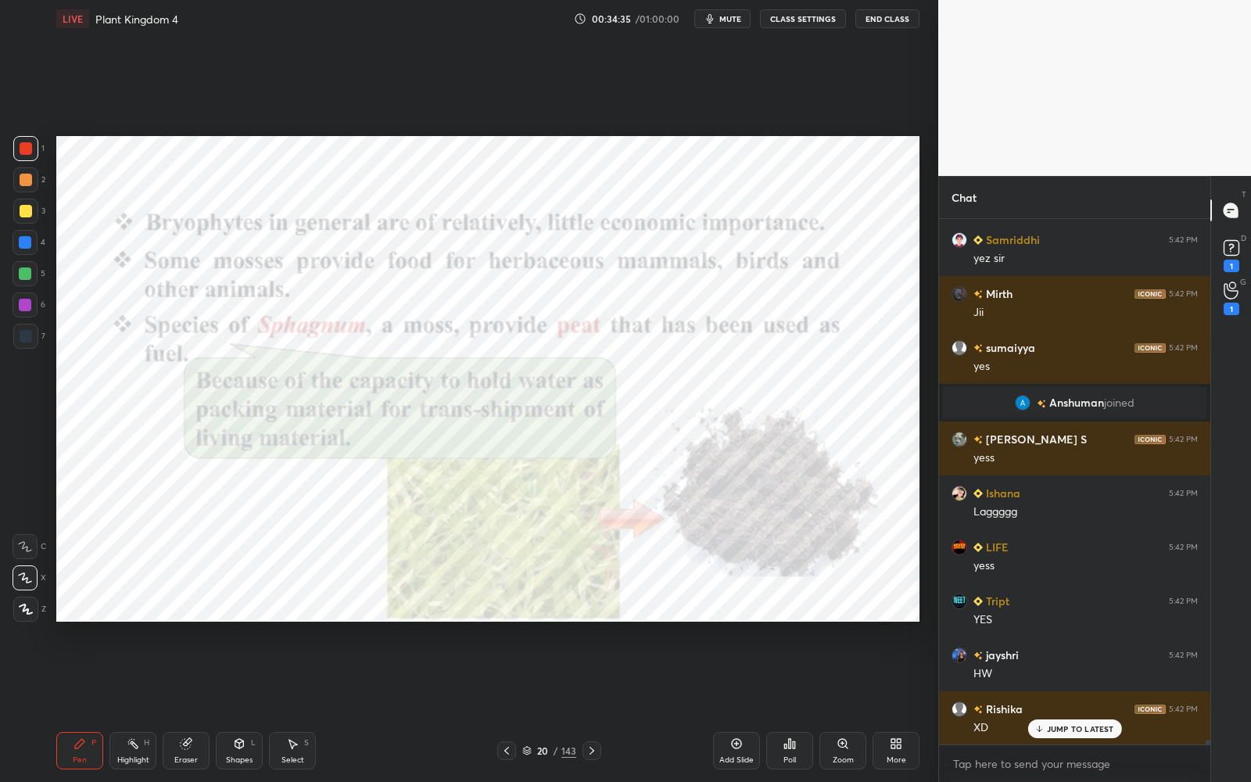
click at [600, 705] on div at bounding box center [592, 751] width 19 height 19
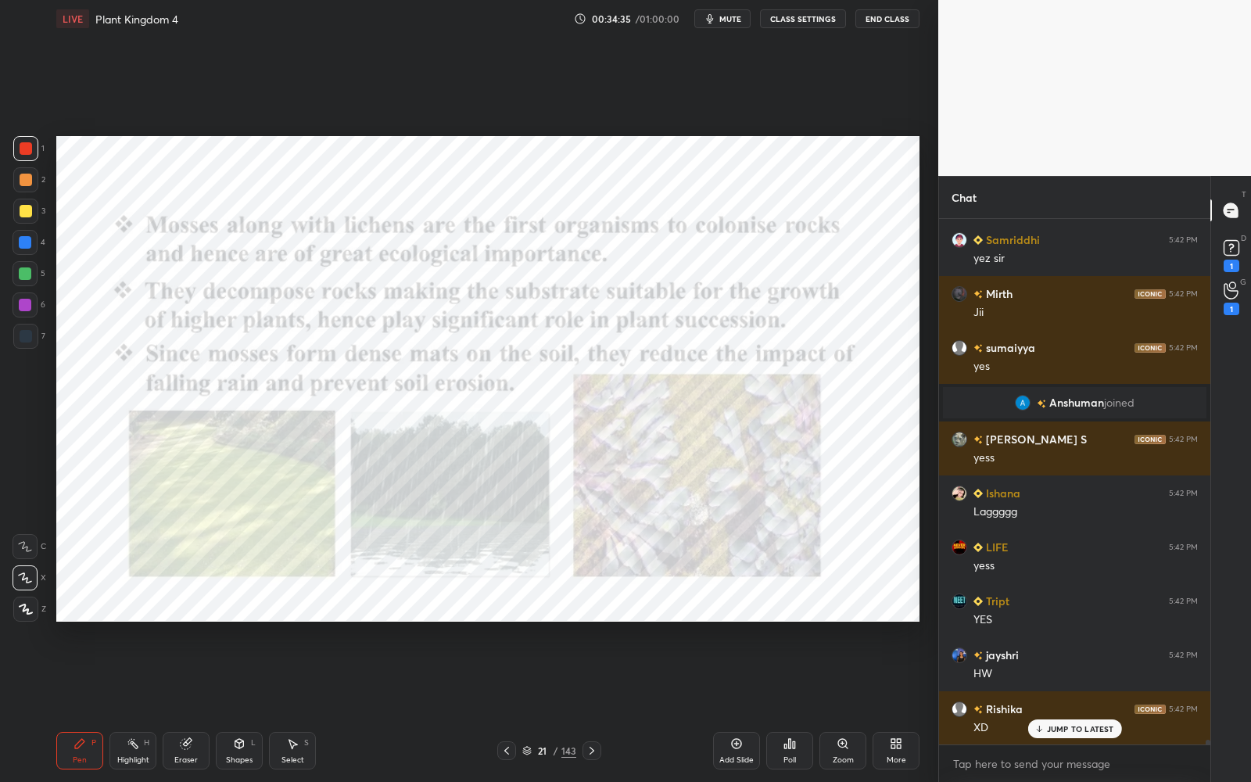
click at [600, 705] on div at bounding box center [592, 751] width 19 height 19
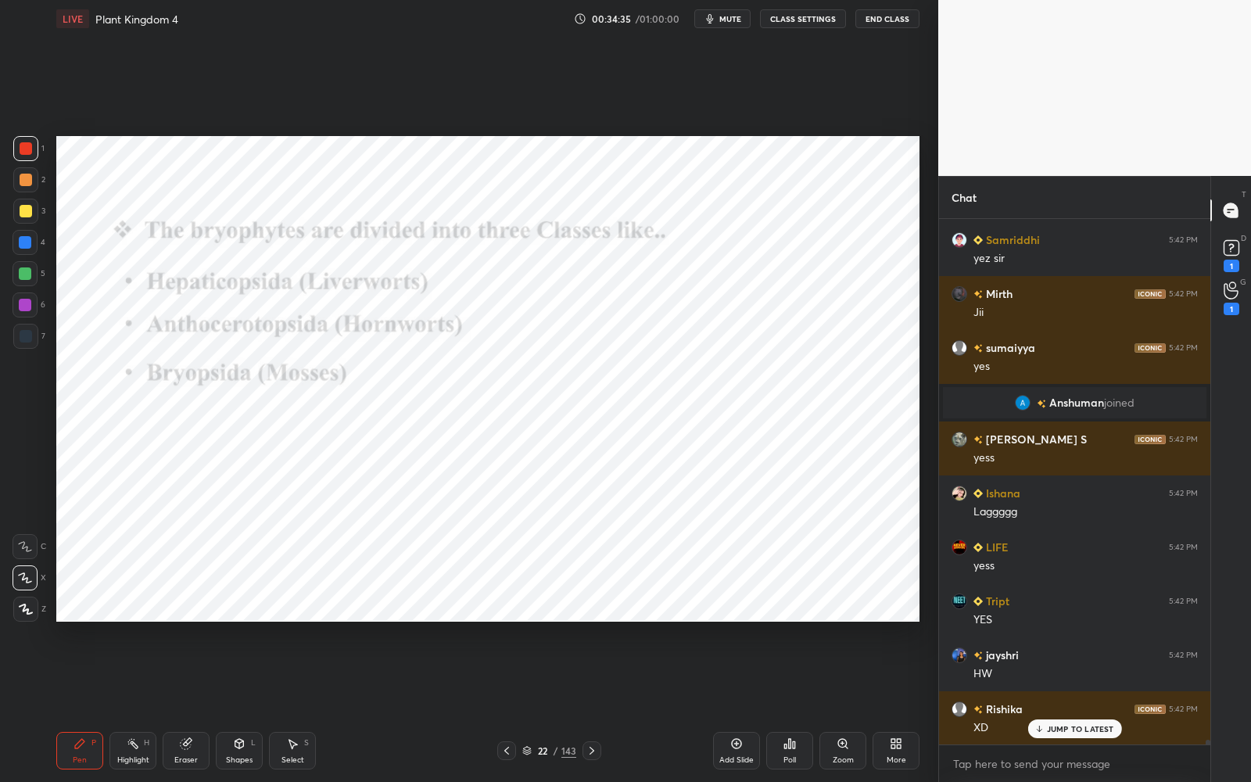
click at [600, 705] on div at bounding box center [592, 751] width 19 height 19
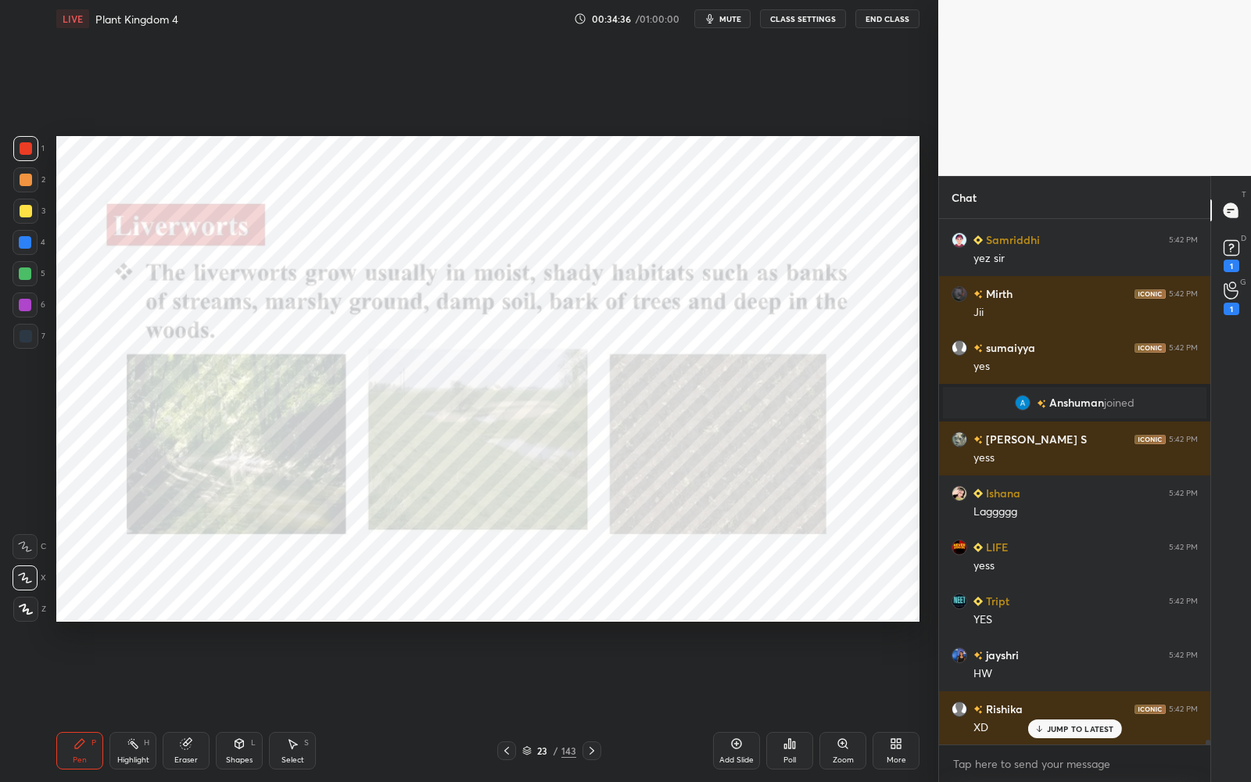
click at [601, 705] on div "23 / 143" at bounding box center [549, 751] width 329 height 19
click at [600, 705] on div "23 / 143" at bounding box center [549, 751] width 329 height 19
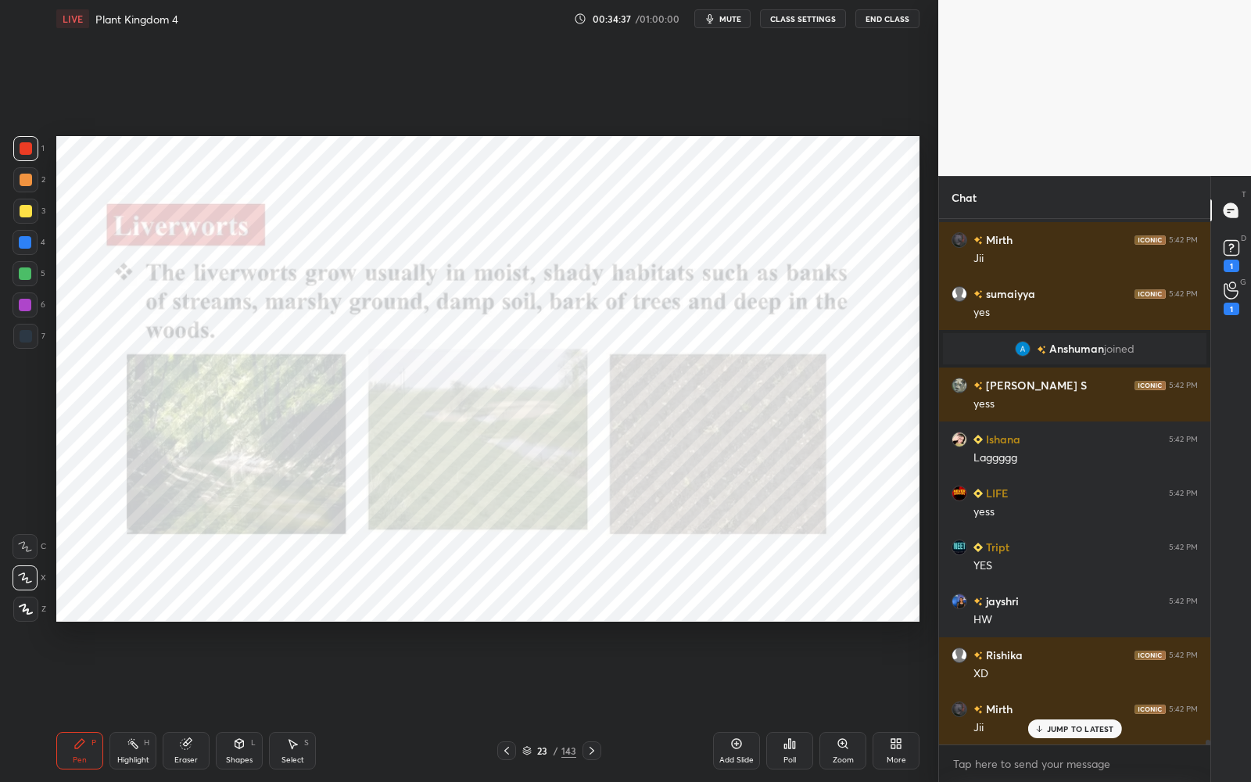
click at [599, 705] on div at bounding box center [592, 751] width 19 height 19
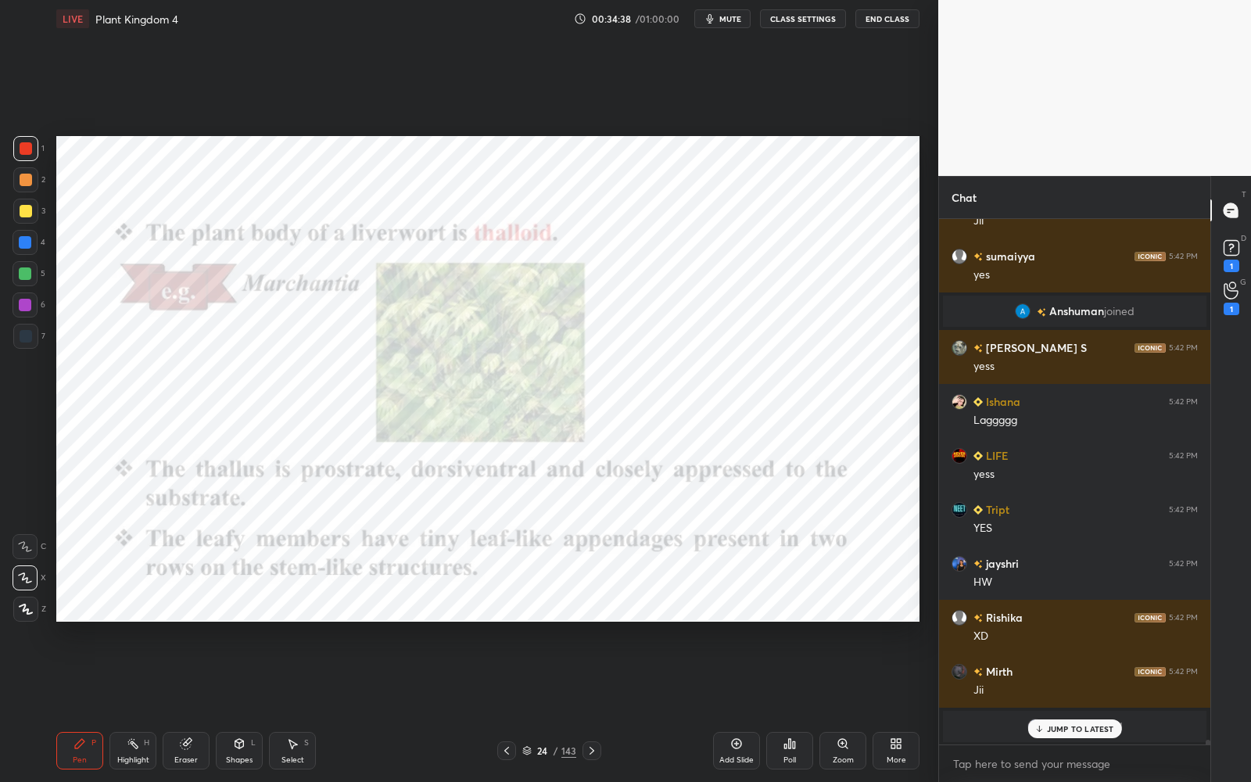
click at [596, 705] on icon at bounding box center [592, 751] width 13 height 13
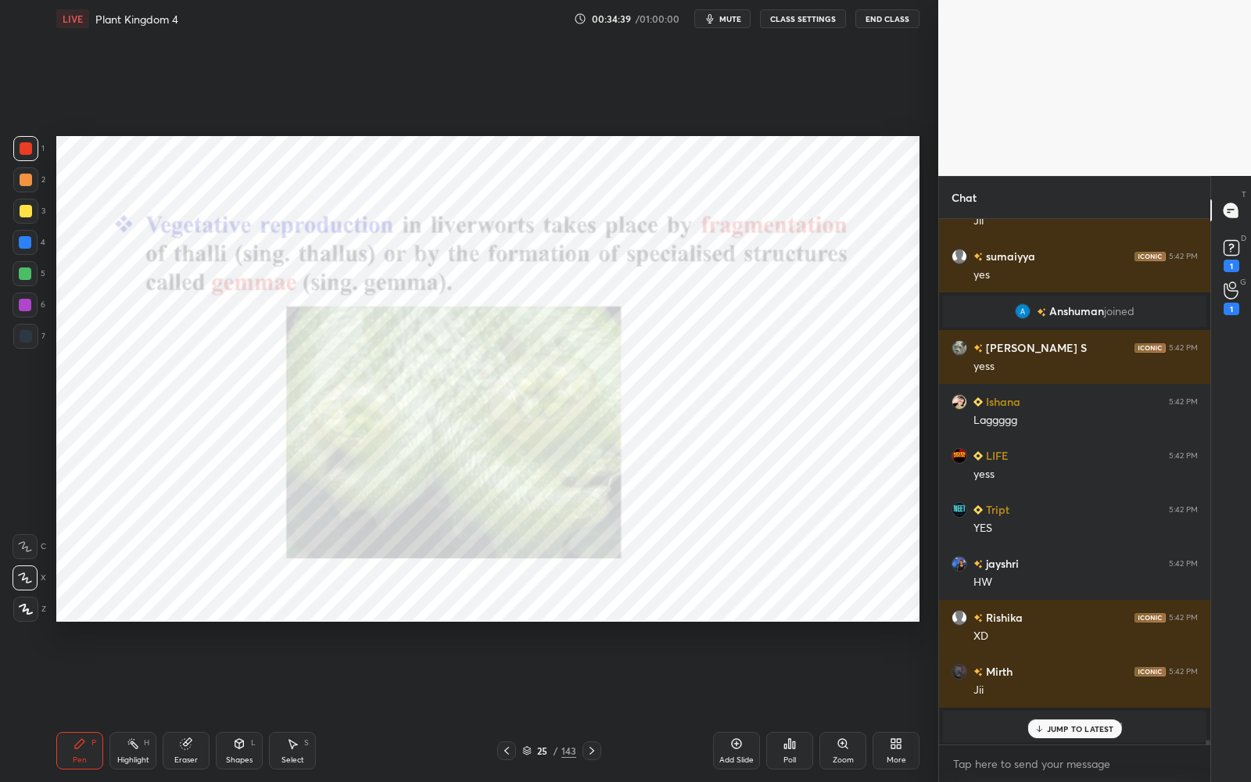
click at [533, 705] on div "25 / 143" at bounding box center [549, 751] width 54 height 14
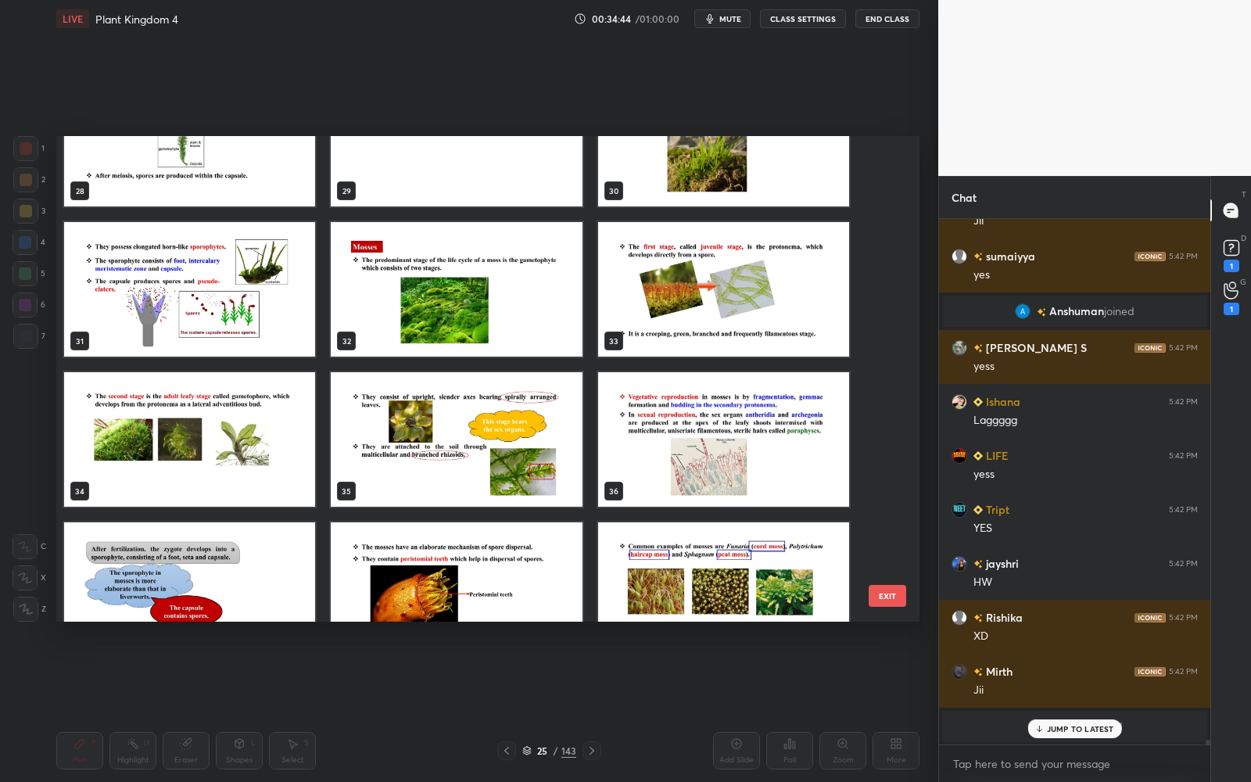
scroll to position [1401, 0]
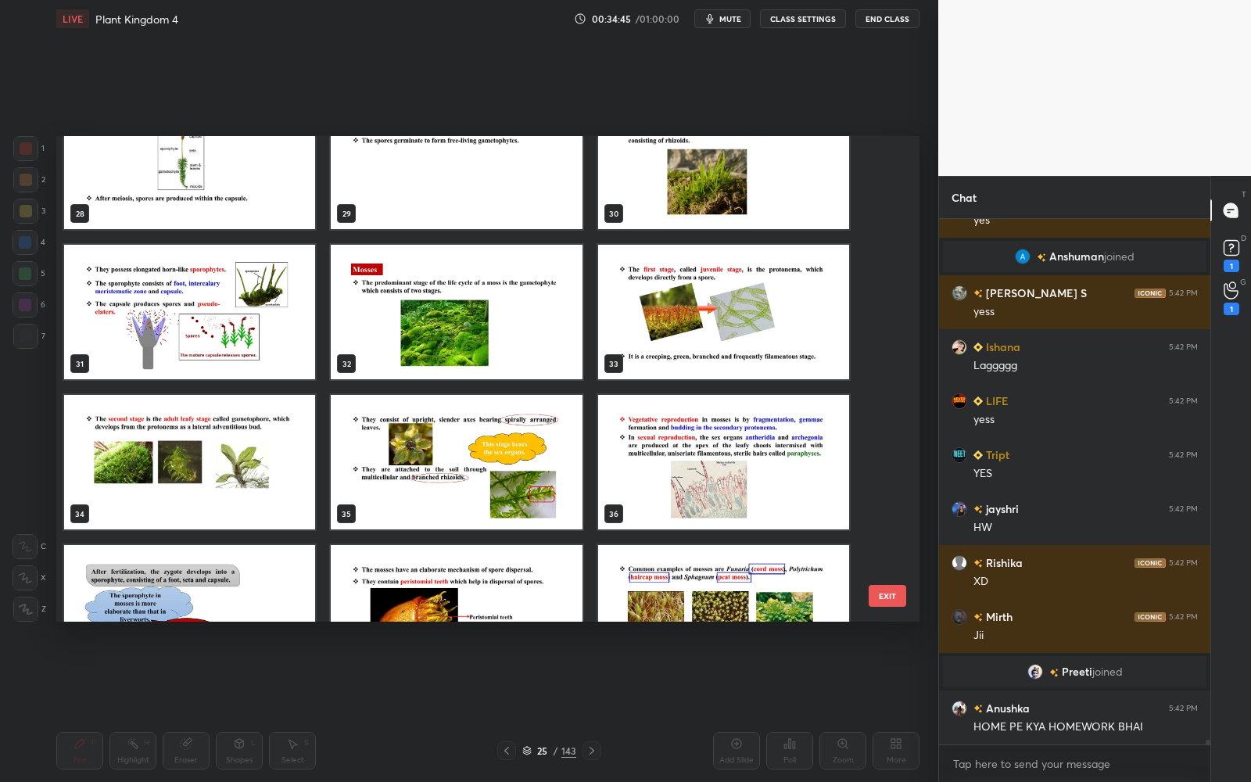
click at [252, 458] on img "grid" at bounding box center [189, 462] width 251 height 135
click at [254, 456] on img "grid" at bounding box center [189, 462] width 251 height 135
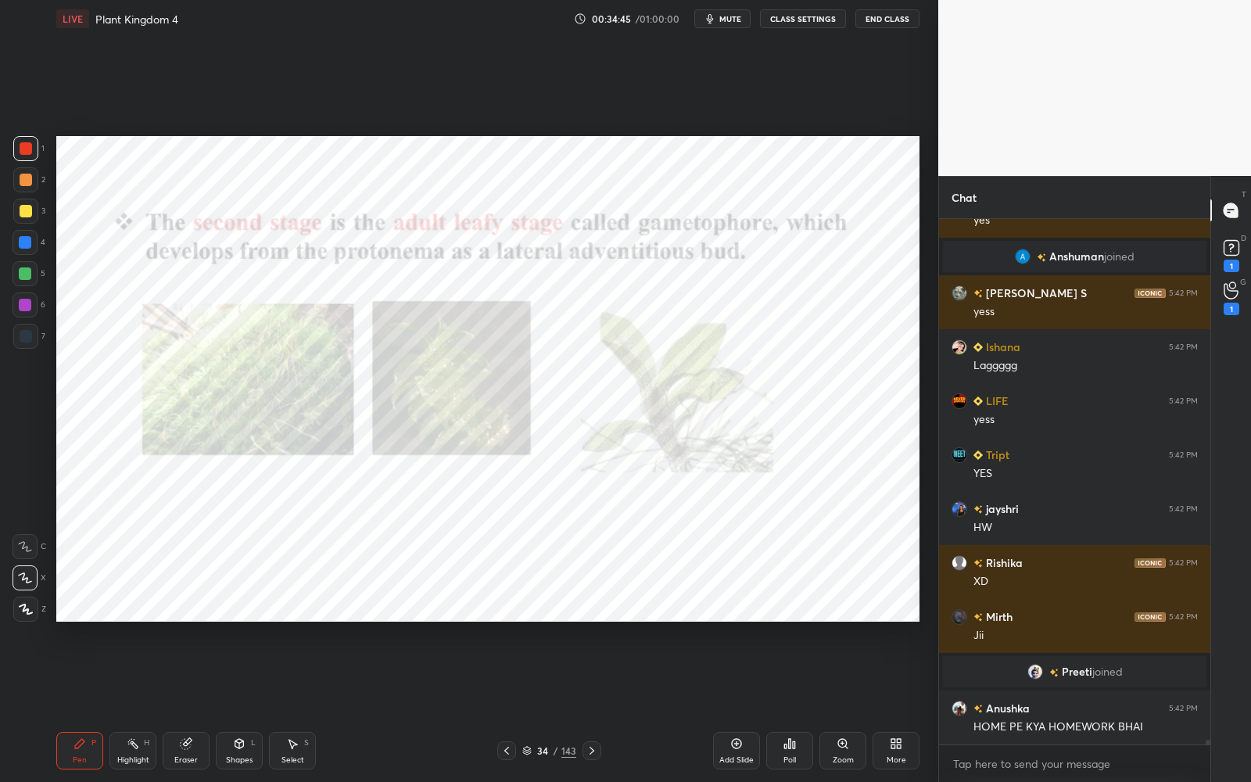
click at [255, 457] on img "grid" at bounding box center [189, 462] width 251 height 135
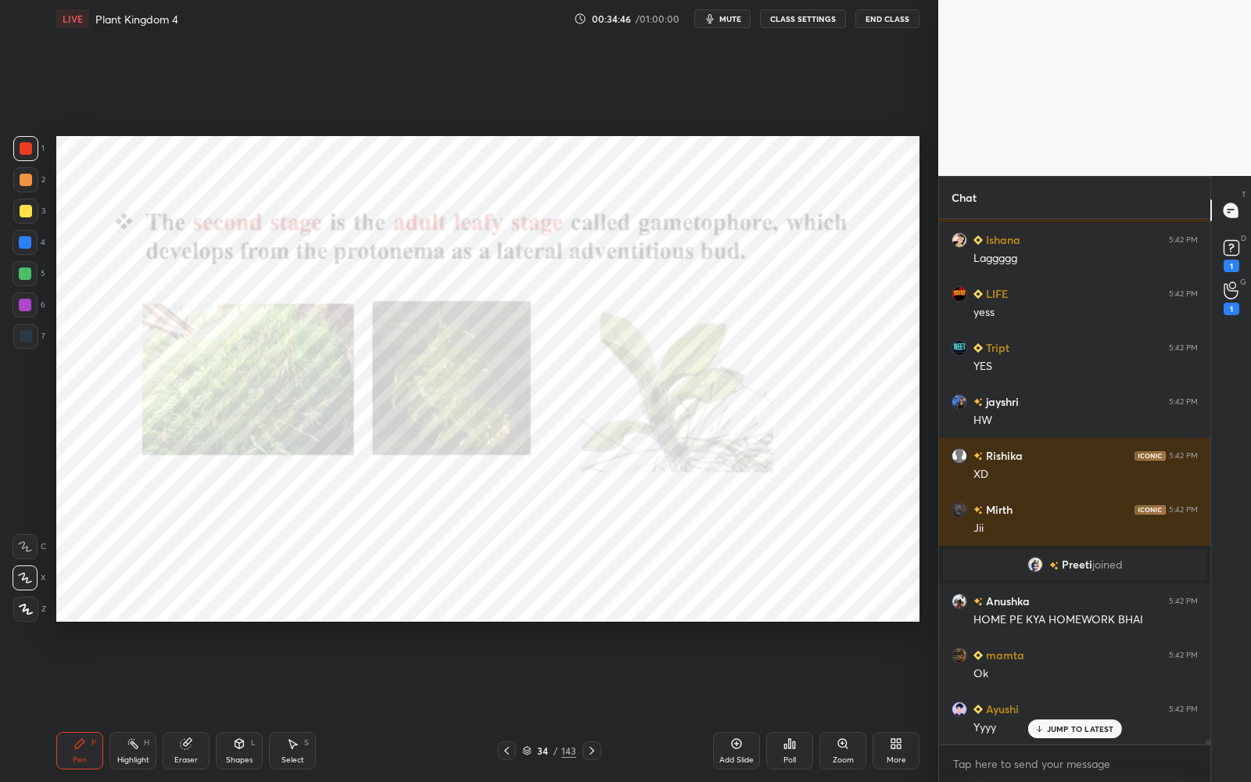
scroll to position [54444, 0]
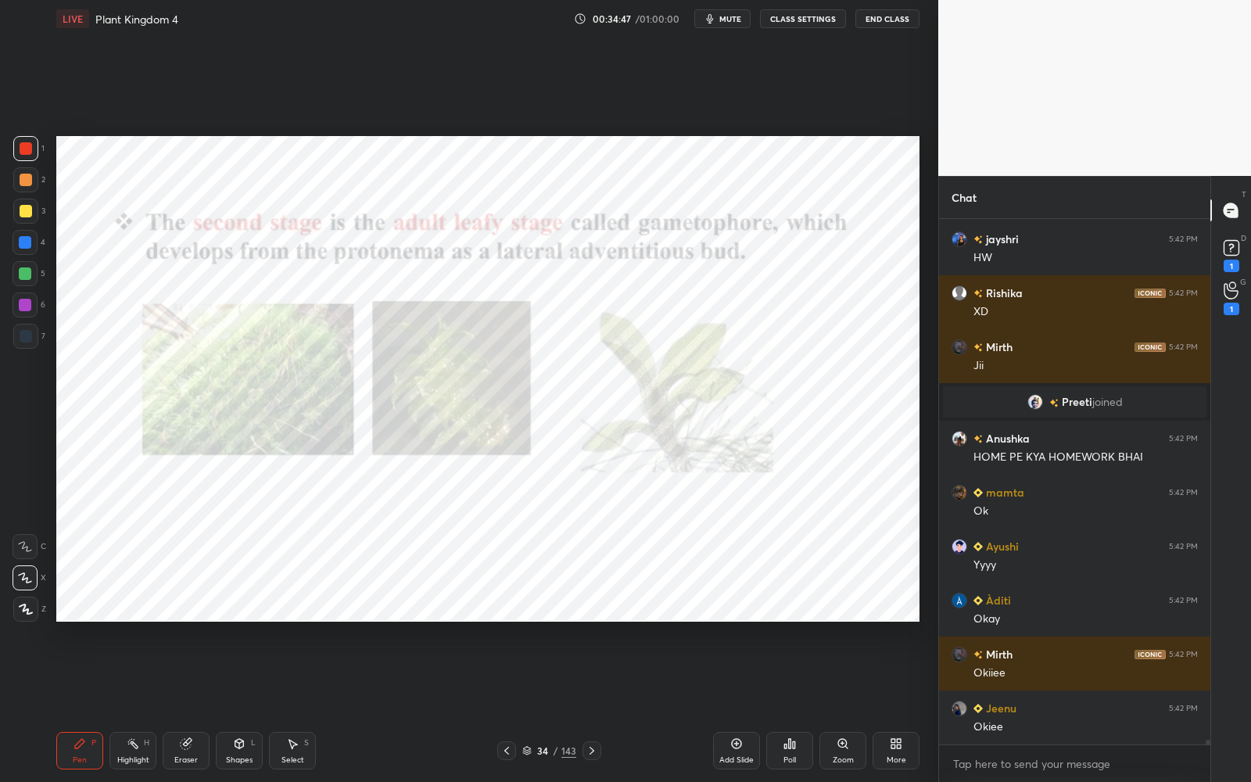
click at [840, 705] on div "Zoom" at bounding box center [843, 760] width 21 height 8
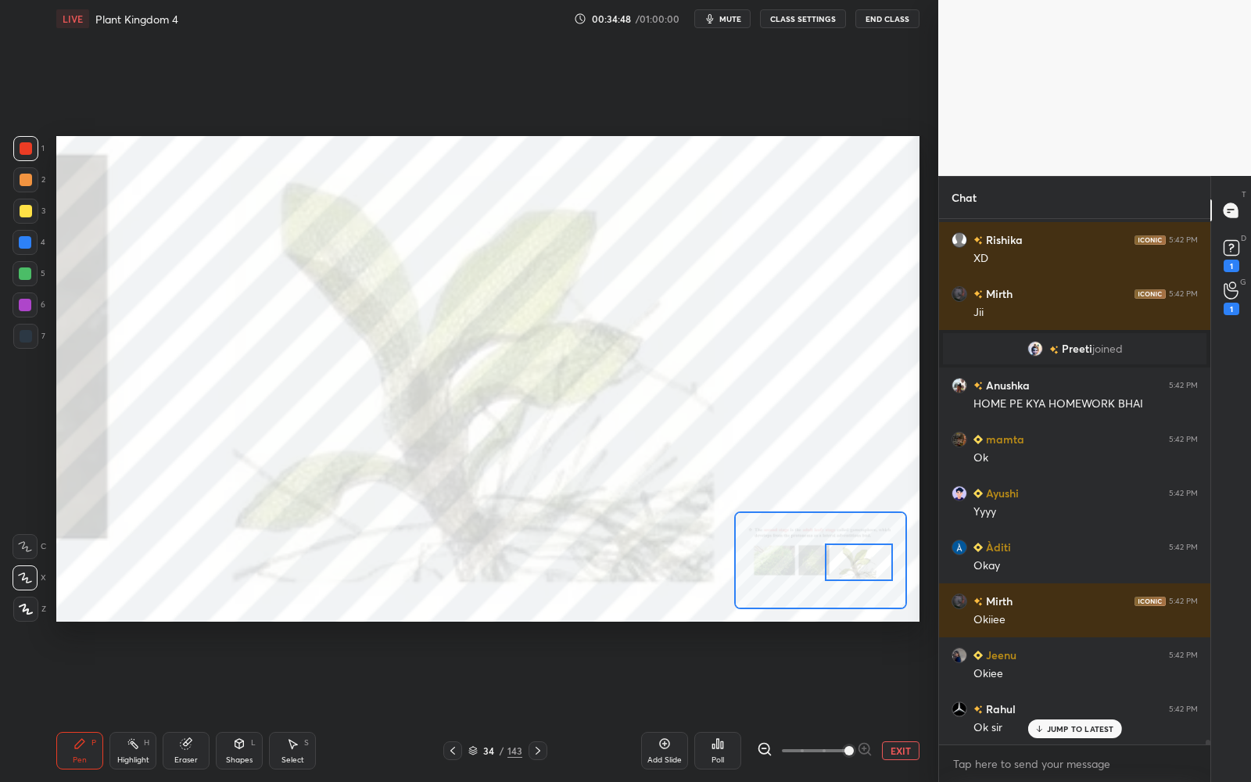
drag, startPoint x: 828, startPoint y: 569, endPoint x: 845, endPoint y: 569, distance: 16.4
click at [856, 570] on div at bounding box center [859, 563] width 68 height 38
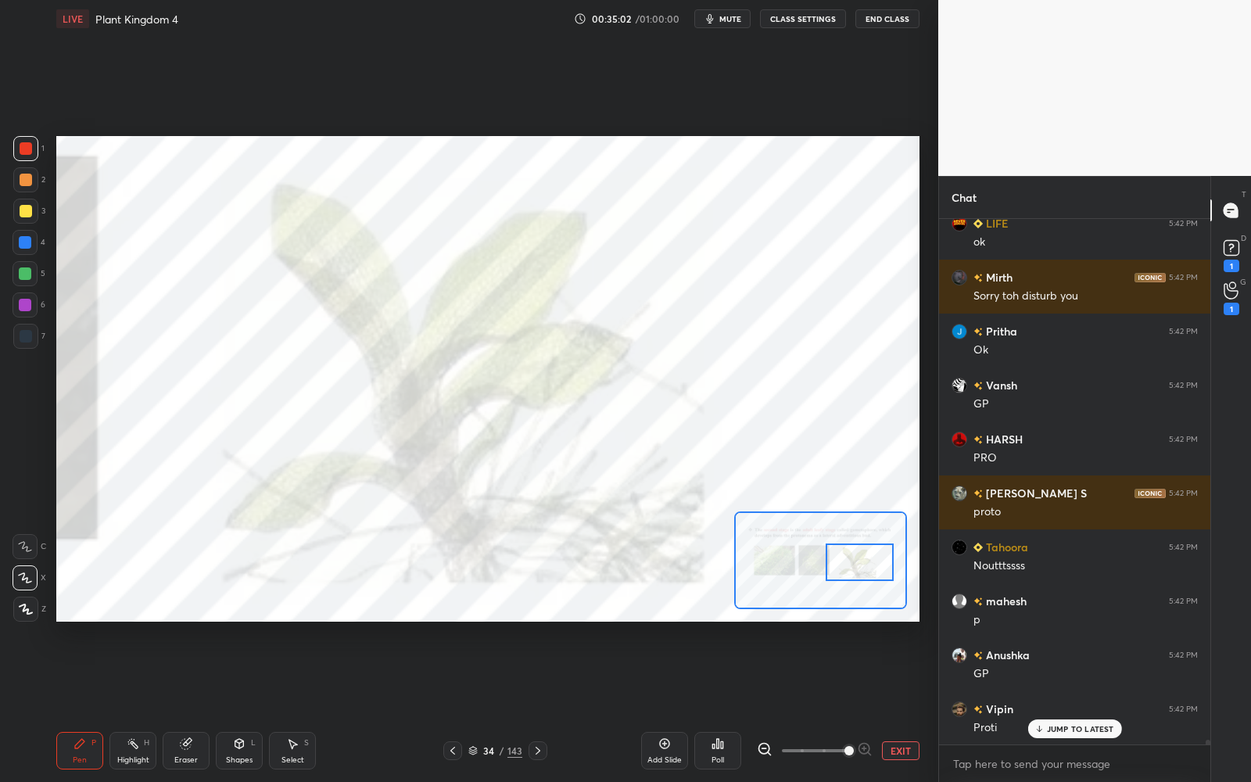
scroll to position [55128, 0]
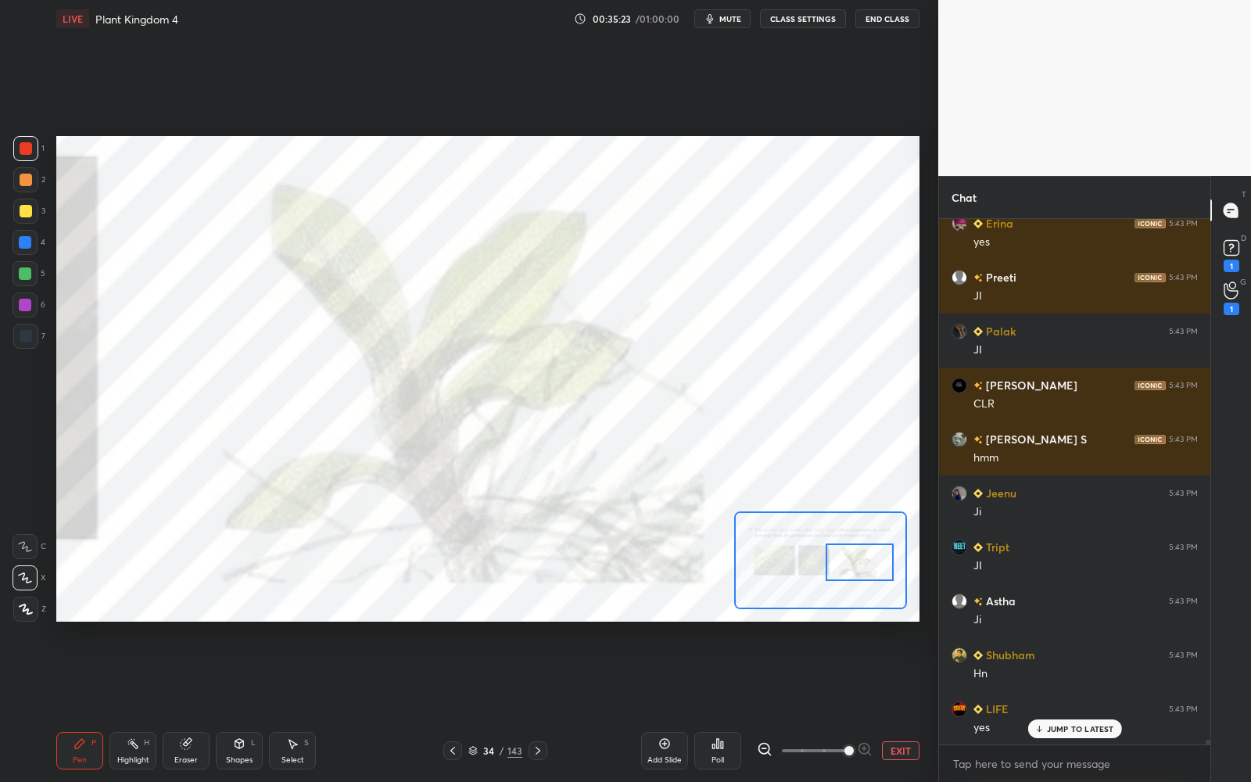
click at [487, 705] on div "34" at bounding box center [489, 750] width 16 height 9
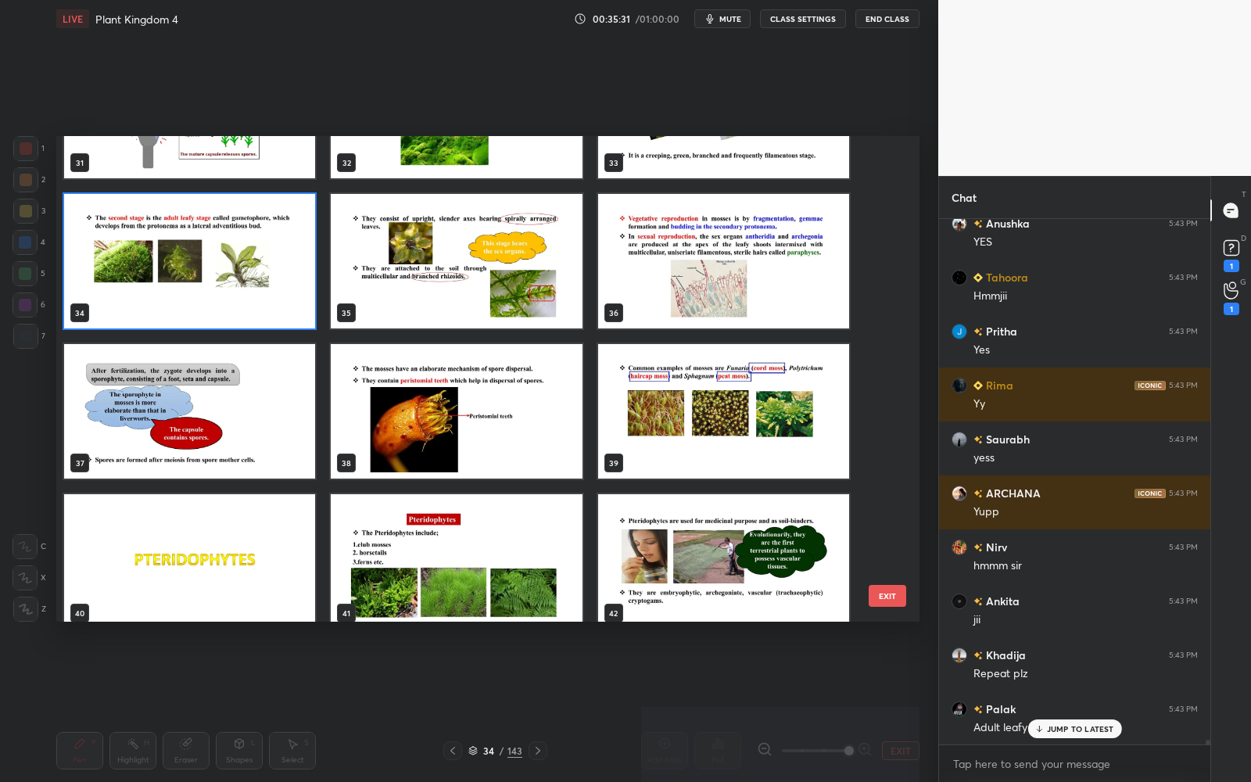
click at [533, 293] on img "grid" at bounding box center [456, 261] width 251 height 135
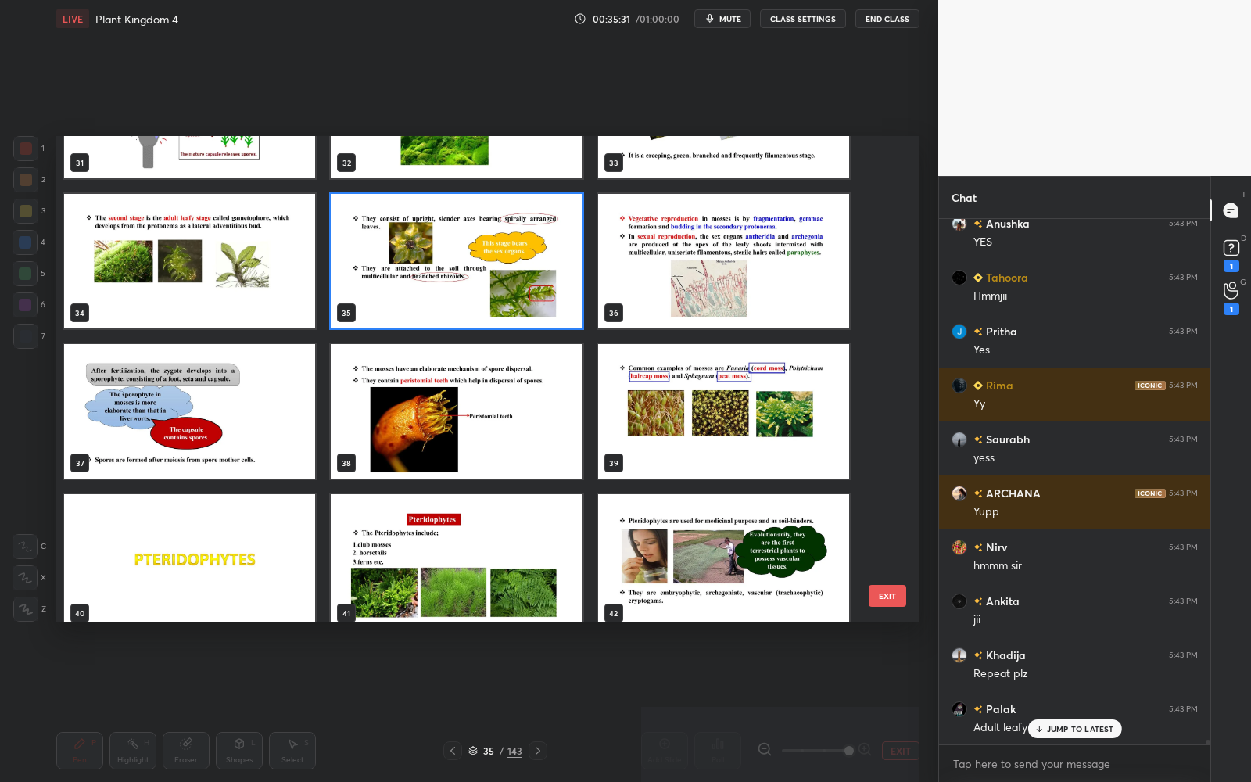
click at [533, 293] on img "grid" at bounding box center [456, 261] width 251 height 135
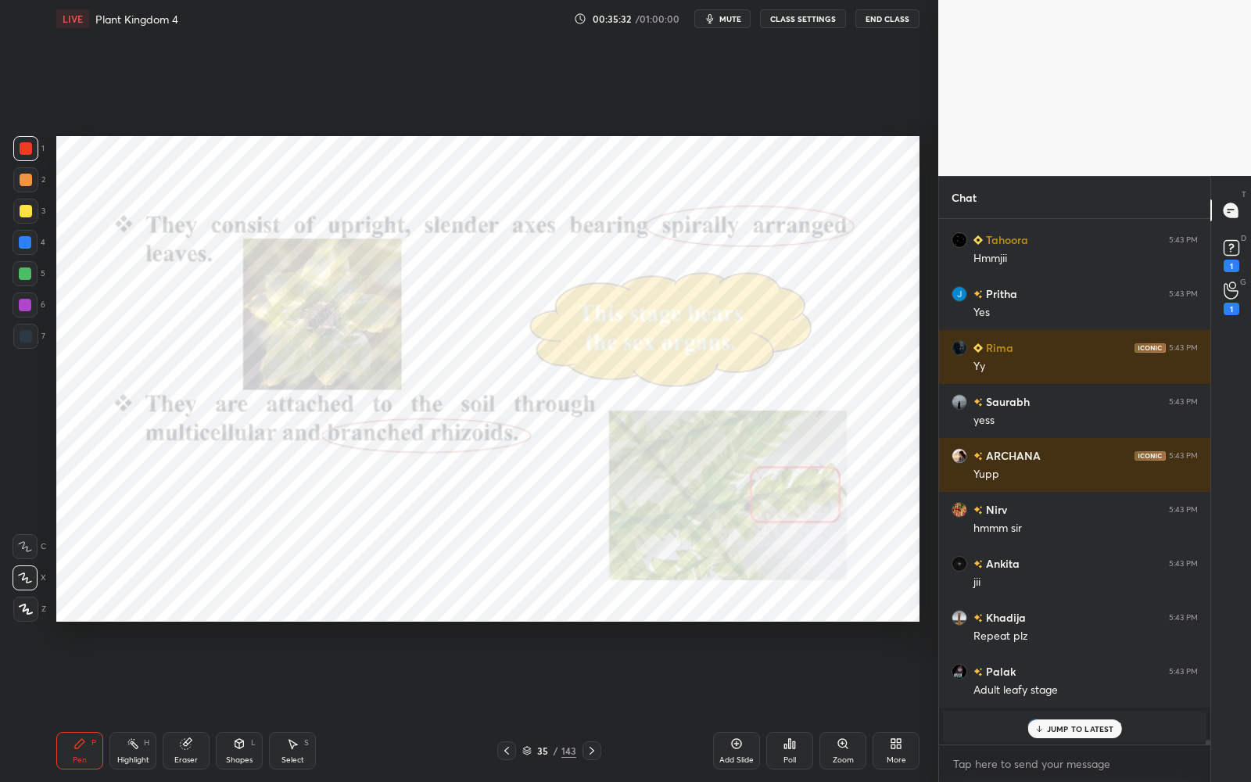
click at [727, 705] on div "Add Slide" at bounding box center [736, 751] width 47 height 38
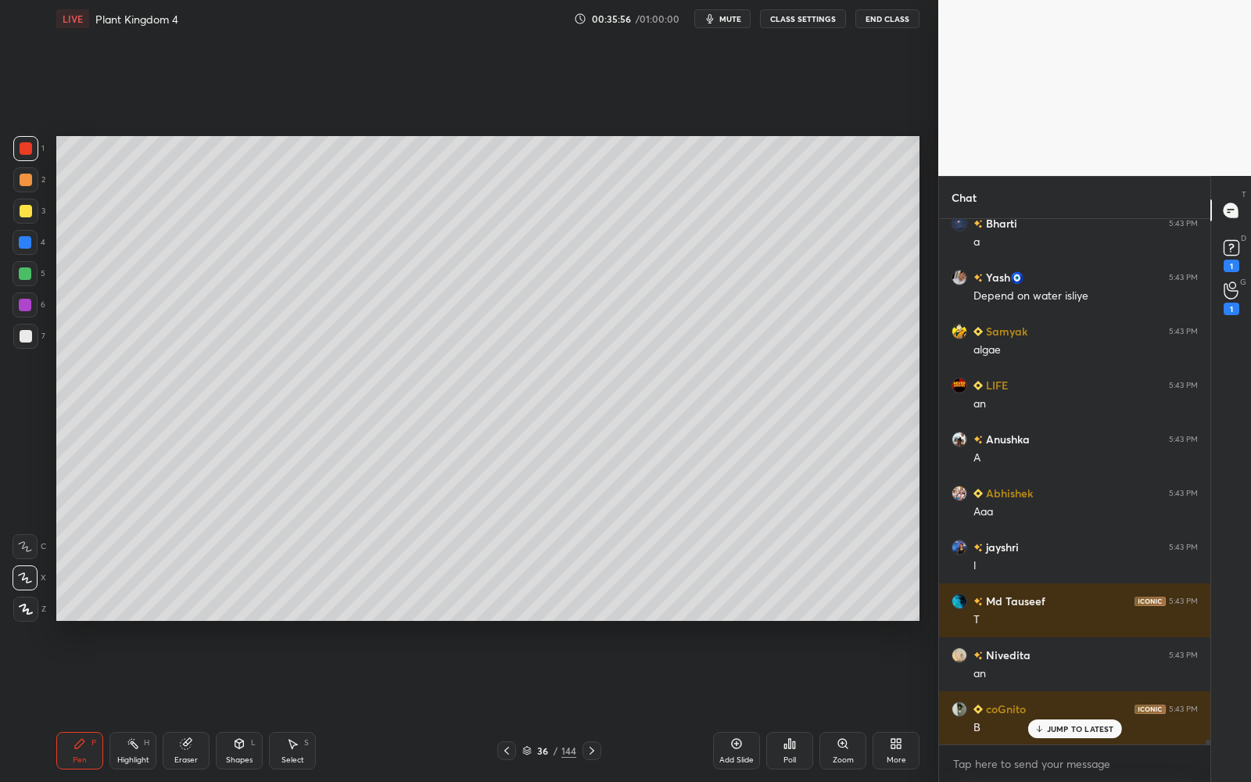
scroll to position [59242, 0]
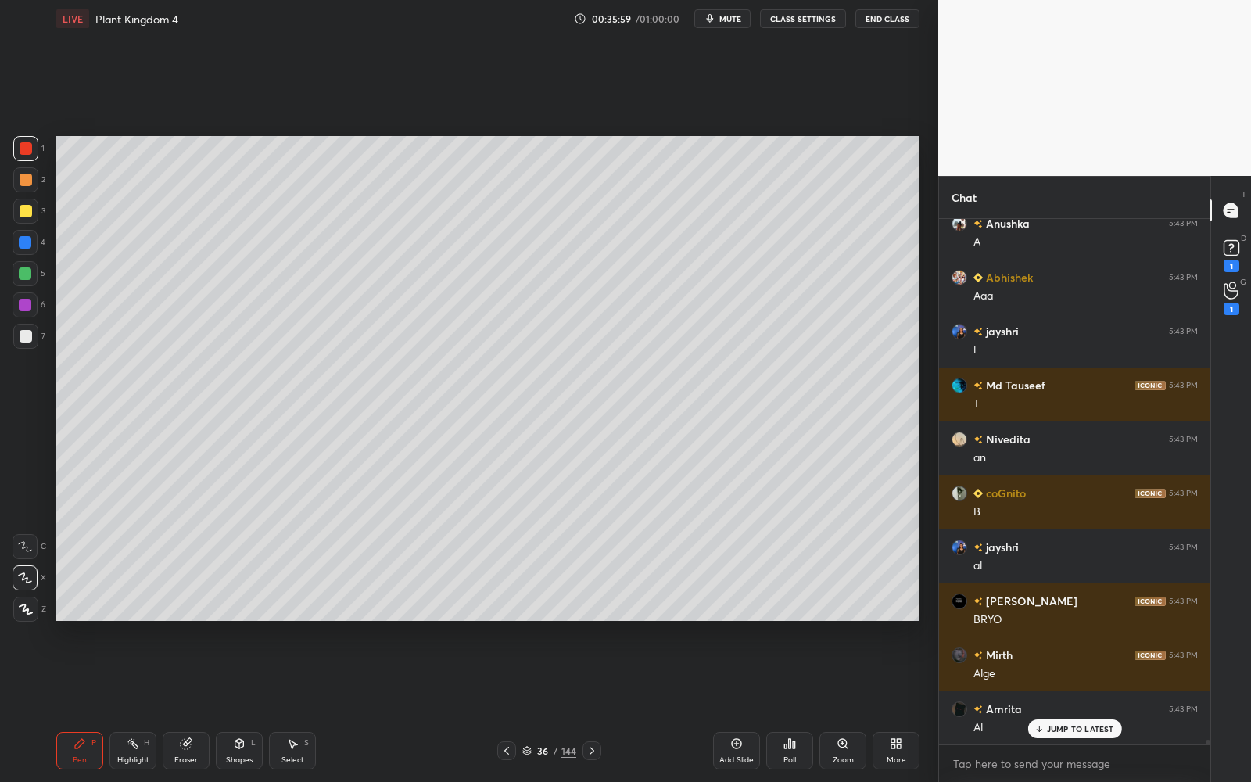
click at [195, 705] on div "Eraser" at bounding box center [186, 751] width 47 height 38
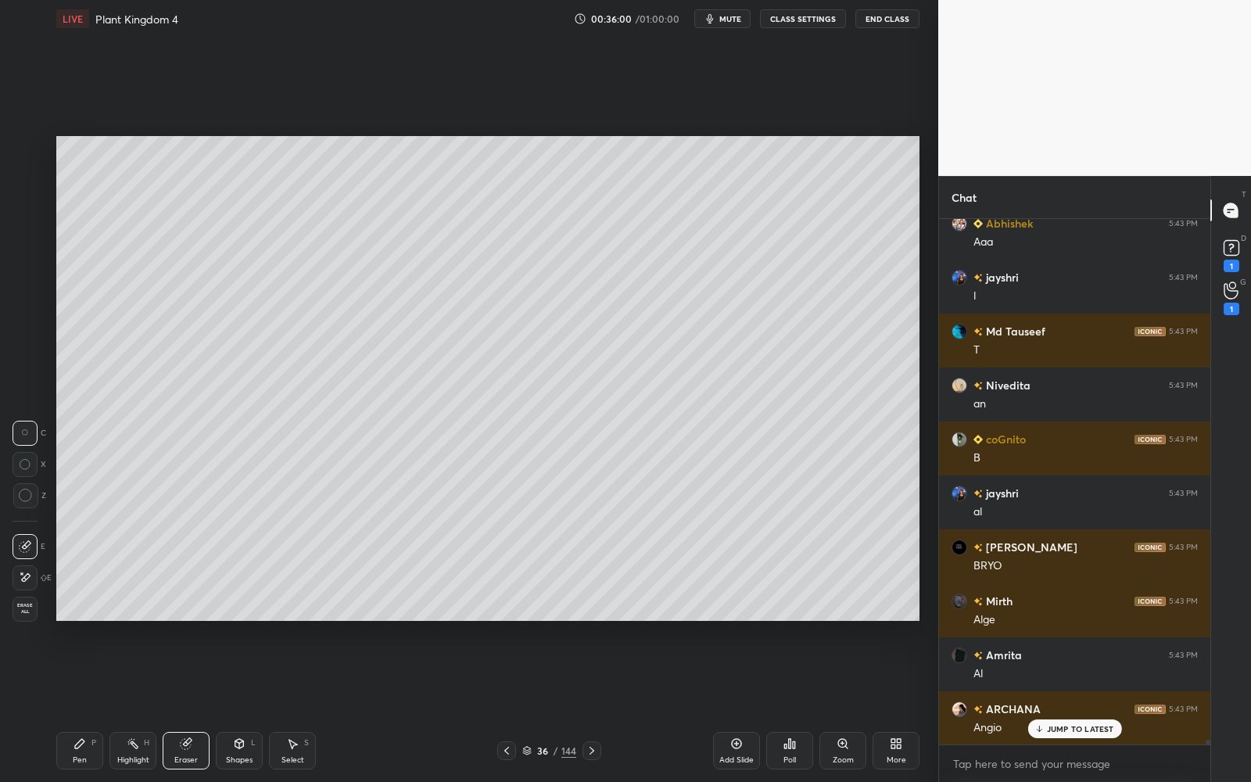
click at [31, 575] on div at bounding box center [25, 578] width 25 height 25
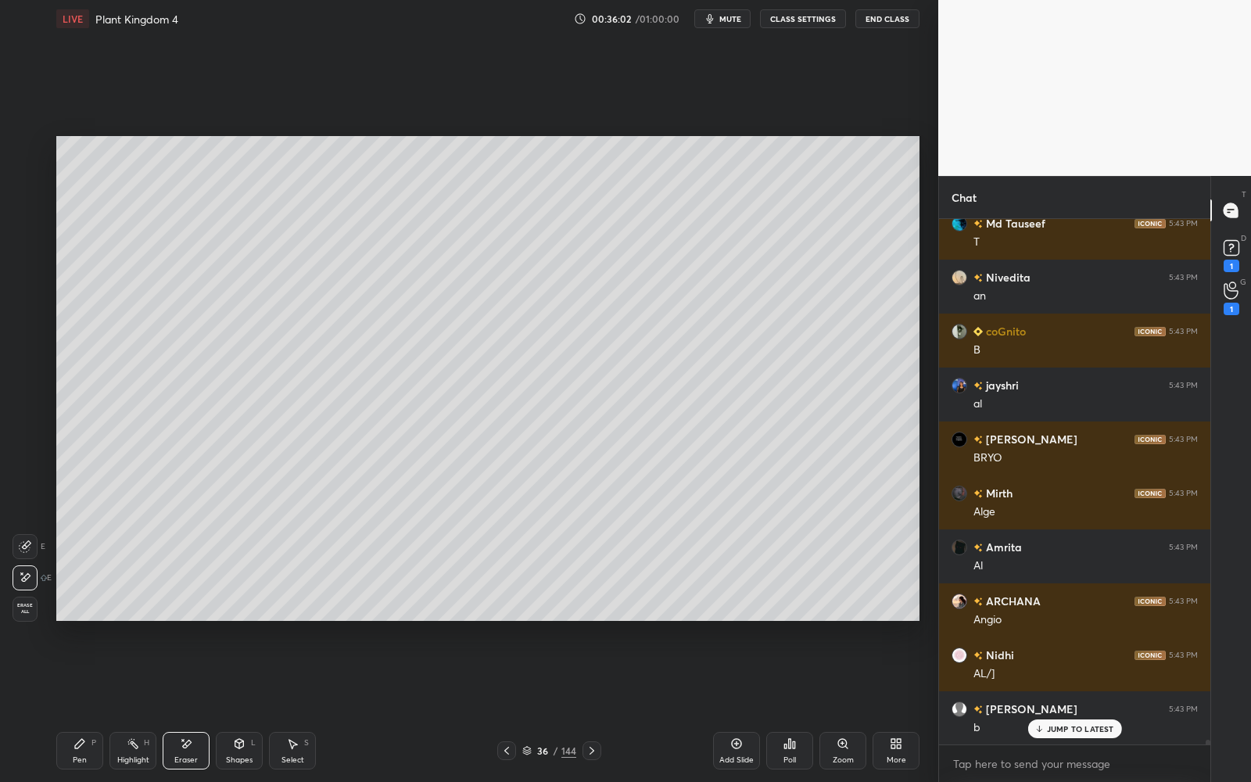
scroll to position [59619, 0]
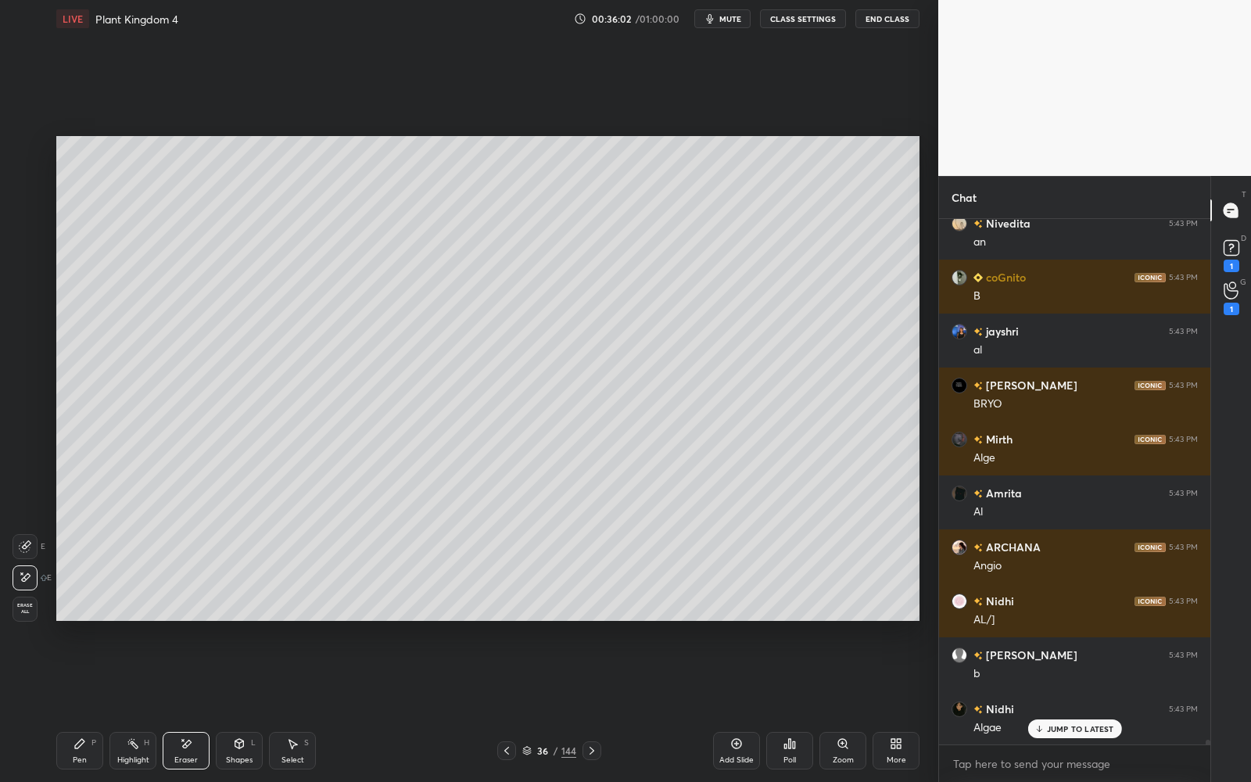
click at [74, 705] on div "Pen" at bounding box center [80, 760] width 14 height 8
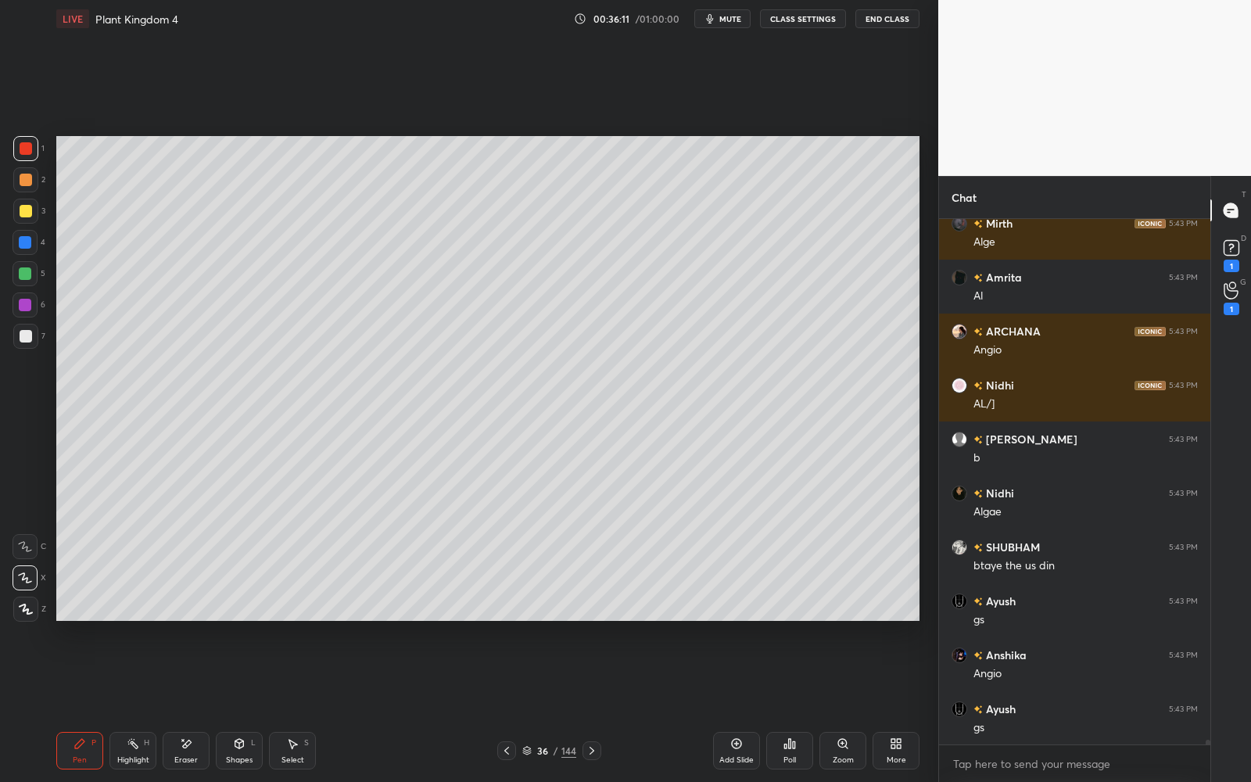
scroll to position [59889, 0]
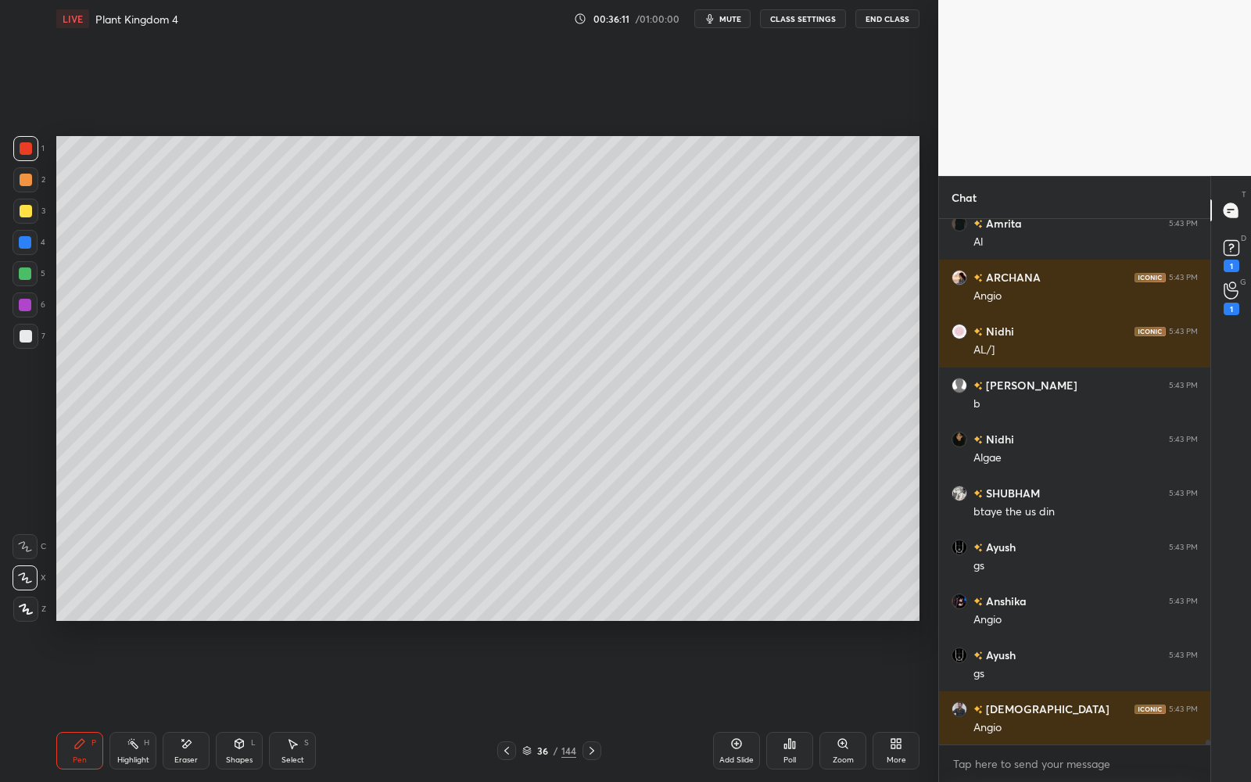
click at [175, 705] on div "Eraser" at bounding box center [186, 751] width 47 height 38
click at [84, 705] on div "Pen" at bounding box center [80, 760] width 14 height 8
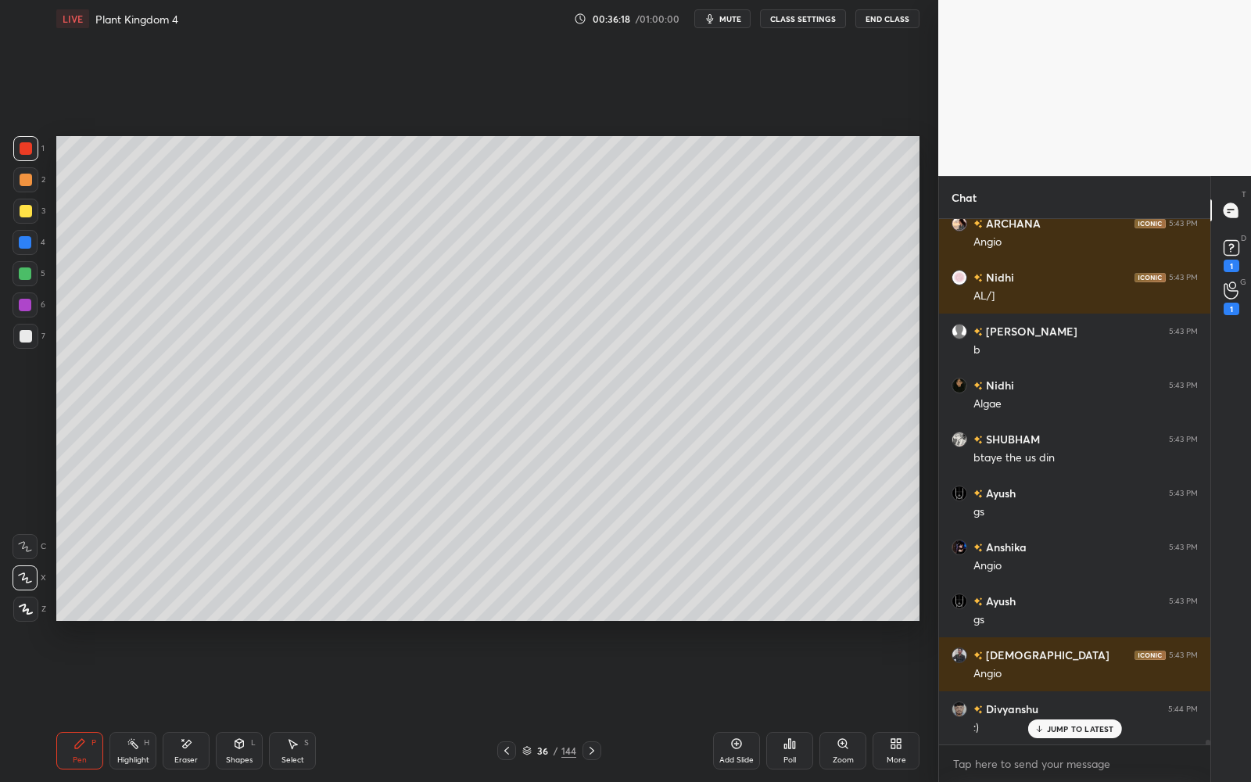
scroll to position [59997, 0]
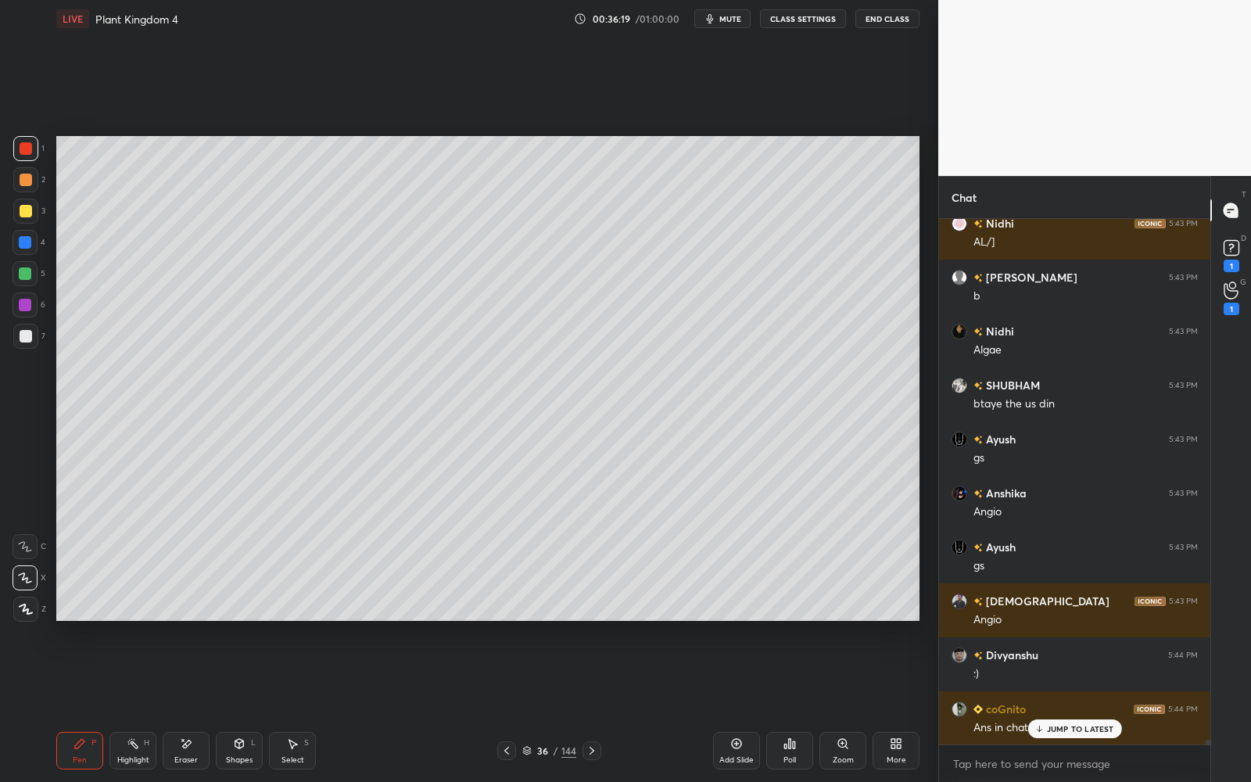
click at [793, 705] on icon at bounding box center [794, 745] width 2 height 7
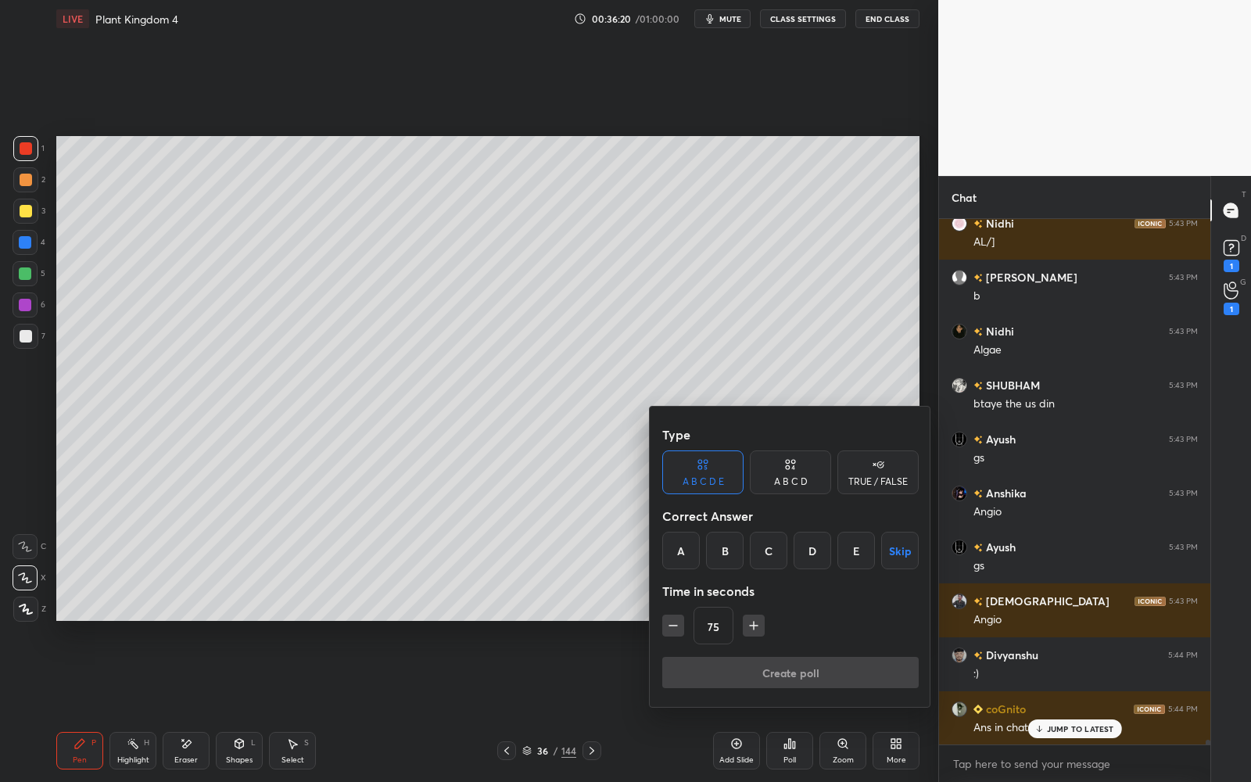
click at [713, 469] on div "A B C D E" at bounding box center [703, 473] width 81 height 44
click at [709, 471] on div "A B C D E" at bounding box center [703, 473] width 81 height 44
click at [724, 524] on div "Correct Answer" at bounding box center [791, 516] width 257 height 31
click at [724, 528] on div "Correct Answer" at bounding box center [791, 516] width 257 height 31
click at [730, 550] on div "B" at bounding box center [725, 551] width 38 height 38
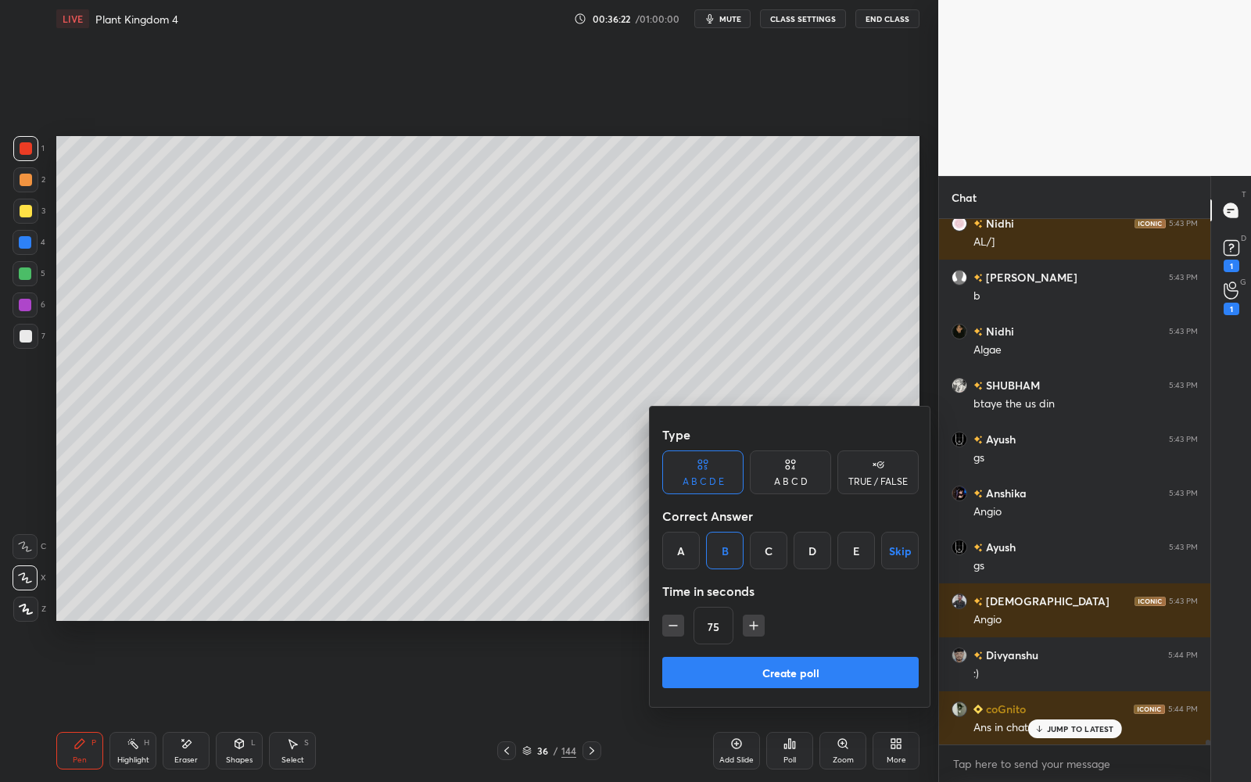
scroll to position [60052, 0]
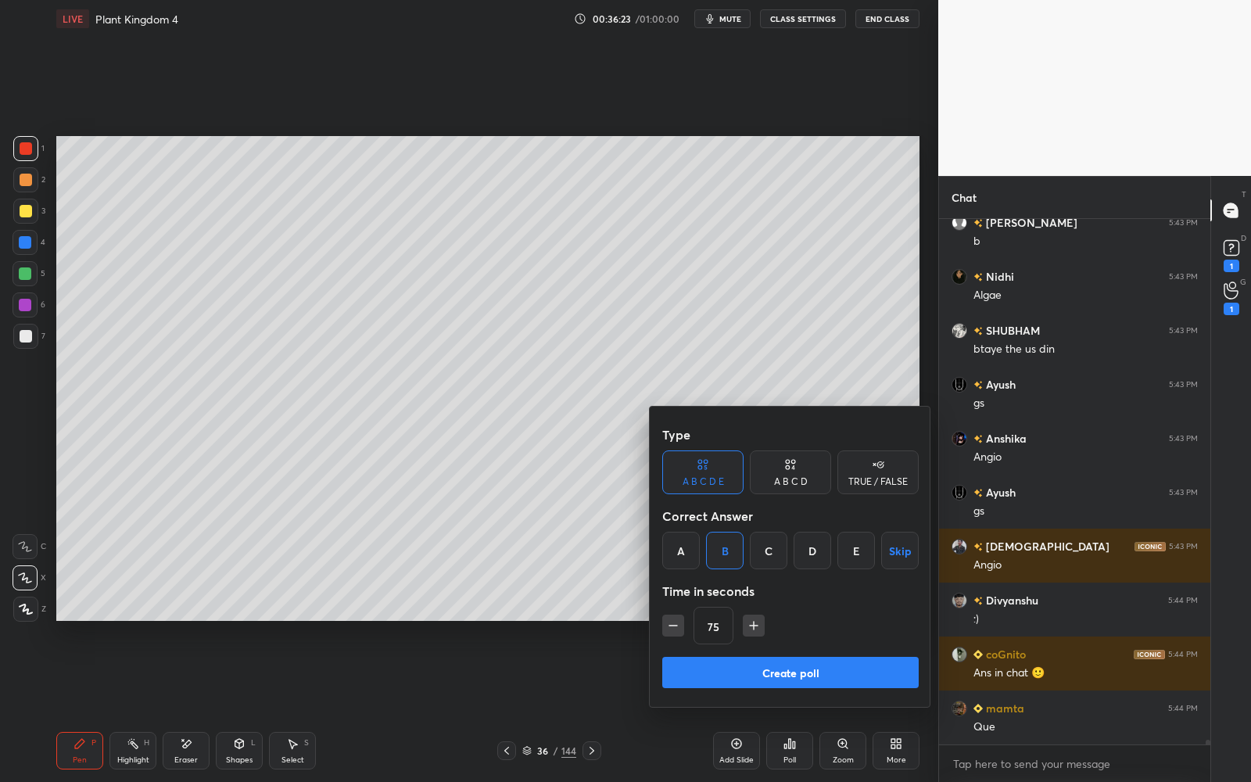
click at [770, 678] on button "Create poll" at bounding box center [791, 672] width 257 height 31
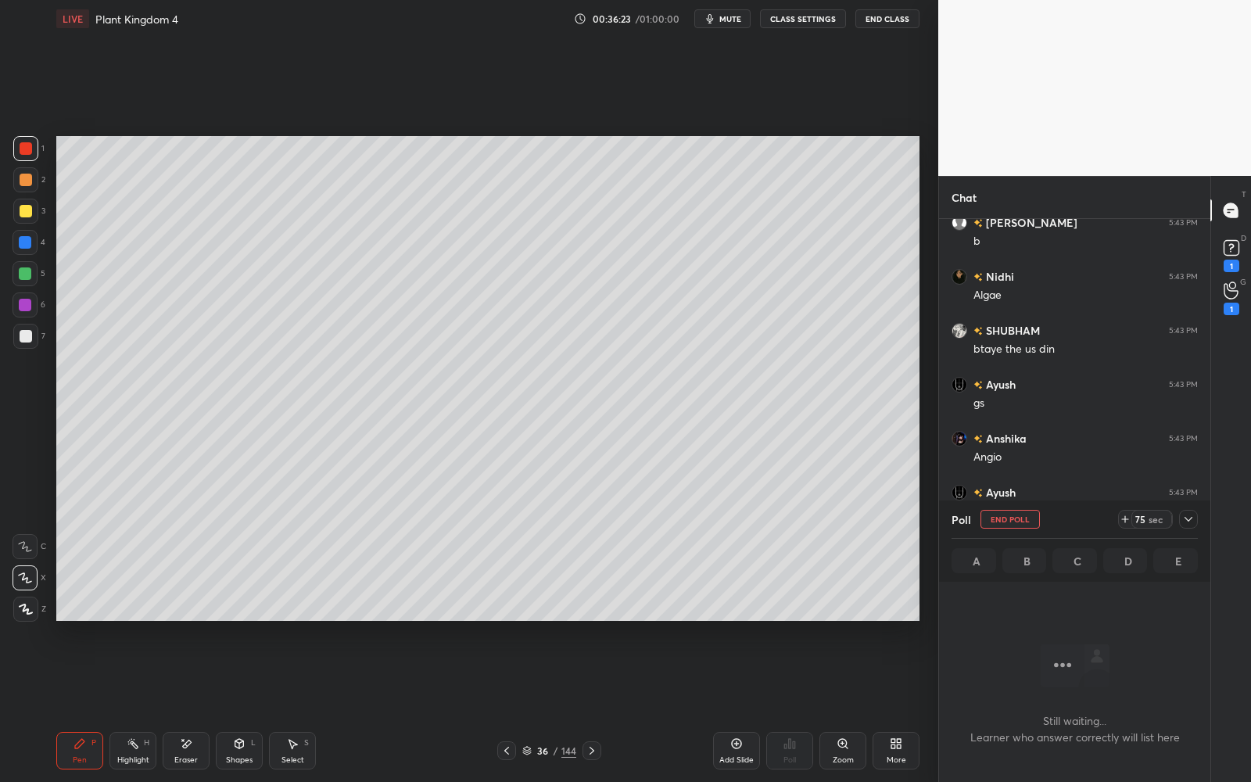
scroll to position [5, 5]
click at [1189, 519] on icon at bounding box center [1189, 519] width 13 height 13
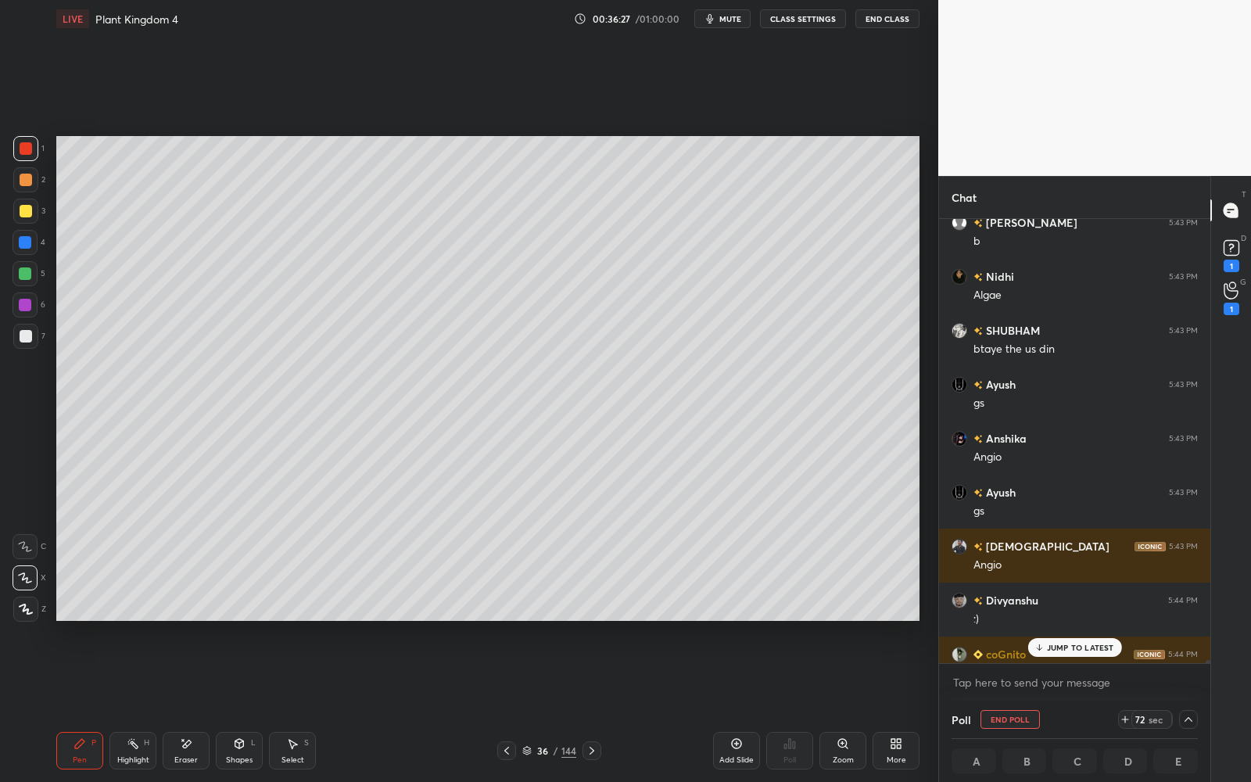
scroll to position [60186, 0]
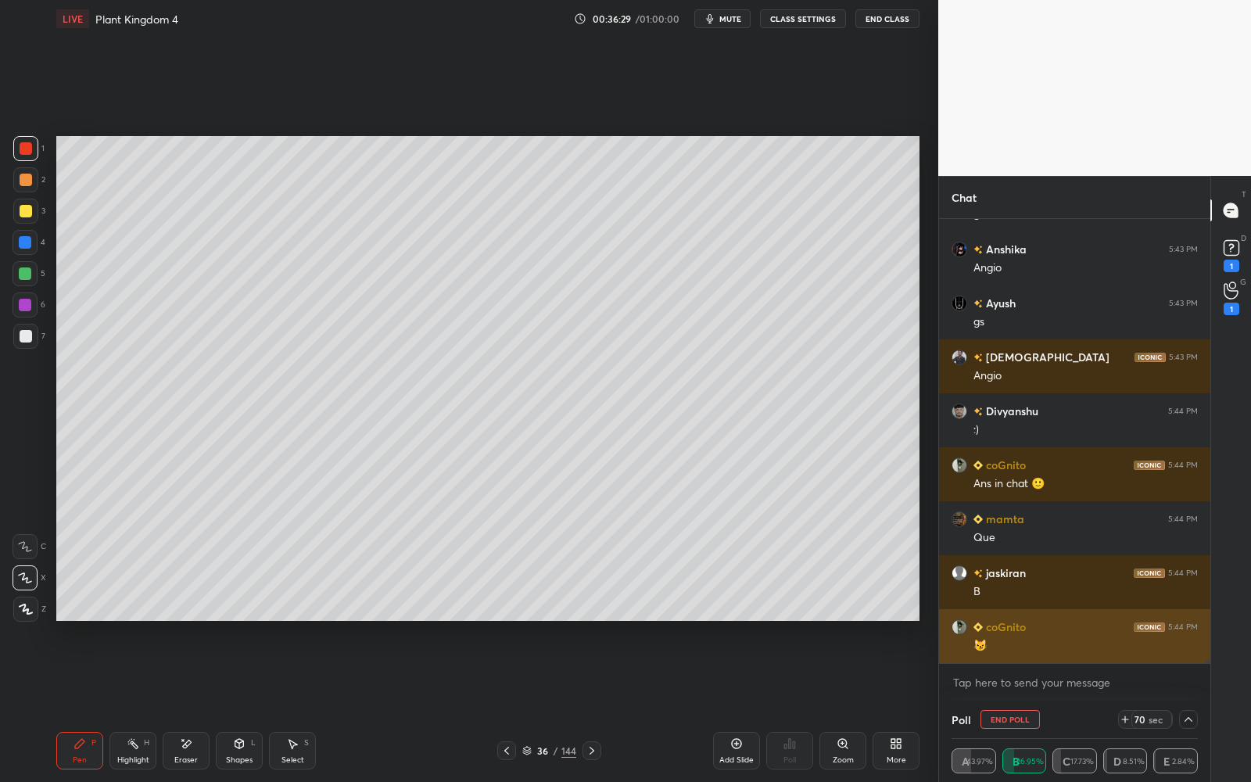
click at [1093, 650] on div "[PERSON_NAME] 5:43 PM btaye the us din [GEOGRAPHIC_DATA] 5:43 PM gs Anshika 5:4…" at bounding box center [1074, 441] width 271 height 444
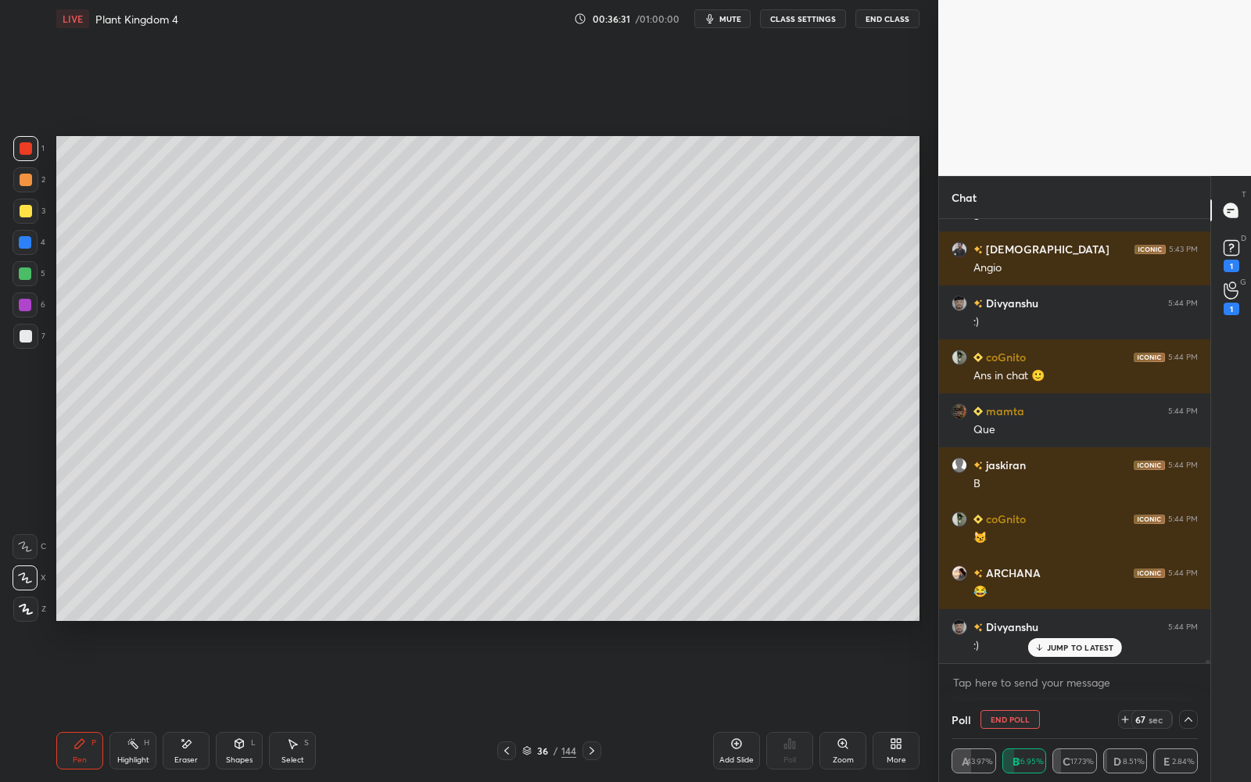
scroll to position [60402, 0]
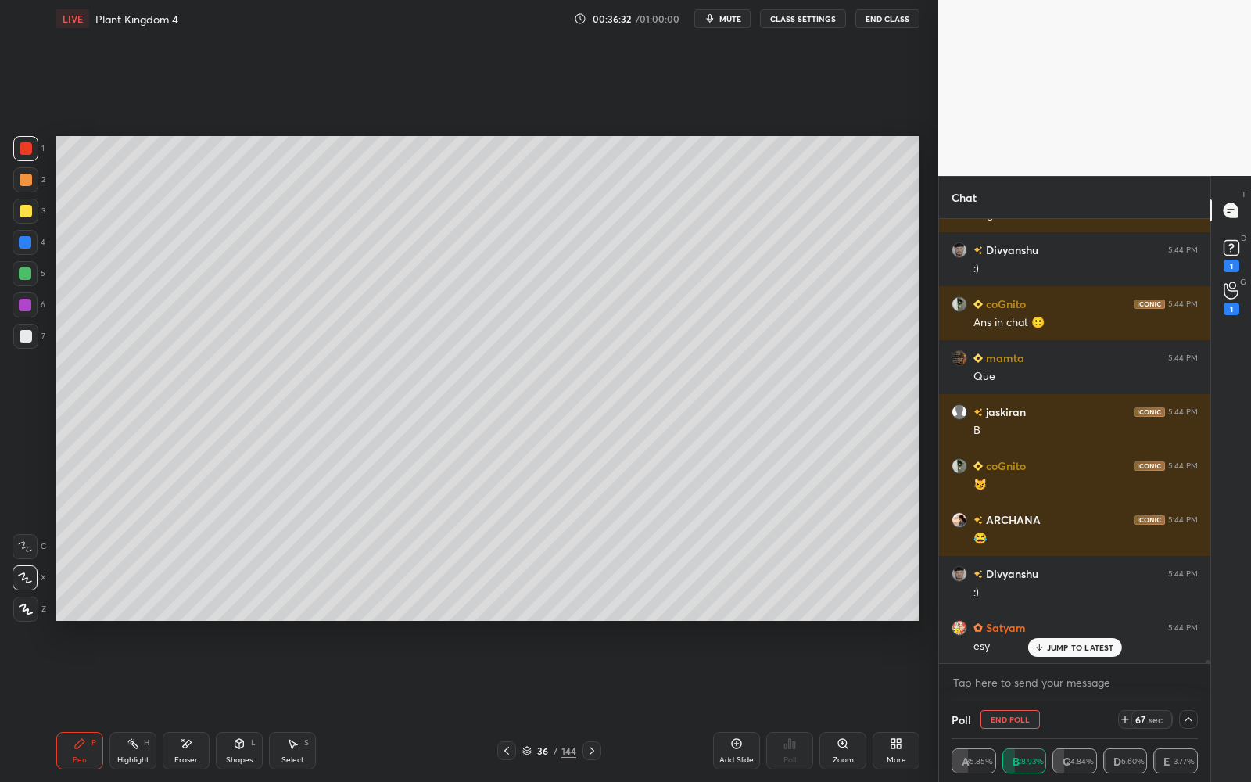
click at [1107, 650] on p "JUMP TO LATEST" at bounding box center [1080, 647] width 67 height 9
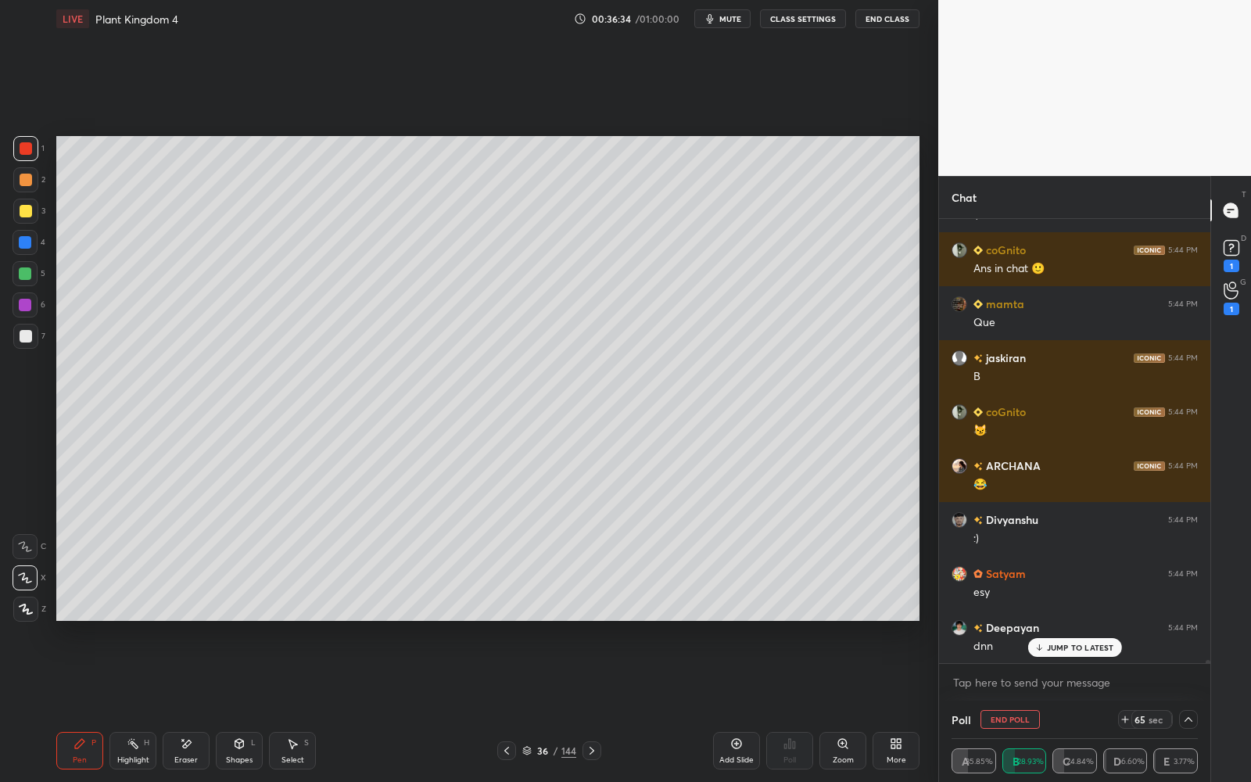
click at [1111, 648] on p "JUMP TO LATEST" at bounding box center [1080, 647] width 67 height 9
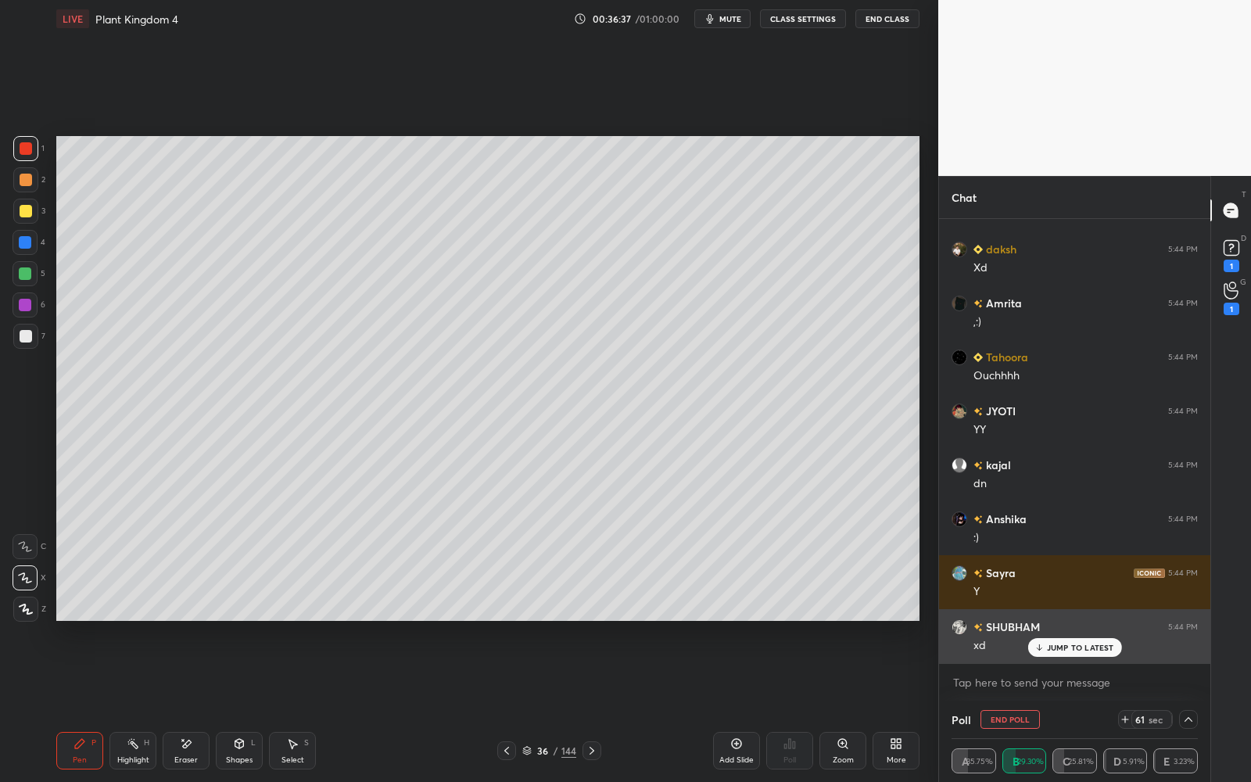
scroll to position [60996, 0]
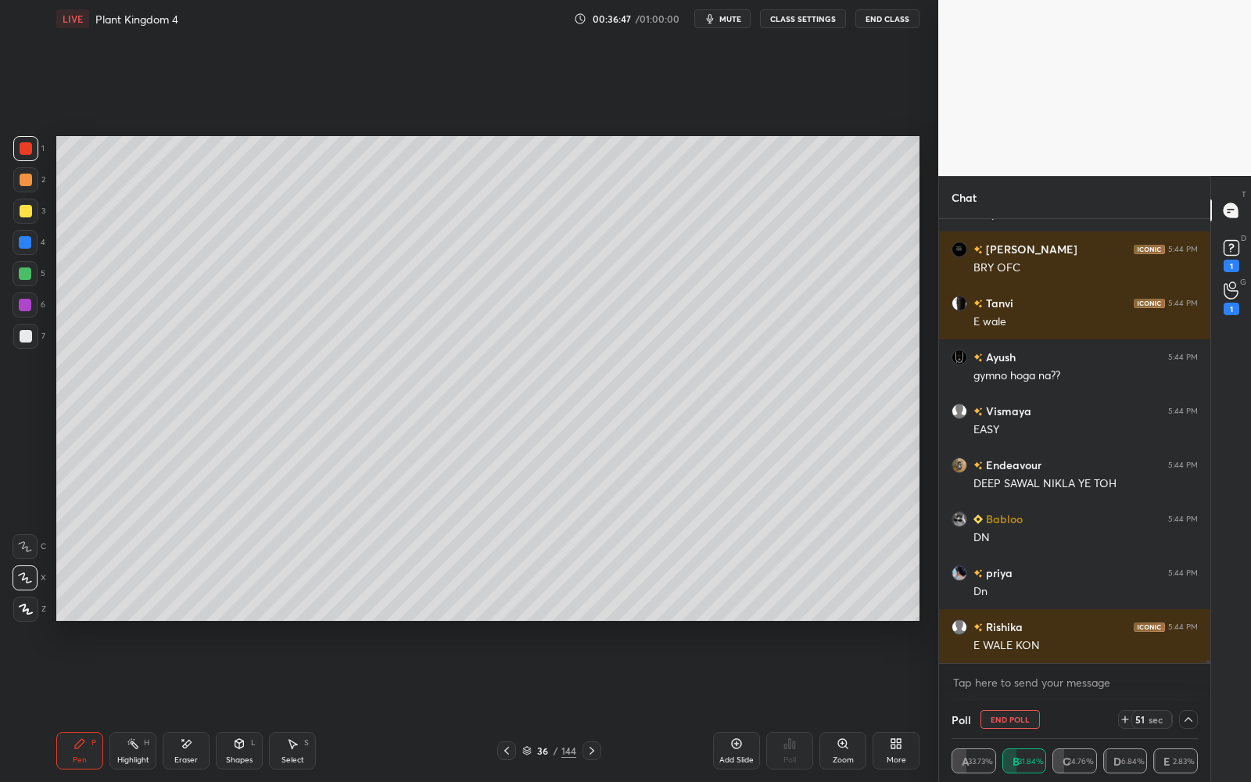
click at [1004, 705] on button "End Poll" at bounding box center [1010, 719] width 59 height 19
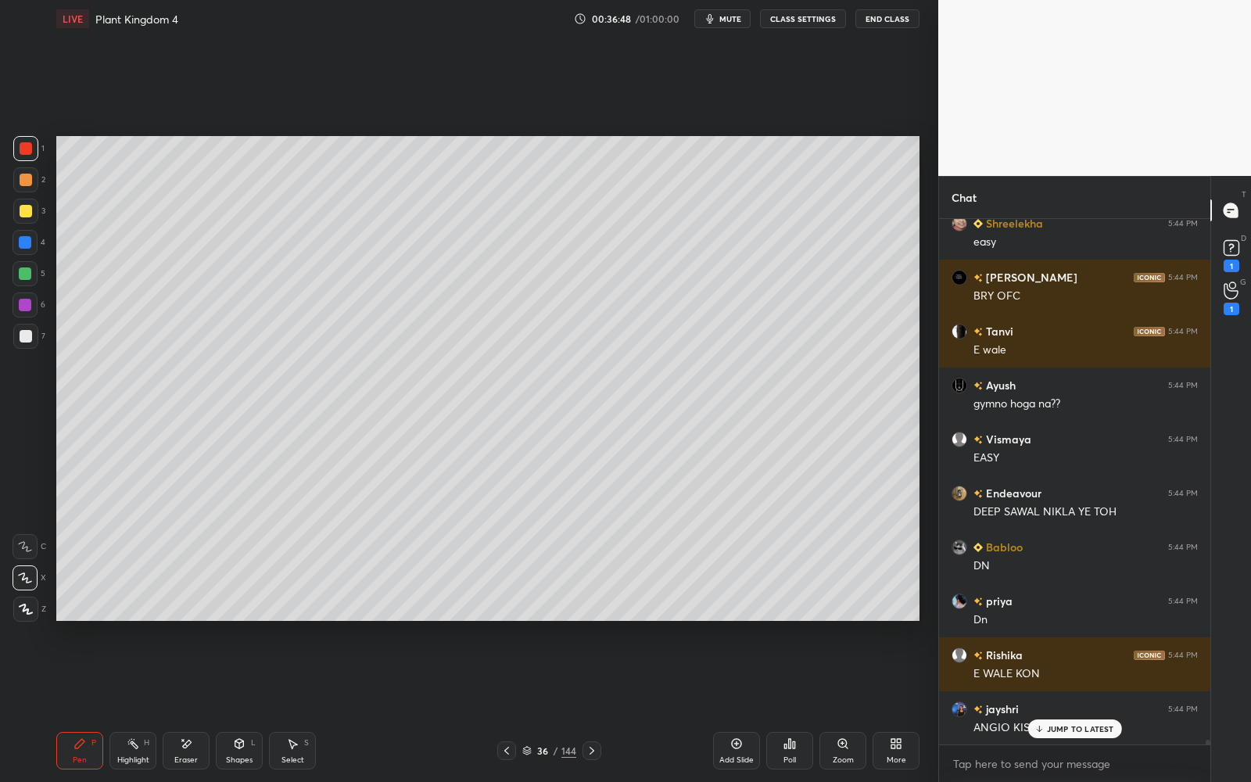
click at [788, 705] on div "Poll" at bounding box center [790, 751] width 47 height 38
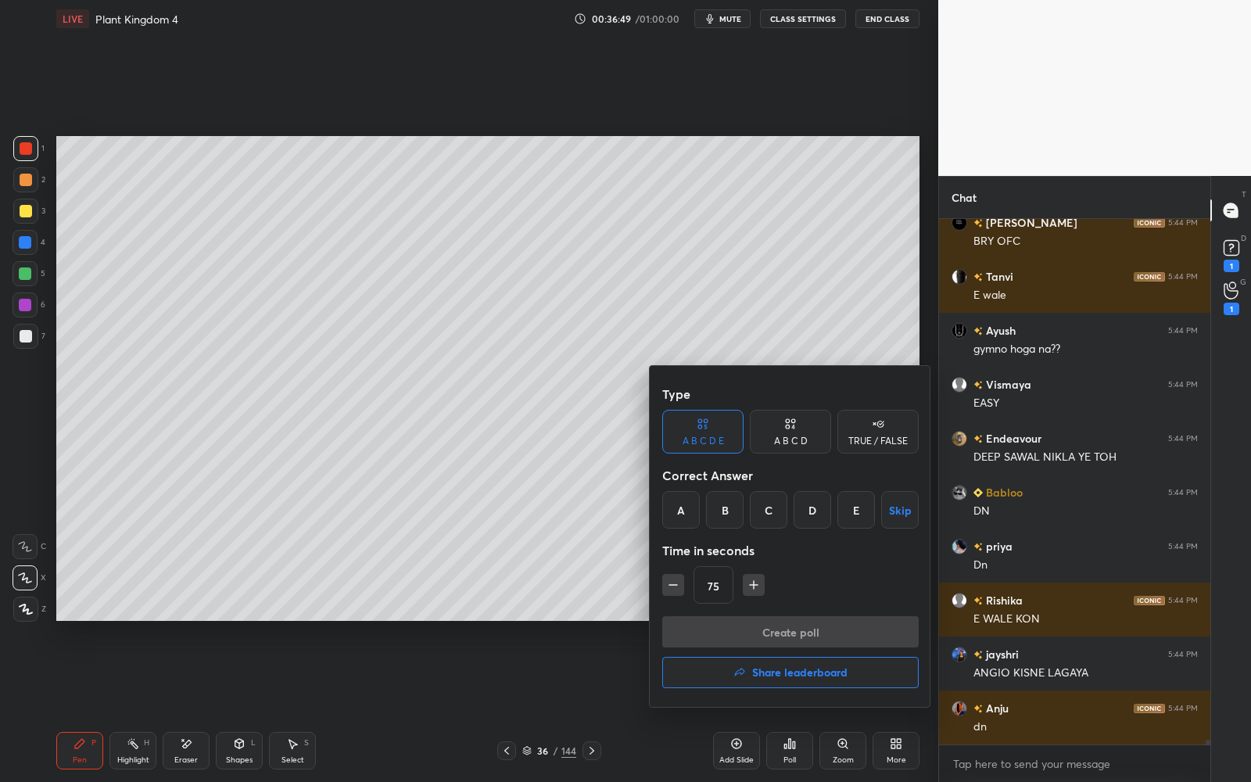
click at [806, 426] on div "A B C D" at bounding box center [790, 432] width 81 height 44
click at [785, 512] on div "C" at bounding box center [790, 510] width 46 height 38
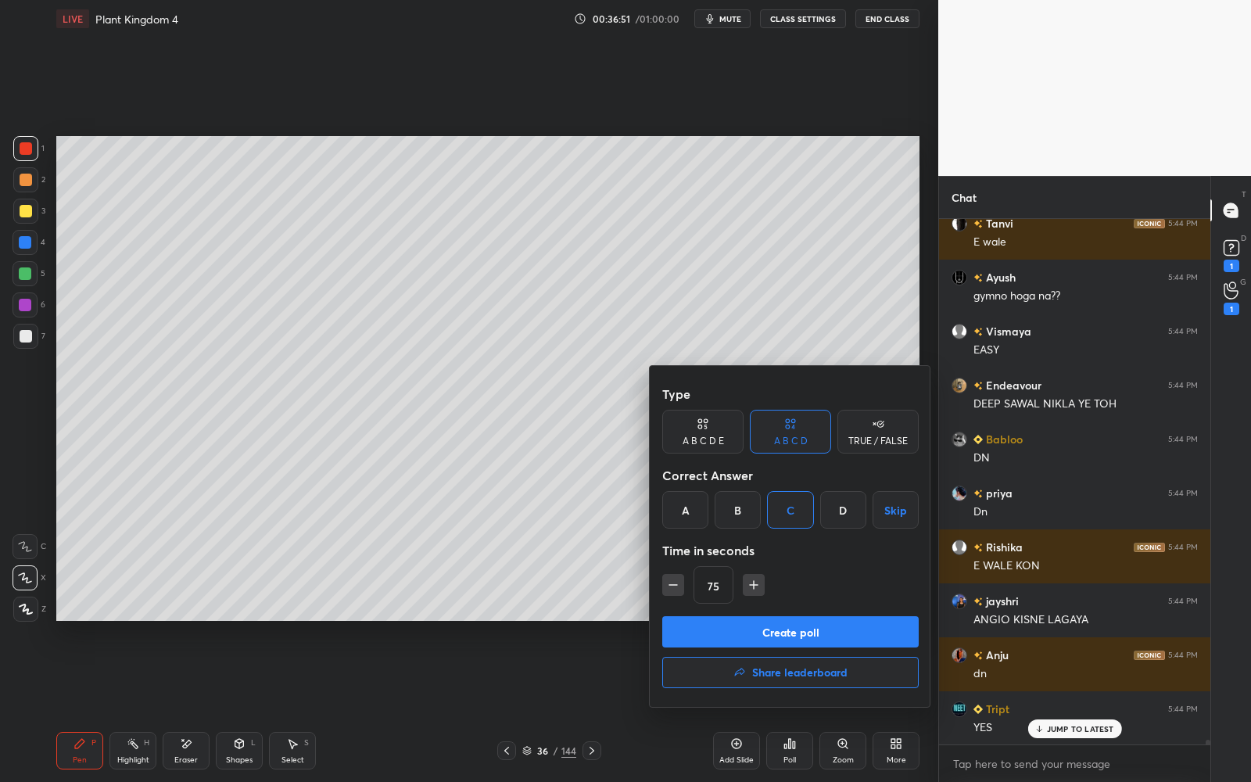
click at [818, 622] on button "Create poll" at bounding box center [791, 631] width 257 height 31
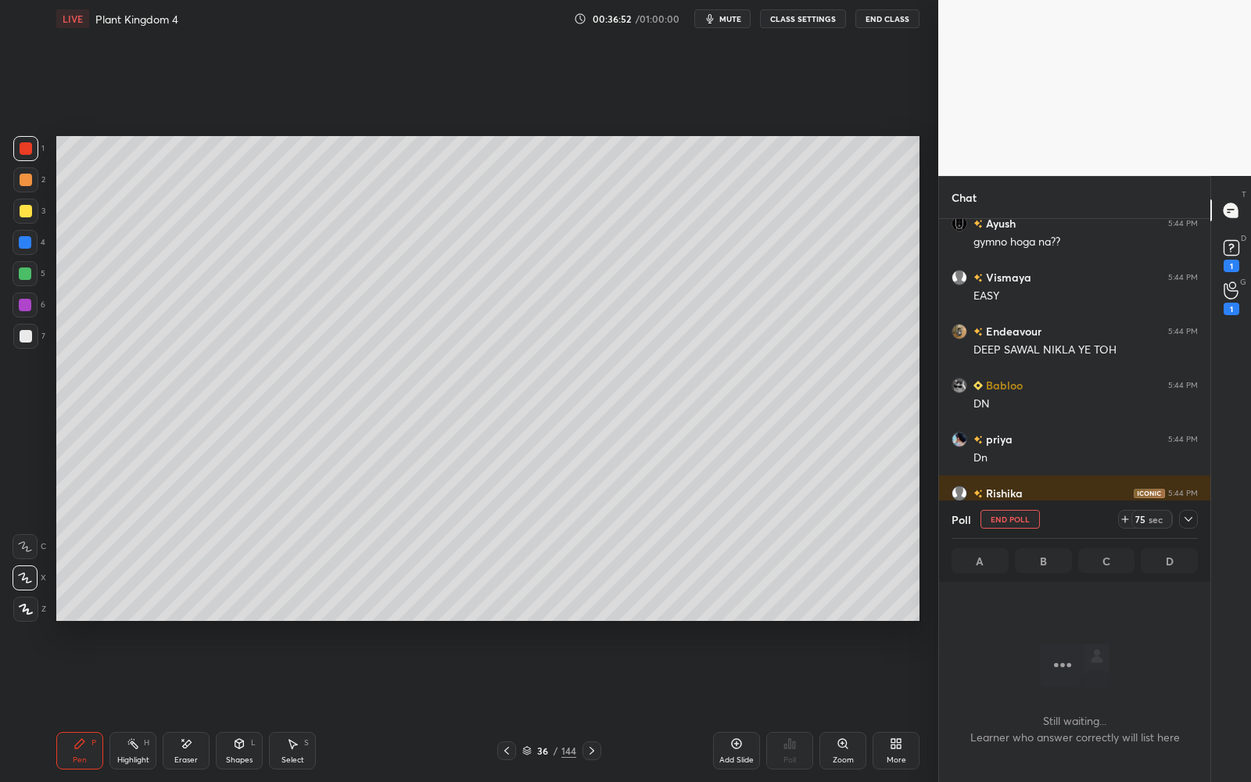
click at [1192, 519] on icon at bounding box center [1189, 519] width 13 height 13
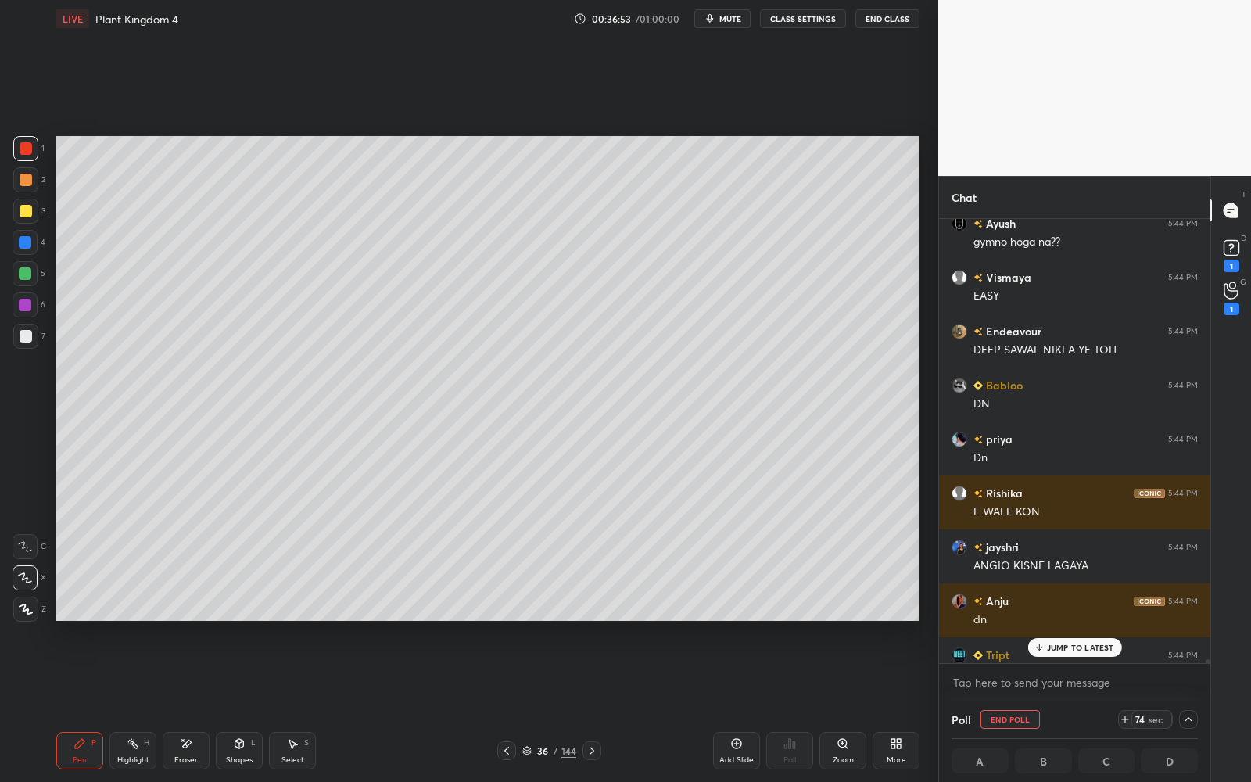
click at [1069, 652] on p "JUMP TO LATEST" at bounding box center [1080, 647] width 67 height 9
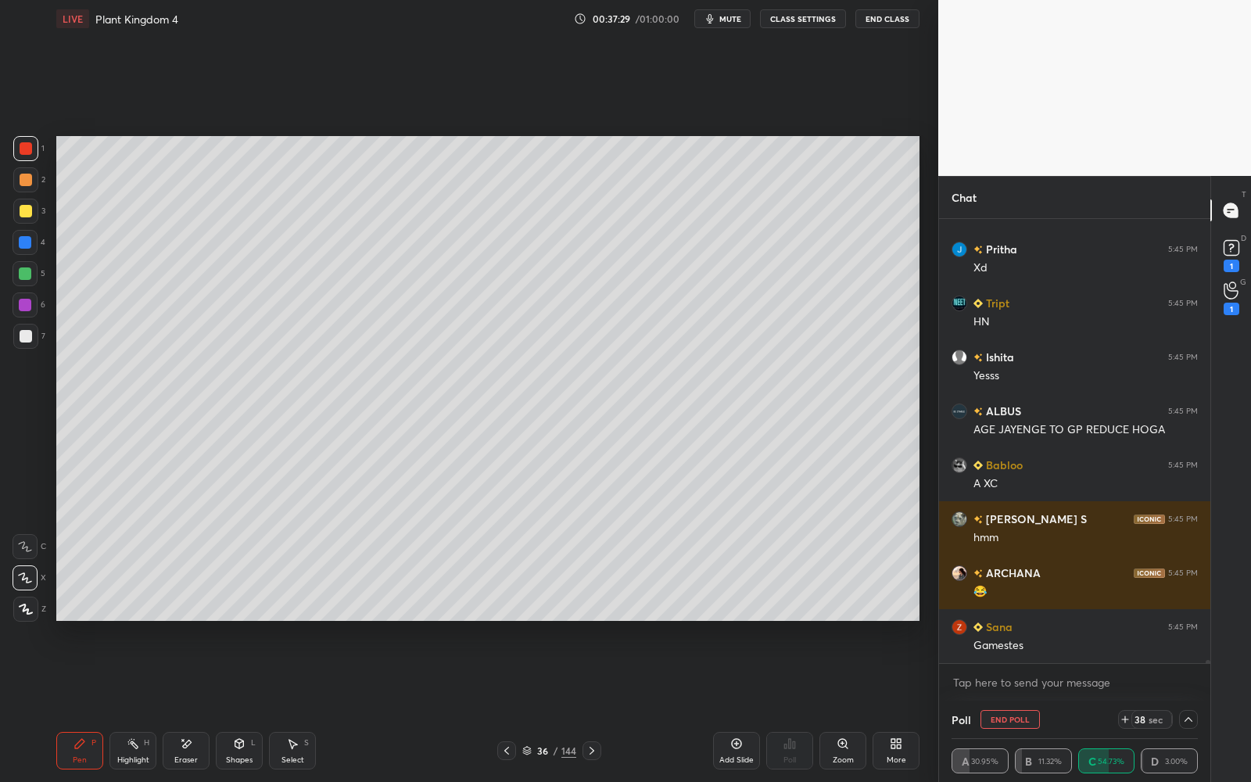
click at [1010, 705] on button "End Poll" at bounding box center [1010, 719] width 59 height 19
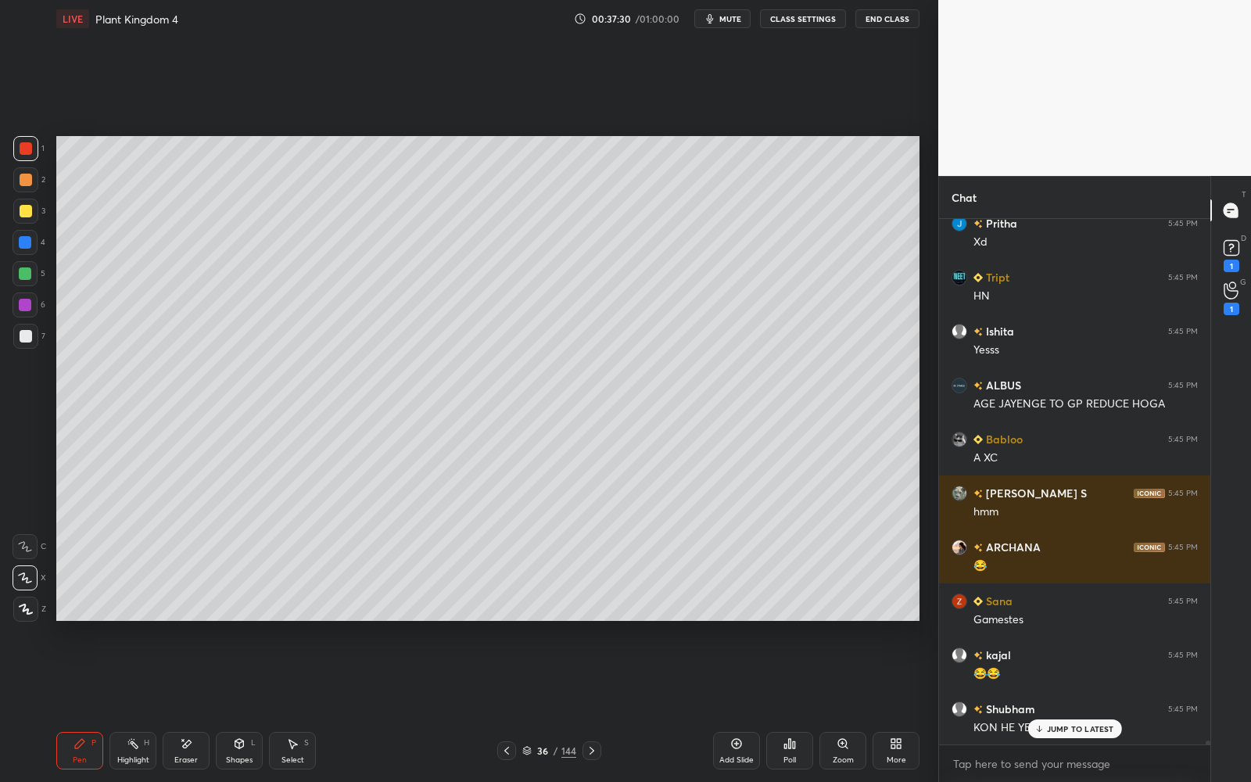
click at [732, 705] on div "Add Slide" at bounding box center [737, 760] width 34 height 8
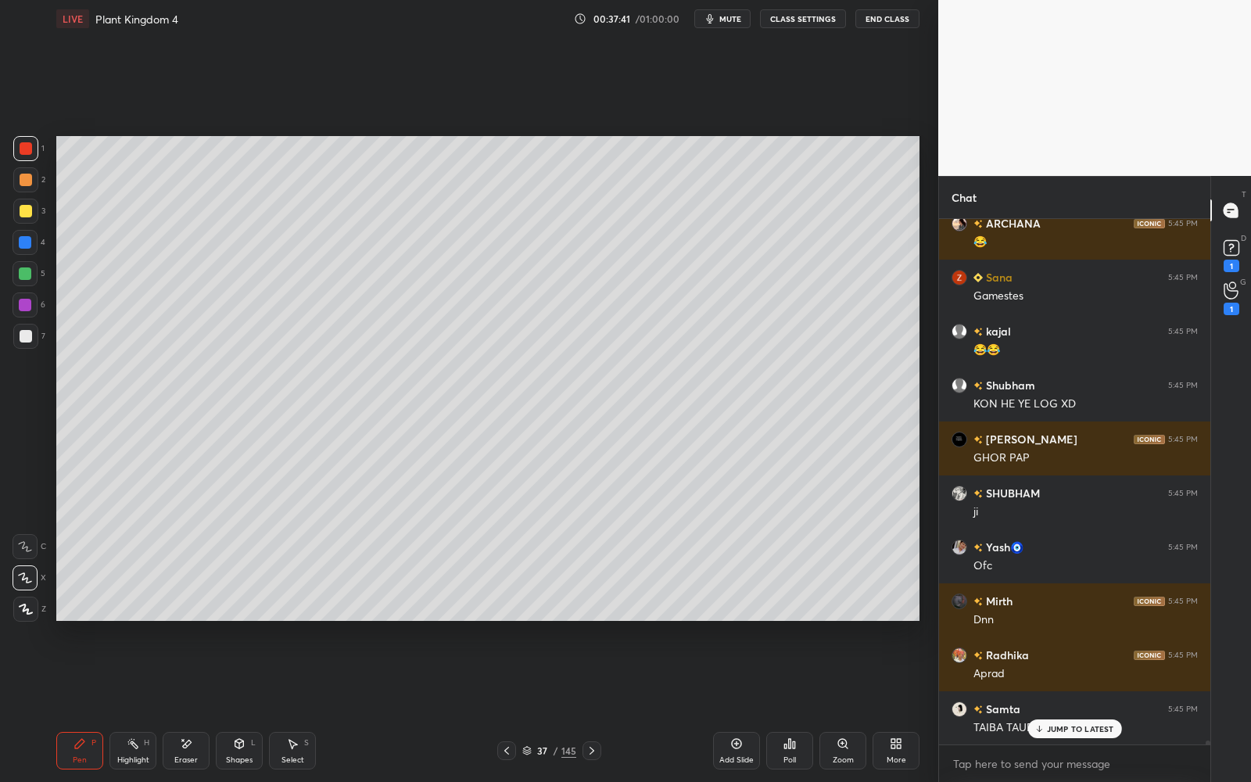
click at [30, 334] on div at bounding box center [26, 336] width 13 height 13
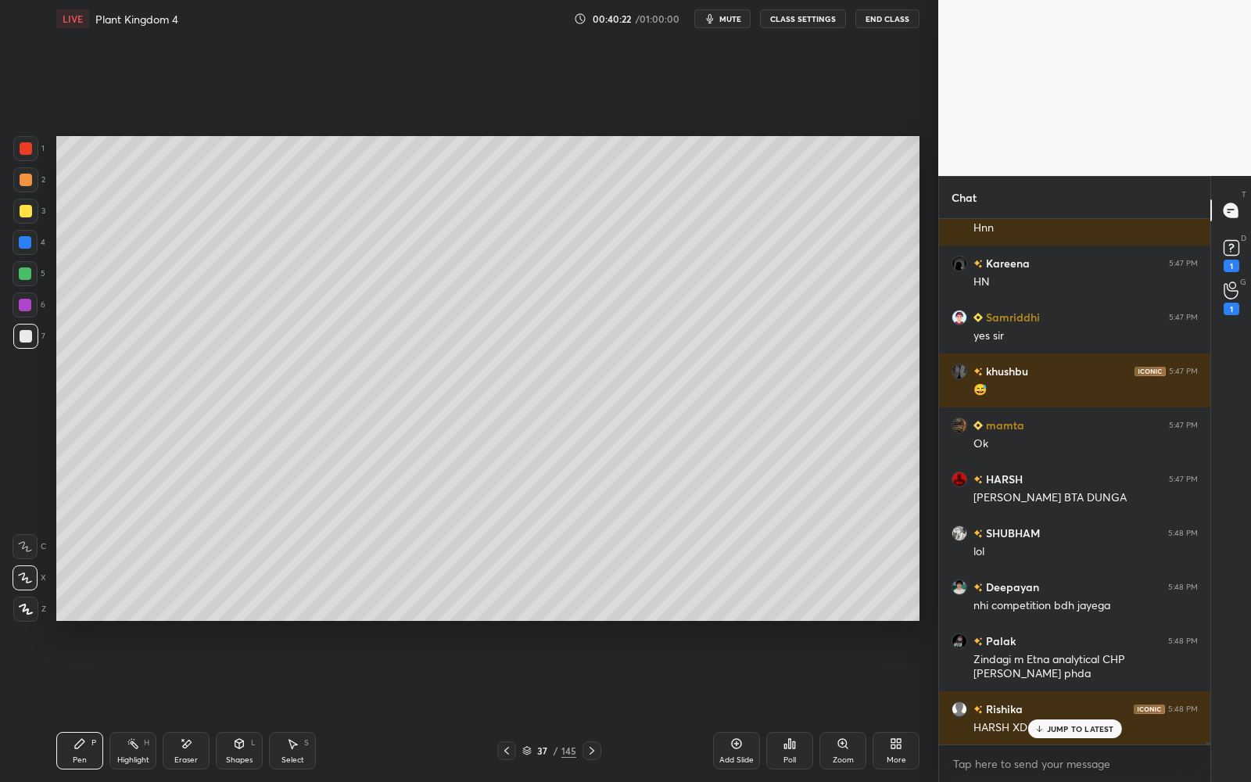
click at [537, 705] on div "37" at bounding box center [543, 750] width 16 height 9
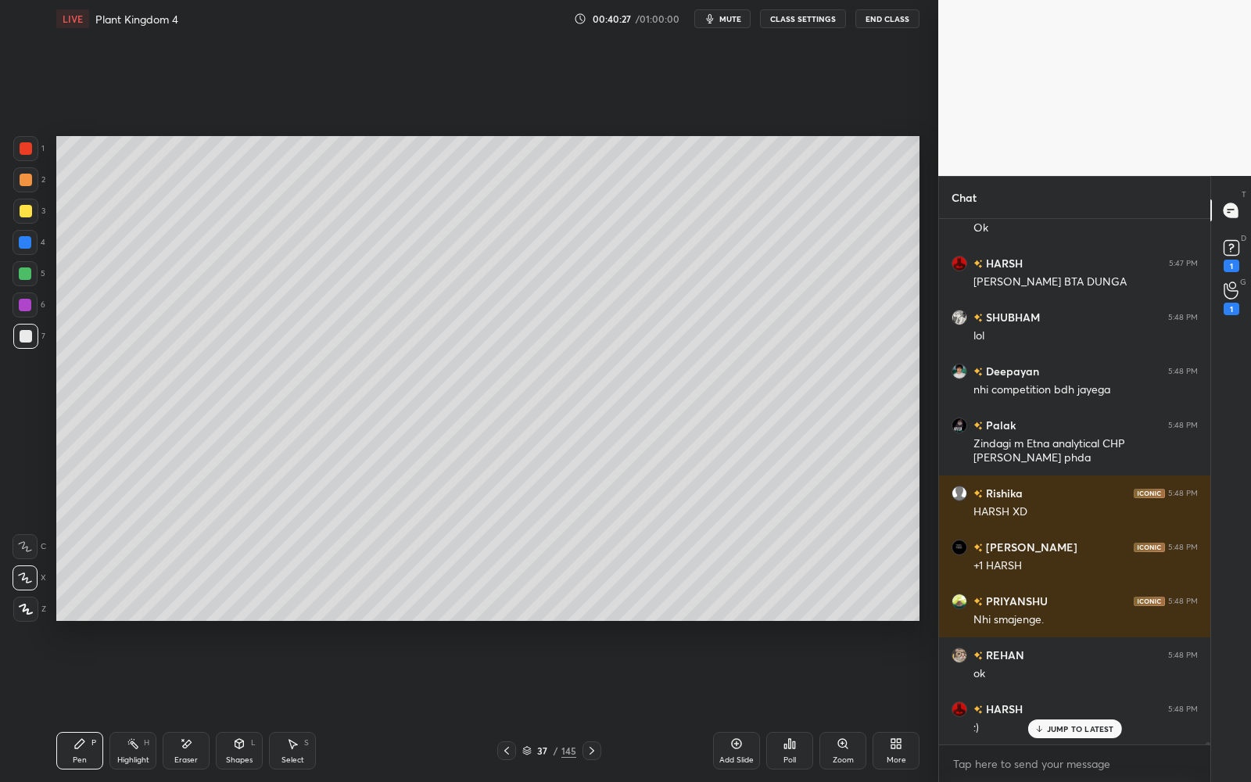
click at [739, 705] on icon at bounding box center [737, 744] width 13 height 13
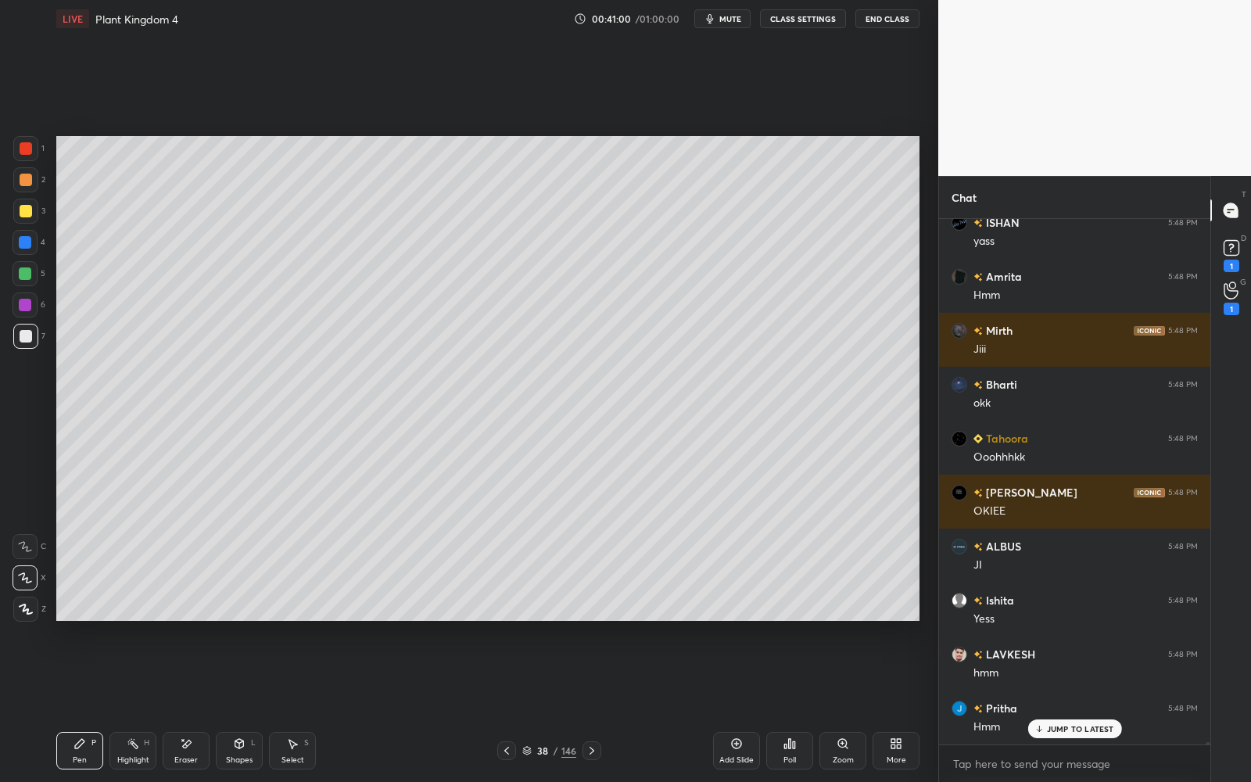
click at [25, 211] on div at bounding box center [26, 211] width 13 height 13
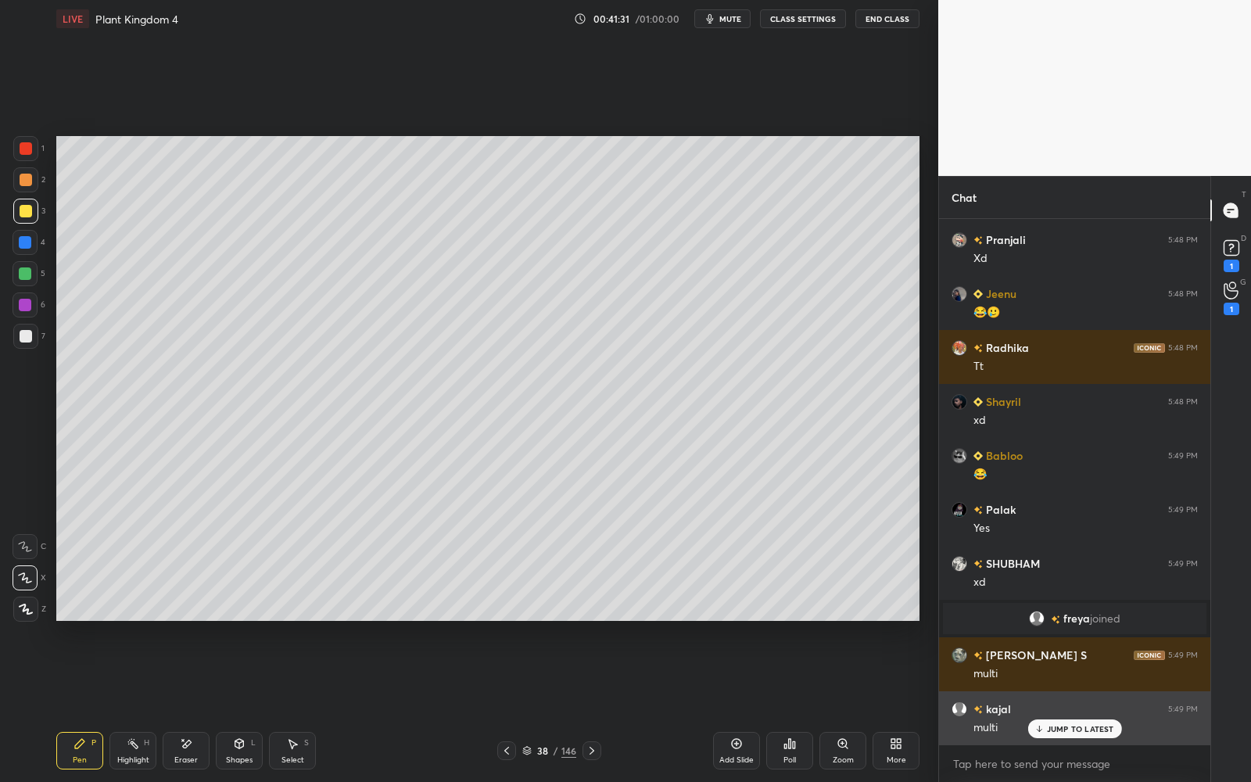
click at [1057, 705] on p "JUMP TO LATEST" at bounding box center [1080, 728] width 67 height 9
click at [27, 336] on div at bounding box center [26, 336] width 13 height 13
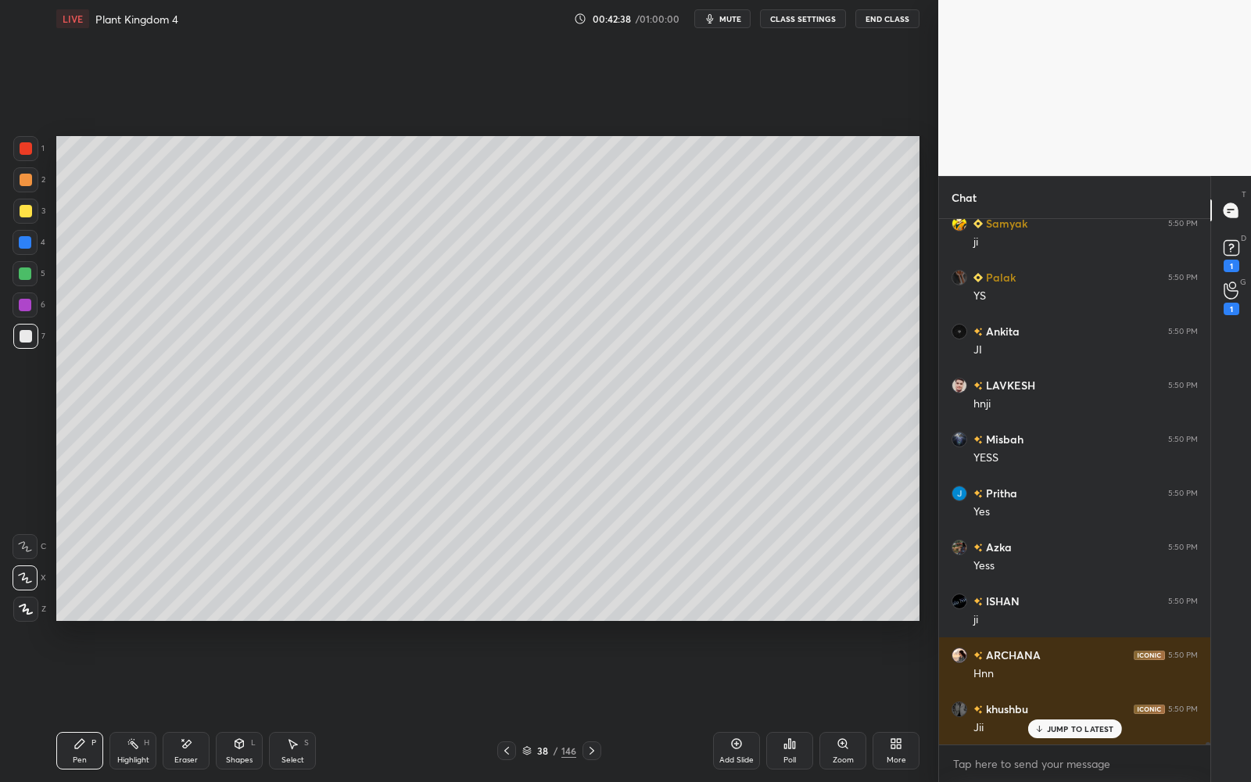
scroll to position [108035, 0]
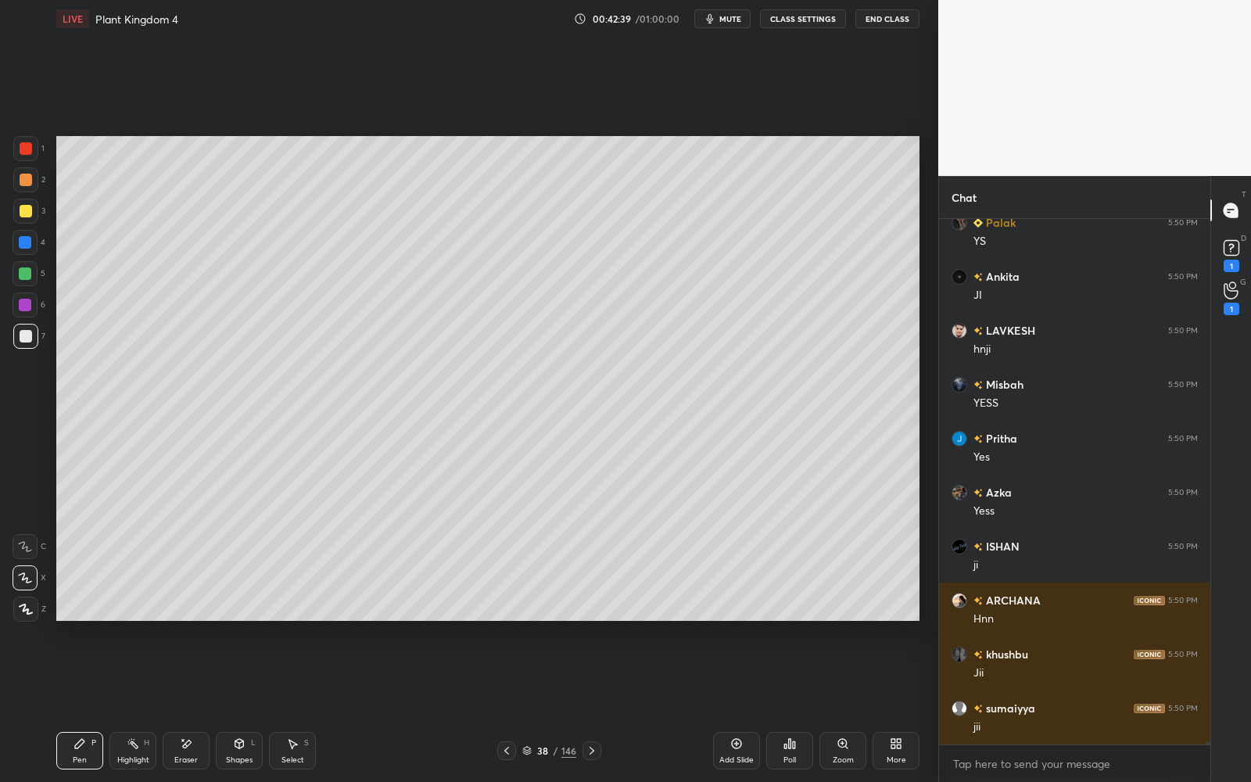
click at [531, 705] on div "38 / 146" at bounding box center [549, 751] width 54 height 14
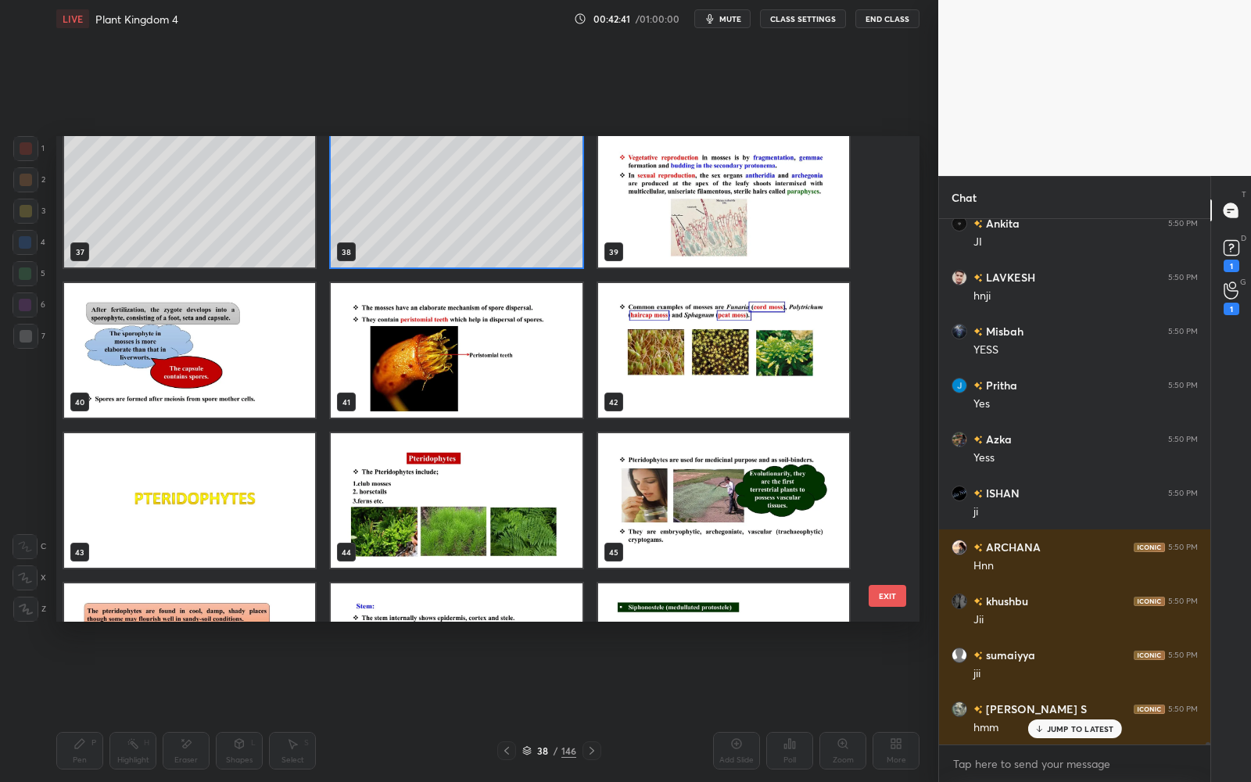
scroll to position [1828, 0]
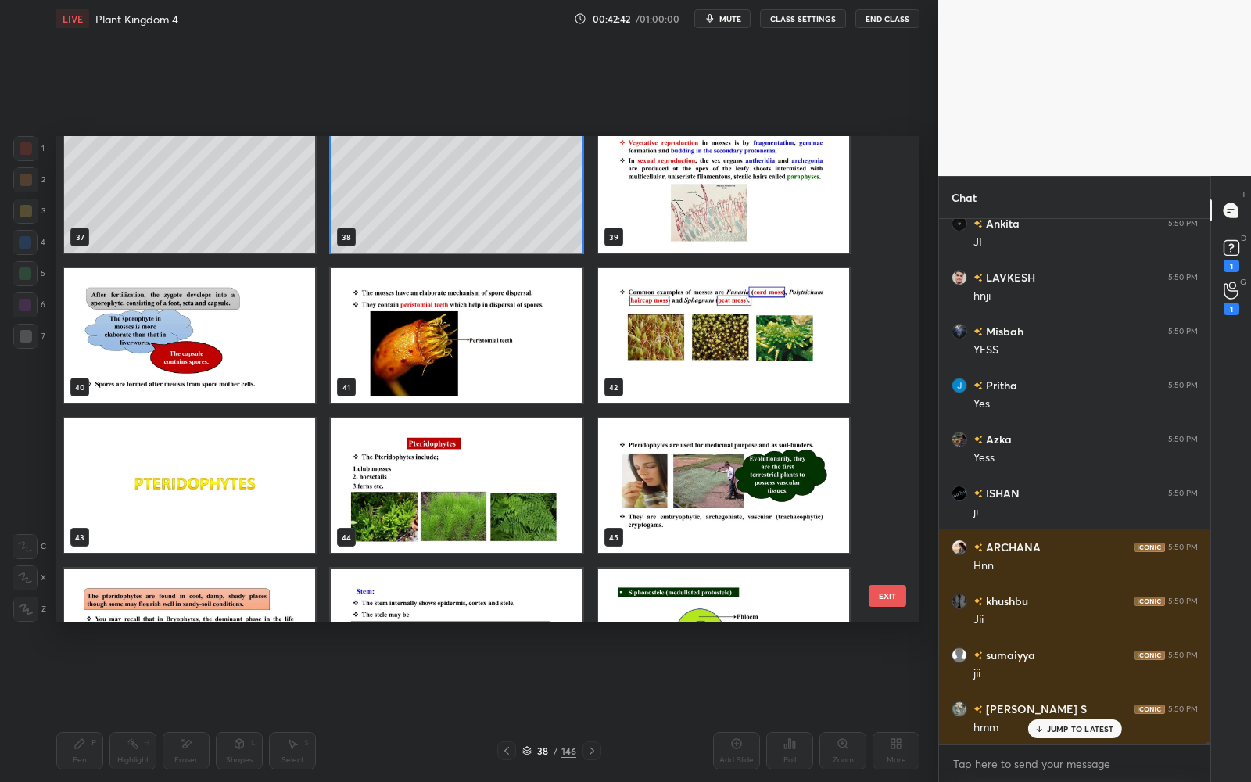
click at [544, 350] on img "grid" at bounding box center [456, 335] width 251 height 135
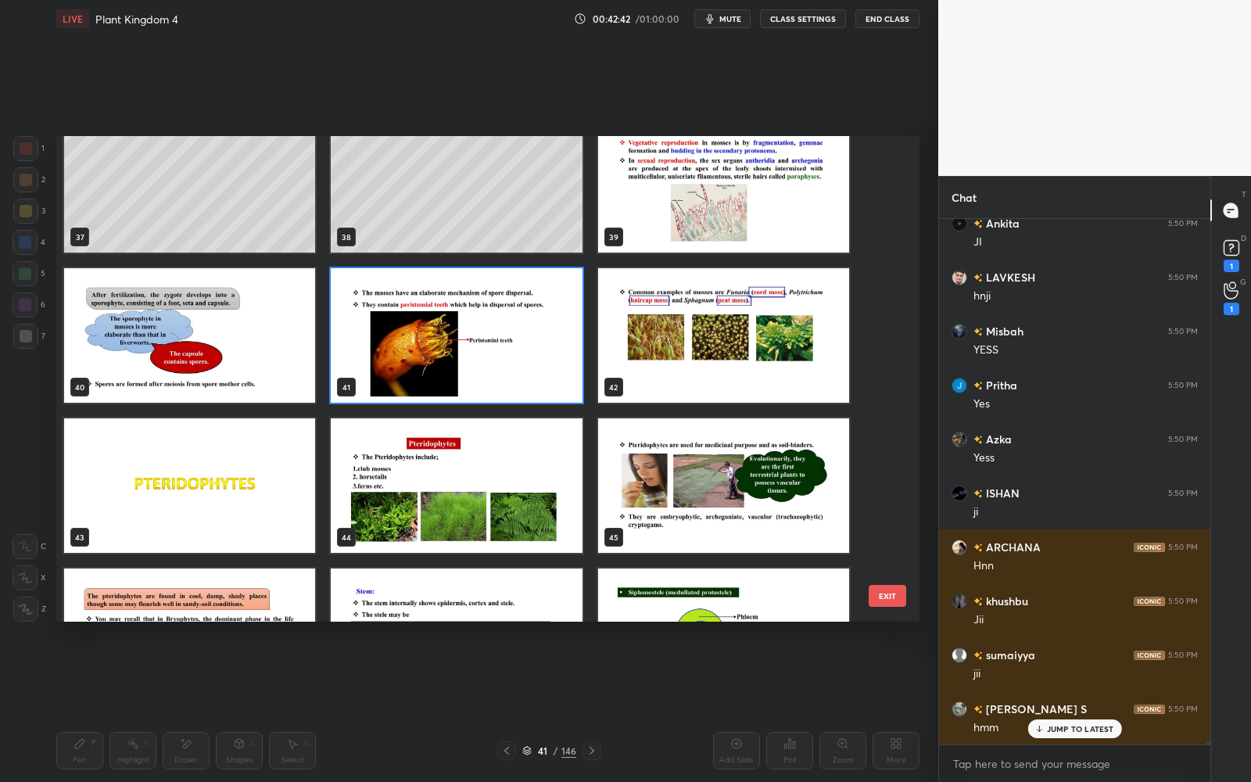
click at [544, 350] on img "grid" at bounding box center [456, 335] width 251 height 135
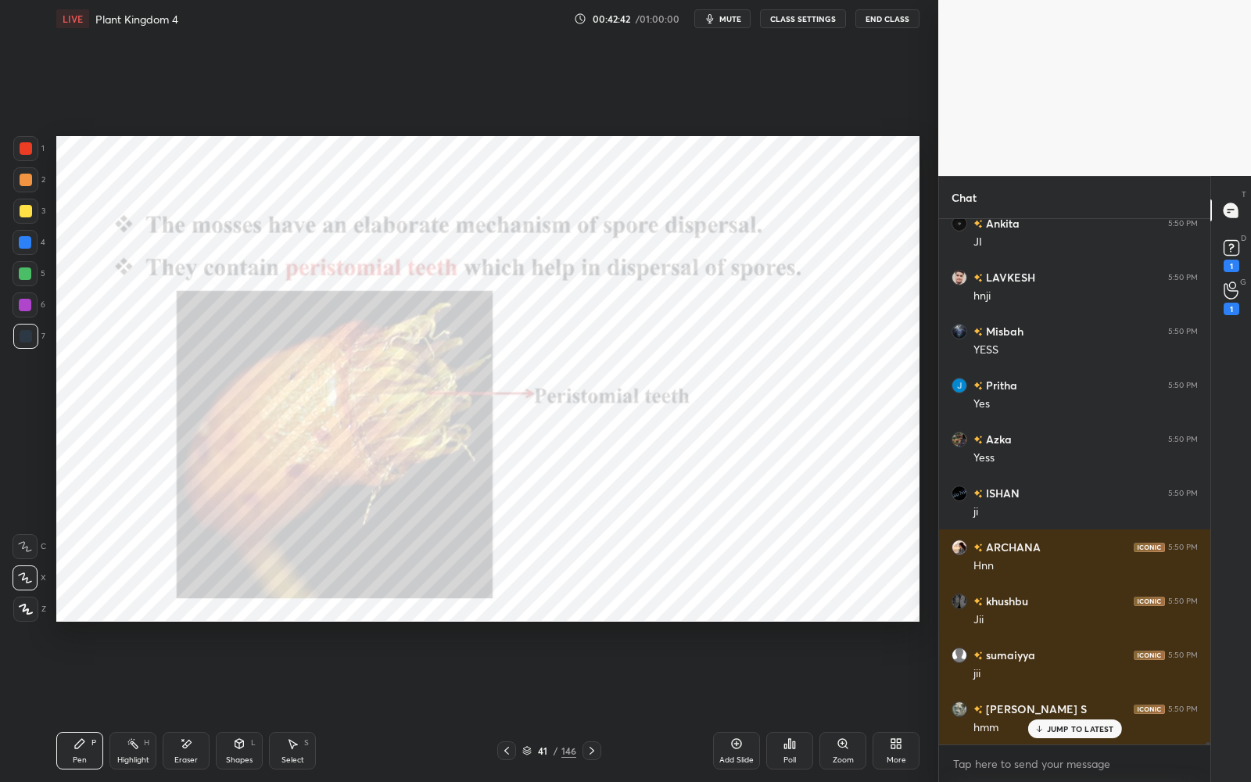
click at [543, 350] on img "grid" at bounding box center [456, 335] width 251 height 135
click at [841, 705] on icon at bounding box center [842, 743] width 9 height 9
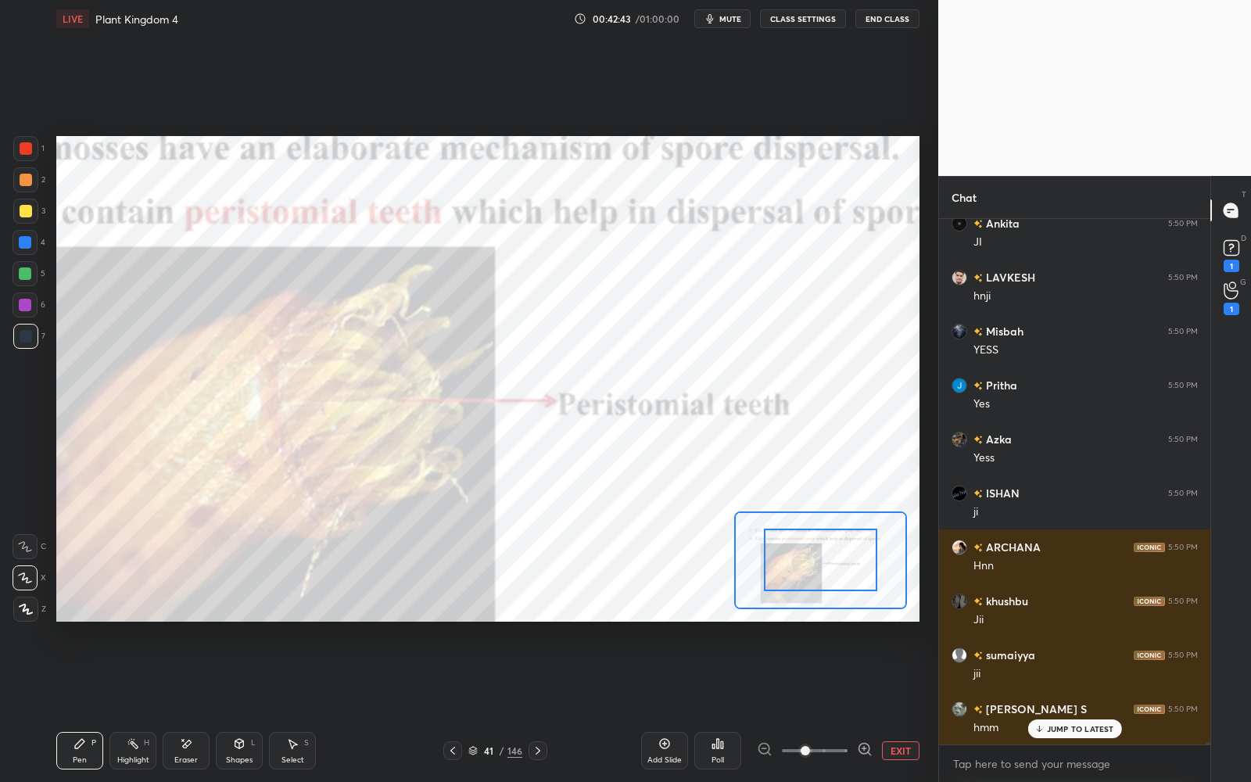
click at [841, 705] on span at bounding box center [815, 750] width 66 height 23
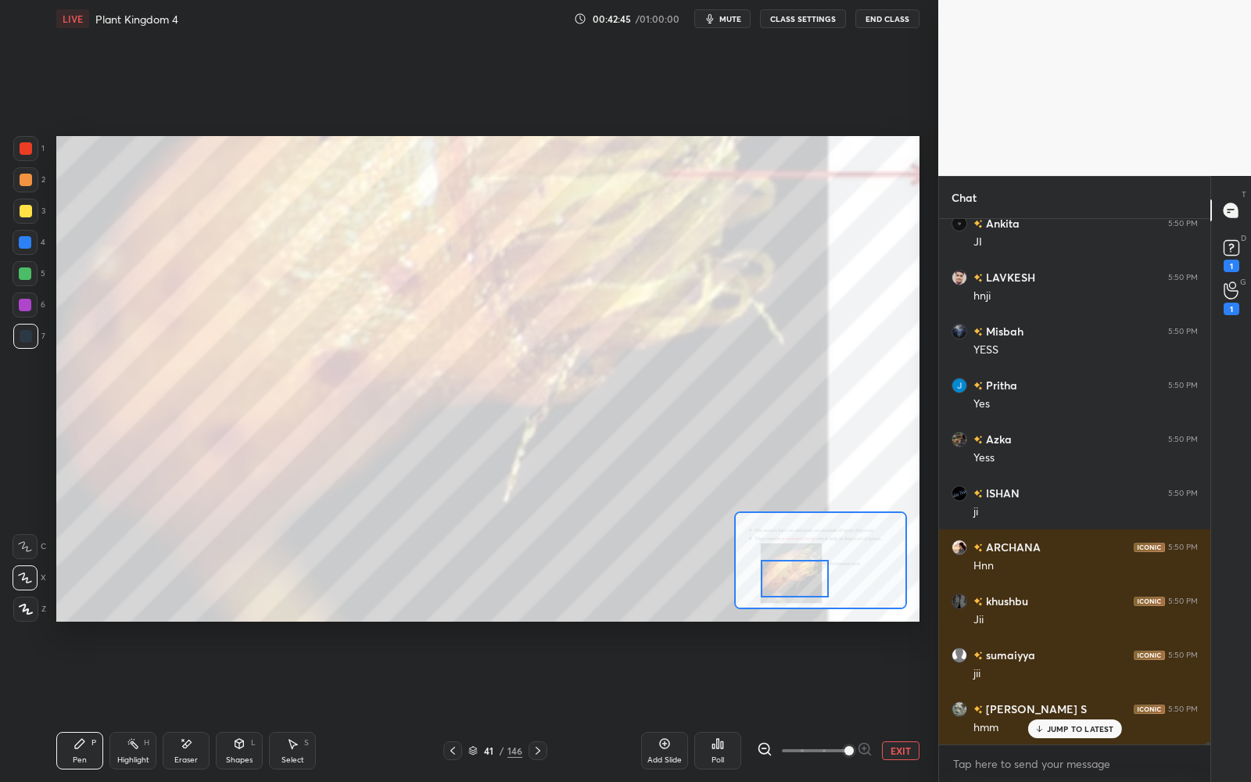
drag, startPoint x: 817, startPoint y: 556, endPoint x: 792, endPoint y: 574, distance: 30.8
click at [792, 576] on div at bounding box center [795, 579] width 68 height 38
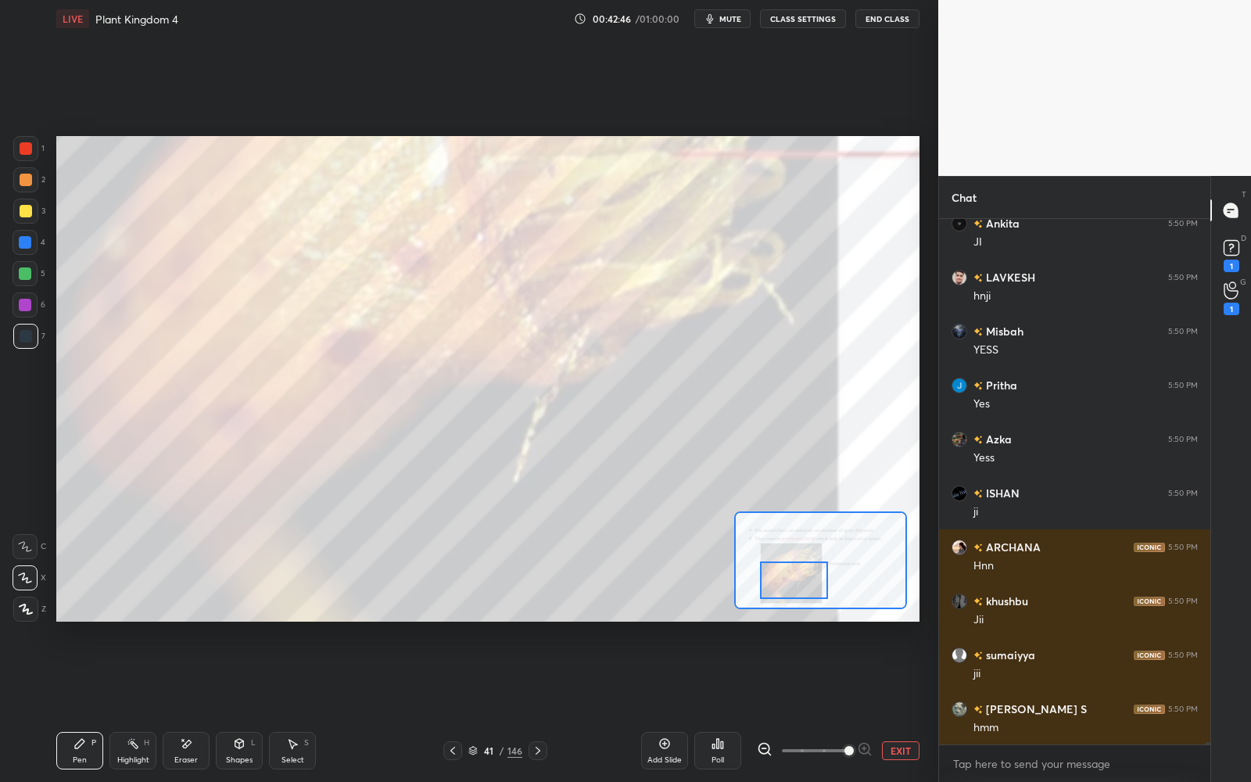
click at [760, 705] on icon at bounding box center [764, 749] width 10 height 10
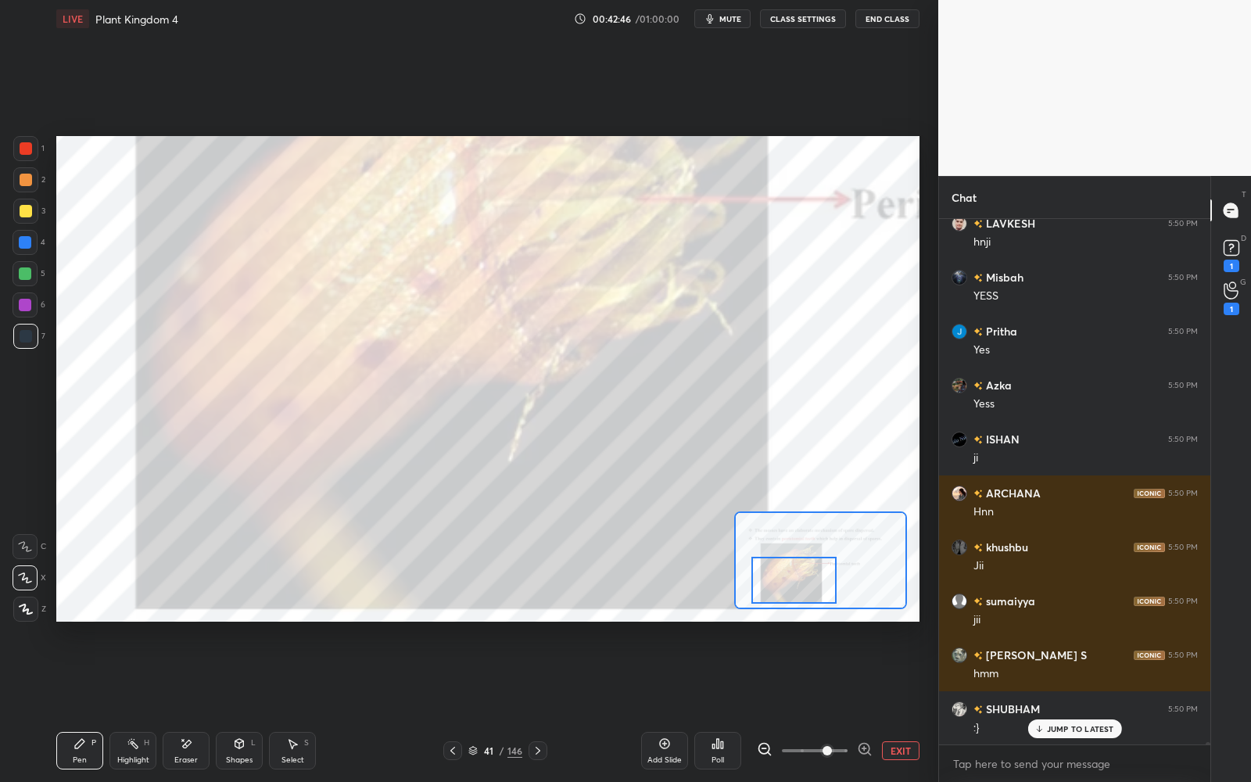
click at [763, 705] on icon at bounding box center [765, 750] width 16 height 16
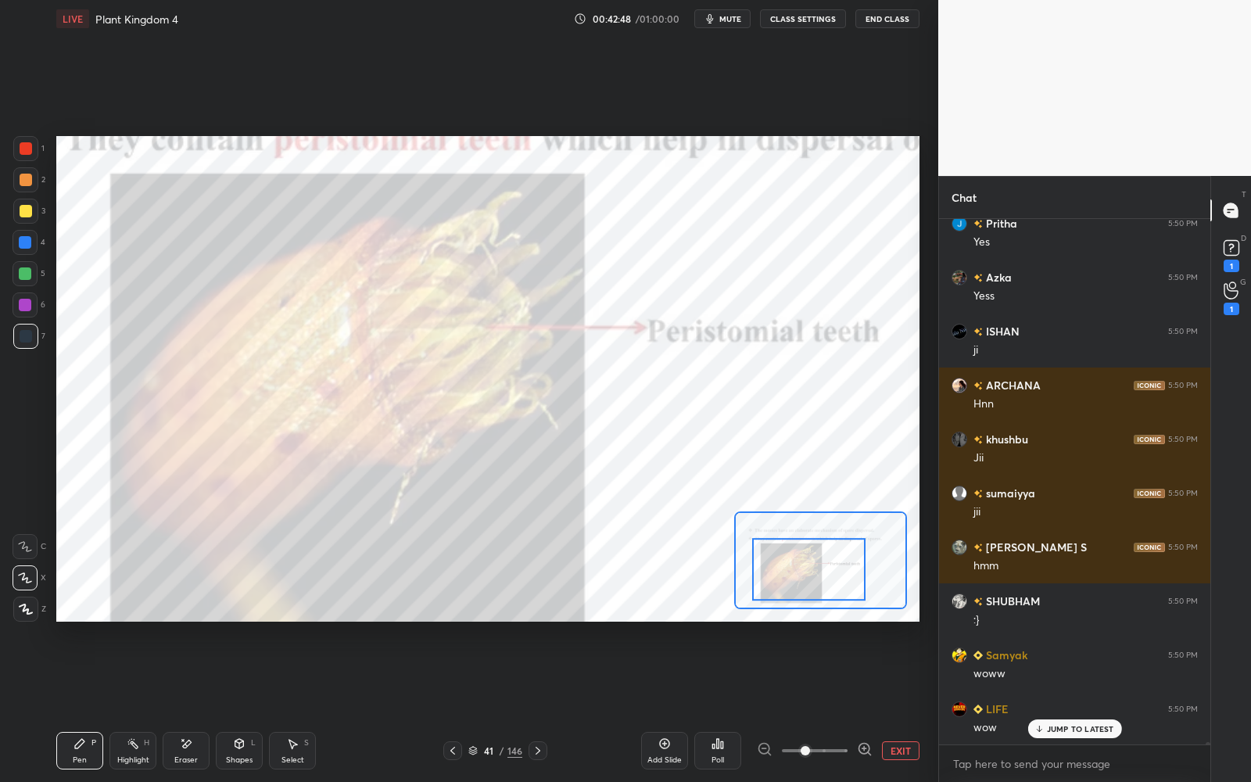
scroll to position [108358, 0]
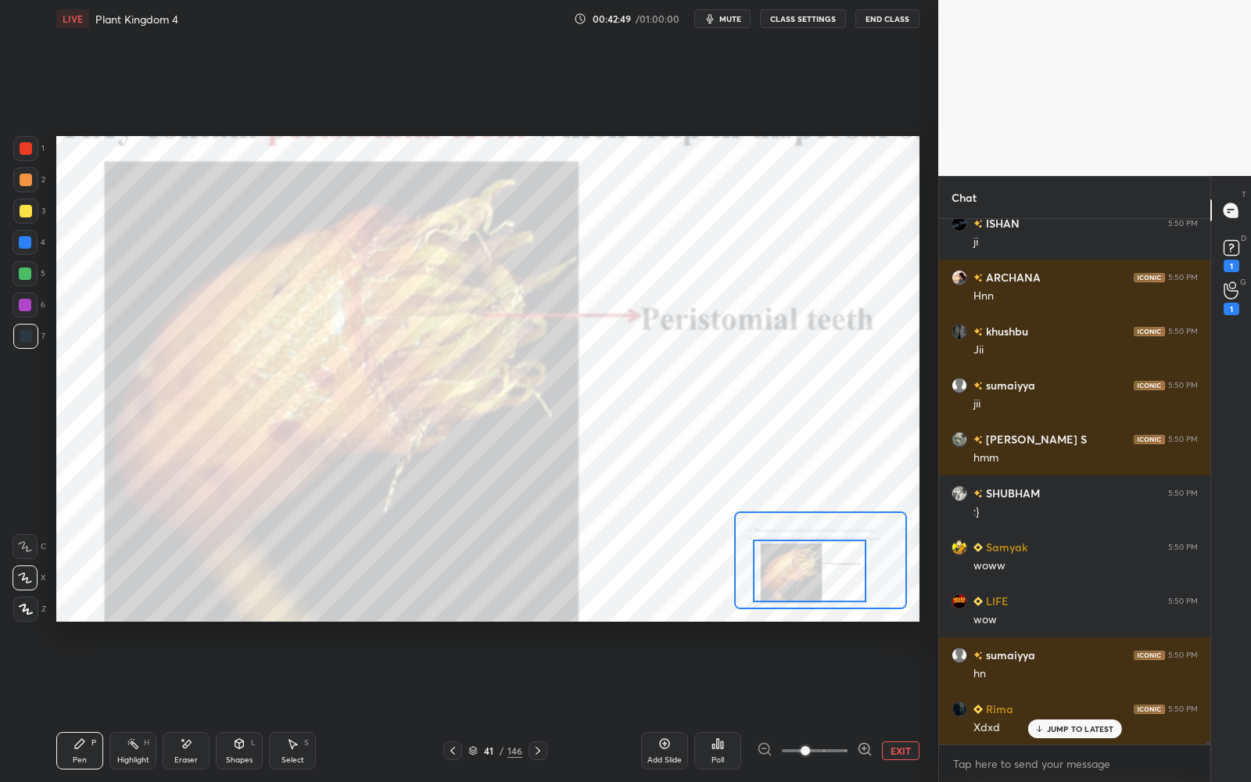
drag, startPoint x: 799, startPoint y: 574, endPoint x: 807, endPoint y: 573, distance: 8.6
click at [807, 573] on div at bounding box center [809, 571] width 113 height 63
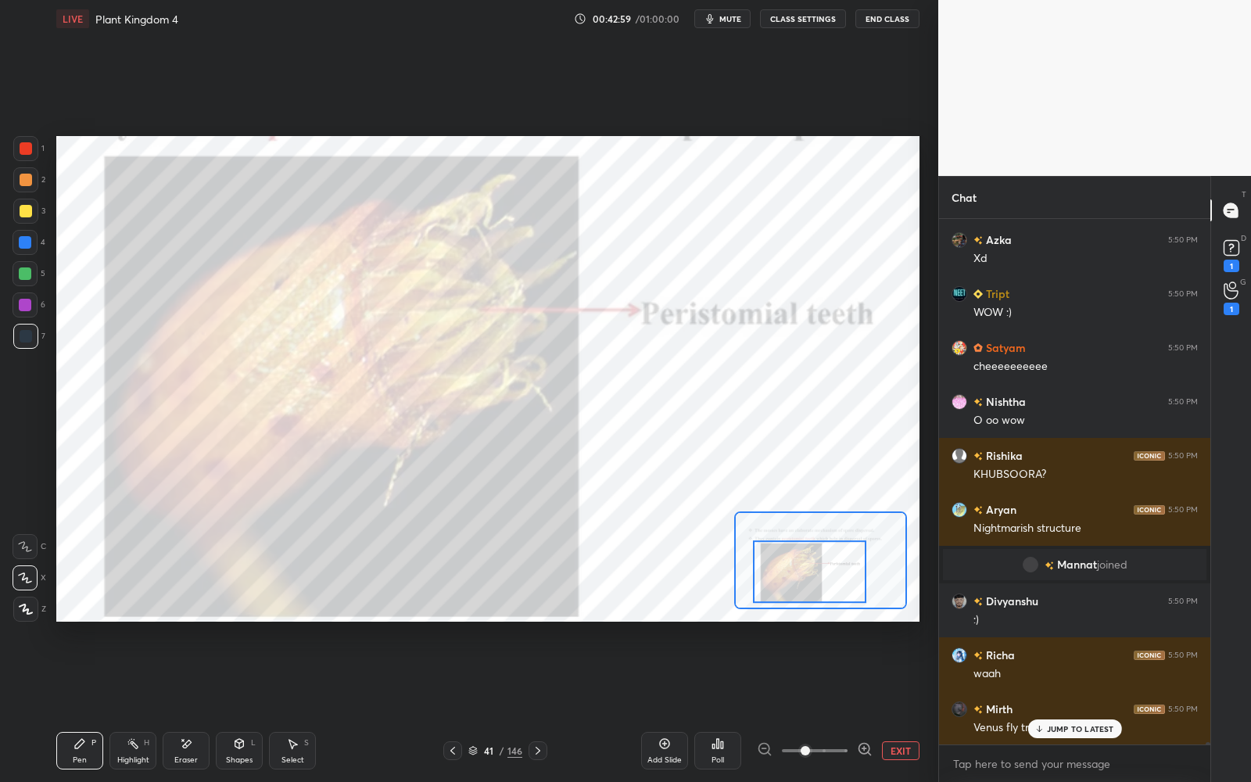
scroll to position [109205, 0]
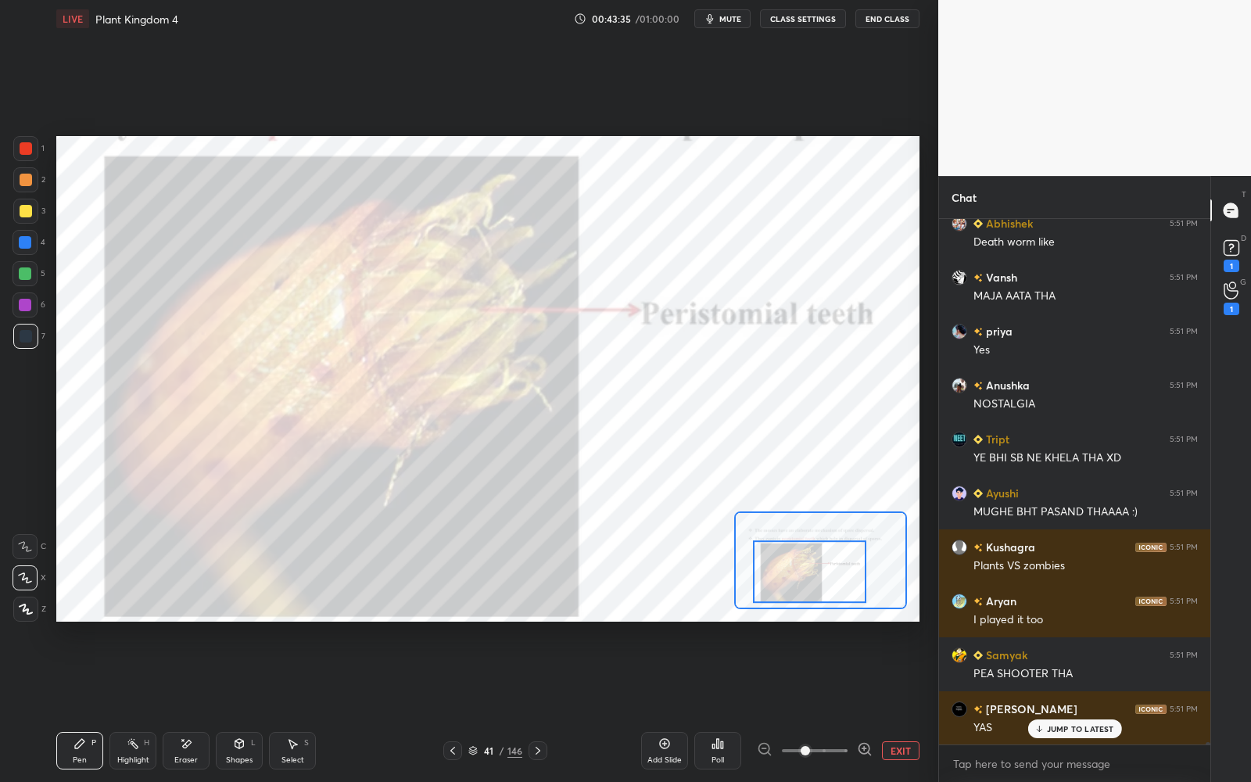
click at [668, 705] on icon at bounding box center [665, 744] width 13 height 13
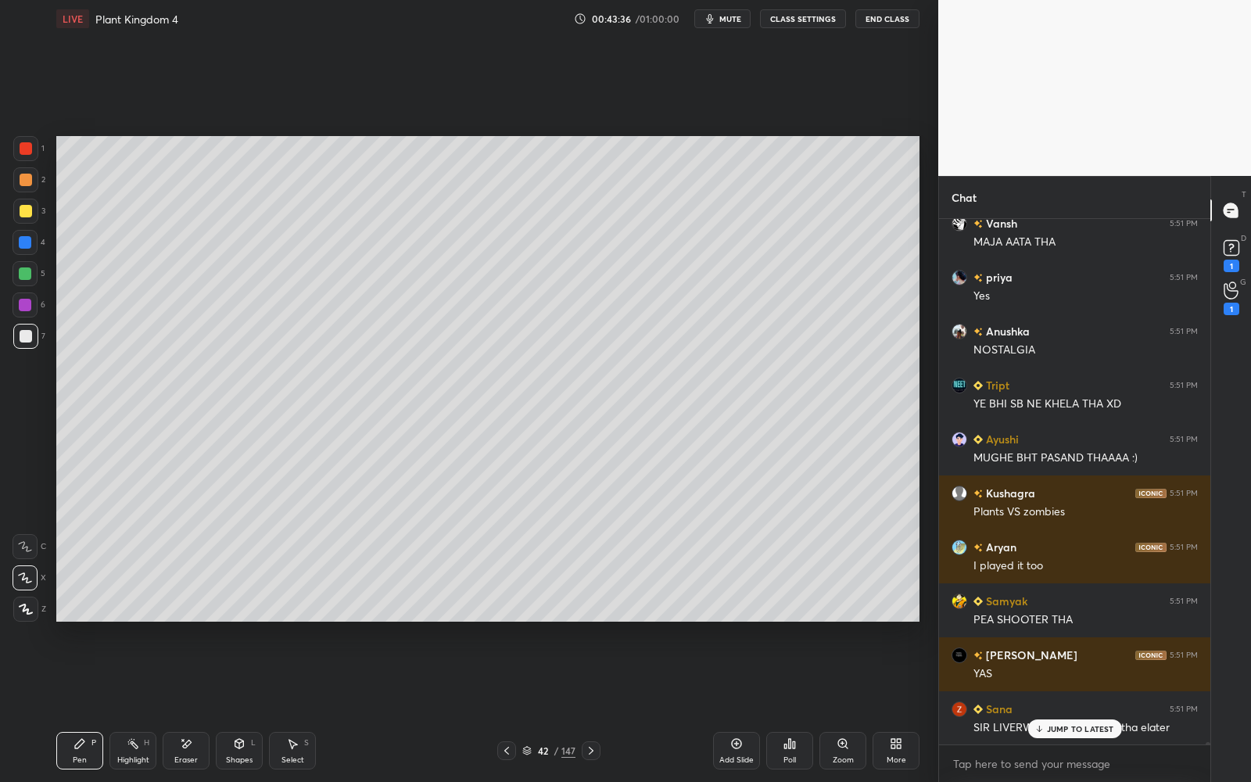
click at [28, 213] on div at bounding box center [26, 211] width 13 height 13
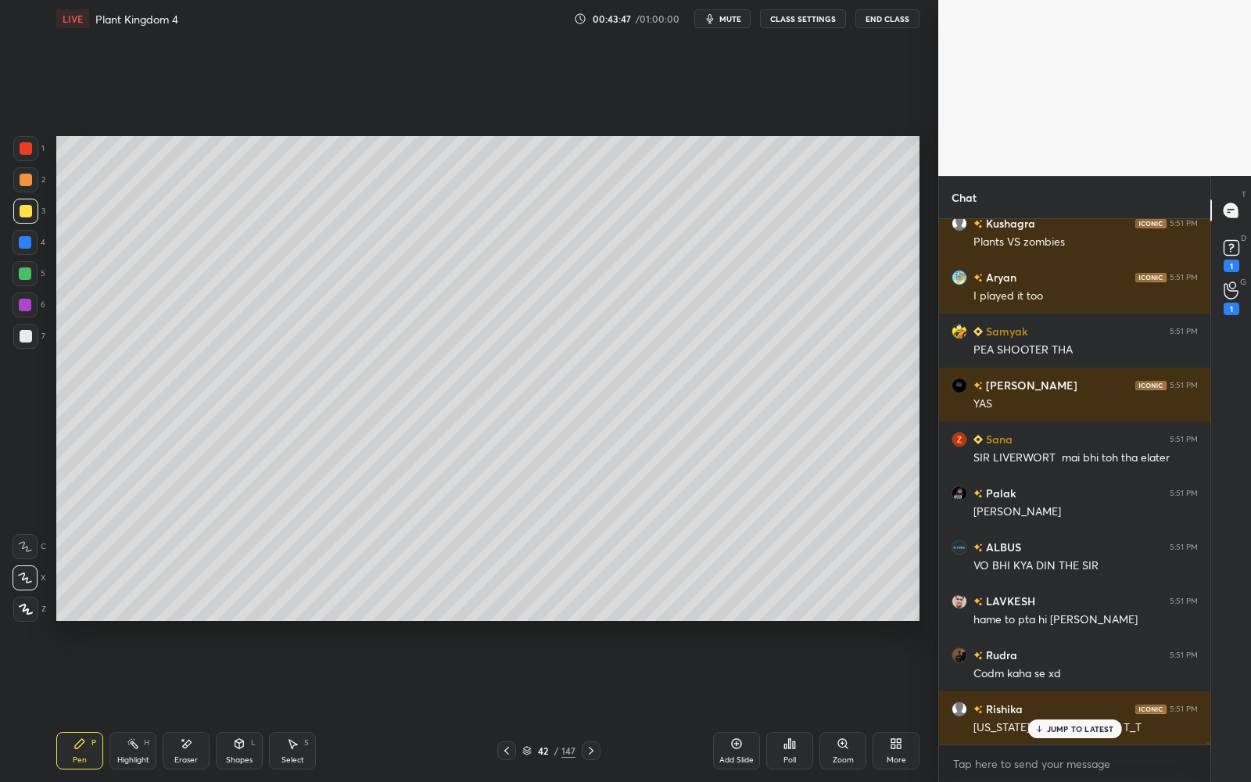
click at [27, 340] on div at bounding box center [26, 336] width 13 height 13
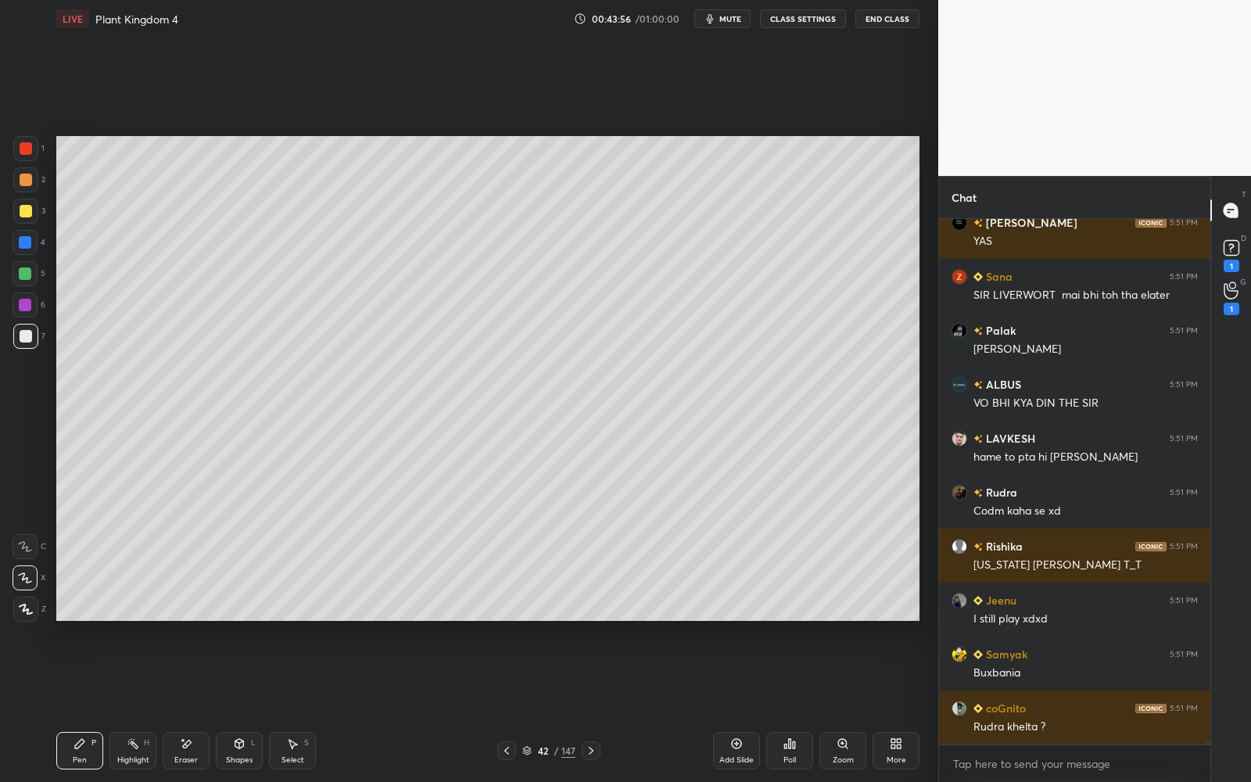
click at [598, 705] on div at bounding box center [591, 751] width 19 height 19
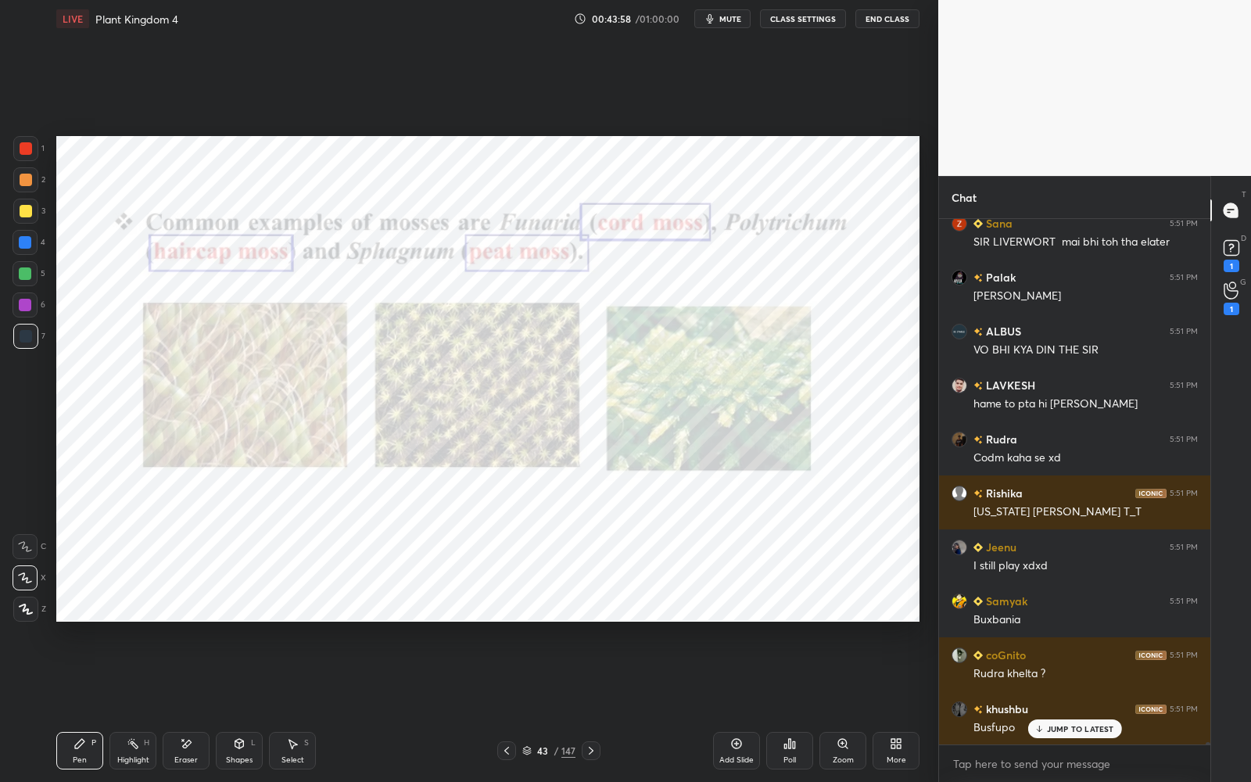
click at [24, 145] on div at bounding box center [26, 148] width 13 height 13
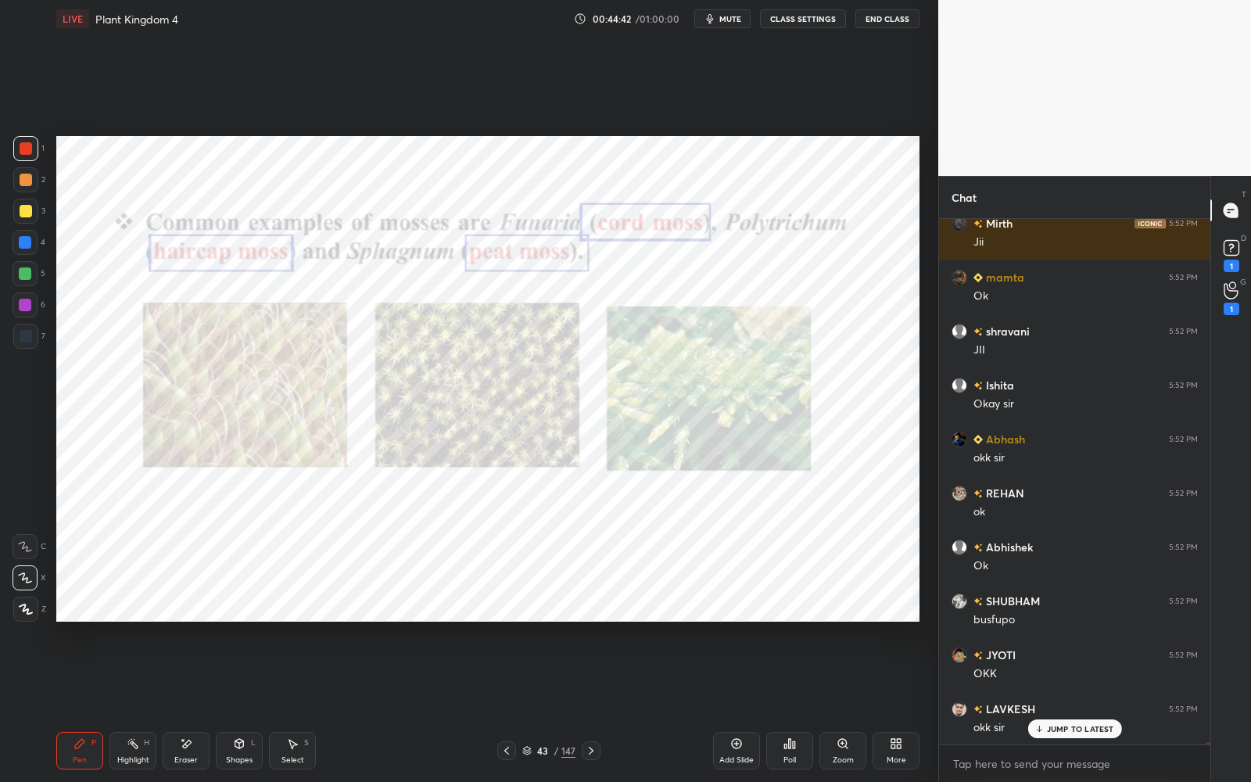
scroll to position [116290, 0]
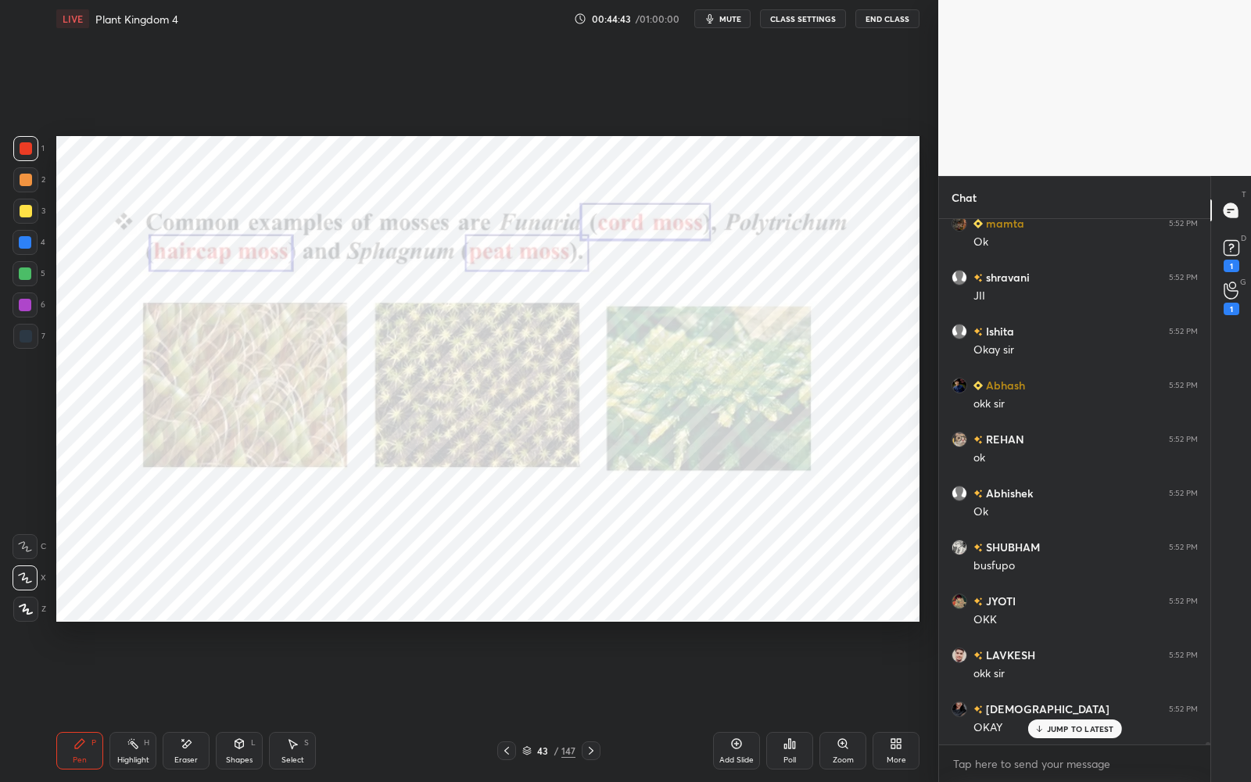
click at [509, 705] on icon at bounding box center [507, 751] width 13 height 13
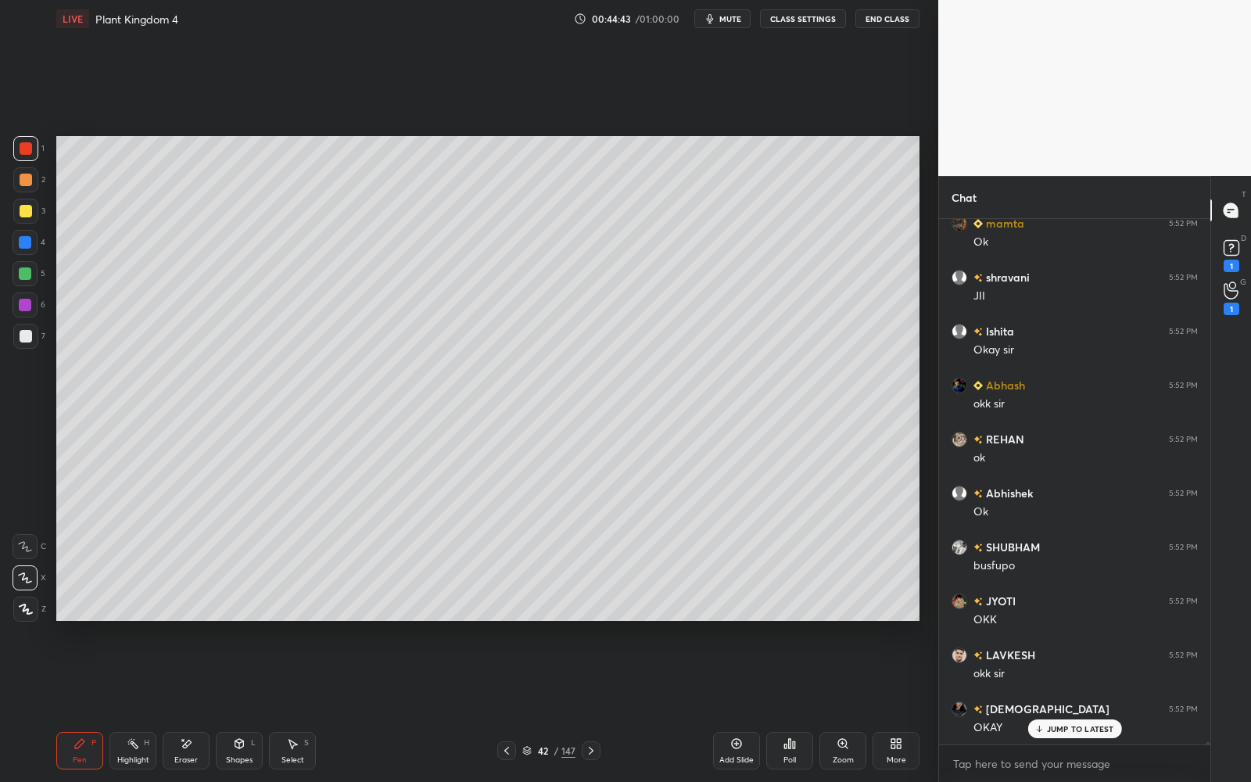
scroll to position [116521, 0]
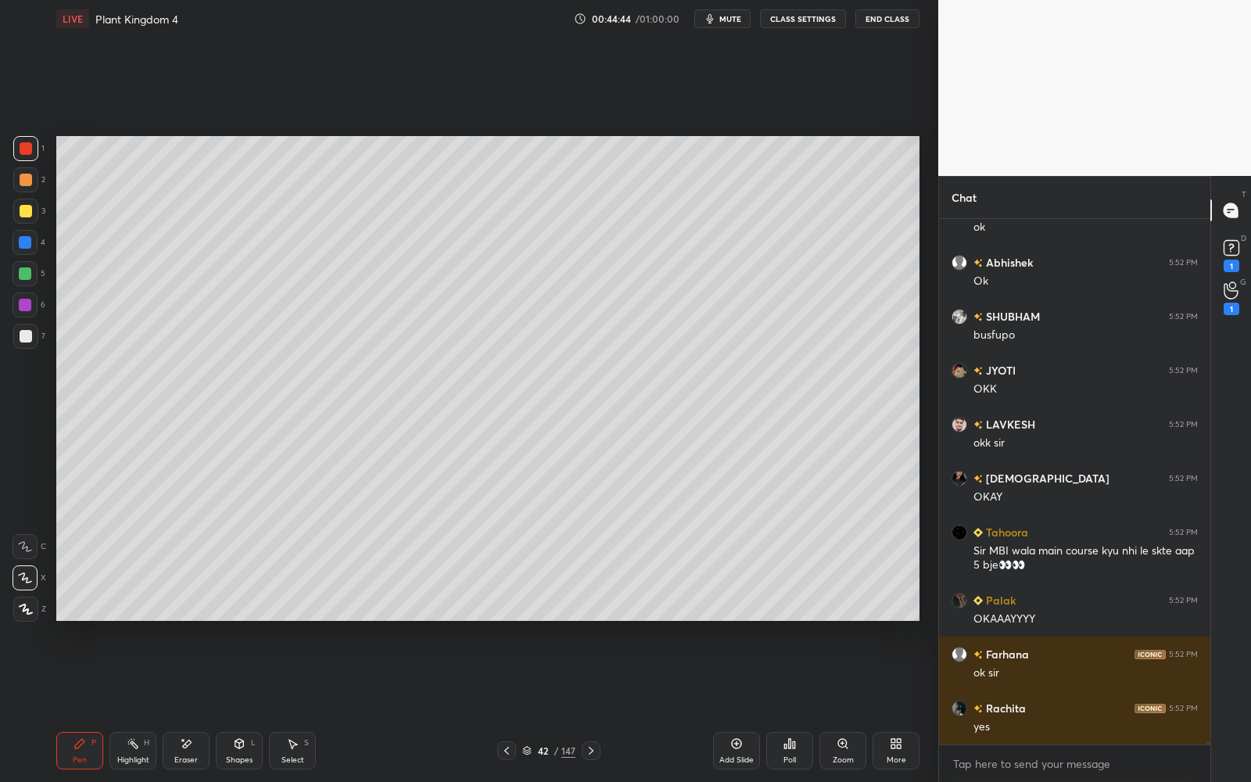
click at [508, 705] on icon at bounding box center [507, 751] width 13 height 13
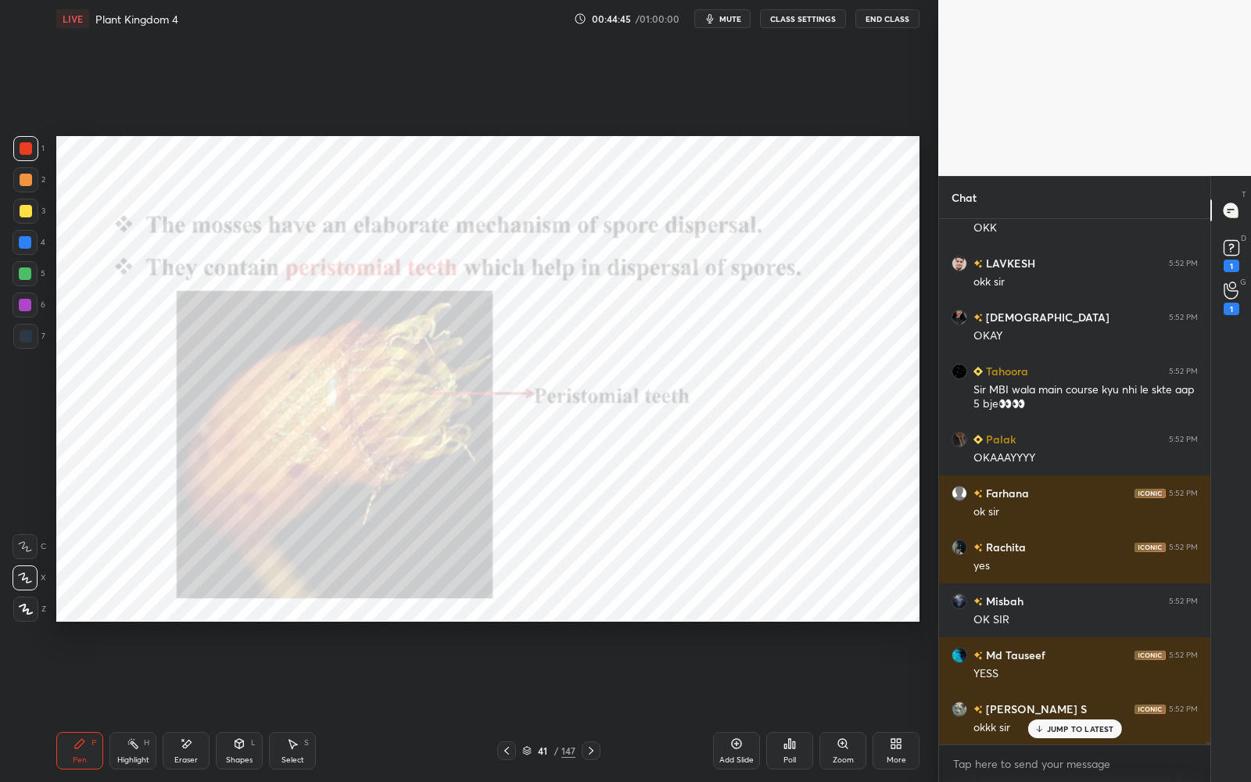
scroll to position [116898, 0]
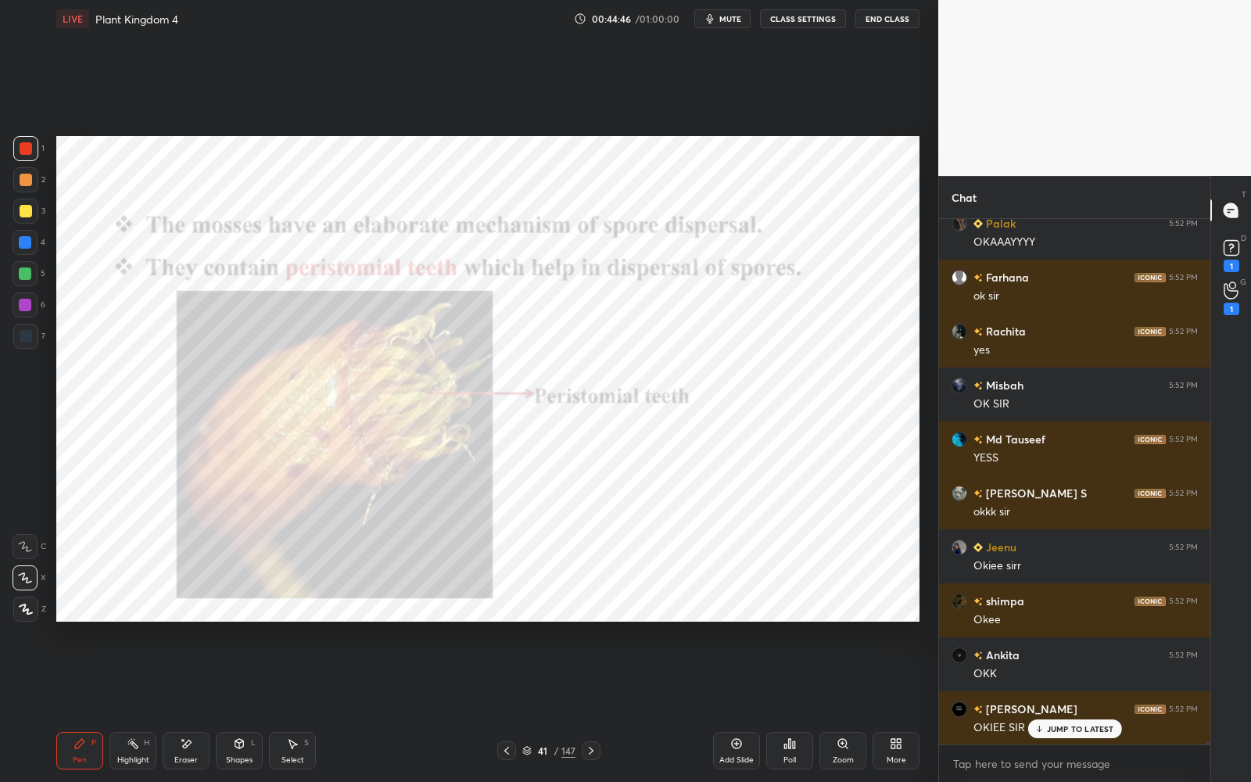
click at [506, 705] on icon at bounding box center [507, 751] width 5 height 8
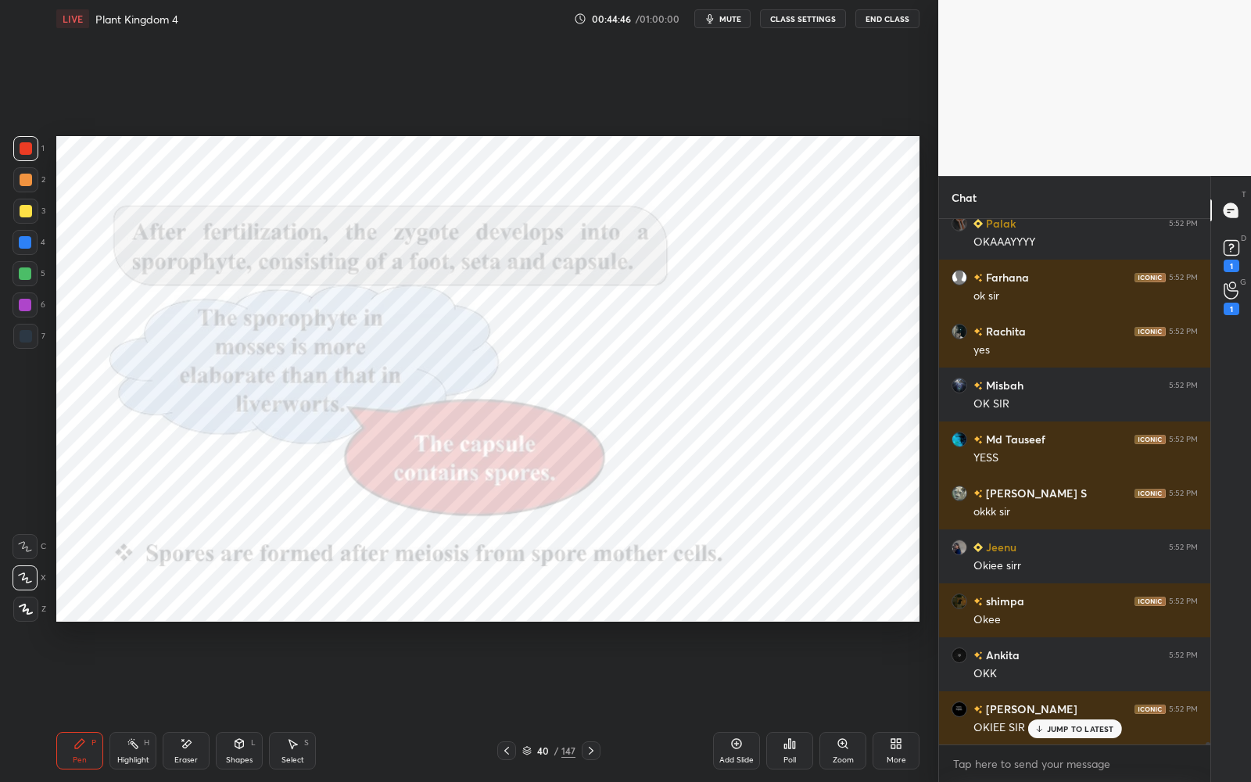
click at [507, 705] on icon at bounding box center [507, 751] width 13 height 13
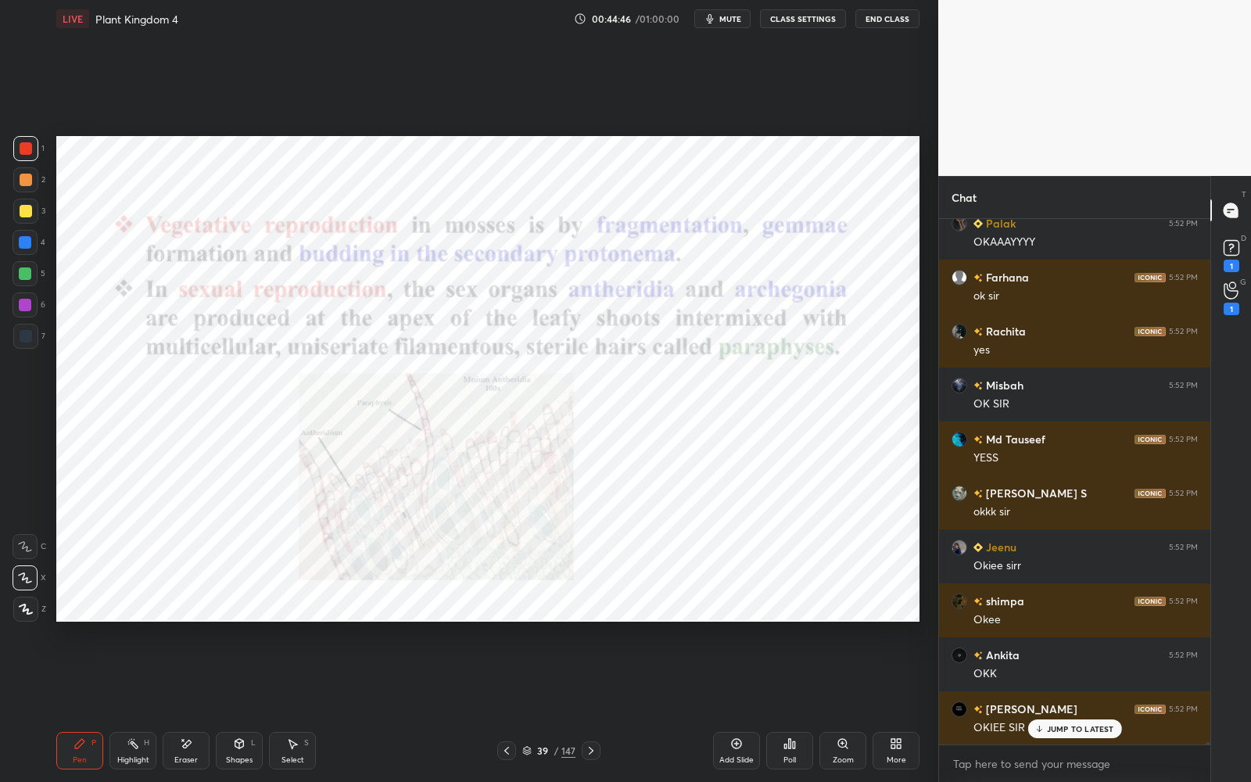
click at [507, 705] on icon at bounding box center [507, 751] width 5 height 8
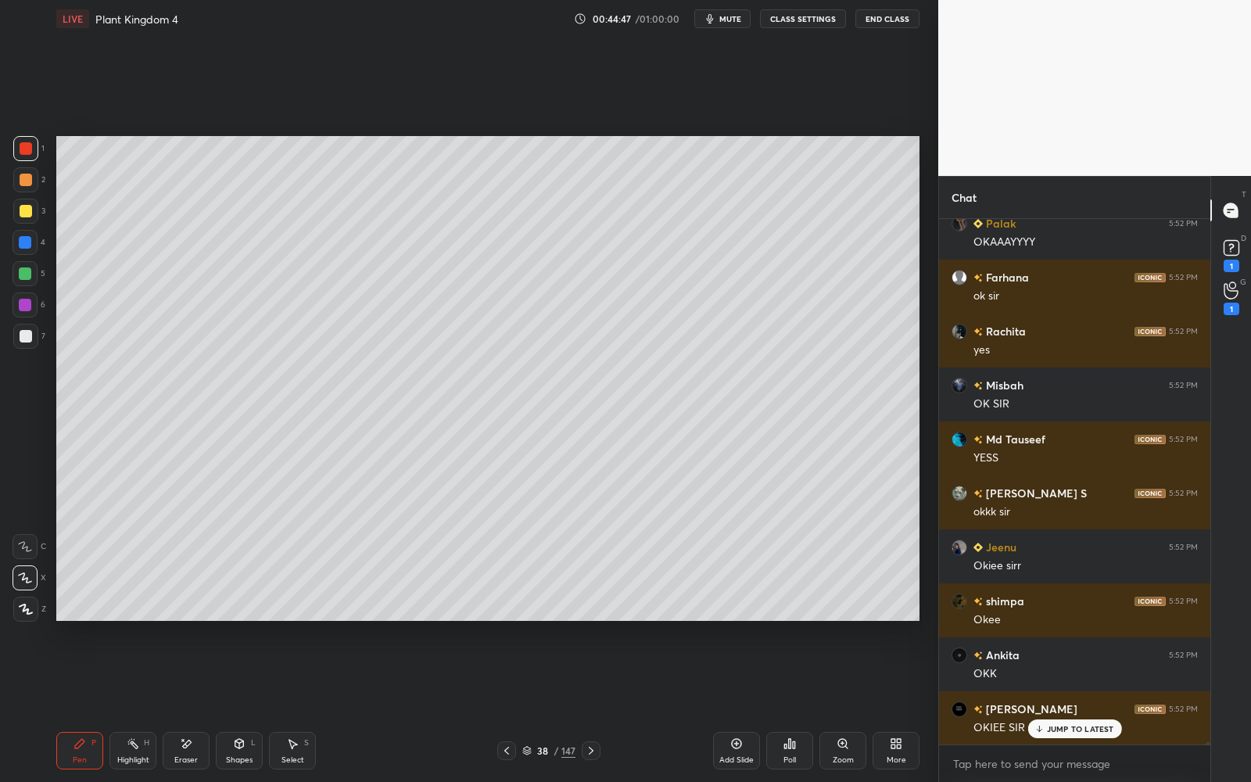
click at [507, 705] on icon at bounding box center [507, 751] width 5 height 8
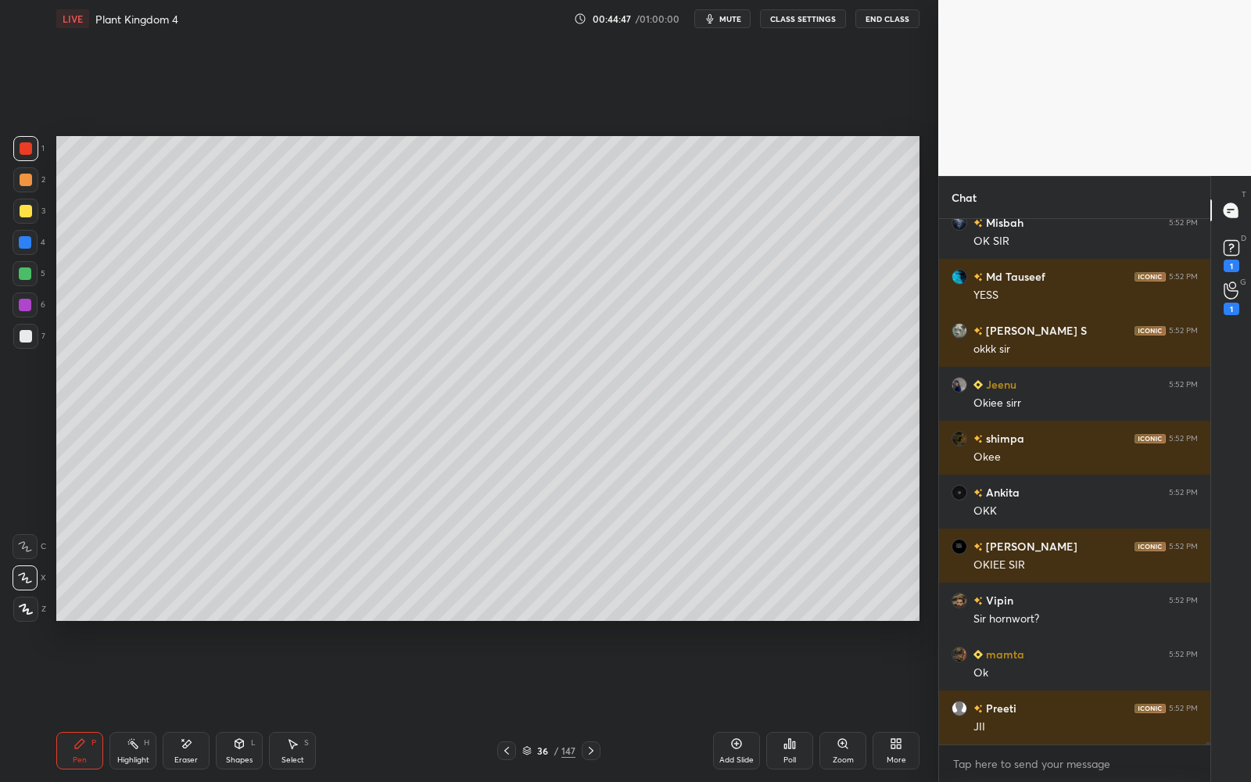
click at [507, 705] on icon at bounding box center [507, 751] width 5 height 8
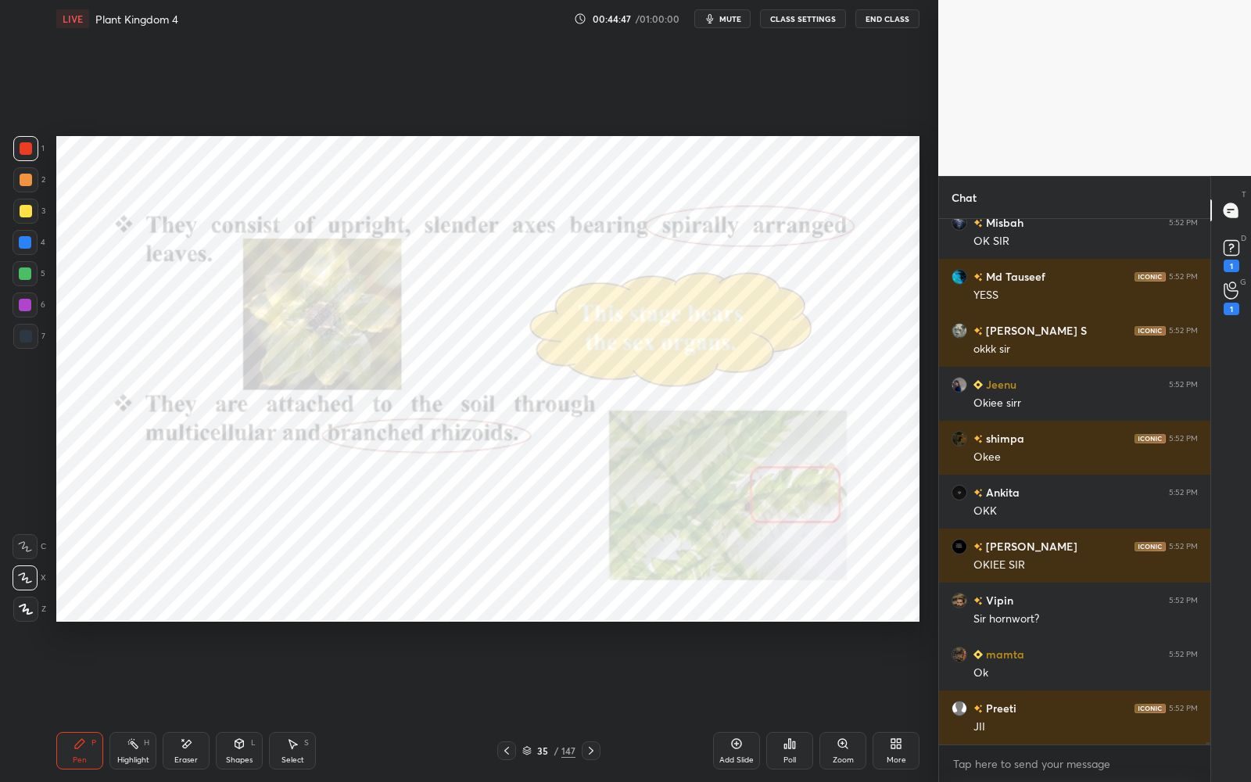
click at [507, 705] on icon at bounding box center [507, 751] width 5 height 8
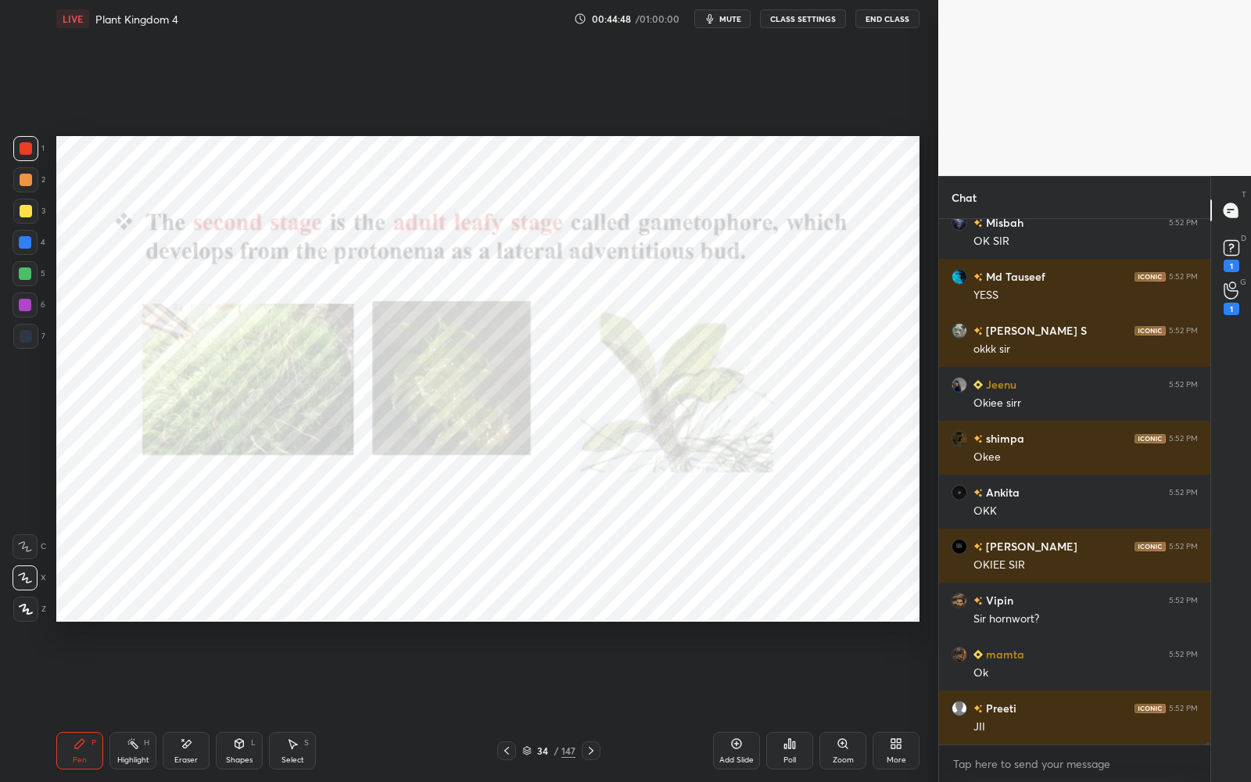
click at [507, 705] on icon at bounding box center [507, 751] width 5 height 8
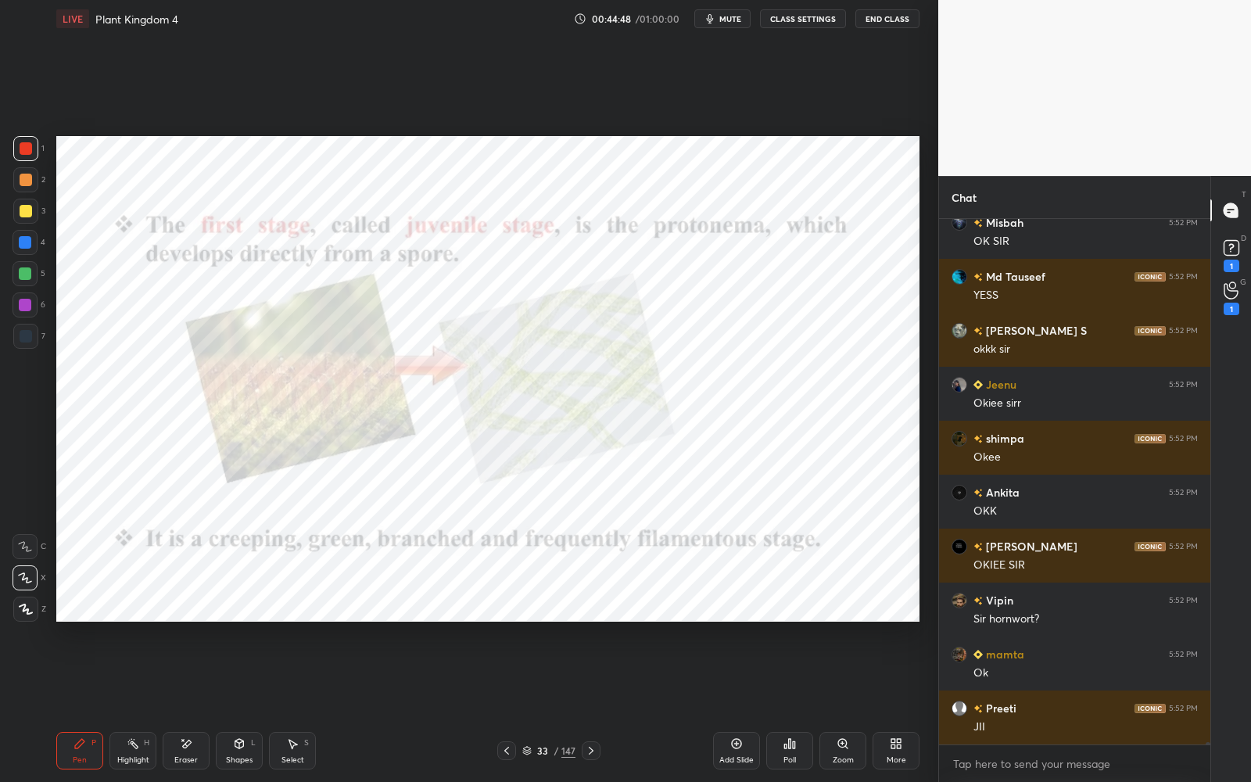
click at [507, 705] on icon at bounding box center [507, 751] width 5 height 8
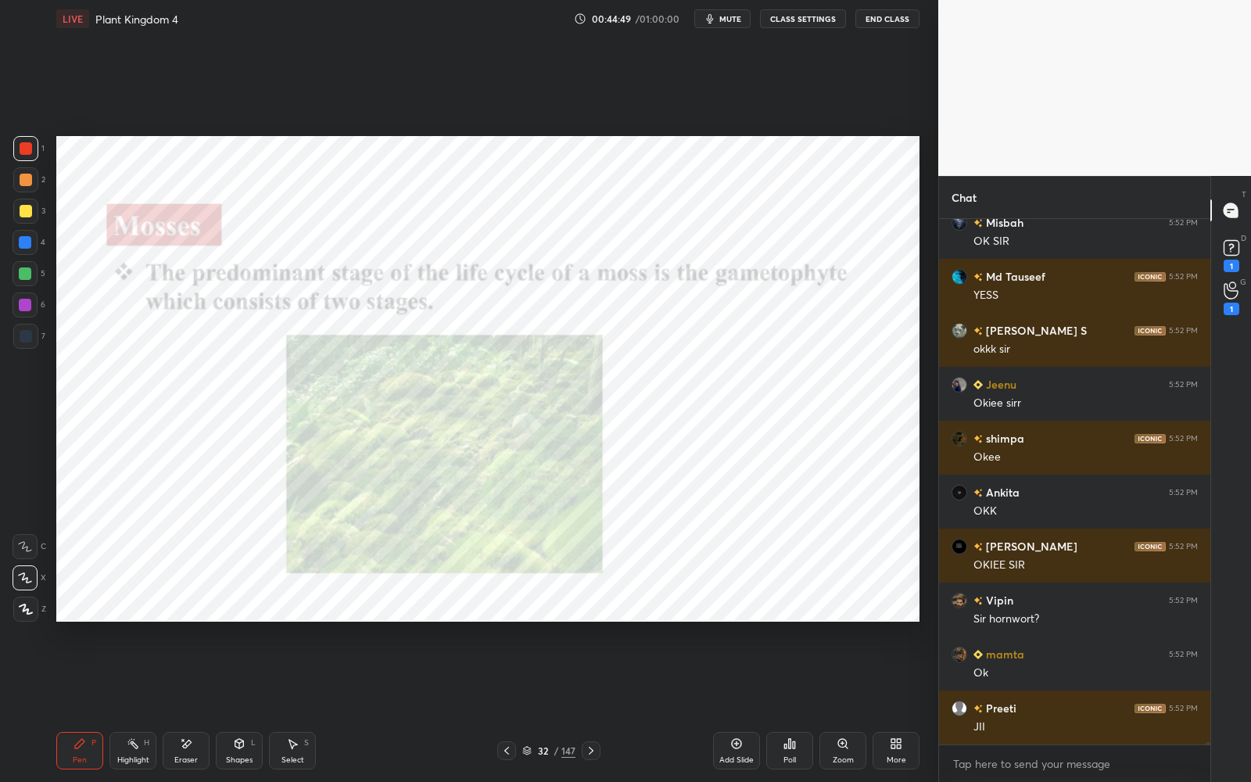
click at [507, 705] on icon at bounding box center [507, 751] width 13 height 13
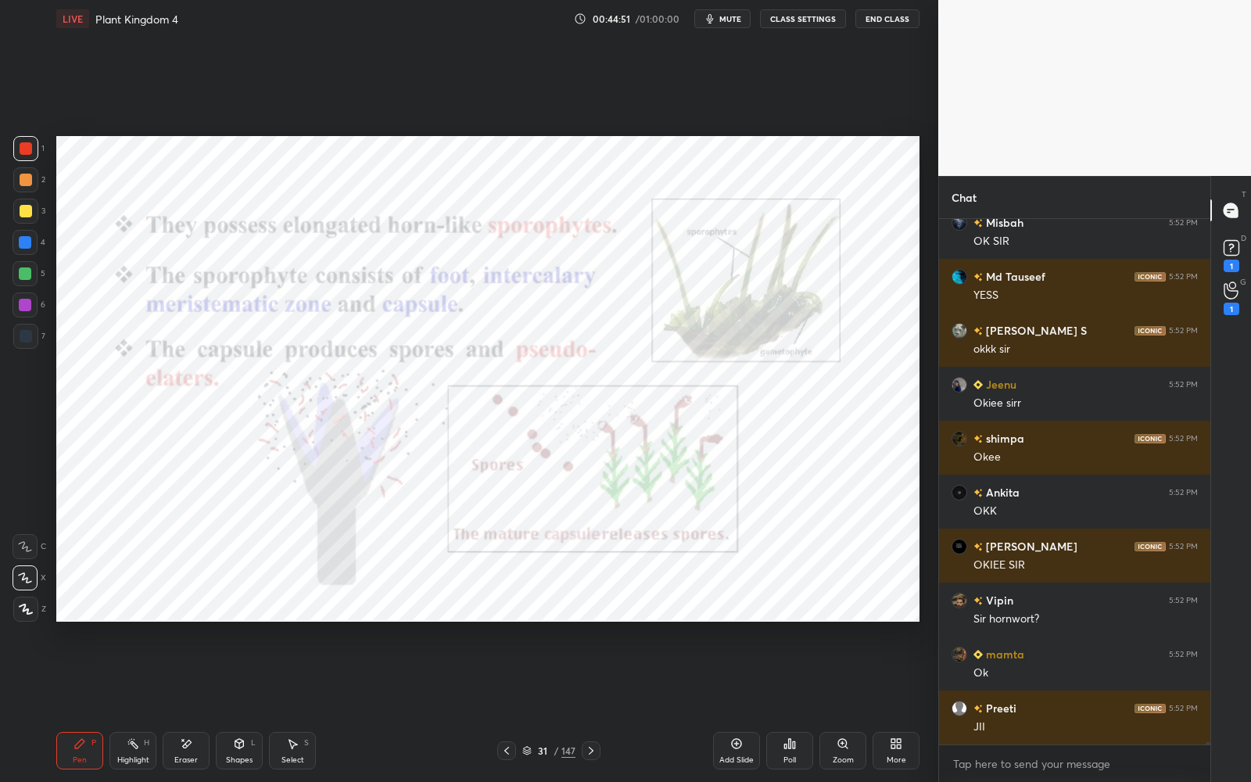
click at [507, 705] on icon at bounding box center [507, 751] width 13 height 13
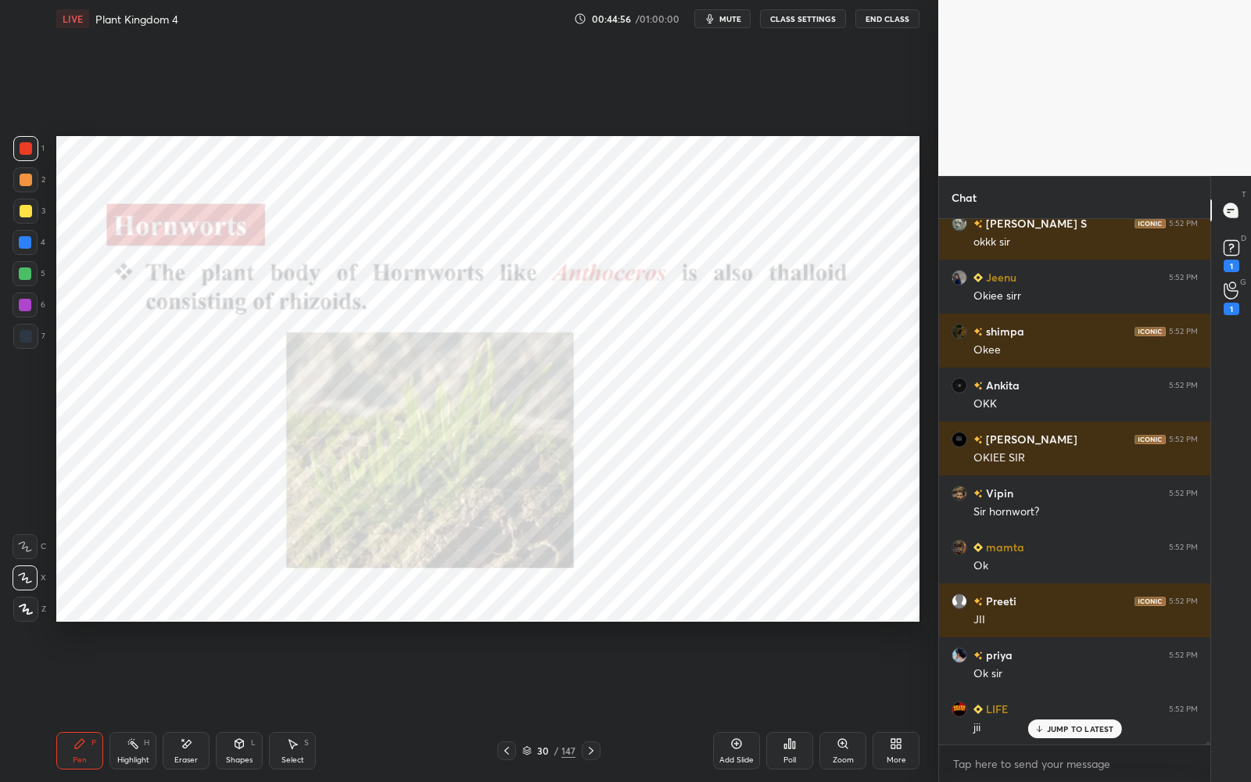
scroll to position [117331, 0]
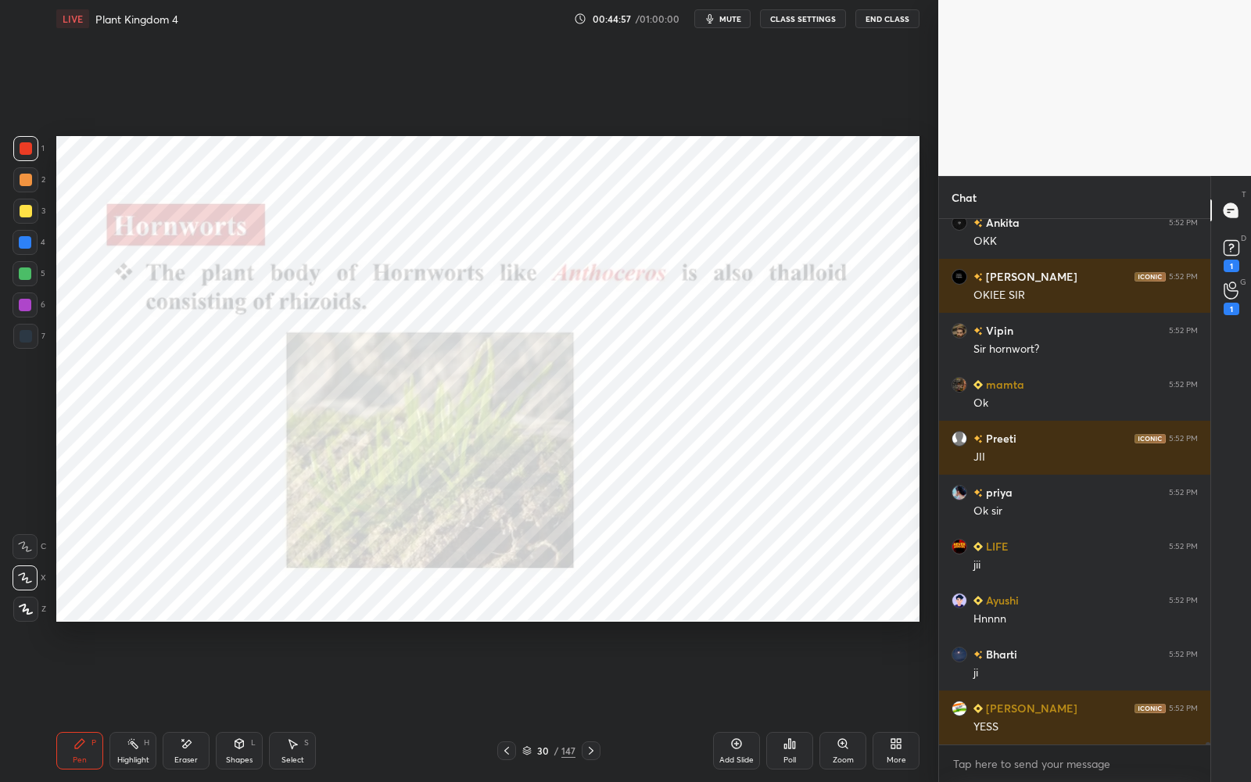
click at [589, 705] on icon at bounding box center [591, 751] width 13 height 13
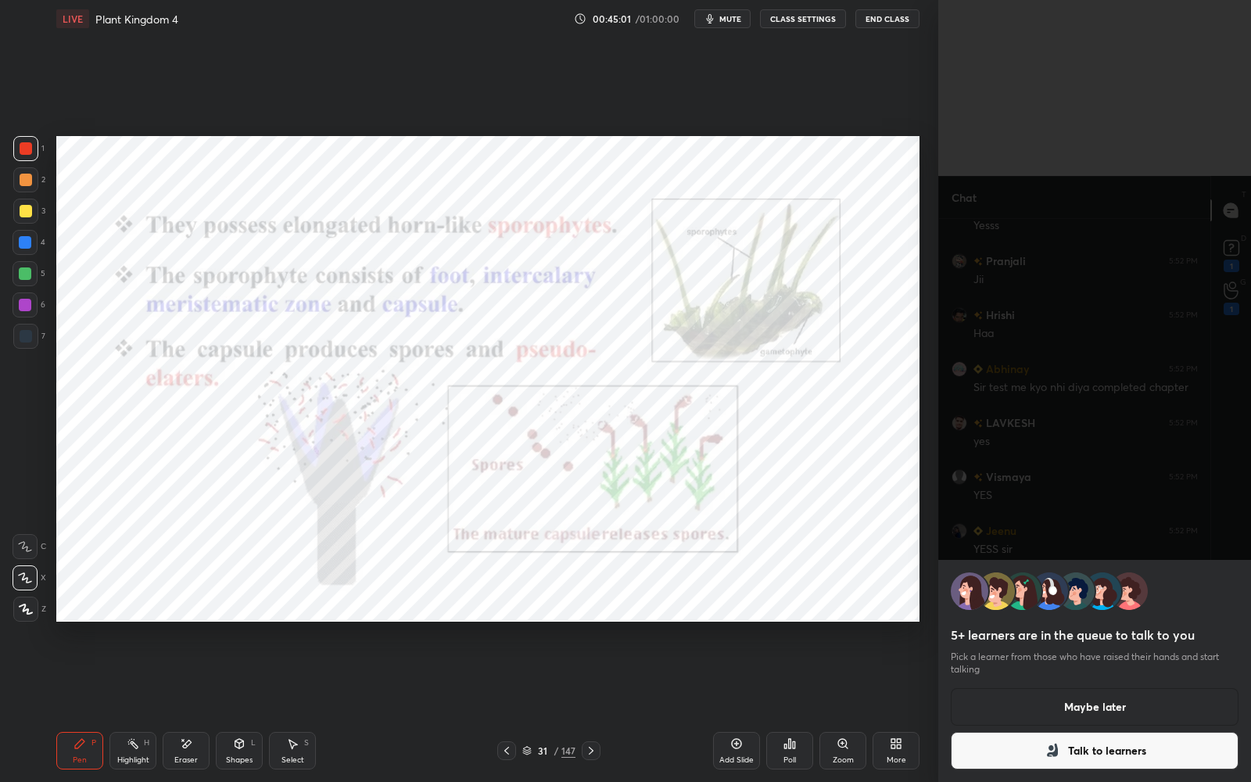
scroll to position [118047, 0]
click at [1035, 696] on button "Maybe later" at bounding box center [1095, 707] width 288 height 38
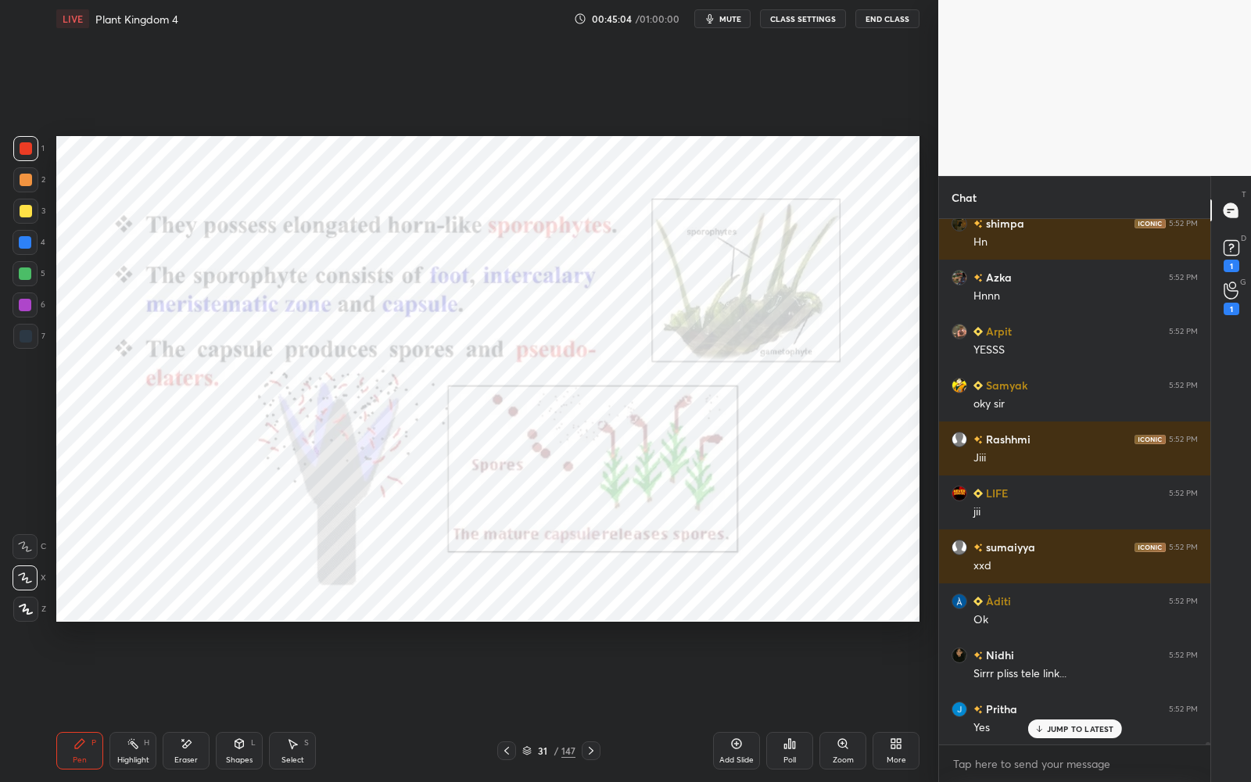
click at [508, 705] on icon at bounding box center [507, 751] width 13 height 13
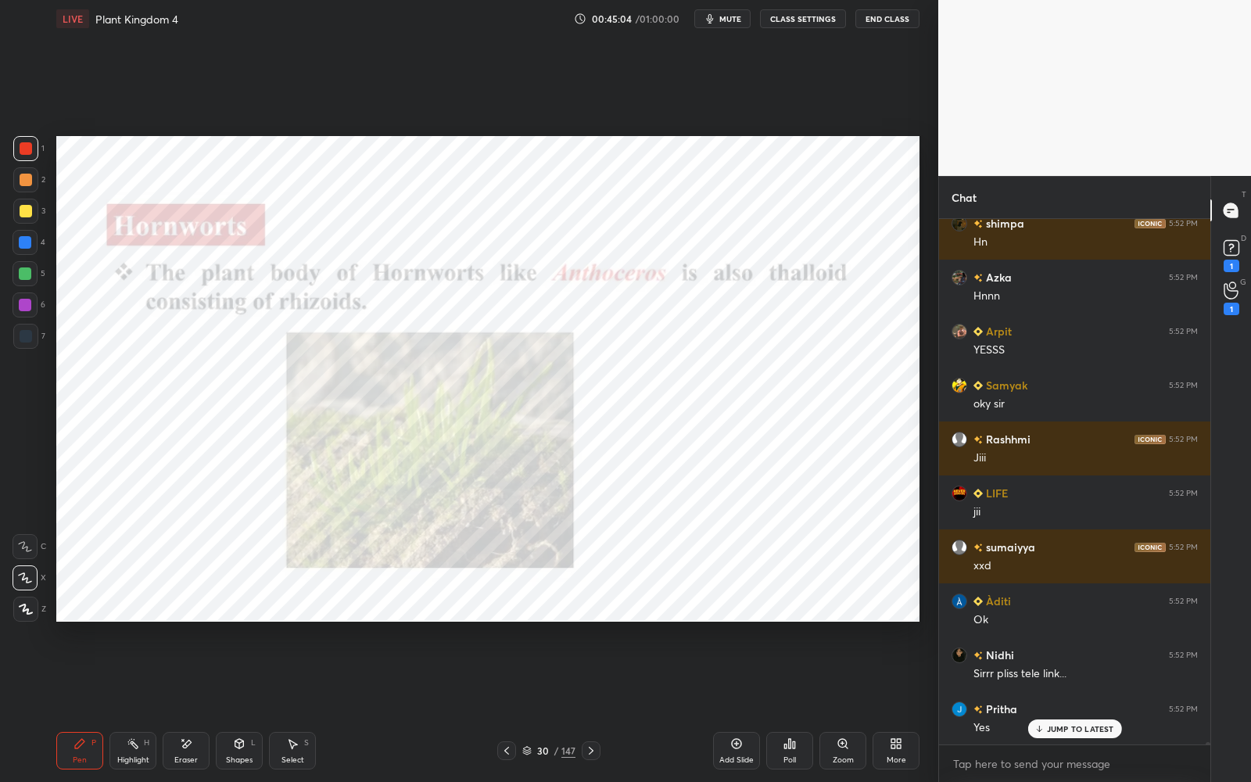
click at [508, 705] on icon at bounding box center [507, 751] width 13 height 13
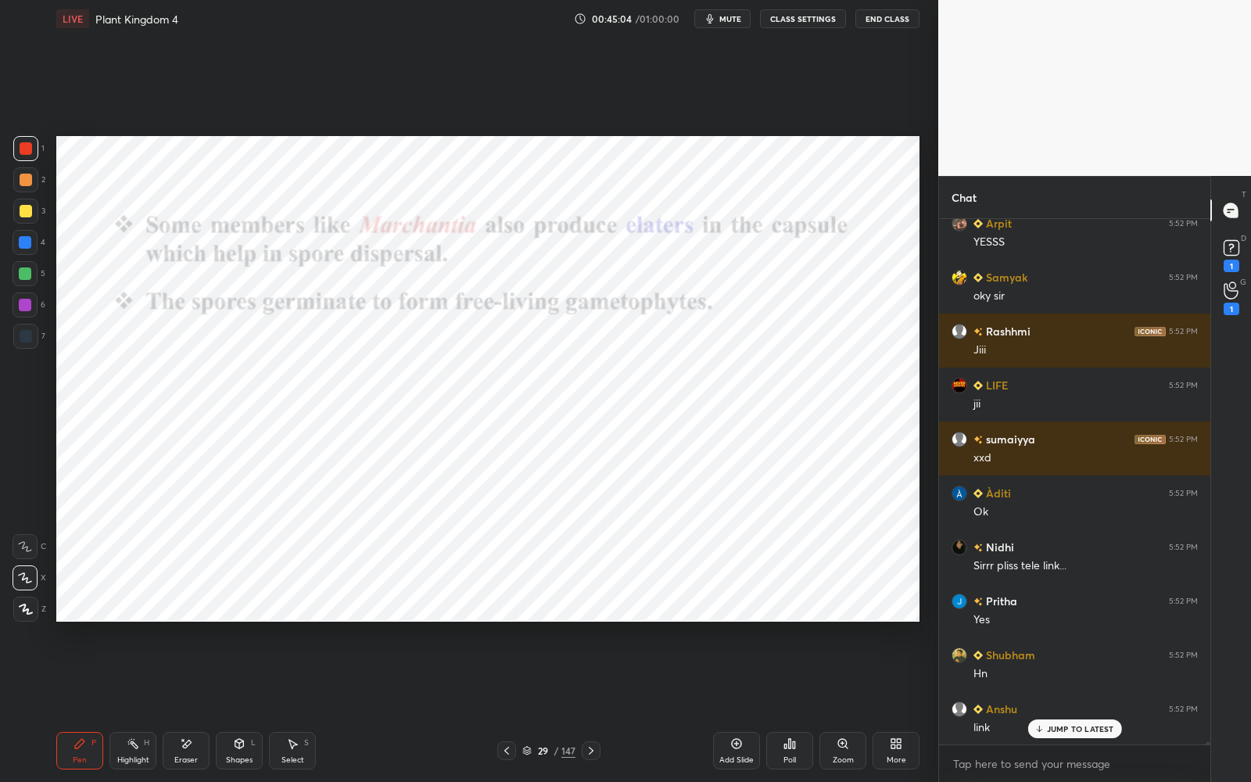
click at [508, 705] on icon at bounding box center [507, 751] width 13 height 13
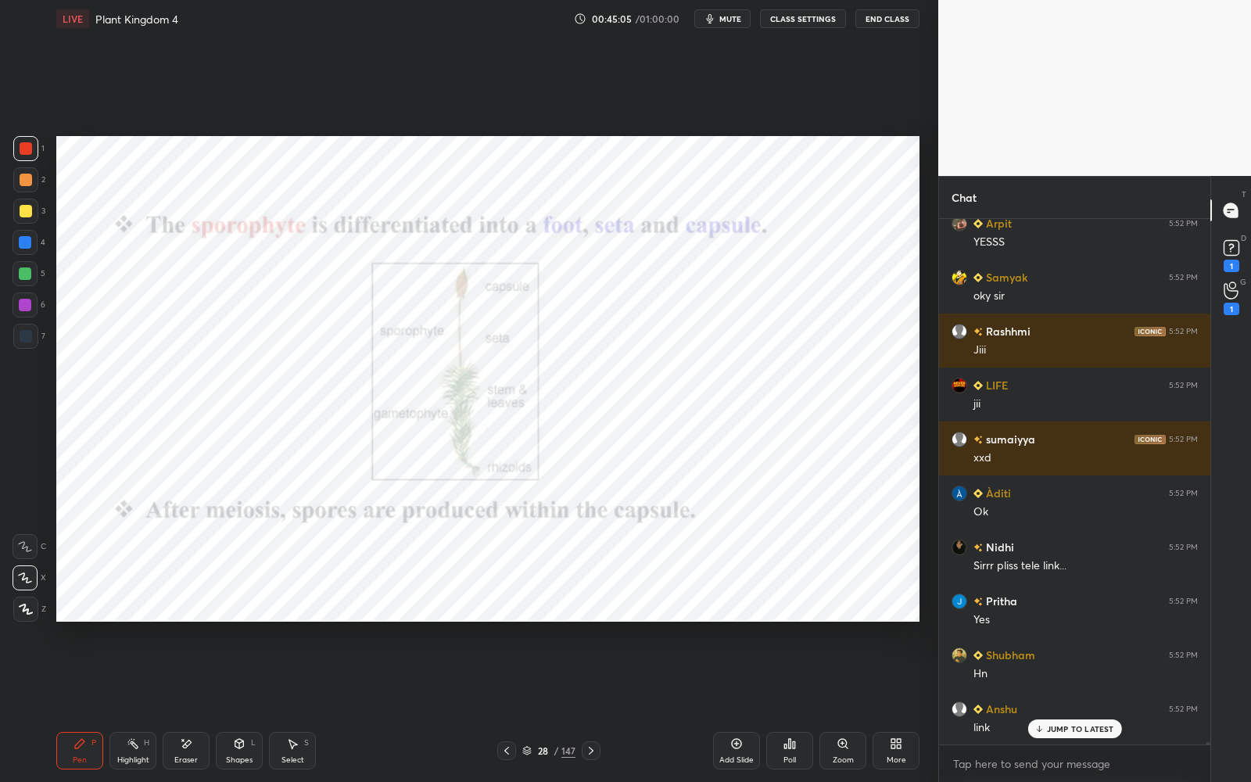
click at [508, 705] on icon at bounding box center [507, 751] width 13 height 13
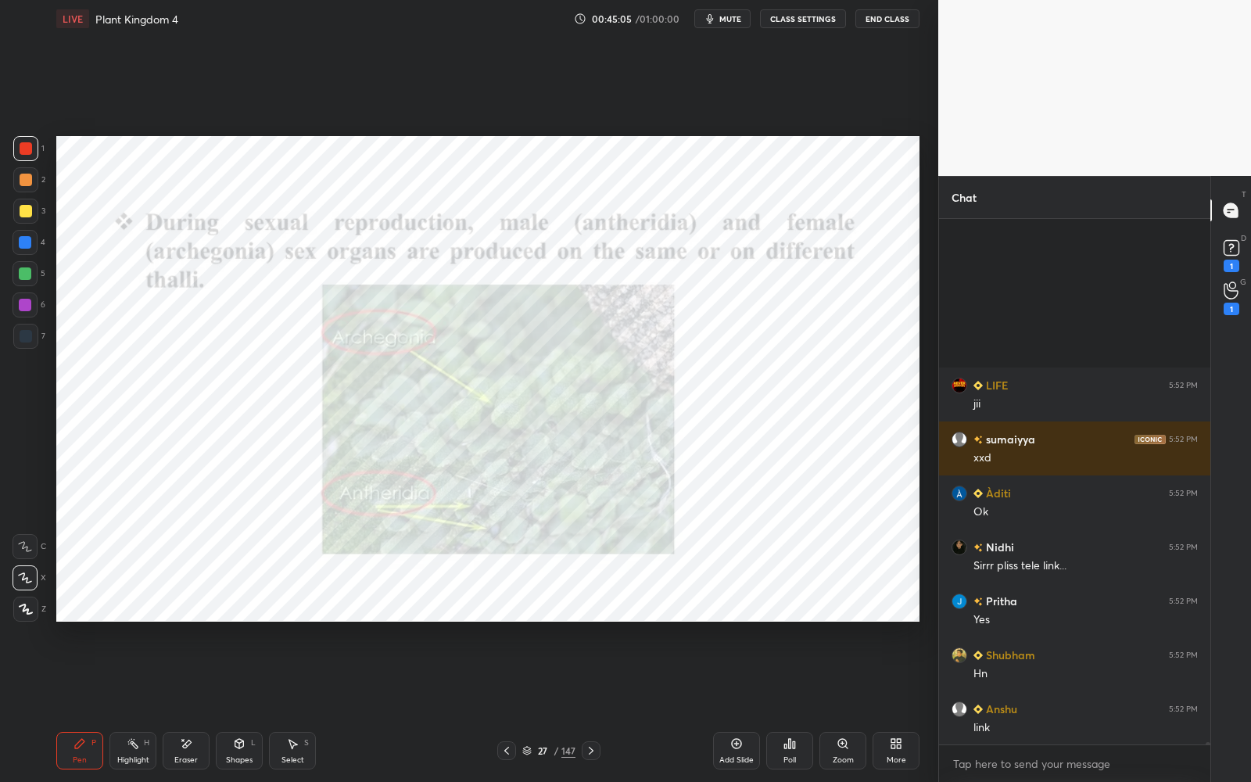
click at [508, 705] on icon at bounding box center [507, 751] width 13 height 13
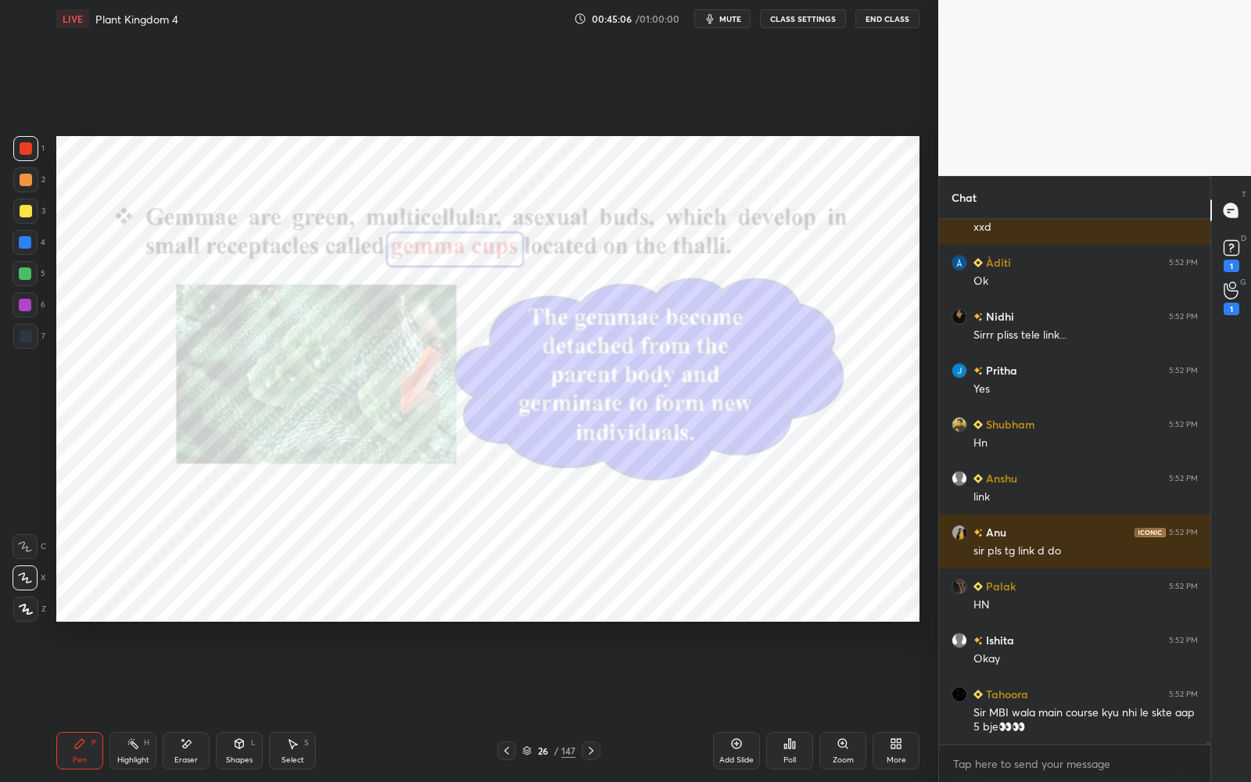
click at [508, 705] on icon at bounding box center [507, 751] width 13 height 13
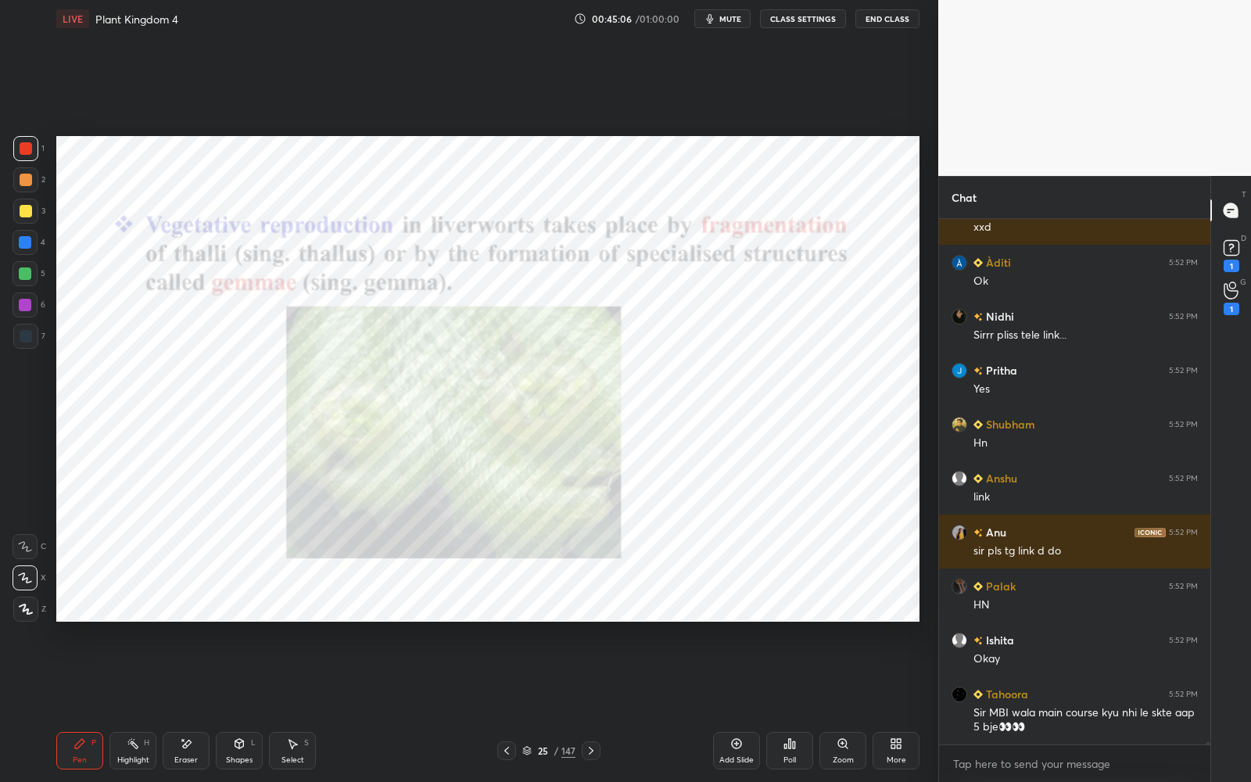
click at [509, 705] on icon at bounding box center [507, 751] width 13 height 13
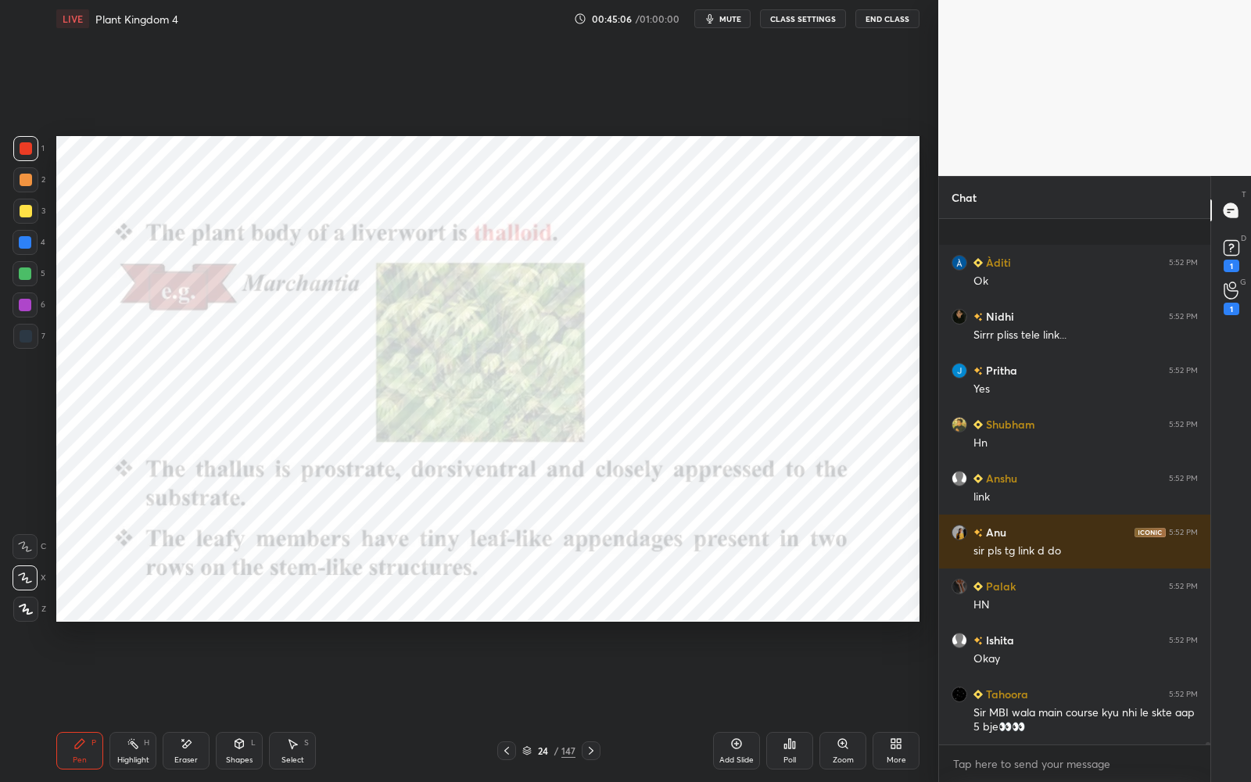
click at [510, 705] on icon at bounding box center [507, 751] width 13 height 13
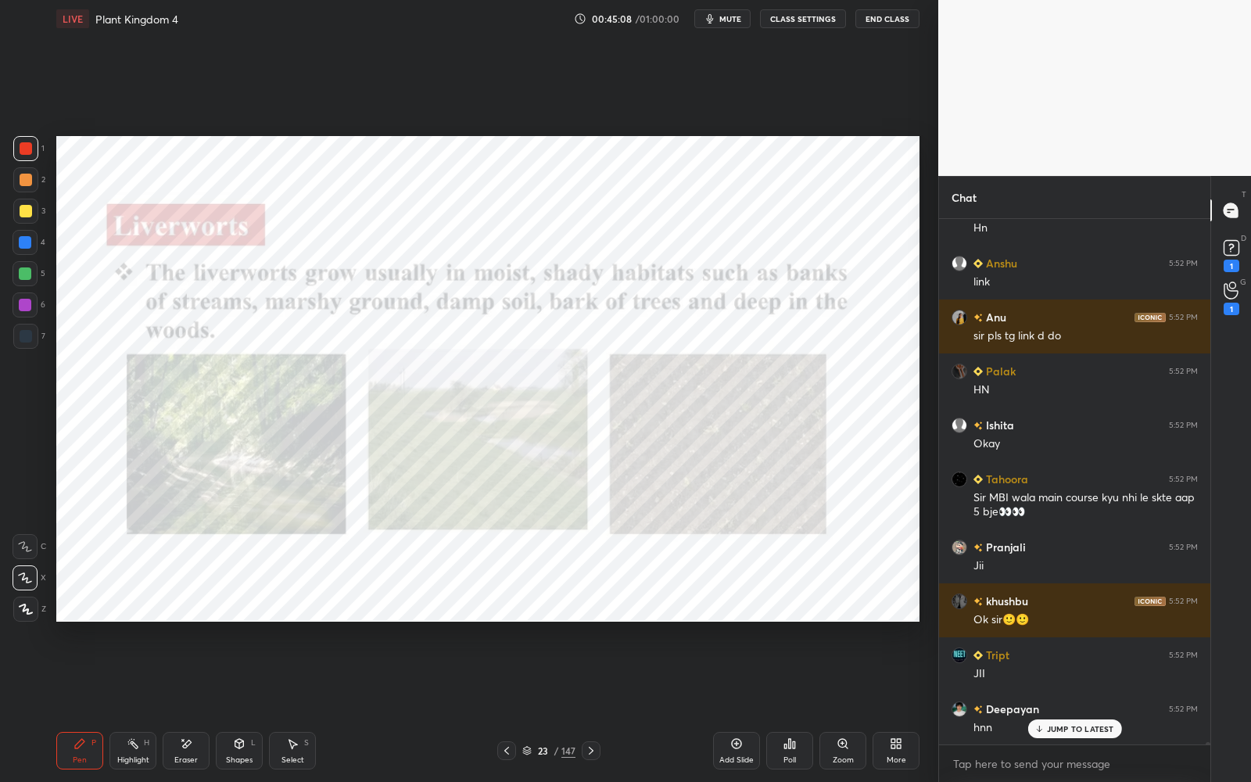
click at [512, 705] on icon at bounding box center [507, 751] width 13 height 13
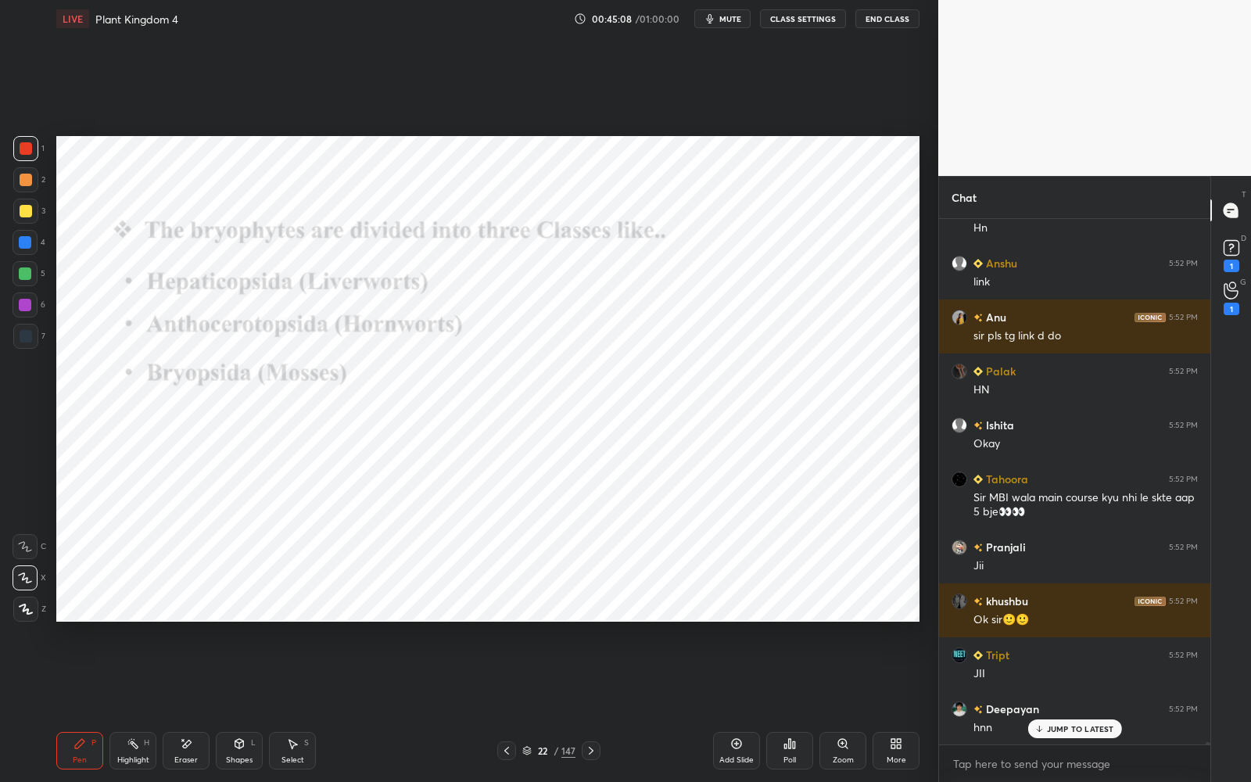
click at [512, 705] on icon at bounding box center [507, 751] width 13 height 13
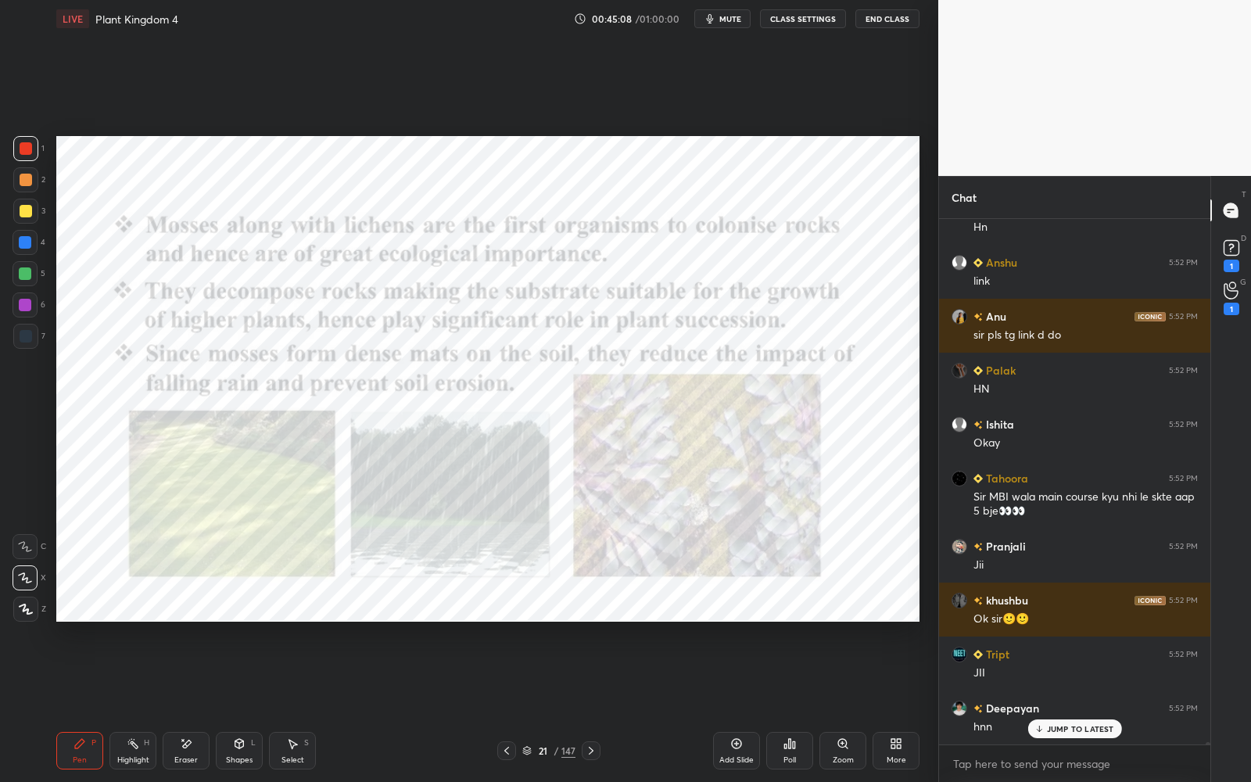
click at [512, 705] on icon at bounding box center [507, 751] width 13 height 13
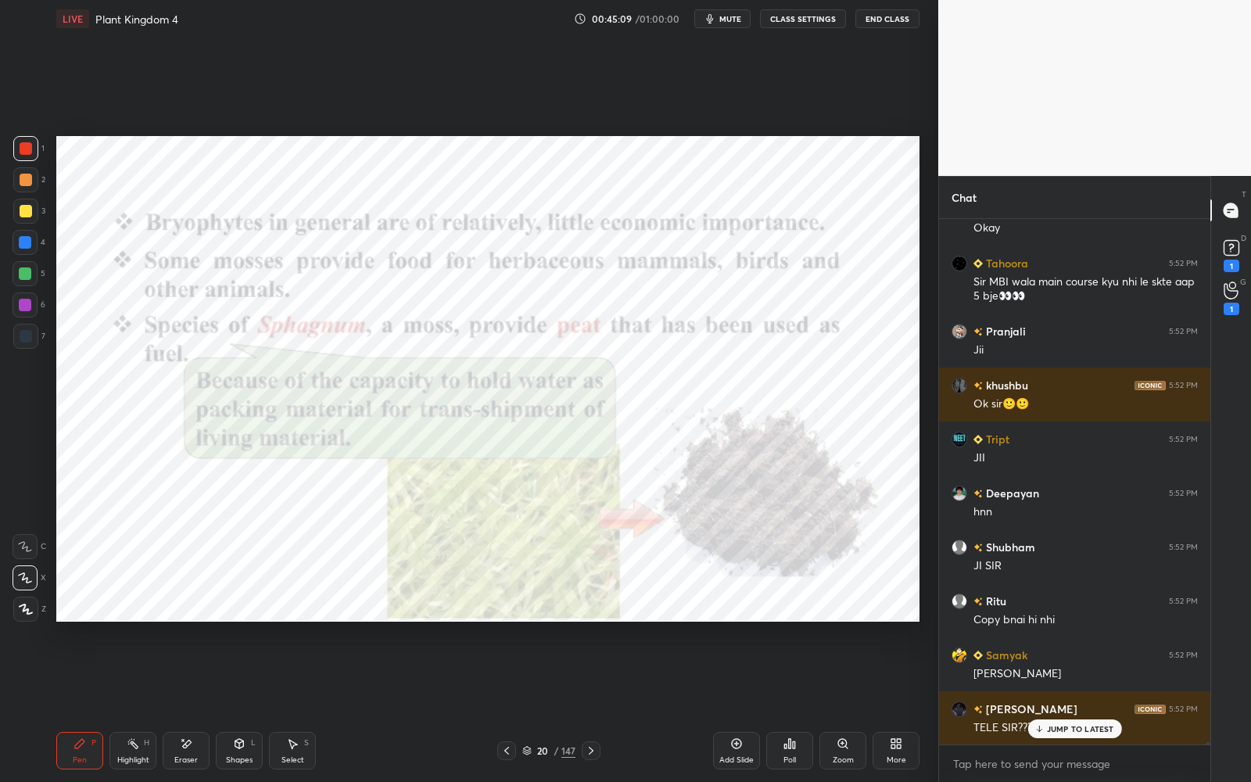
click at [512, 705] on icon at bounding box center [507, 751] width 13 height 13
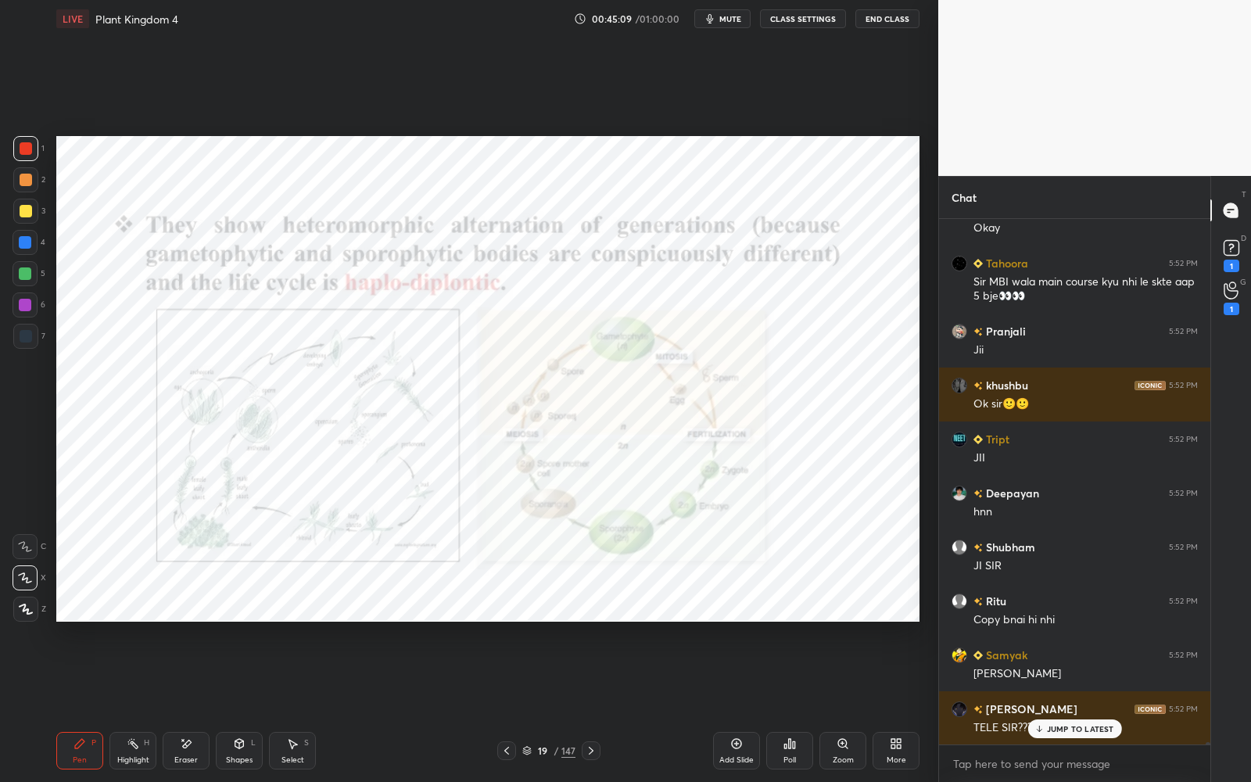
click at [513, 705] on div at bounding box center [506, 751] width 19 height 19
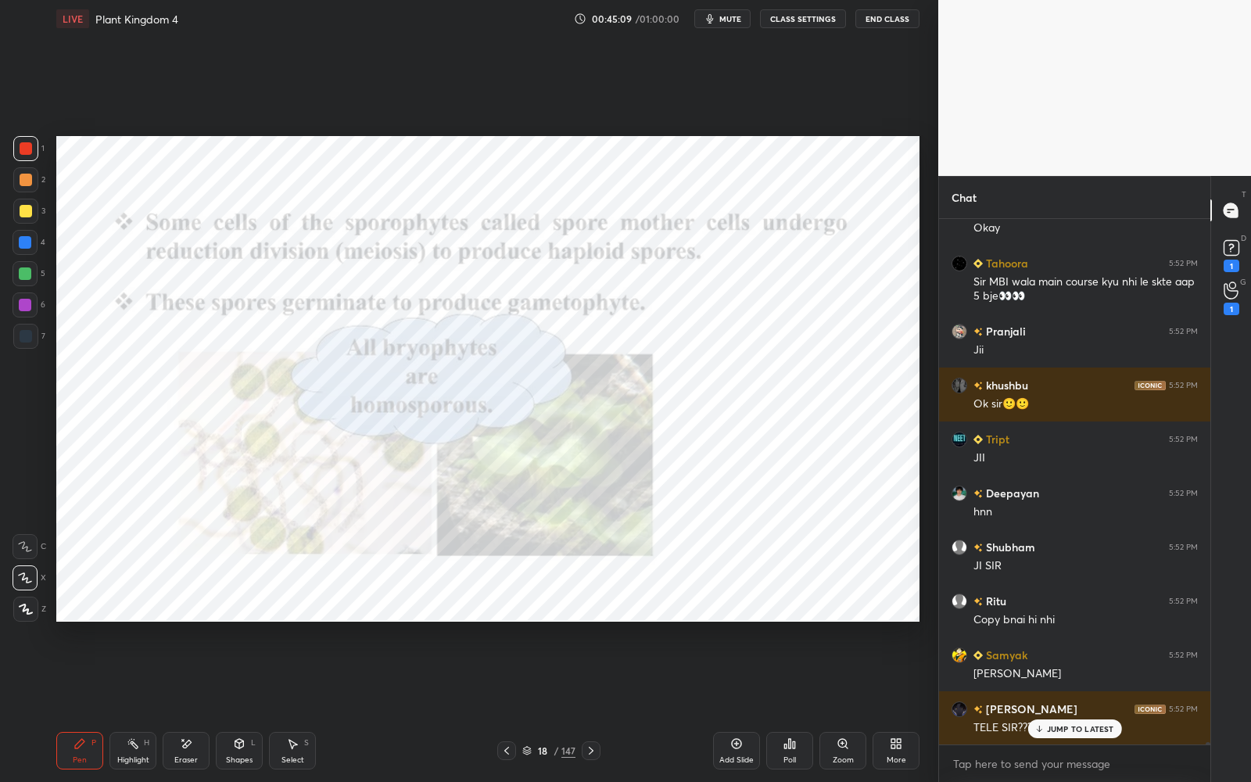
click at [514, 705] on div at bounding box center [506, 751] width 19 height 19
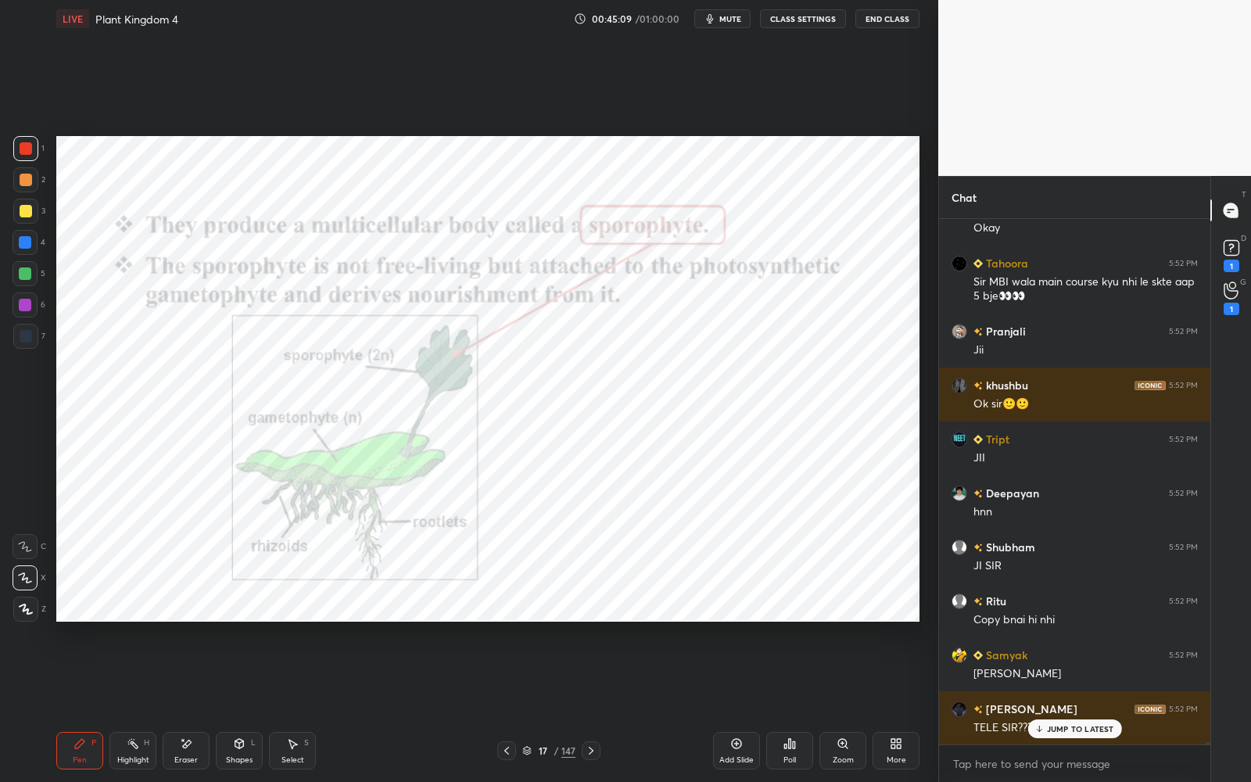
click at [514, 705] on div at bounding box center [506, 751] width 19 height 19
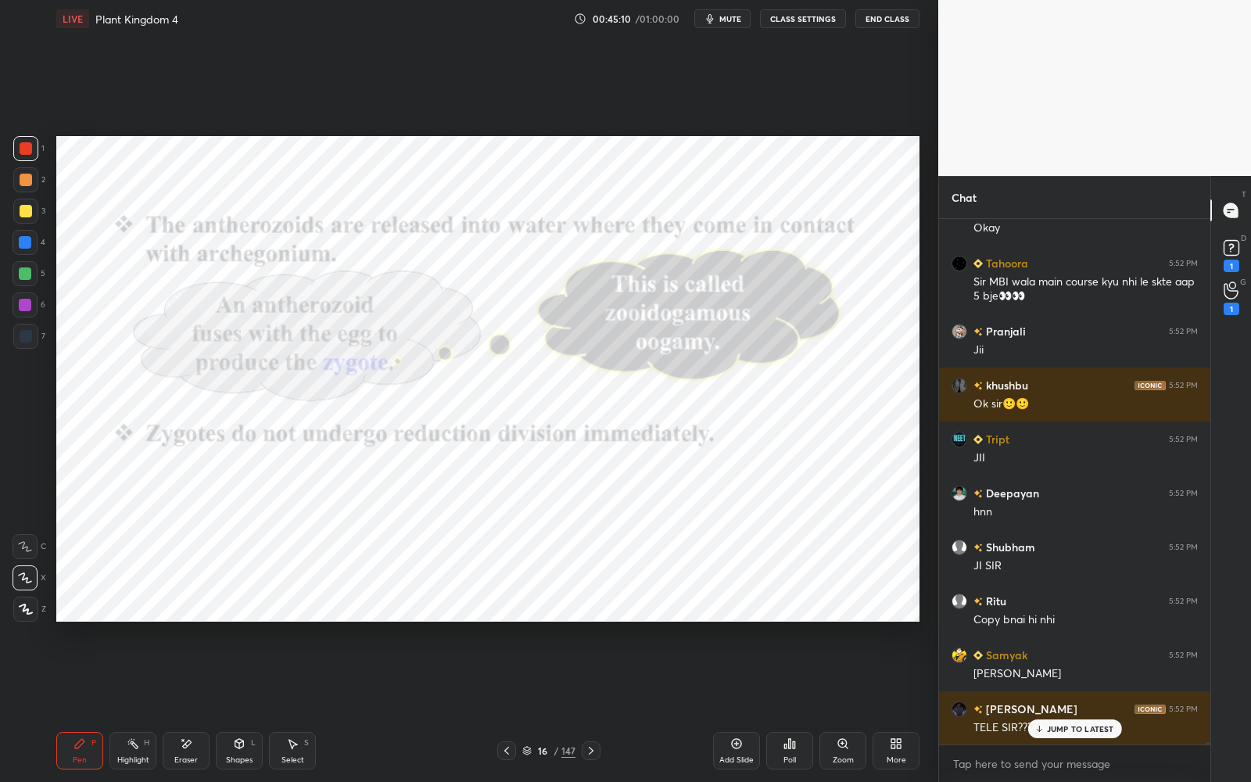
click at [514, 705] on div at bounding box center [506, 751] width 19 height 19
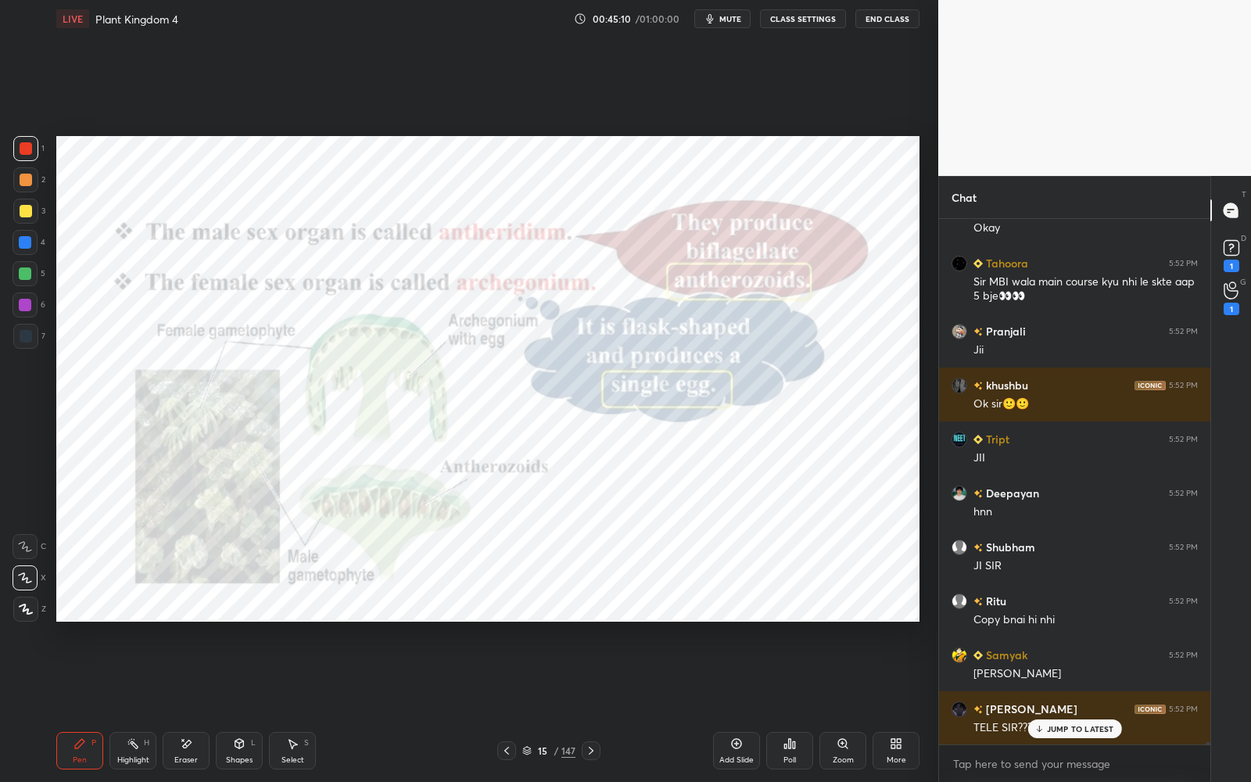
click at [514, 705] on div at bounding box center [506, 751] width 19 height 19
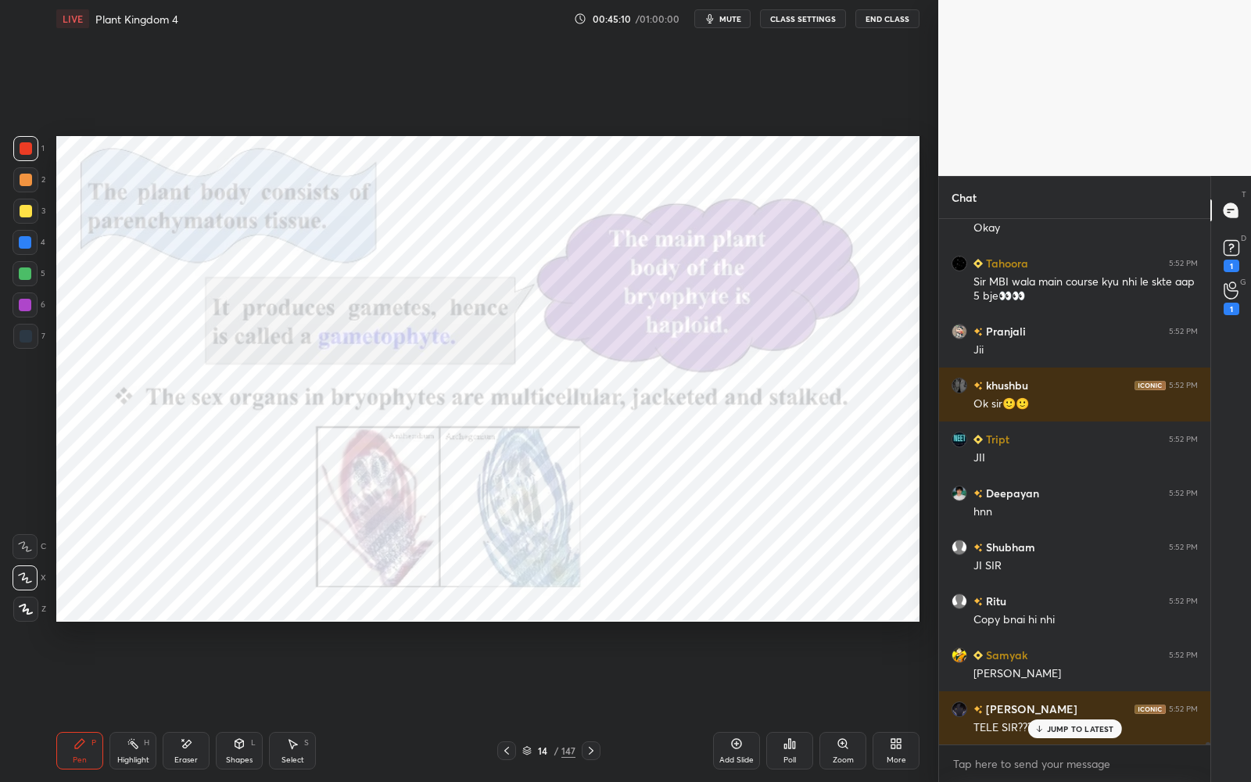
click at [514, 705] on div at bounding box center [506, 751] width 19 height 19
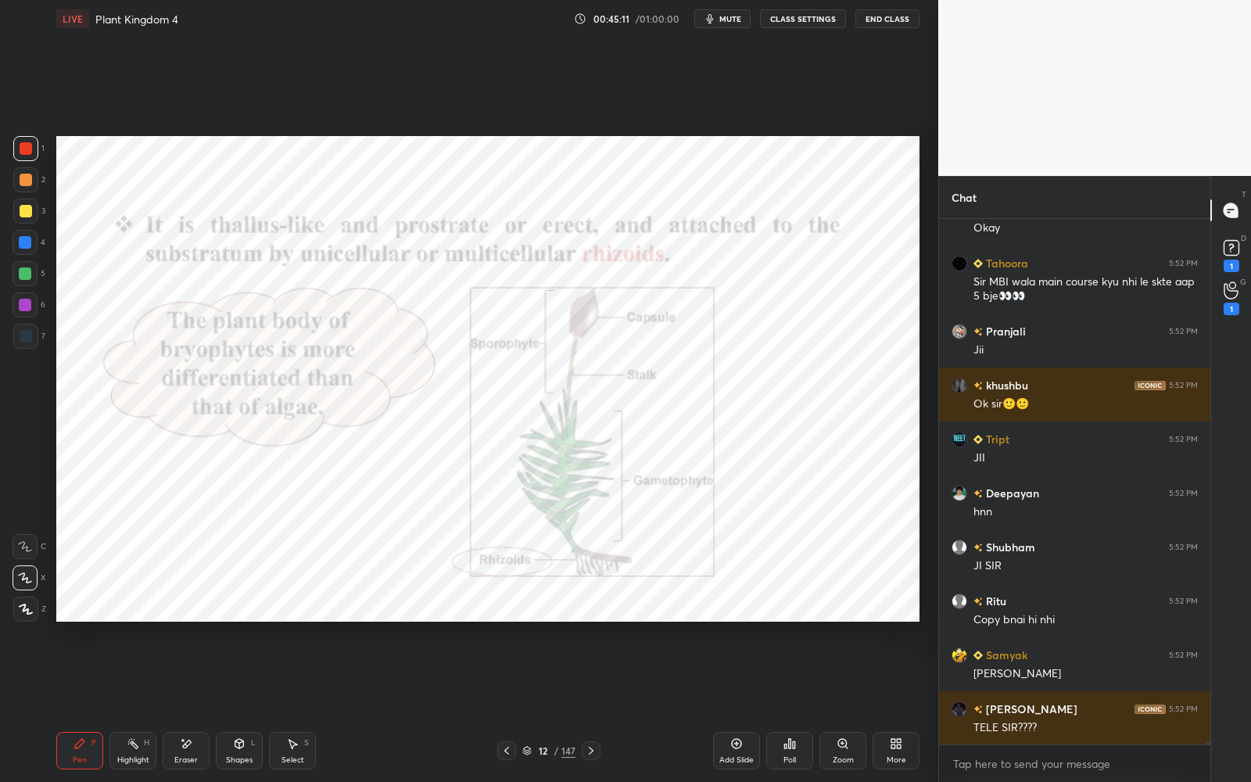
click at [514, 705] on div at bounding box center [506, 751] width 19 height 19
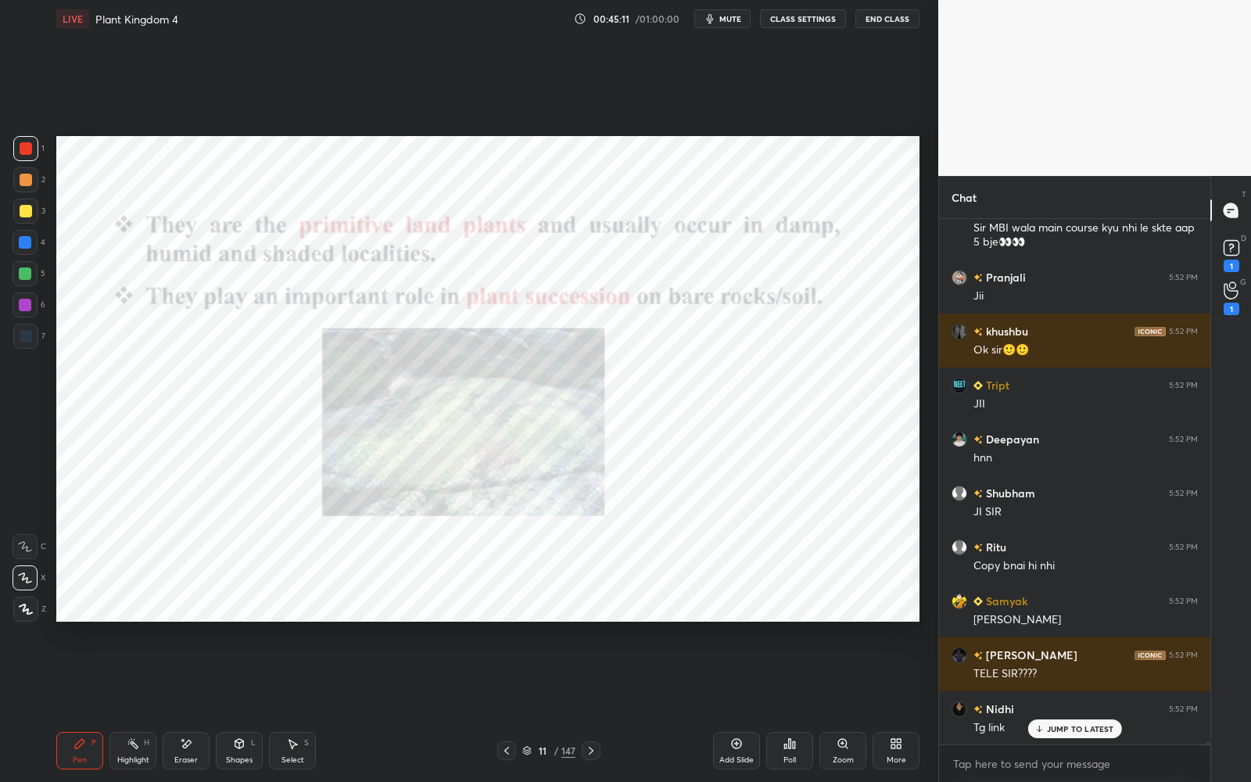
click at [515, 705] on div at bounding box center [506, 751] width 19 height 19
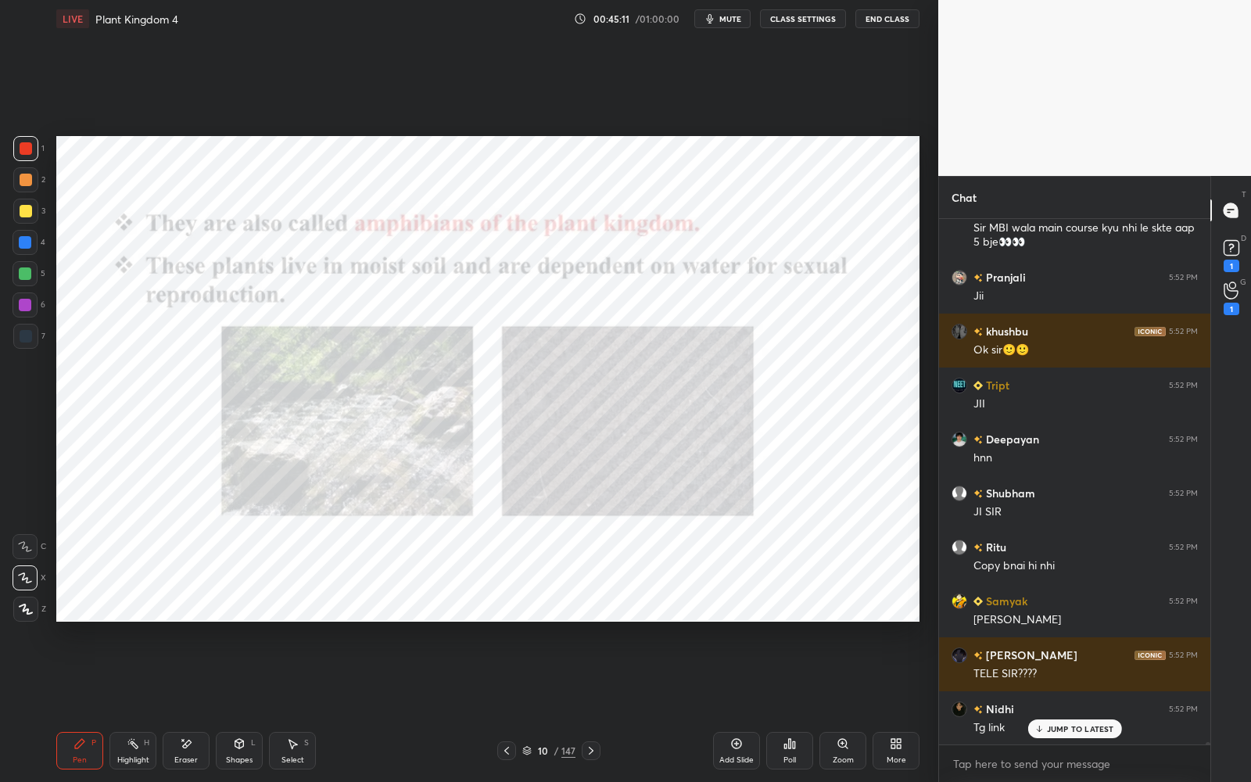
click at [515, 705] on div at bounding box center [506, 751] width 19 height 19
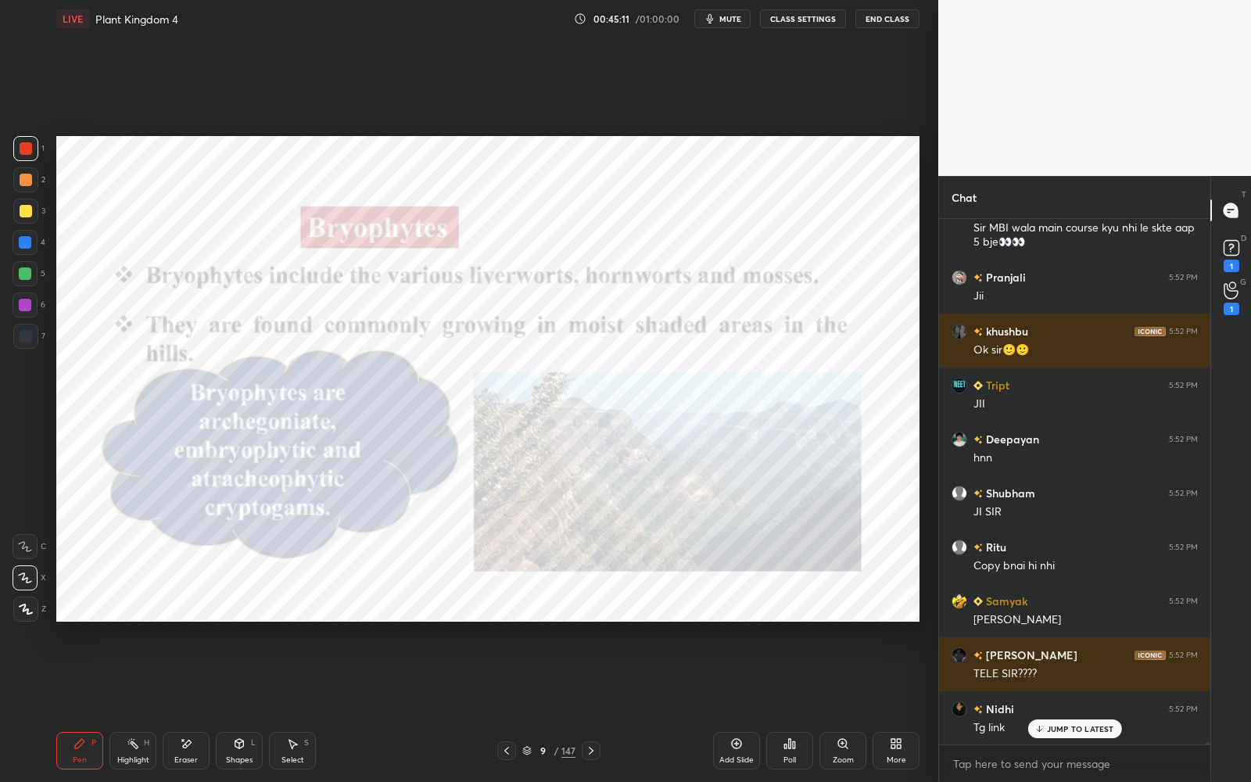
click at [515, 705] on div at bounding box center [506, 751] width 19 height 19
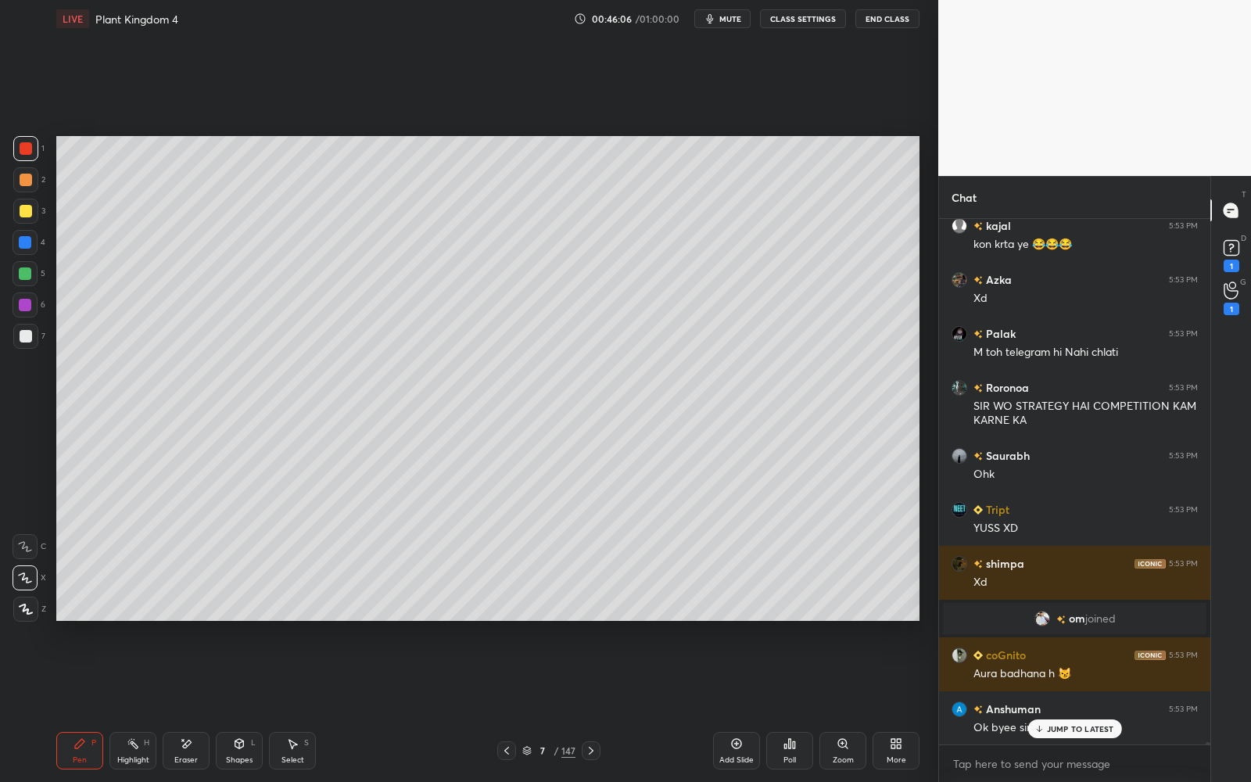
click at [1097, 705] on p "JUMP TO LATEST" at bounding box center [1080, 728] width 67 height 9
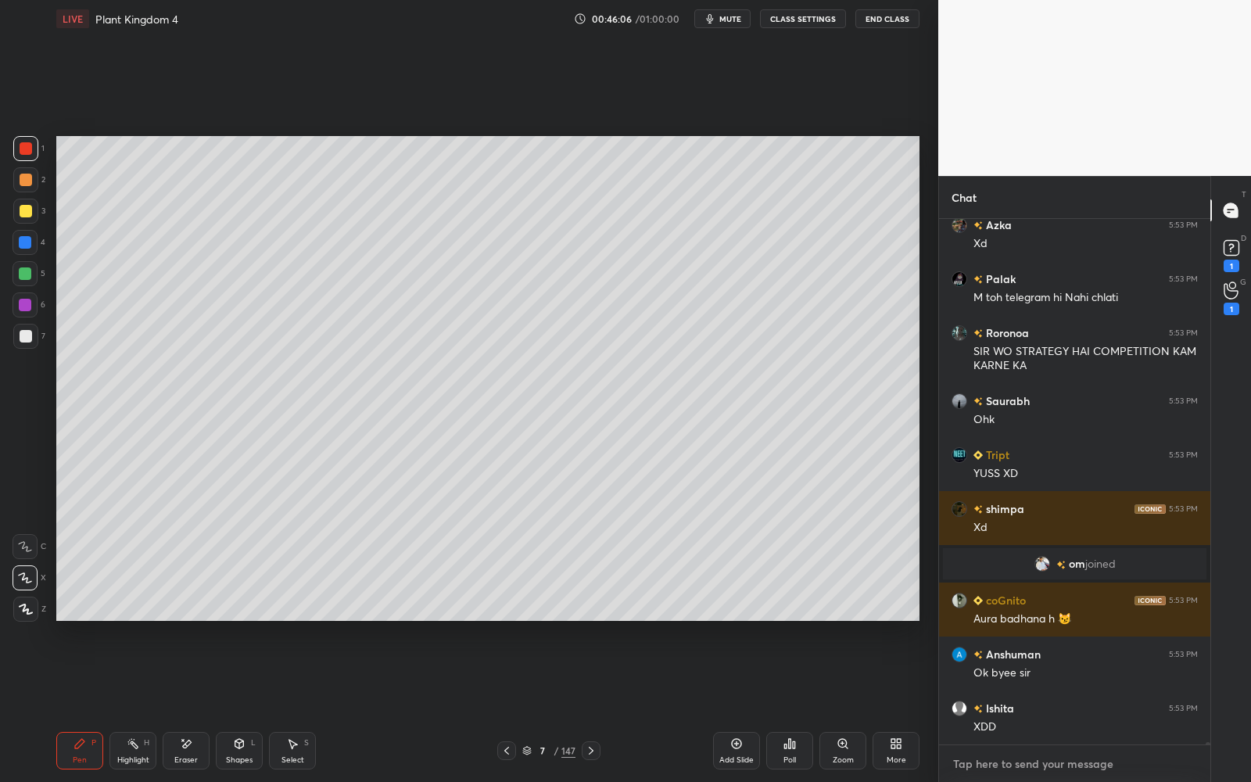
type textarea "x"
click at [1052, 705] on textarea at bounding box center [1075, 764] width 246 height 25
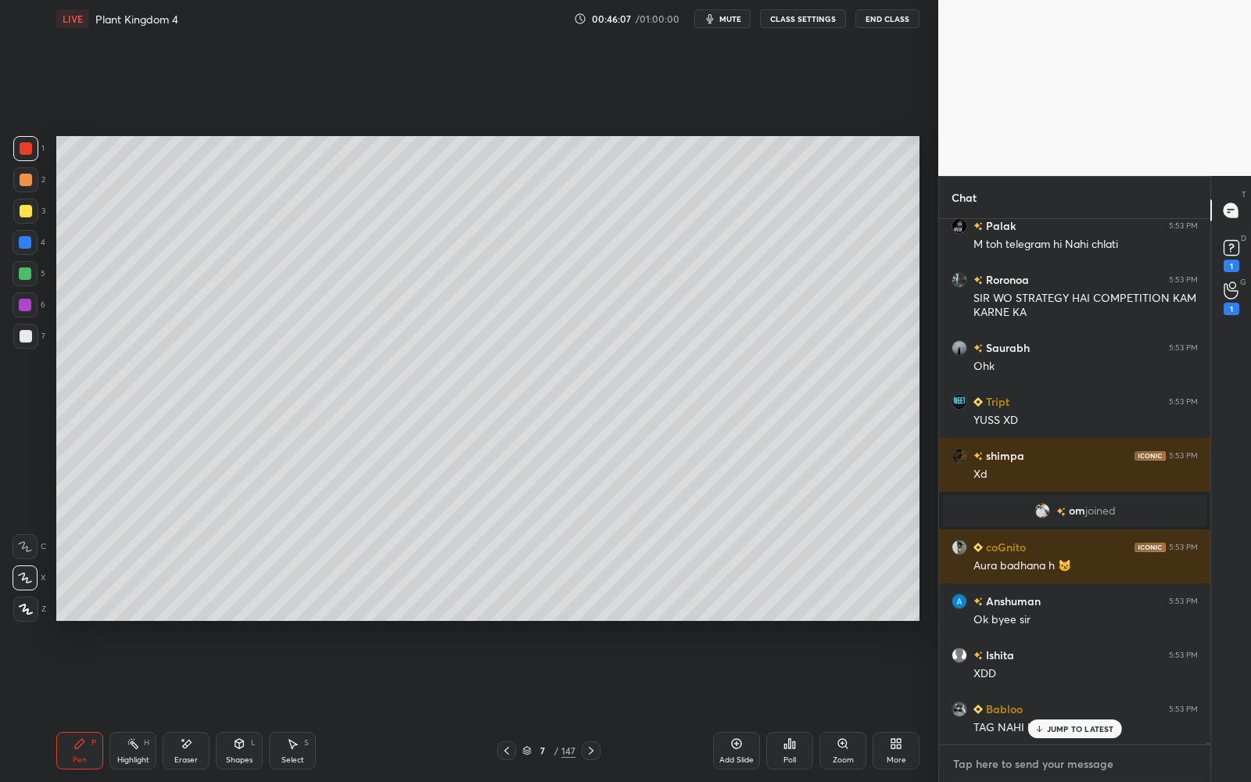
paste textarea "[URL][DOMAIN_NAME]"
type textarea "[URL][DOMAIN_NAME]"
type textarea "x"
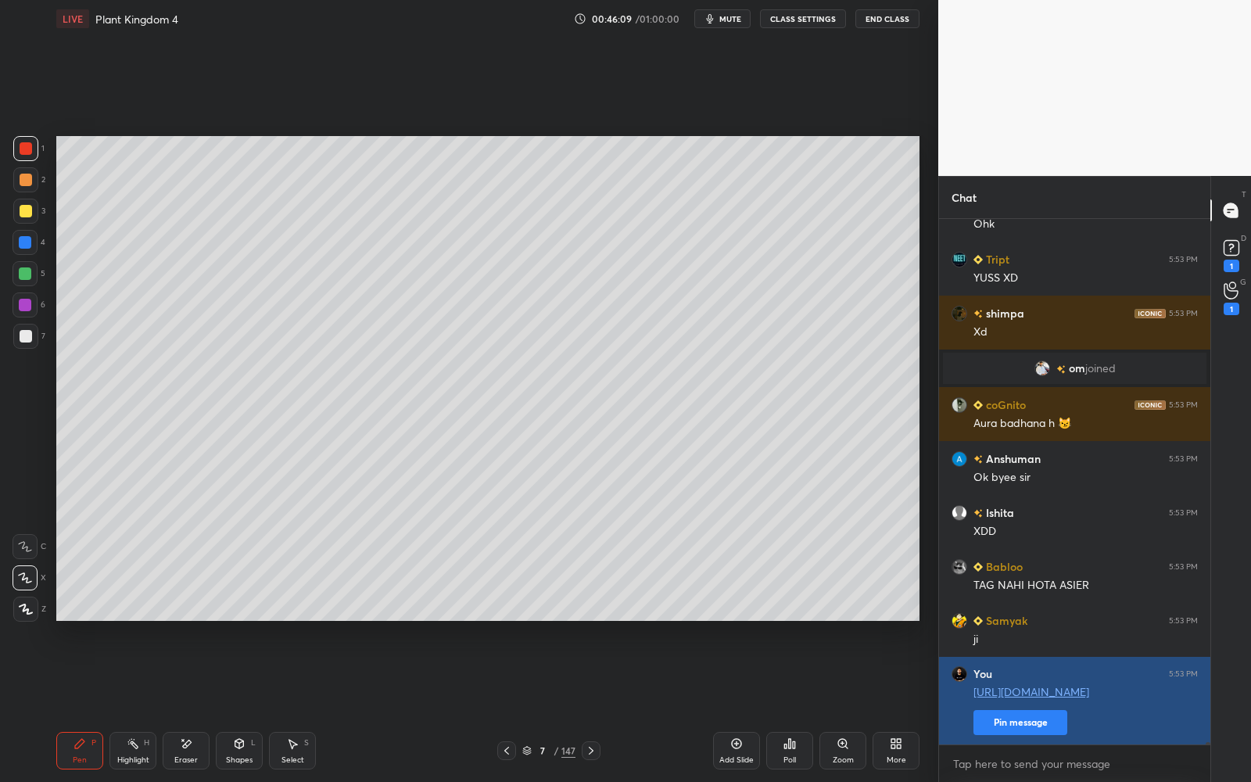
click at [1041, 705] on button "Pin message" at bounding box center [1021, 722] width 94 height 25
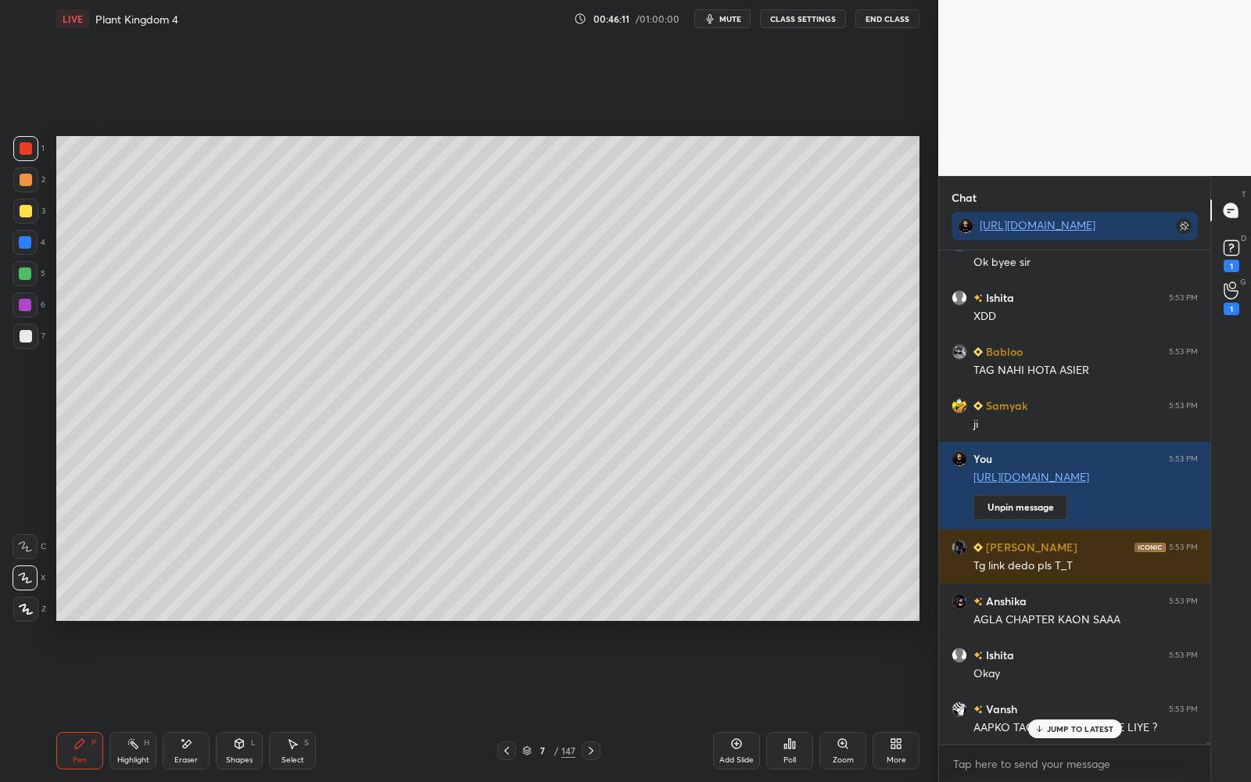
click at [1090, 705] on div "Bharti 5:53 PM XD kajal 5:53 PM kon krta ye 😂😂😂 Azka 5:53 PM Xd Palak 5:53 PM M…" at bounding box center [1074, 497] width 271 height 494
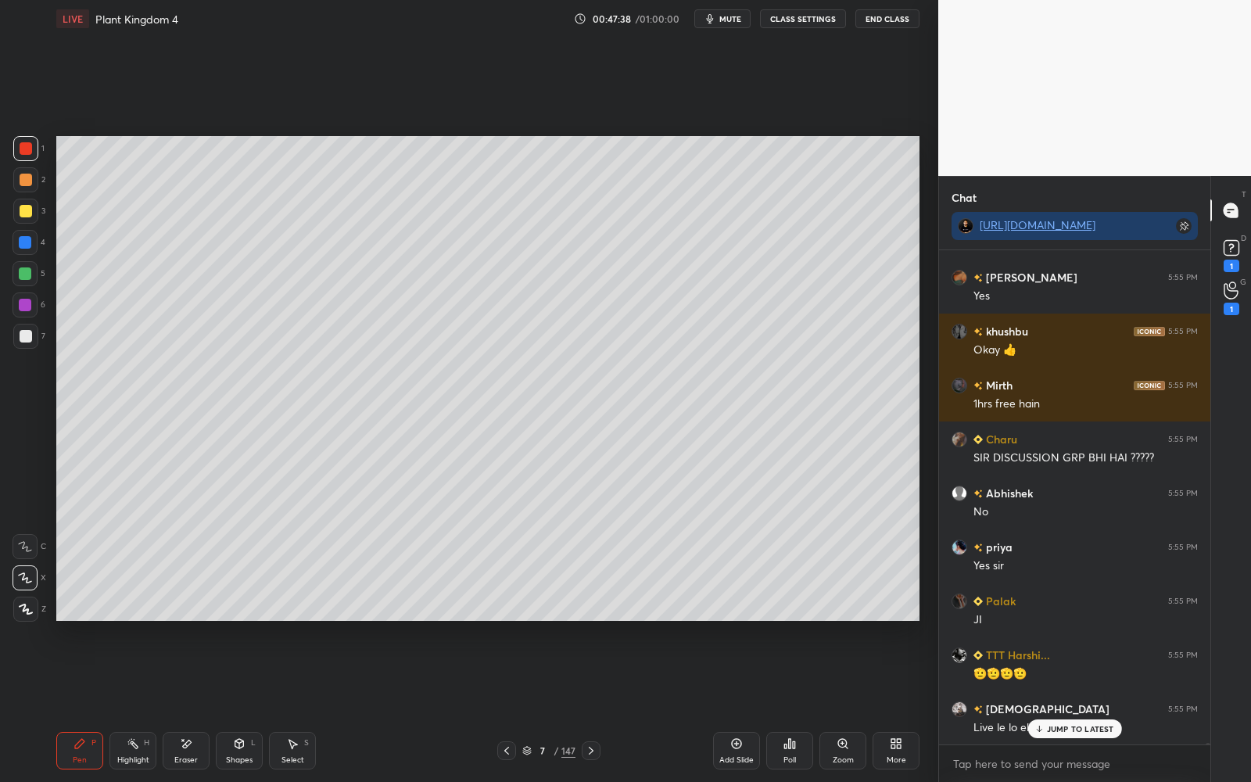
click at [720, 705] on div "Add Slide" at bounding box center [736, 751] width 47 height 38
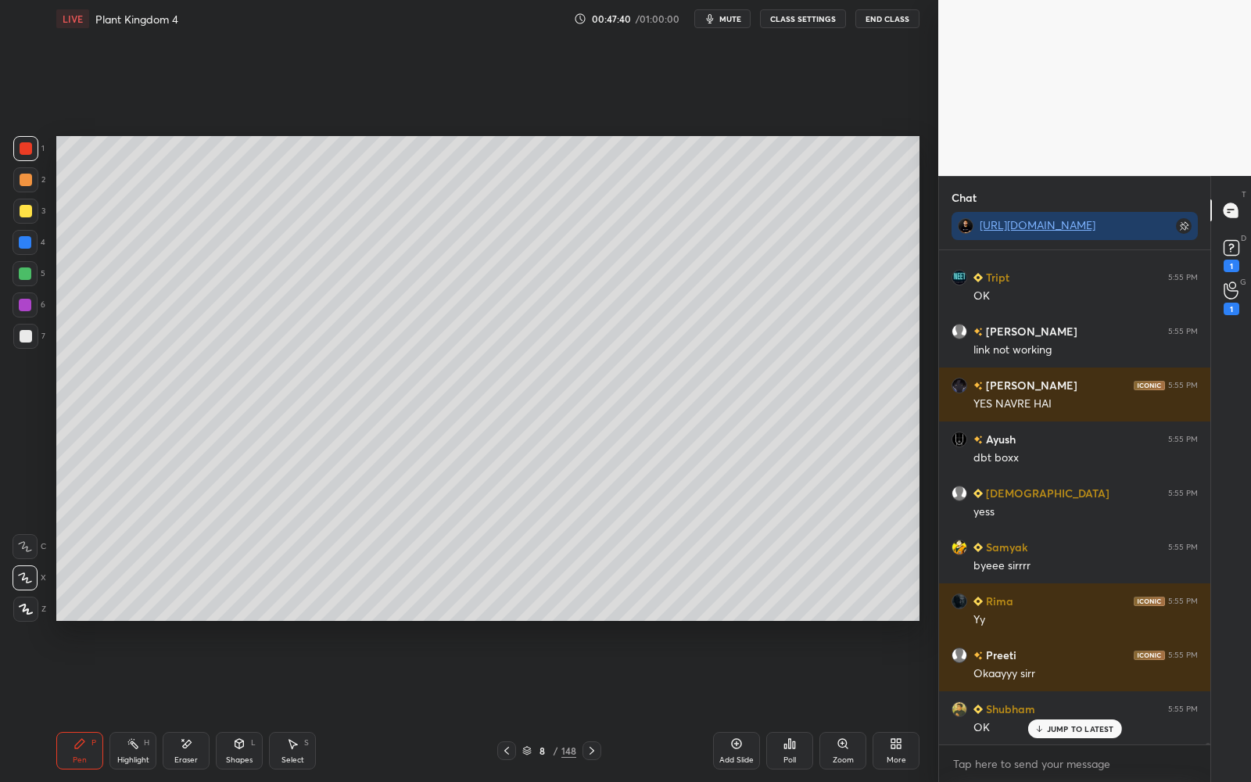
click at [31, 203] on div at bounding box center [25, 211] width 25 height 25
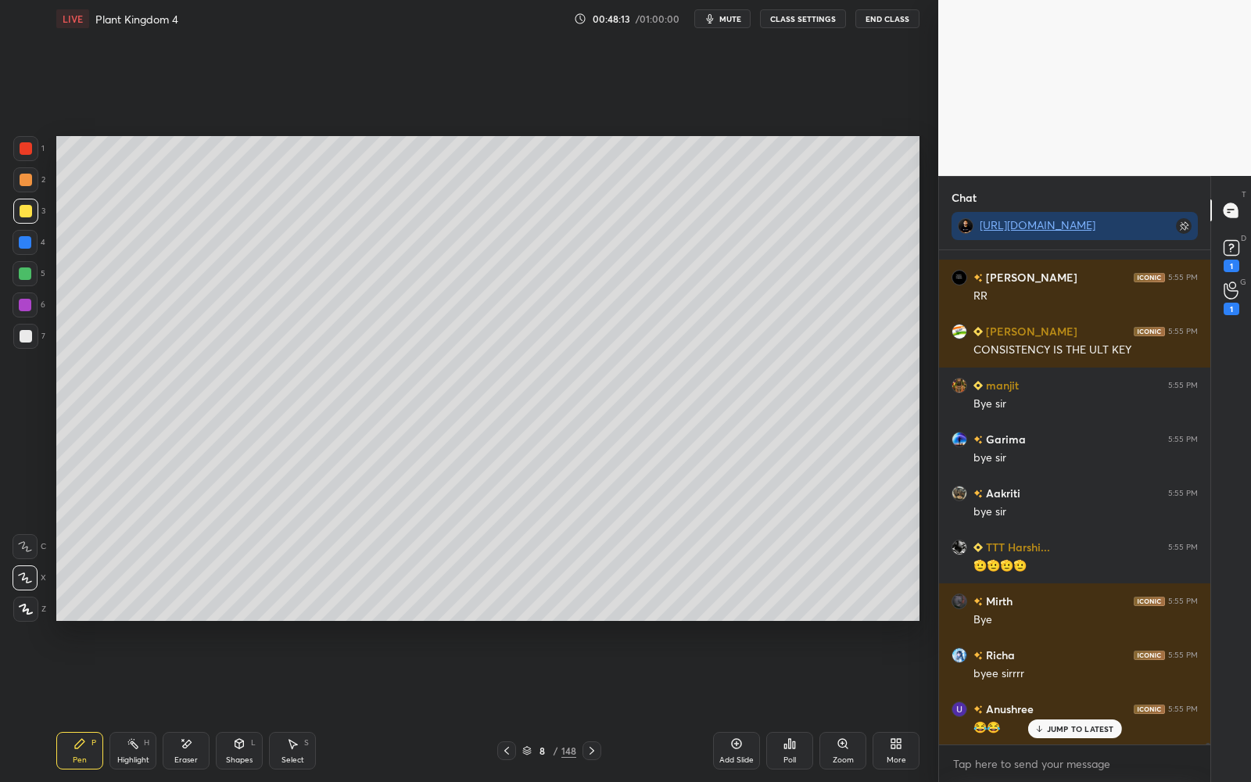
click at [886, 20] on button "End Class" at bounding box center [888, 18] width 64 height 19
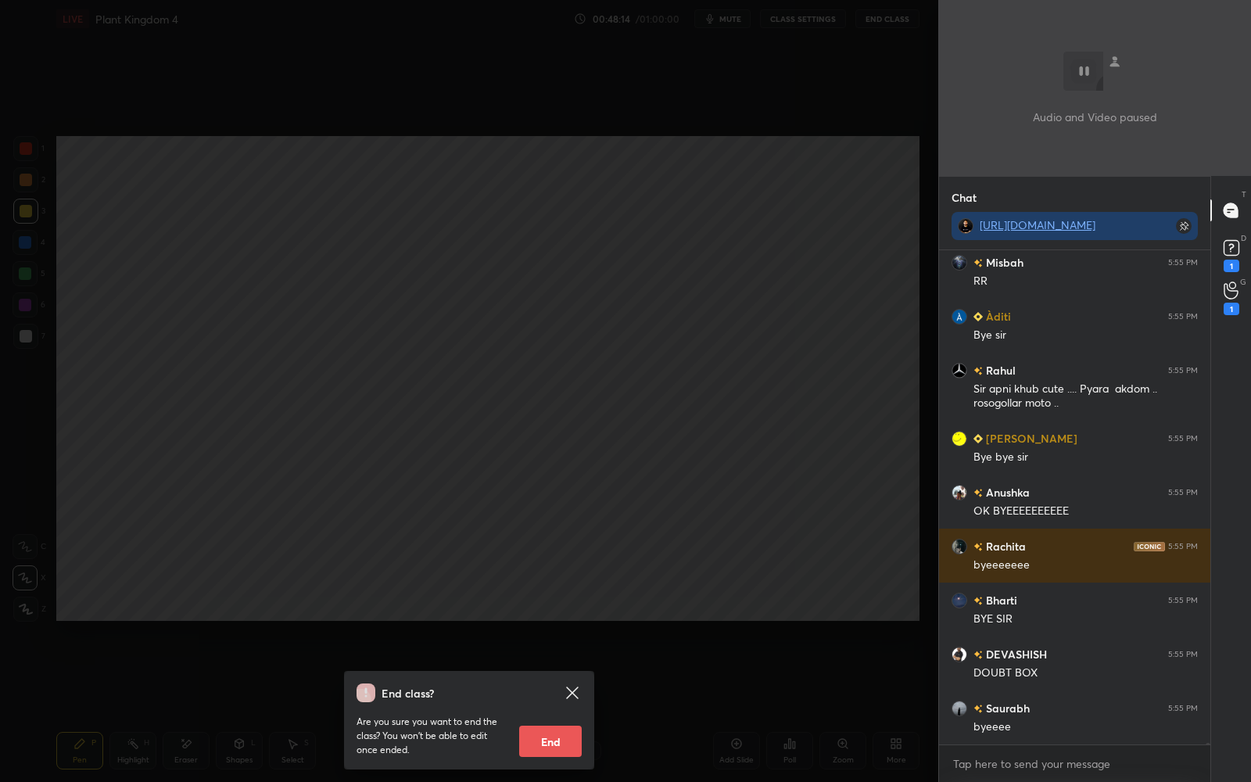
click at [561, 705] on button "End" at bounding box center [550, 741] width 63 height 31
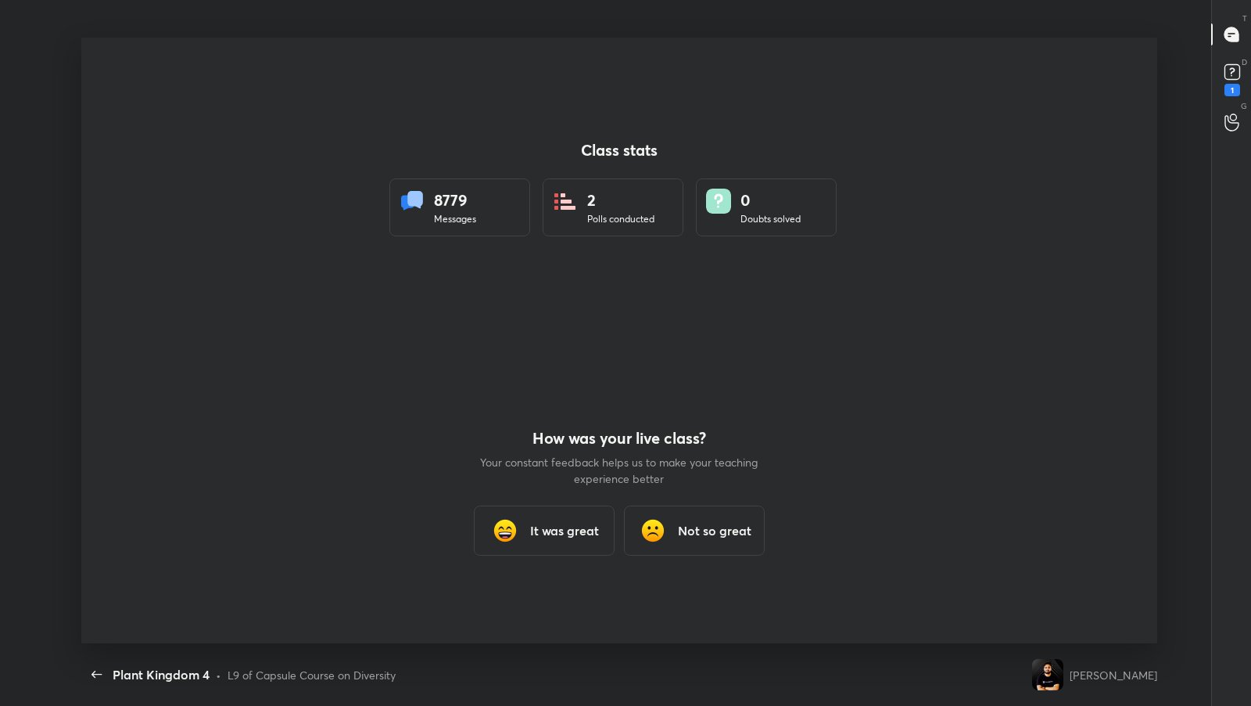
type textarea "x"
